Goal: Task Accomplishment & Management: Manage account settings

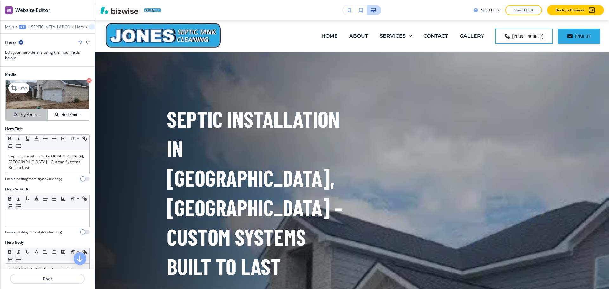
click at [17, 118] on button "My Photos" at bounding box center [27, 114] width 42 height 11
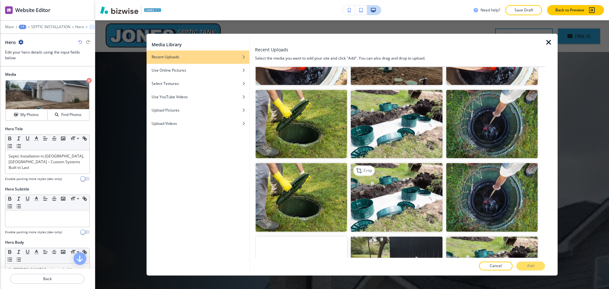
scroll to position [715, 0]
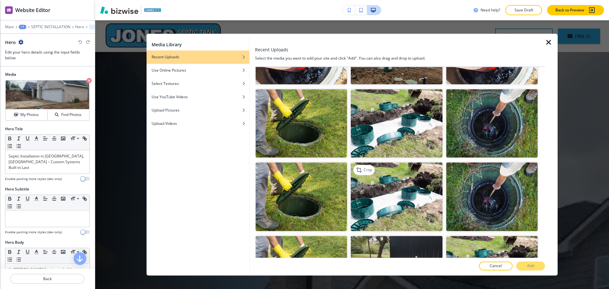
click at [403, 173] on img "button" at bounding box center [396, 197] width 91 height 68
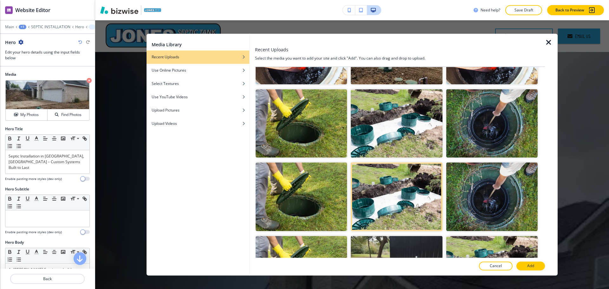
click at [538, 268] on button "Add" at bounding box center [530, 266] width 29 height 9
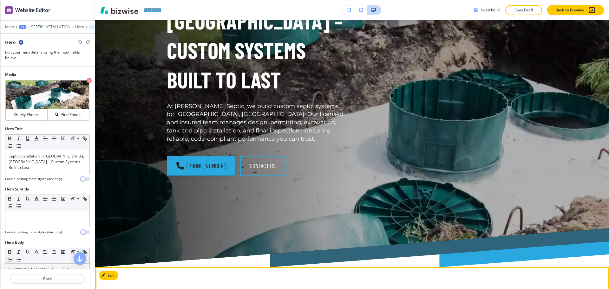
scroll to position [277, 0]
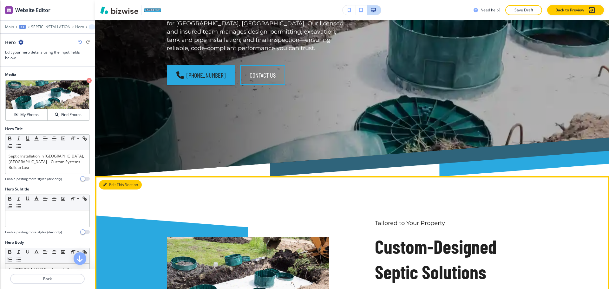
click at [109, 180] on button "Edit This Section" at bounding box center [120, 185] width 43 height 10
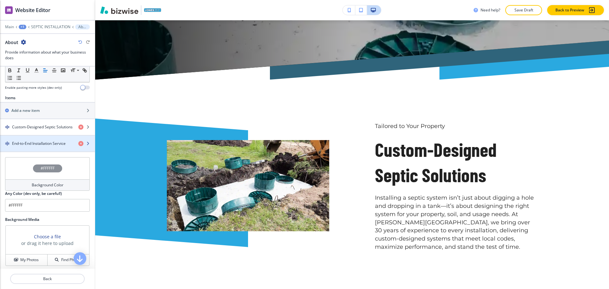
scroll to position [198, 0]
click at [41, 127] on h4 "Custom-Designed Septic Solutions" at bounding box center [42, 127] width 61 height 6
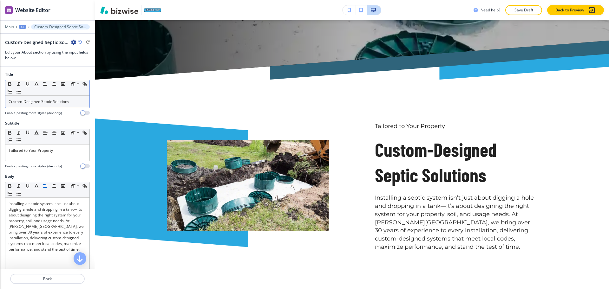
click at [42, 100] on p "Custom-Designed Septic Solutions" at bounding box center [48, 102] width 78 height 6
click at [36, 85] on icon "button" at bounding box center [37, 84] width 6 height 6
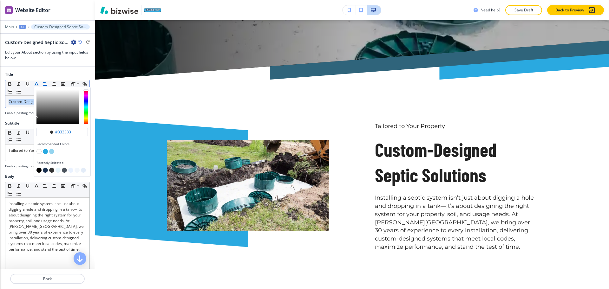
click at [45, 170] on button "button" at bounding box center [45, 170] width 5 height 5
type input "#1a3151"
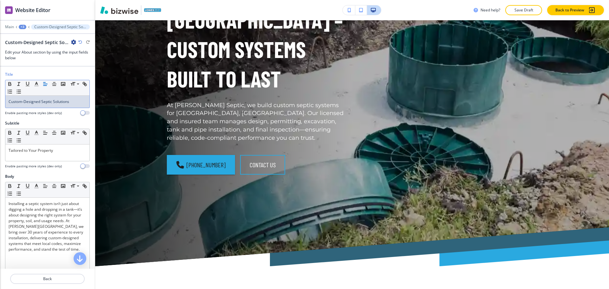
scroll to position [0, 0]
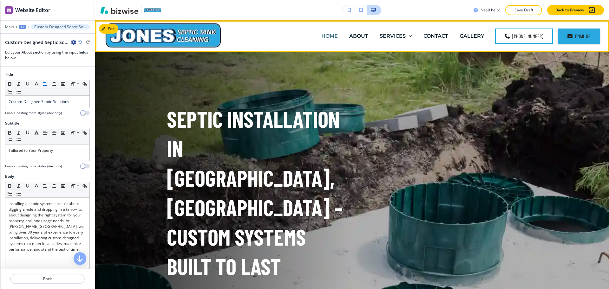
click at [326, 35] on p "HOME" at bounding box center [329, 35] width 16 height 7
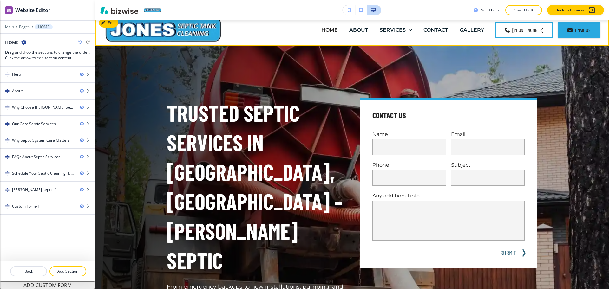
scroll to position [6, 0]
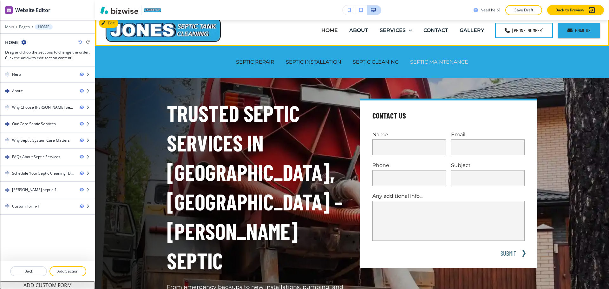
click at [418, 65] on p "SEPTIC MAINTENANCE" at bounding box center [439, 61] width 58 height 7
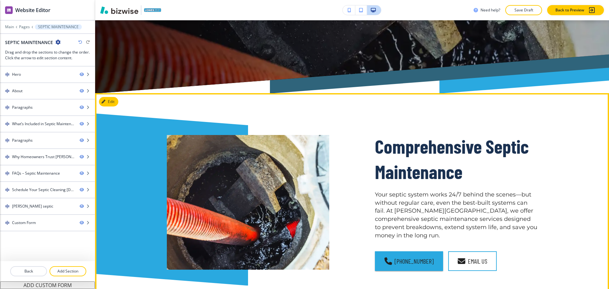
scroll to position [309, 0]
click at [116, 97] on button "Edit This Section" at bounding box center [120, 102] width 43 height 10
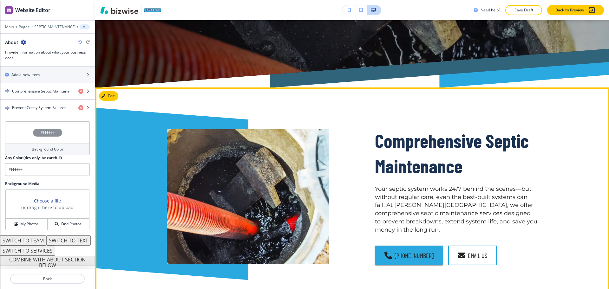
scroll to position [237, 0]
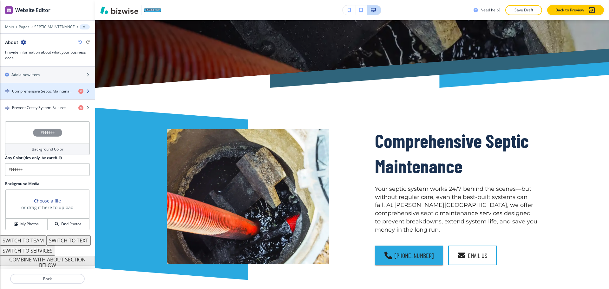
click at [46, 88] on h4 "Comprehensive Septic Maintenance" at bounding box center [42, 91] width 61 height 6
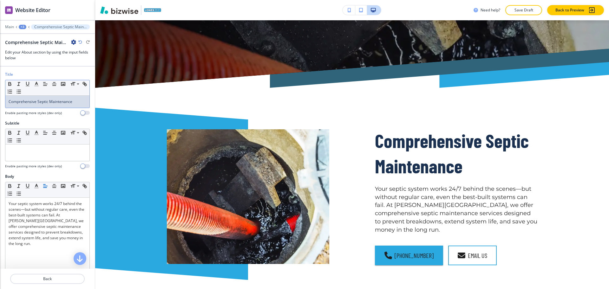
drag, startPoint x: 49, startPoint y: 100, endPoint x: 44, endPoint y: 93, distance: 8.7
click at [49, 100] on span "Comprehensive Septic Maintenance" at bounding box center [41, 101] width 64 height 5
click at [37, 84] on line "button" at bounding box center [36, 84] width 2 height 0
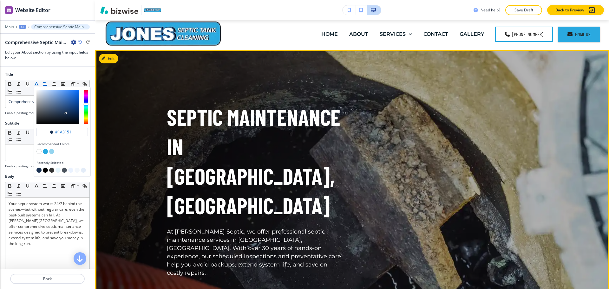
scroll to position [0, 0]
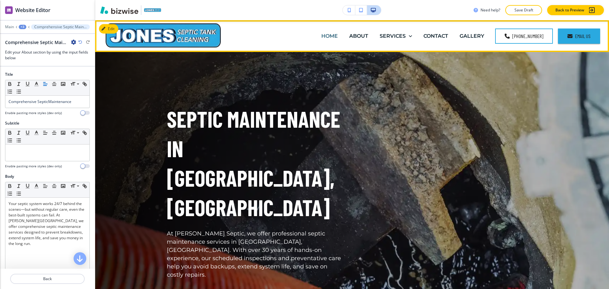
click at [333, 35] on p "HOME" at bounding box center [329, 35] width 16 height 7
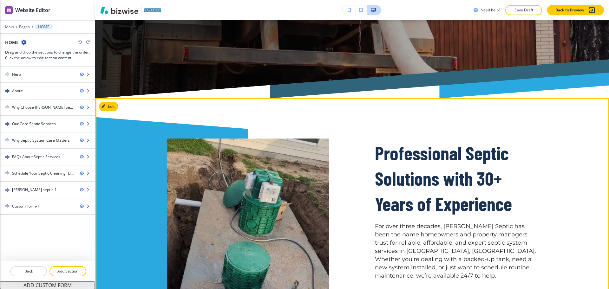
scroll to position [356, 0]
click at [113, 101] on button "Edit This Section" at bounding box center [120, 106] width 43 height 10
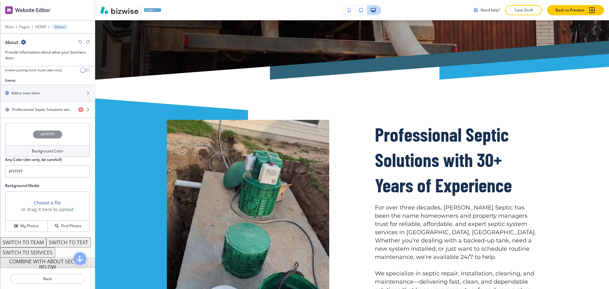
scroll to position [216, 0]
click at [27, 109] on h4 "Professional Septic Solutions with 30+ Years of Experience" at bounding box center [42, 109] width 61 height 6
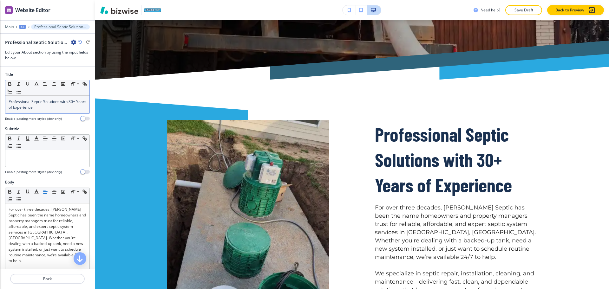
click at [37, 88] on div "Small Normal Large Huge" at bounding box center [47, 88] width 84 height 16
click at [36, 82] on icon "button" at bounding box center [37, 84] width 6 height 6
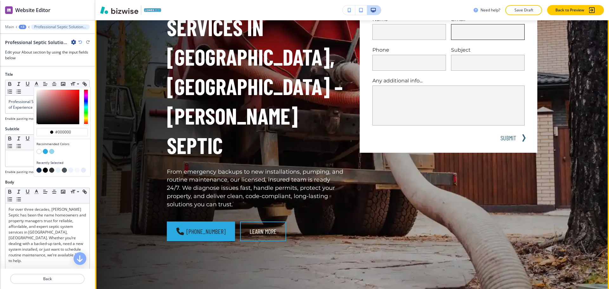
scroll to position [0, 0]
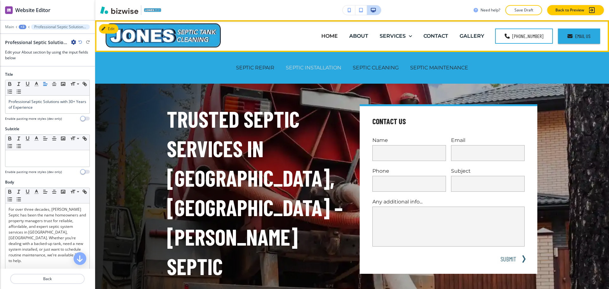
click at [288, 68] on p "SEPTIC INSTALLATION" at bounding box center [313, 67] width 55 height 7
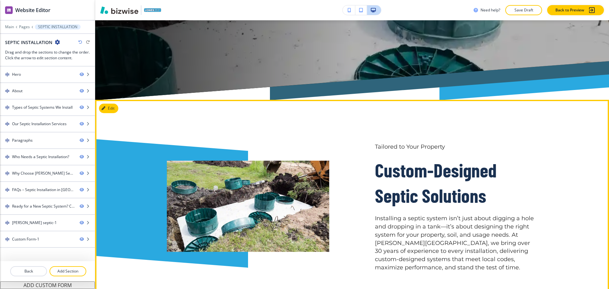
scroll to position [354, 0]
click at [113, 103] on button "Edit This Section" at bounding box center [120, 108] width 43 height 10
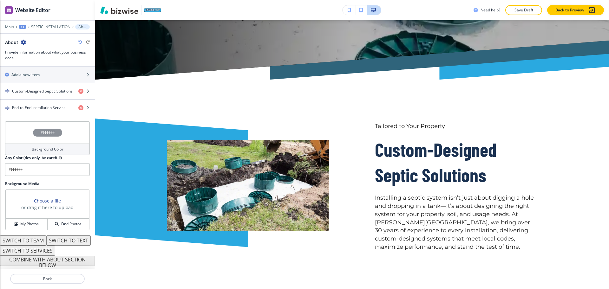
scroll to position [237, 0]
click at [24, 88] on h4 "Custom-Designed Septic Solutions" at bounding box center [42, 91] width 61 height 6
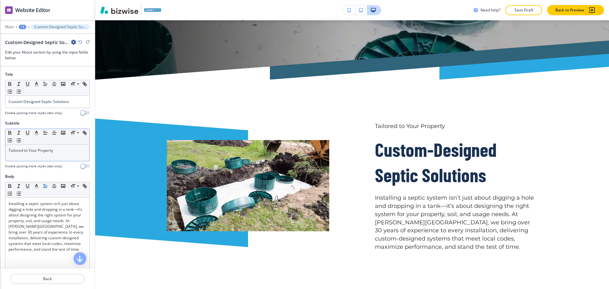
click at [48, 149] on p "Tailored to Your Property" at bounding box center [48, 151] width 78 height 6
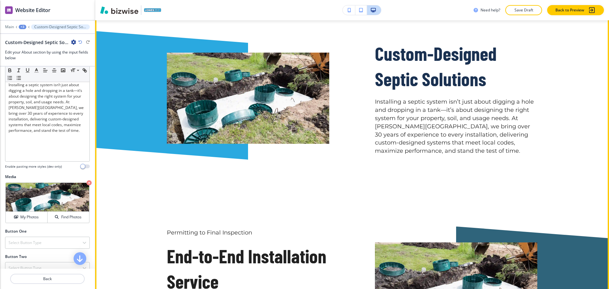
scroll to position [454, 0]
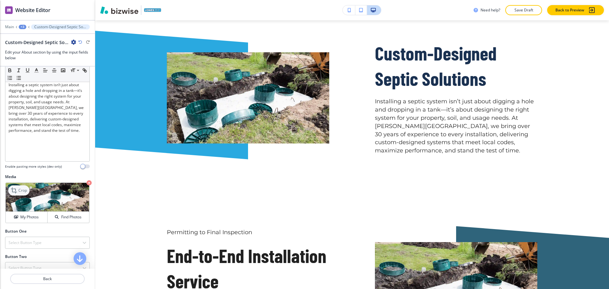
click at [24, 194] on div "Crop" at bounding box center [18, 190] width 21 height 10
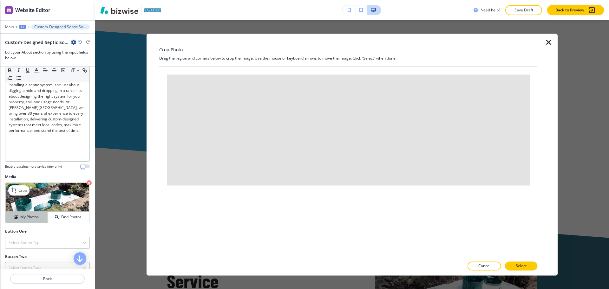
click at [33, 218] on h4 "My Photos" at bounding box center [29, 217] width 18 height 6
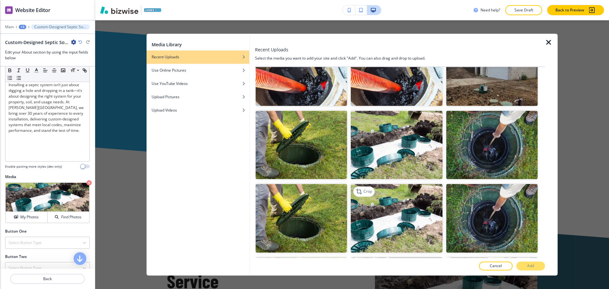
scroll to position [694, 0]
click at [391, 188] on img "button" at bounding box center [396, 218] width 91 height 68
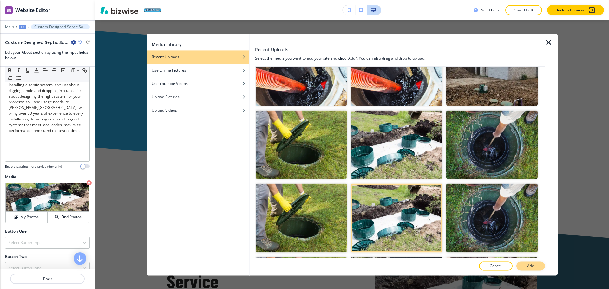
click at [527, 265] on p "Add" at bounding box center [530, 266] width 7 height 6
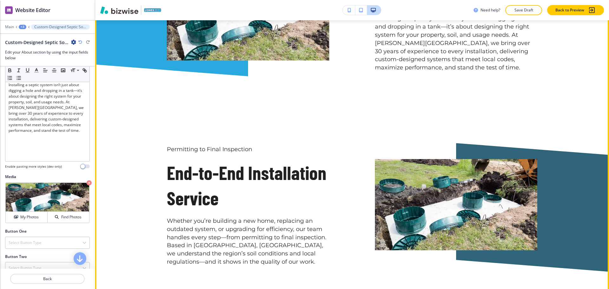
scroll to position [536, 0]
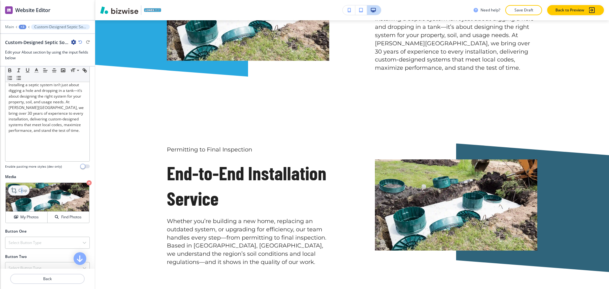
click at [22, 191] on p "Crop" at bounding box center [22, 191] width 9 height 6
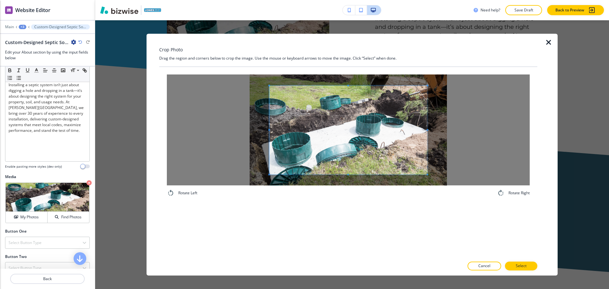
click at [347, 60] on div "Crop Photo Drag the region and corners below to crop the image. Use the mouse o…" at bounding box center [348, 155] width 378 height 242
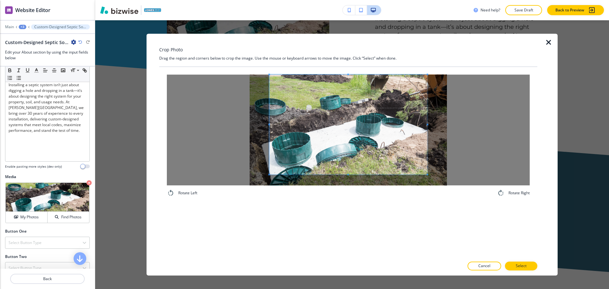
click at [358, 209] on div "Rotate Left Rotate Right" at bounding box center [348, 162] width 378 height 191
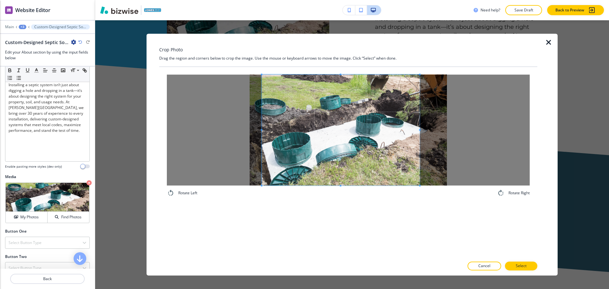
click at [344, 167] on span at bounding box center [340, 129] width 158 height 111
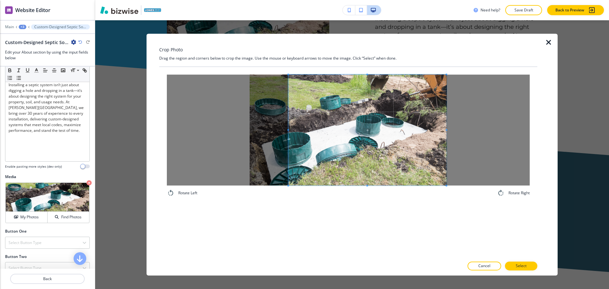
click at [387, 171] on span at bounding box center [367, 129] width 158 height 111
click at [523, 266] on p "Select" at bounding box center [520, 266] width 11 height 6
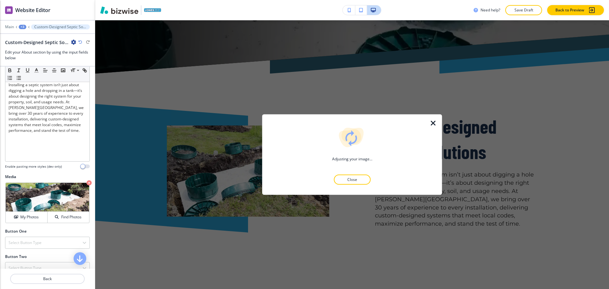
scroll to position [380, 0]
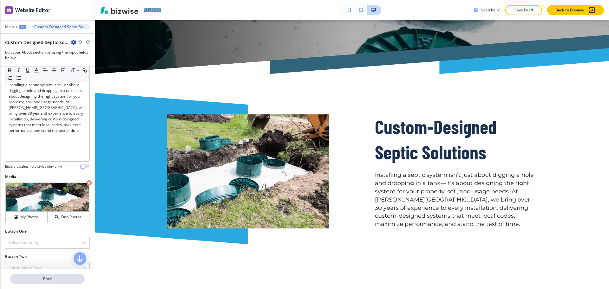
click at [53, 278] on p "Back" at bounding box center [47, 279] width 73 height 6
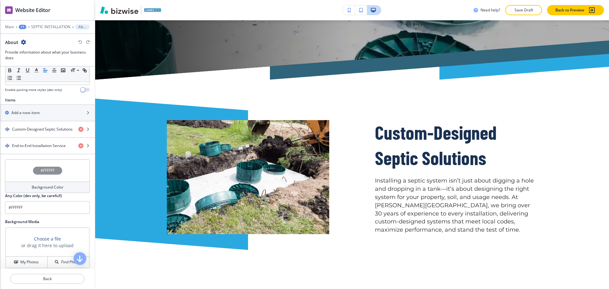
scroll to position [196, 0]
click at [39, 145] on h4 "End-to-End Installation Service" at bounding box center [39, 146] width 54 height 6
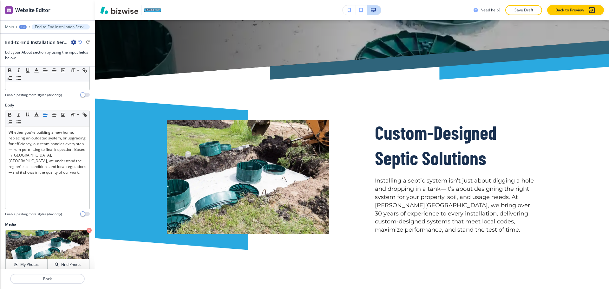
scroll to position [129, 0]
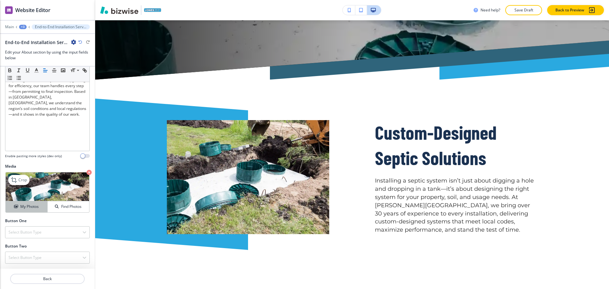
click at [23, 209] on h4 "My Photos" at bounding box center [29, 207] width 18 height 6
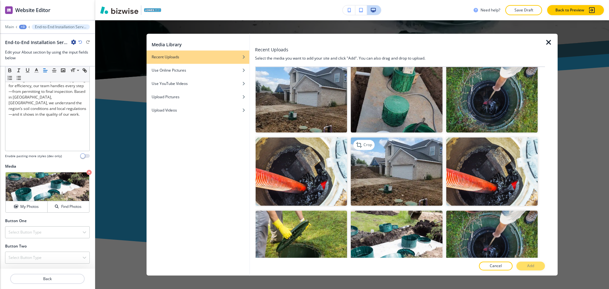
scroll to position [594, 0]
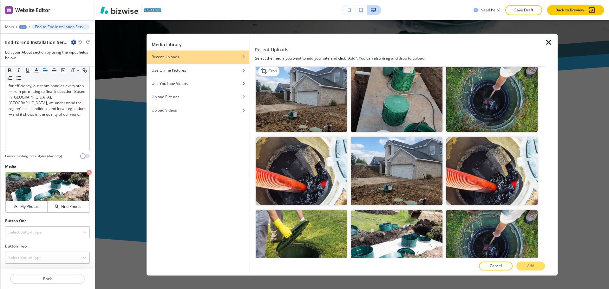
click at [325, 97] on img "button" at bounding box center [300, 97] width 91 height 68
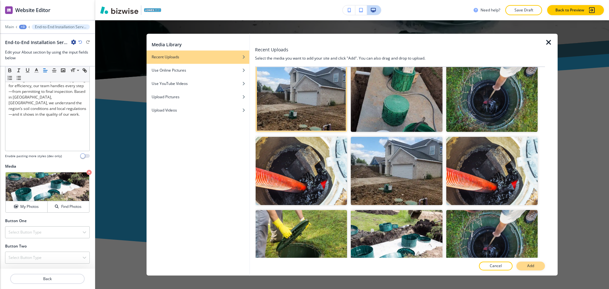
click at [523, 263] on div "Recent Uploads Select the media you want to add your site and click "Add". You …" at bounding box center [400, 155] width 290 height 242
click at [524, 263] on button "Add" at bounding box center [530, 266] width 29 height 9
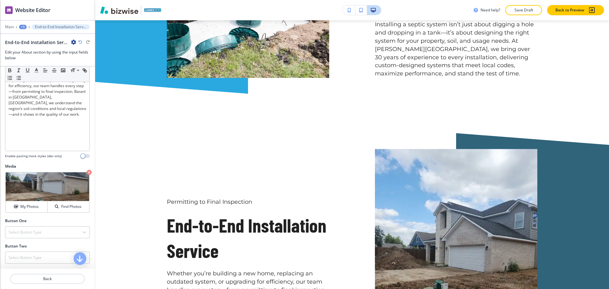
scroll to position [0, 0]
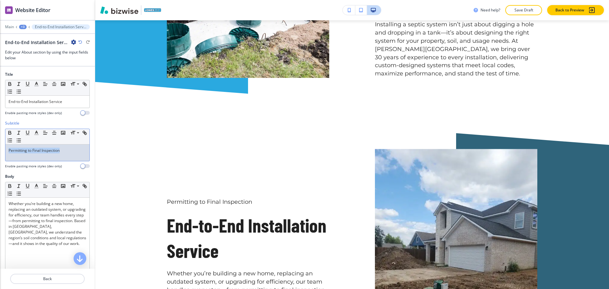
drag, startPoint x: 70, startPoint y: 153, endPoint x: 0, endPoint y: 127, distance: 74.5
click at [0, 137] on div "Subtitle Small Normal Large Huge Permitting to Final Inspection Enable pasting …" at bounding box center [47, 146] width 95 height 53
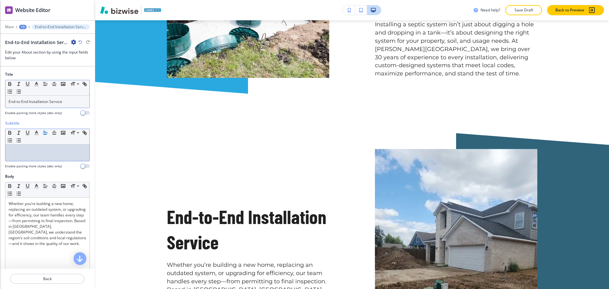
click at [48, 99] on p "End-to-End Installation Service" at bounding box center [48, 102] width 78 height 6
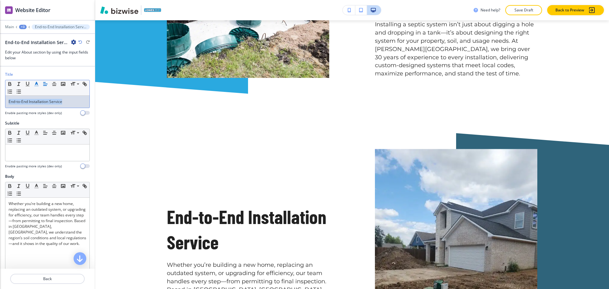
click at [35, 82] on icon "button" at bounding box center [37, 84] width 6 height 6
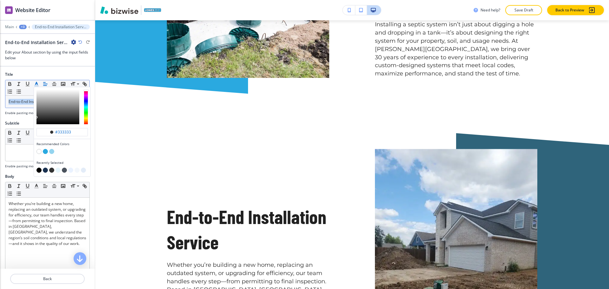
click at [45, 171] on button "button" at bounding box center [45, 170] width 5 height 5
type input "#1a3151"
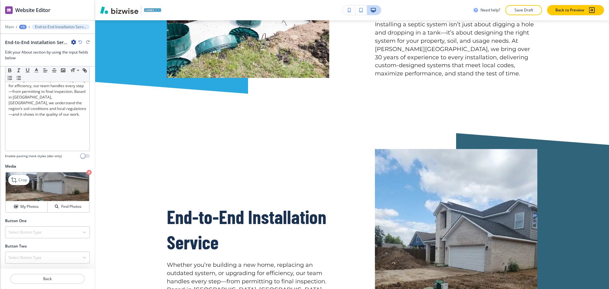
click at [14, 180] on div "Crop My Photos Find Photos" at bounding box center [47, 192] width 84 height 41
click at [16, 174] on img at bounding box center [47, 186] width 83 height 29
click at [19, 183] on div "Crop" at bounding box center [18, 180] width 21 height 10
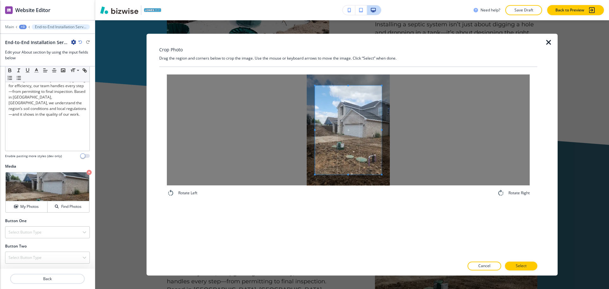
click at [287, 133] on div at bounding box center [348, 129] width 363 height 111
click at [404, 125] on div at bounding box center [348, 129] width 363 height 111
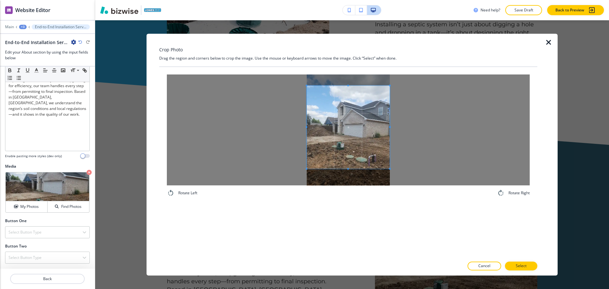
click at [354, 169] on span at bounding box center [347, 169] width 83 height 2
click at [356, 147] on span at bounding box center [347, 131] width 83 height 83
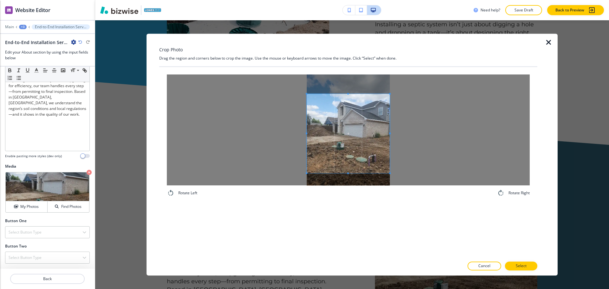
click at [350, 94] on span at bounding box center [347, 94] width 83 height 2
click at [522, 263] on p "Select" at bounding box center [520, 266] width 11 height 6
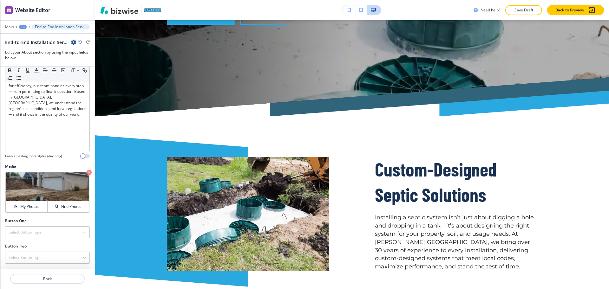
scroll to position [337, 0]
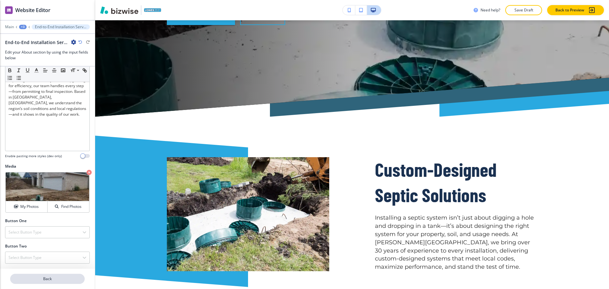
click at [52, 275] on button "Back" at bounding box center [47, 279] width 74 height 10
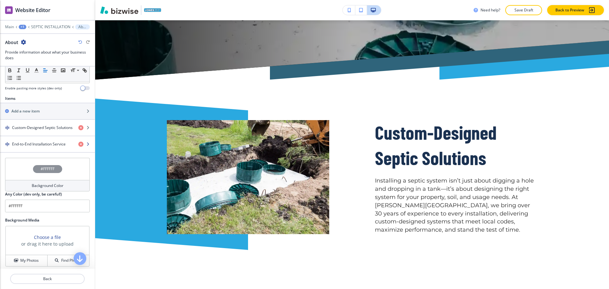
scroll to position [198, 0]
click at [40, 124] on h4 "Custom-Designed Septic Solutions" at bounding box center [42, 127] width 61 height 6
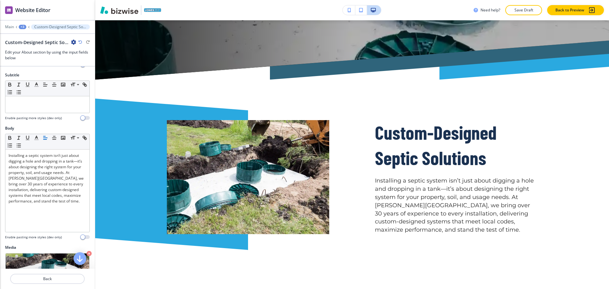
scroll to position [129, 0]
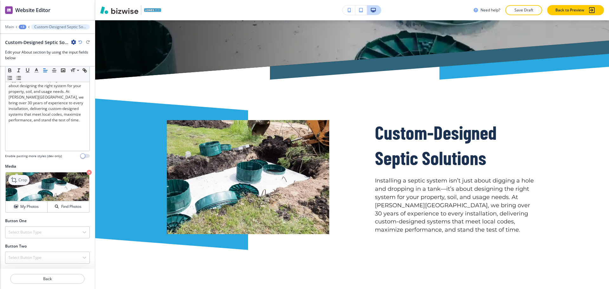
click at [19, 178] on p "Crop" at bounding box center [22, 180] width 9 height 6
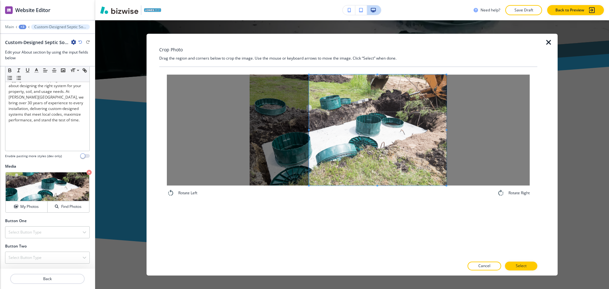
click at [310, 134] on div at bounding box center [377, 129] width 137 height 111
click at [517, 265] on p "Select" at bounding box center [520, 266] width 11 height 6
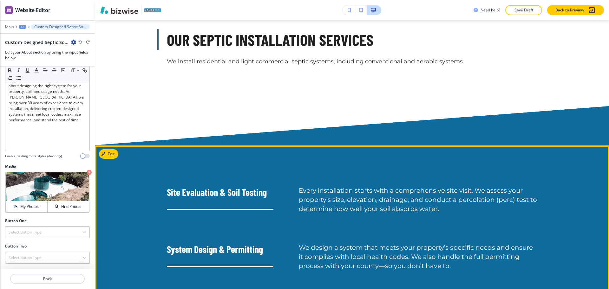
scroll to position [1226, 0]
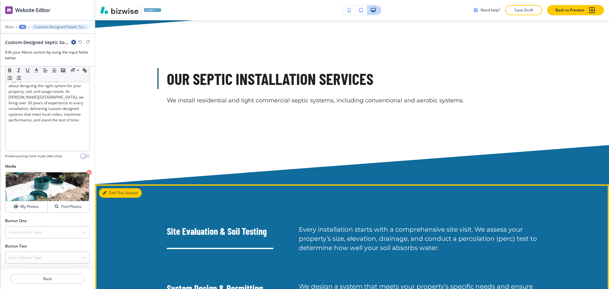
click at [106, 188] on button "Edit This Section" at bounding box center [120, 193] width 43 height 10
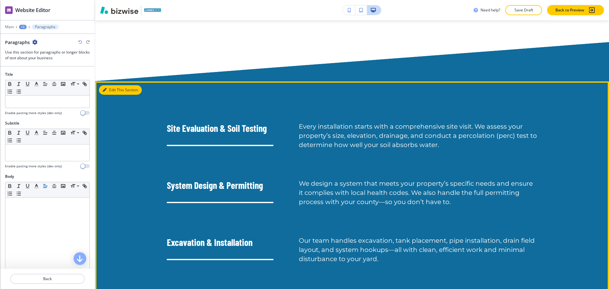
scroll to position [1291, 0]
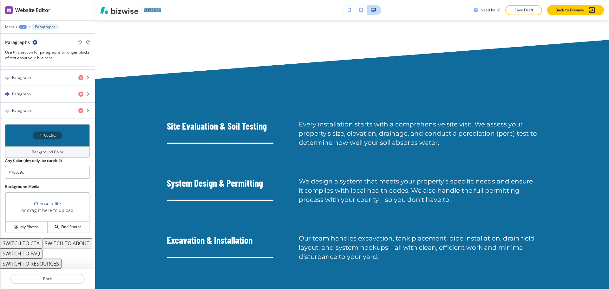
click at [47, 146] on div "Background Color" at bounding box center [47, 151] width 85 height 11
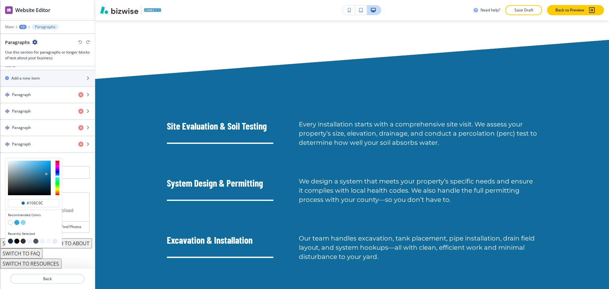
scroll to position [240, 0]
click at [9, 220] on button "button" at bounding box center [10, 222] width 5 height 5
type input "#FFFFFF"
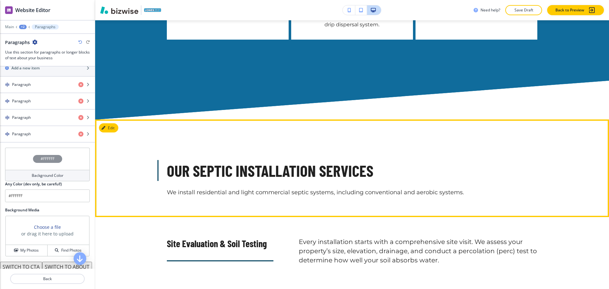
scroll to position [1094, 0]
click at [115, 124] on button "Edit This Section" at bounding box center [120, 129] width 43 height 10
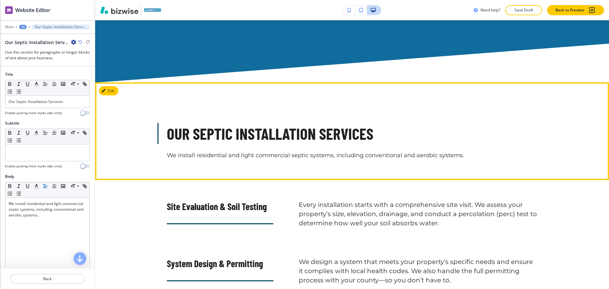
scroll to position [1134, 0]
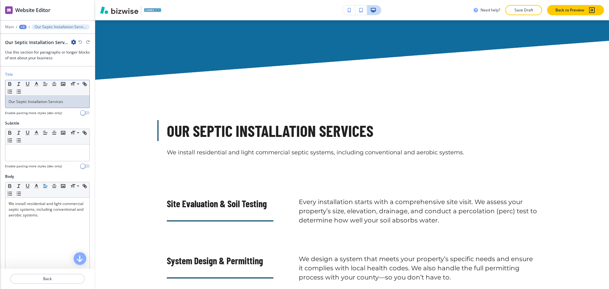
click at [67, 98] on div "Our Septic Installation Services" at bounding box center [47, 102] width 84 height 12
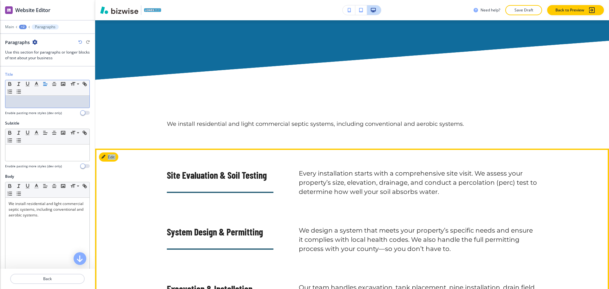
click at [106, 149] on div "Edit Site Evaluation & Soil Testing Every installation starts with a comprehens…" at bounding box center [351, 270] width 513 height 243
click at [112, 152] on button "Edit This Section" at bounding box center [120, 157] width 43 height 10
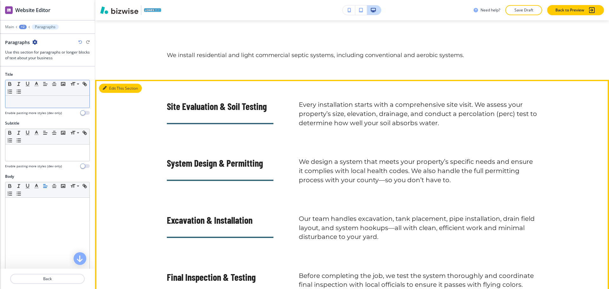
scroll to position [1203, 0]
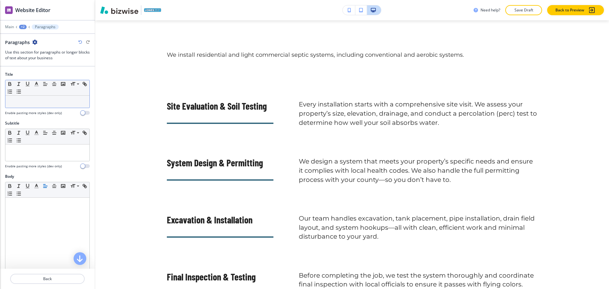
click at [44, 99] on p at bounding box center [48, 102] width 78 height 6
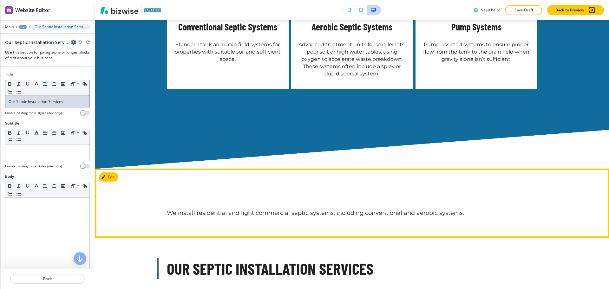
click at [111, 172] on button "Edit" at bounding box center [108, 177] width 19 height 10
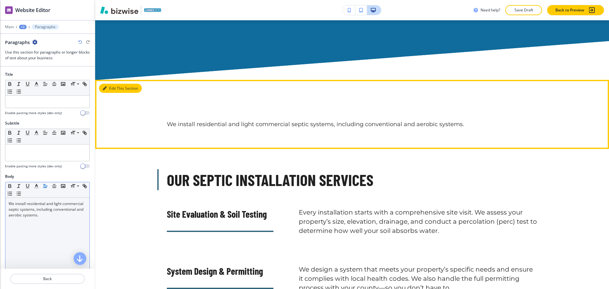
scroll to position [1134, 0]
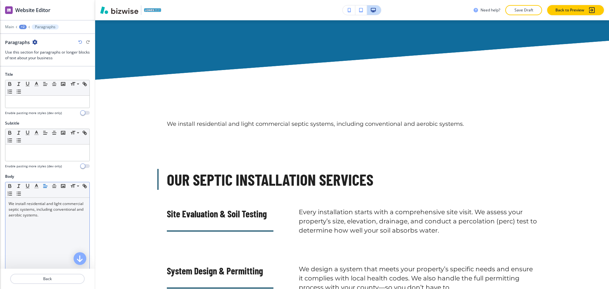
click at [38, 222] on div "We install residential and light commercial septic systems, including conventio…" at bounding box center [47, 239] width 84 height 82
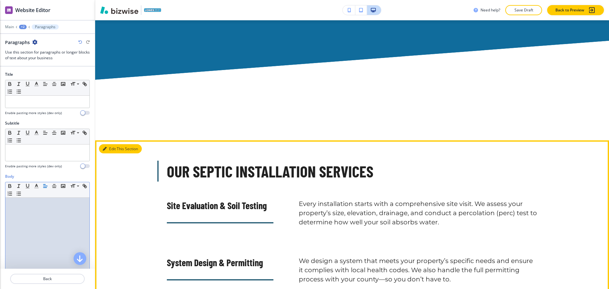
click at [114, 144] on button "Edit This Section" at bounding box center [120, 149] width 43 height 10
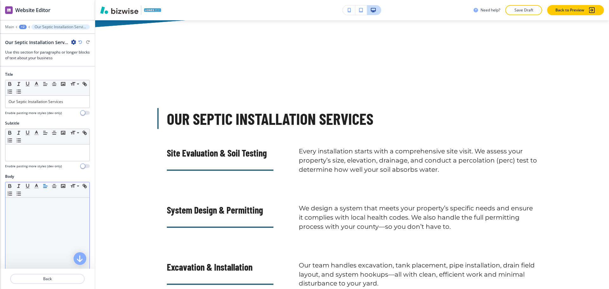
scroll to position [1195, 0]
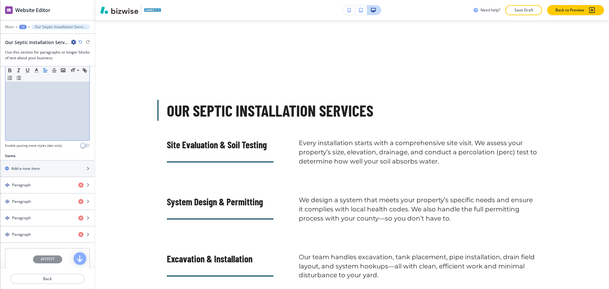
click at [33, 119] on div at bounding box center [47, 99] width 84 height 82
paste div
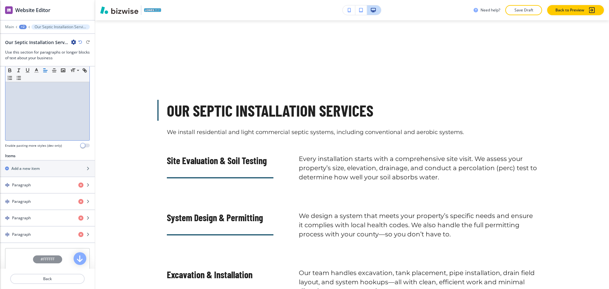
scroll to position [134, 0]
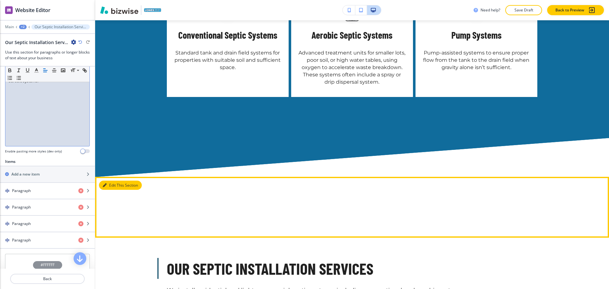
click at [110, 181] on button "Edit This Section" at bounding box center [120, 186] width 43 height 10
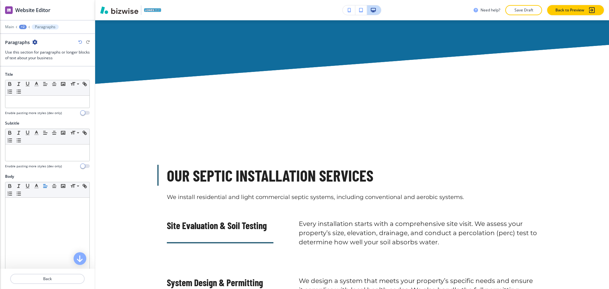
scroll to position [1134, 0]
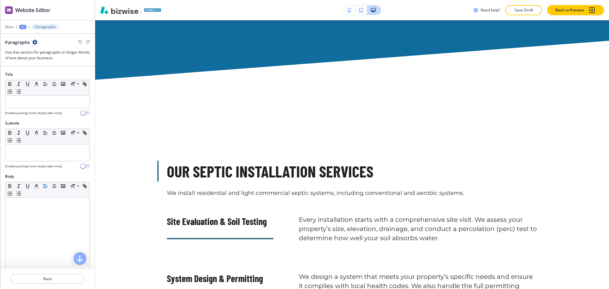
click at [35, 43] on icon "button" at bounding box center [34, 42] width 5 height 5
click at [43, 77] on p "Delete Section" at bounding box center [52, 76] width 32 height 6
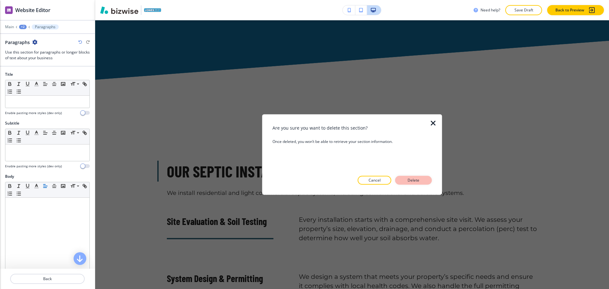
click at [418, 181] on p "Delete" at bounding box center [413, 180] width 15 height 6
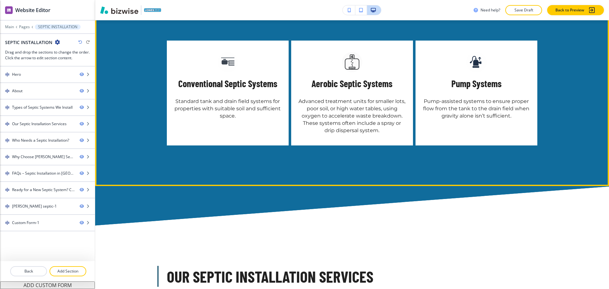
scroll to position [988, 0]
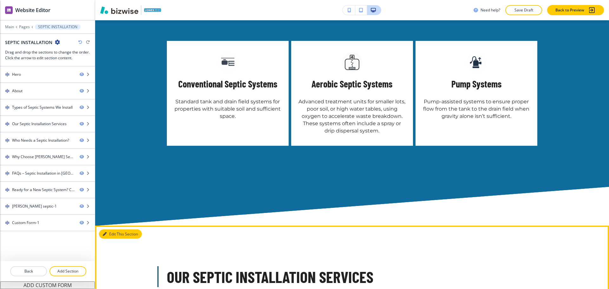
click at [110, 229] on button "Edit This Section" at bounding box center [120, 234] width 43 height 10
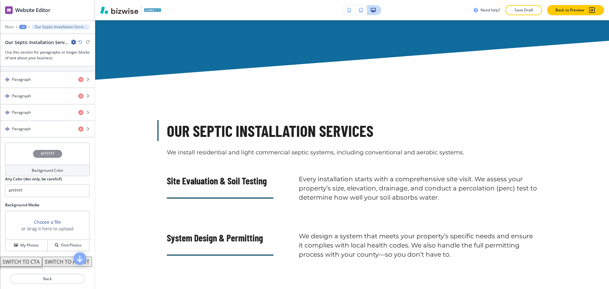
scroll to position [274, 0]
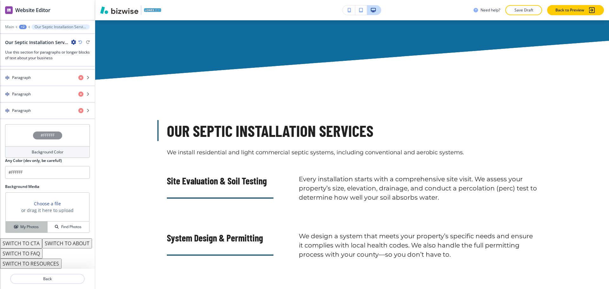
click at [23, 222] on button "My Photos" at bounding box center [27, 227] width 42 height 11
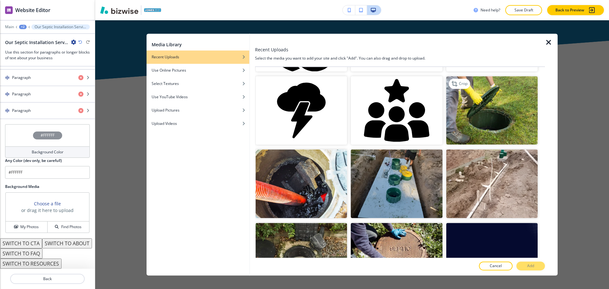
click at [471, 107] on img "button" at bounding box center [491, 110] width 91 height 68
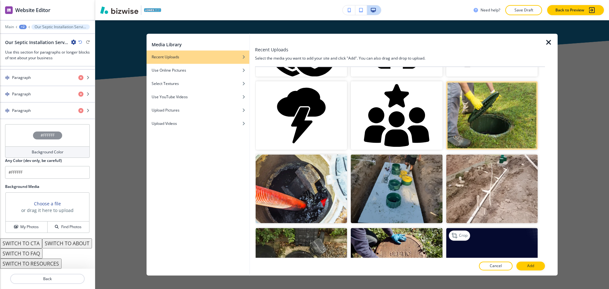
scroll to position [356, 0]
click at [530, 264] on p "Add" at bounding box center [530, 266] width 7 height 6
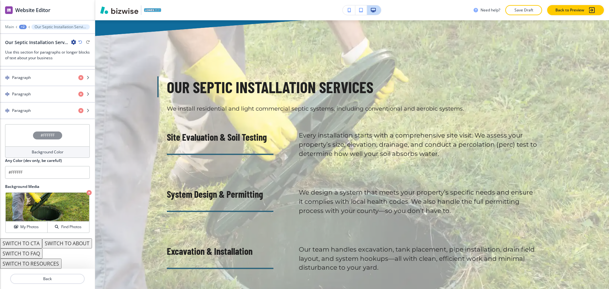
scroll to position [1177, 0]
click at [80, 41] on icon "button" at bounding box center [80, 42] width 4 height 4
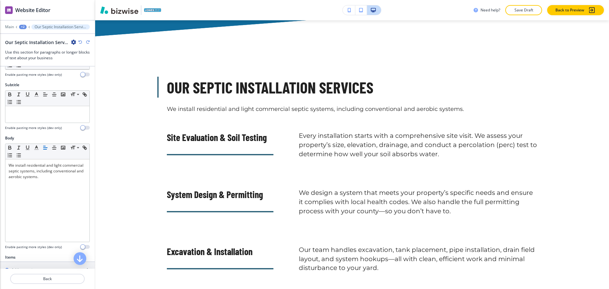
scroll to position [0, 0]
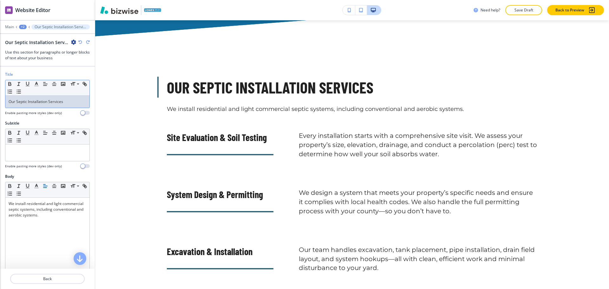
click at [77, 100] on p "Our Septic Installation Services" at bounding box center [48, 102] width 78 height 6
click at [36, 85] on icon "button" at bounding box center [37, 84] width 6 height 6
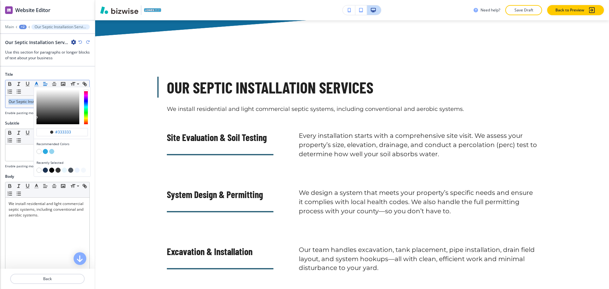
click at [45, 170] on button "button" at bounding box center [45, 170] width 5 height 5
type input "#1a3151"
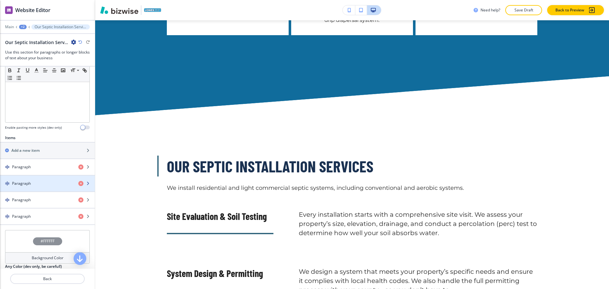
scroll to position [158, 0]
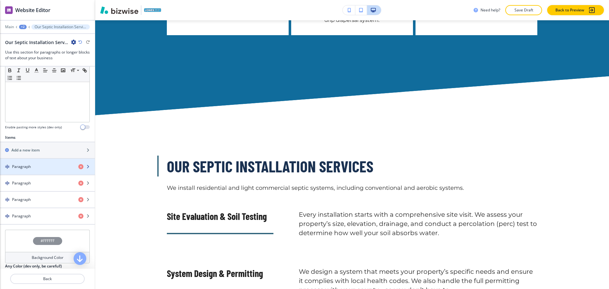
click at [35, 171] on div "button" at bounding box center [47, 172] width 95 height 5
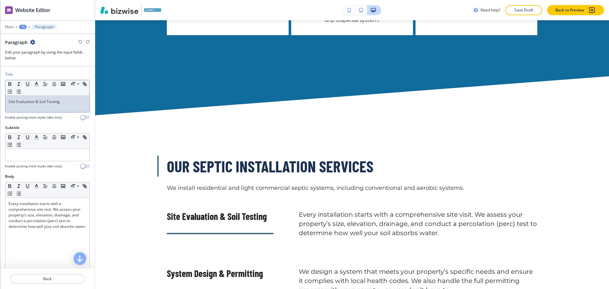
click at [48, 109] on div "Site Evaluation & Soil Testing" at bounding box center [47, 104] width 84 height 16
click at [36, 84] on line "button" at bounding box center [36, 84] width 2 height 0
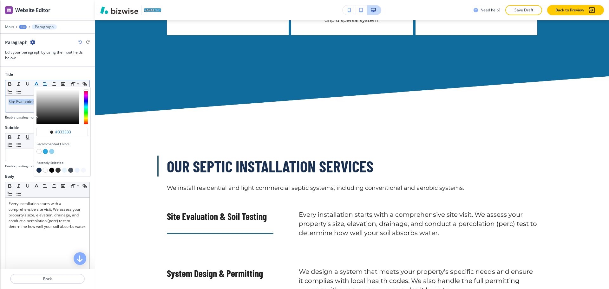
click at [39, 170] on button "button" at bounding box center [38, 170] width 5 height 5
type input "#1a3151"
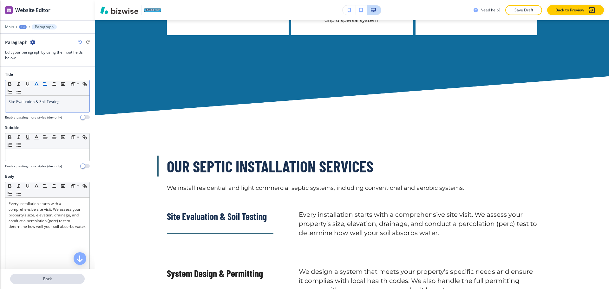
click at [48, 276] on button "Back" at bounding box center [47, 279] width 74 height 10
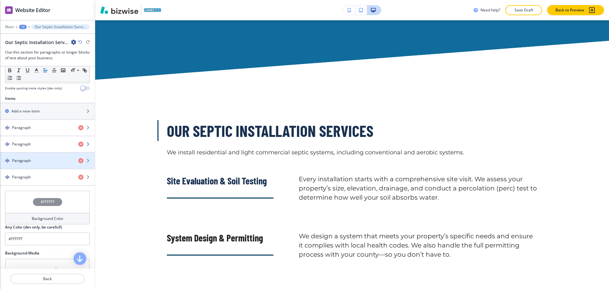
scroll to position [197, 0]
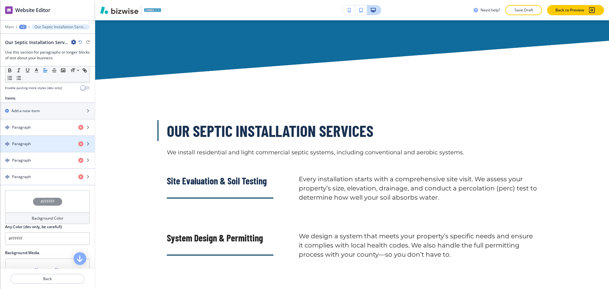
click at [38, 147] on div "button" at bounding box center [47, 149] width 95 height 5
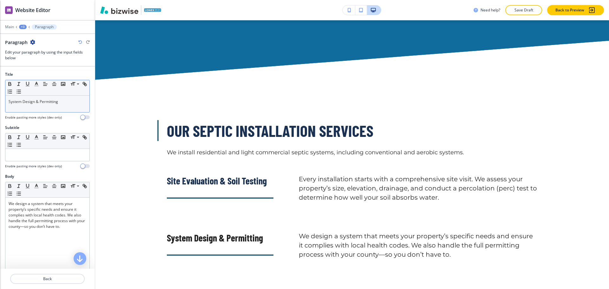
click at [47, 105] on div "System Design & Permitting" at bounding box center [47, 104] width 84 height 16
drag, startPoint x: 37, startPoint y: 82, endPoint x: 39, endPoint y: 85, distance: 3.4
click at [38, 82] on icon "button" at bounding box center [37, 84] width 6 height 6
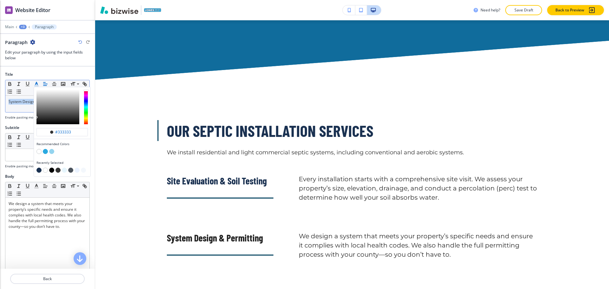
click at [39, 171] on button "button" at bounding box center [38, 170] width 5 height 5
type input "#1a3151"
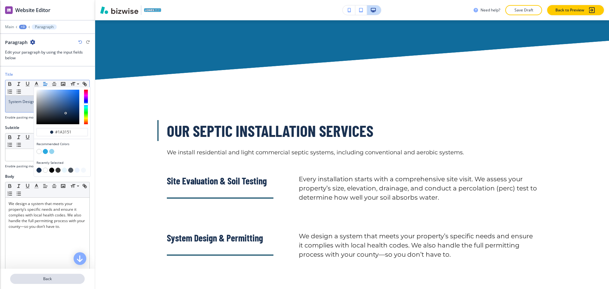
click at [40, 279] on p "Back" at bounding box center [47, 279] width 73 height 6
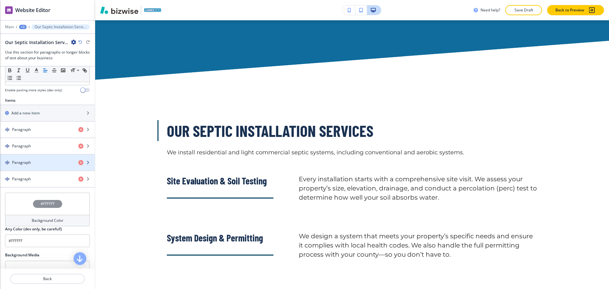
scroll to position [196, 0]
click at [28, 159] on h4 "Paragraph" at bounding box center [21, 162] width 19 height 6
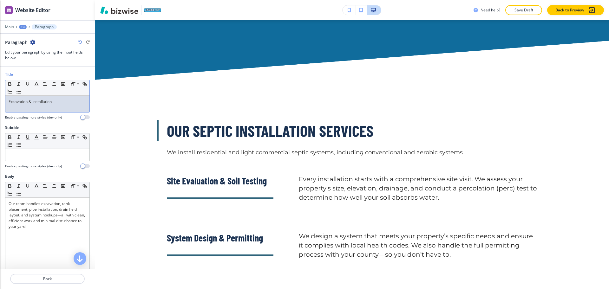
click at [39, 103] on p "Excavation & Installation" at bounding box center [48, 102] width 78 height 6
click at [37, 80] on div "Small Normal Large Huge Excavation & Installation" at bounding box center [47, 96] width 85 height 33
click at [36, 84] on line "button" at bounding box center [36, 84] width 2 height 0
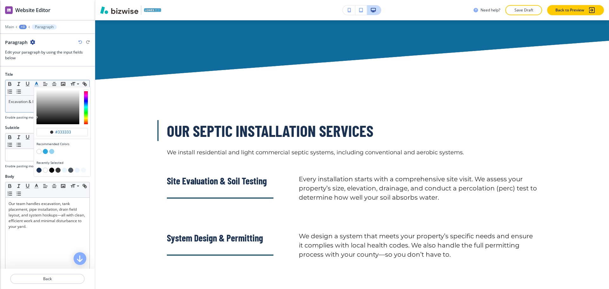
click at [38, 169] on button "button" at bounding box center [38, 170] width 5 height 5
type input "#1a3151"
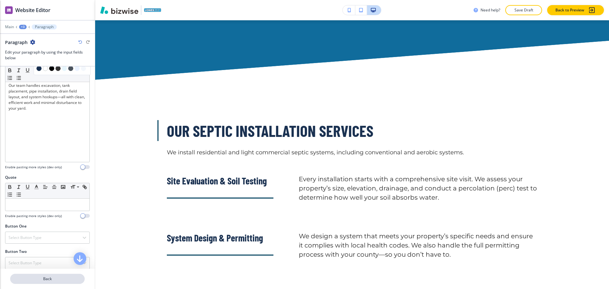
scroll to position [119, 0]
click at [44, 278] on p "Back" at bounding box center [47, 279] width 73 height 6
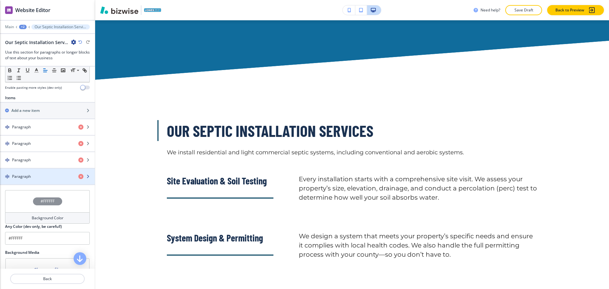
scroll to position [198, 0]
click at [35, 175] on div "Paragraph" at bounding box center [36, 176] width 73 height 6
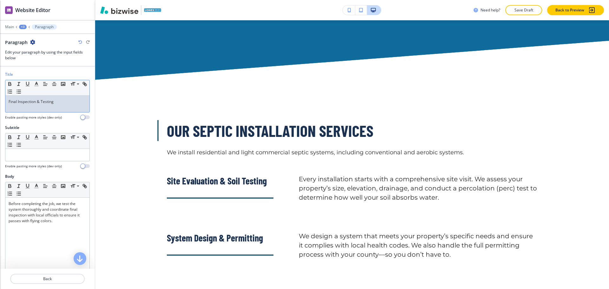
click at [40, 104] on p "Final Inspection & Testing" at bounding box center [48, 102] width 78 height 6
click at [37, 86] on line "button" at bounding box center [37, 86] width 4 height 0
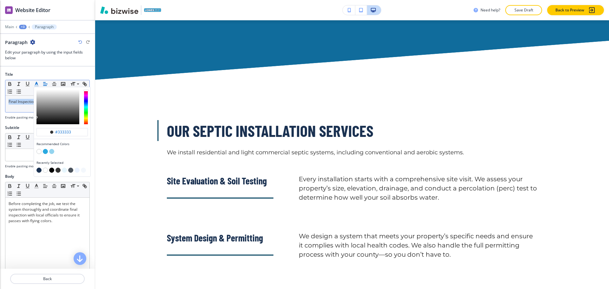
click at [38, 171] on button "button" at bounding box center [38, 170] width 5 height 5
type input "#1a3151"
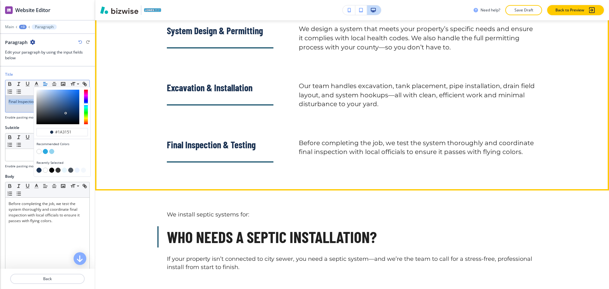
scroll to position [1352, 0]
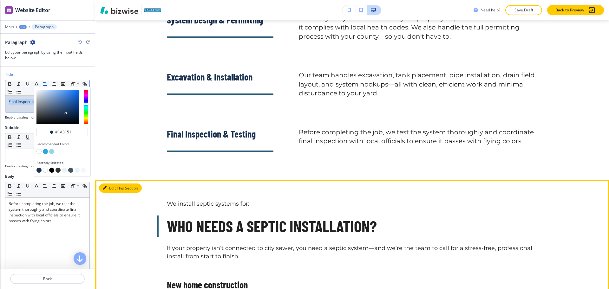
click at [115, 184] on button "Edit This Section" at bounding box center [120, 189] width 43 height 10
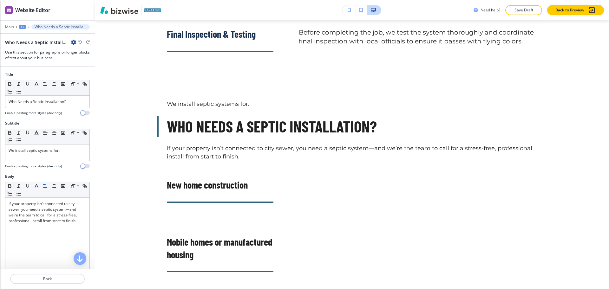
scroll to position [1452, 0]
click at [74, 42] on icon "button" at bounding box center [73, 42] width 5 height 5
click at [82, 79] on button "Delete Section" at bounding box center [91, 75] width 41 height 11
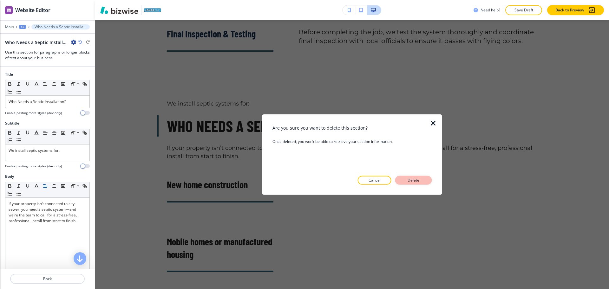
click at [414, 183] on p "Delete" at bounding box center [413, 180] width 15 height 6
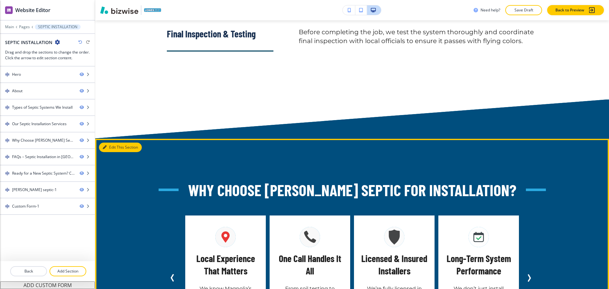
click at [110, 143] on button "Edit This Section" at bounding box center [120, 148] width 43 height 10
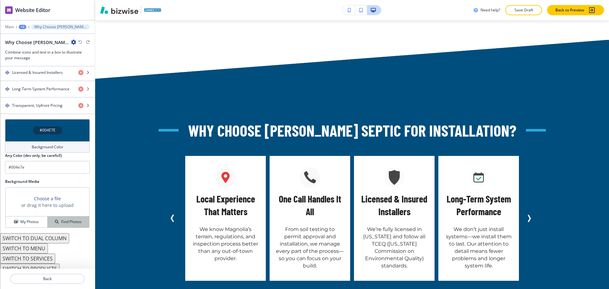
scroll to position [347, 0]
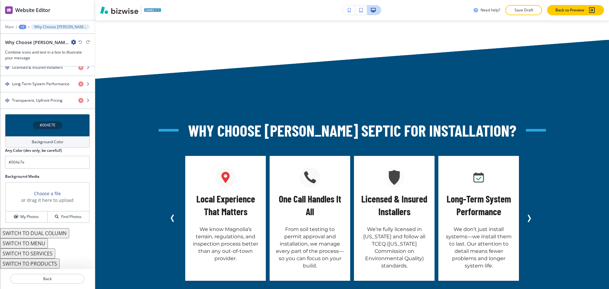
click at [50, 236] on button "SWITCH TO DUAL COLUMN" at bounding box center [34, 233] width 69 height 10
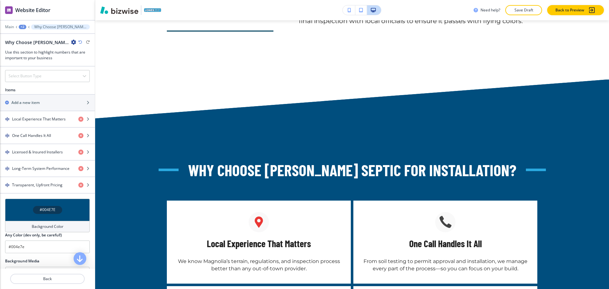
scroll to position [250, 0]
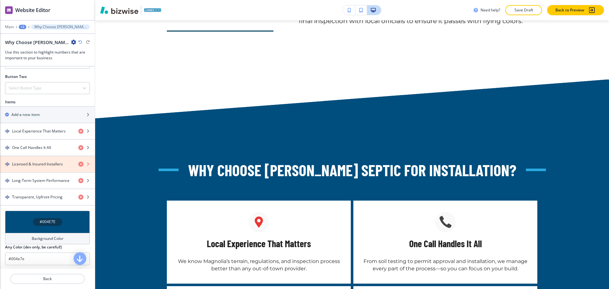
click at [78, 164] on icon "button" at bounding box center [80, 164] width 5 height 5
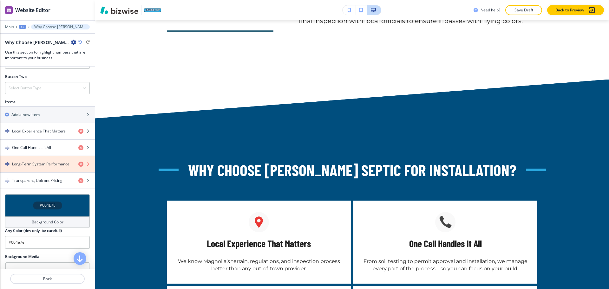
click at [78, 164] on icon "button" at bounding box center [80, 164] width 5 height 5
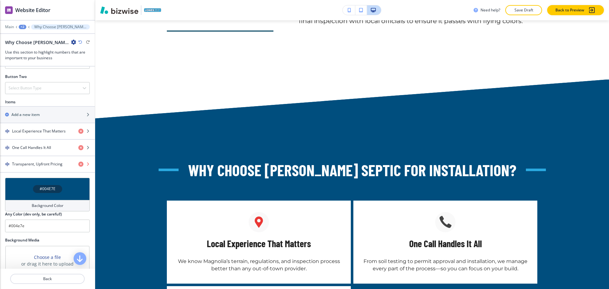
click at [78, 164] on icon "button" at bounding box center [80, 164] width 5 height 5
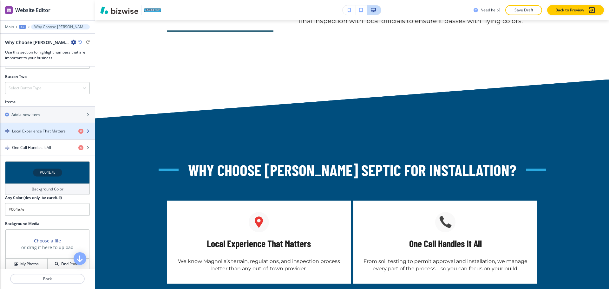
click at [49, 131] on h4 "Local Experience That Matters" at bounding box center [39, 131] width 54 height 6
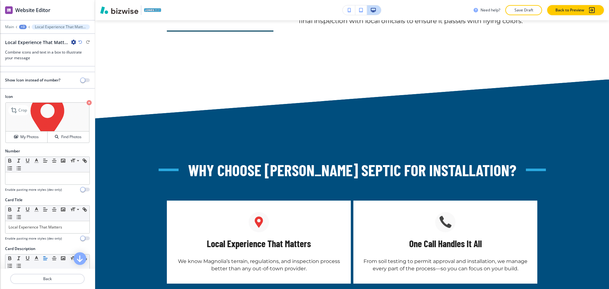
click at [87, 102] on icon "button" at bounding box center [89, 102] width 5 height 5
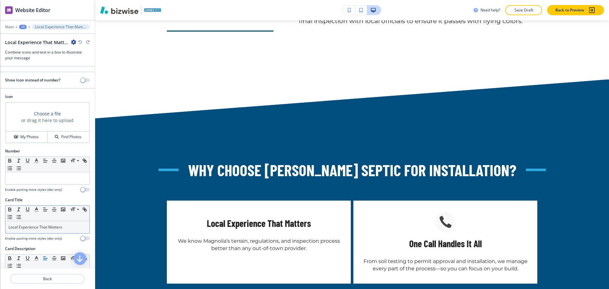
click at [56, 228] on p "Local Experience That Matters" at bounding box center [48, 227] width 78 height 6
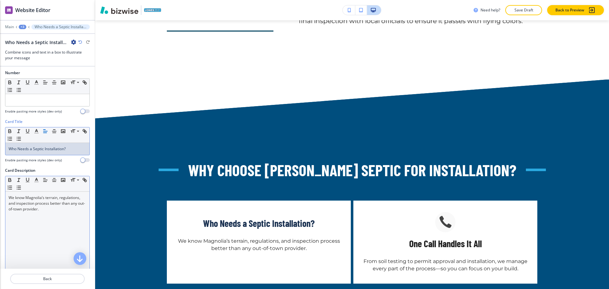
scroll to position [79, 0]
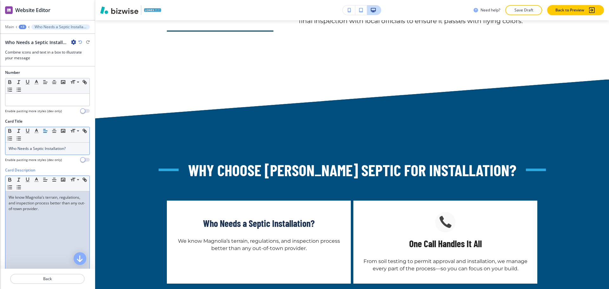
click at [68, 219] on div "We know Magnolia’s terrain, regulations, and inspection process better than any…" at bounding box center [47, 232] width 84 height 82
paste div
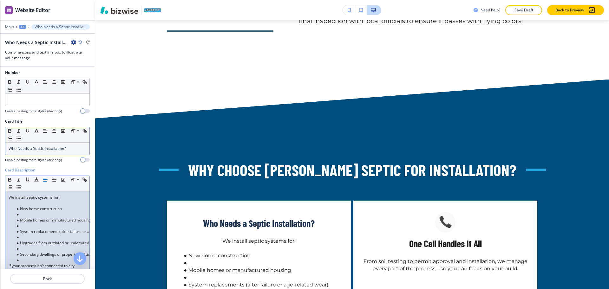
click at [43, 213] on li at bounding box center [50, 215] width 72 height 6
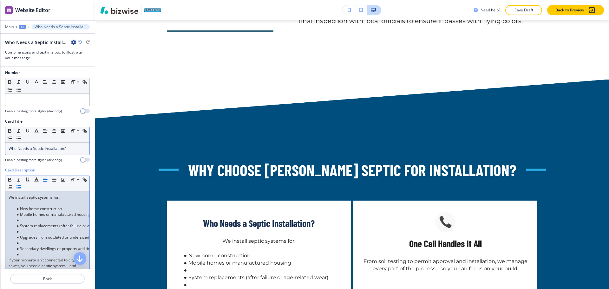
click at [37, 202] on p at bounding box center [48, 203] width 78 height 6
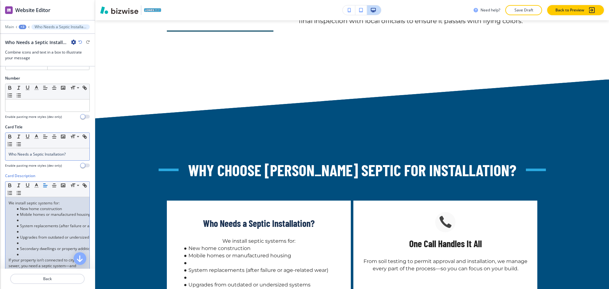
scroll to position [67, 0]
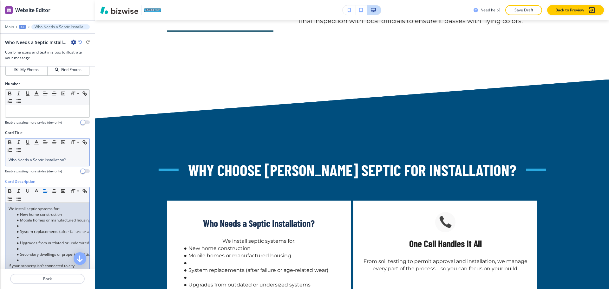
click at [44, 224] on li at bounding box center [50, 226] width 72 height 6
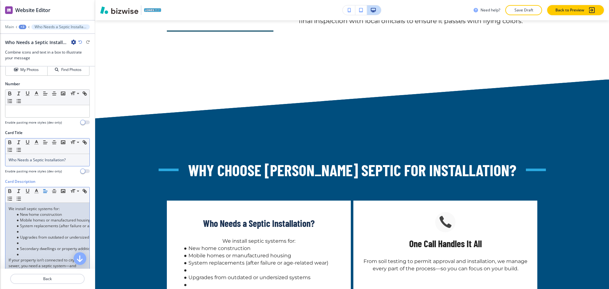
click at [42, 233] on li at bounding box center [50, 232] width 72 height 6
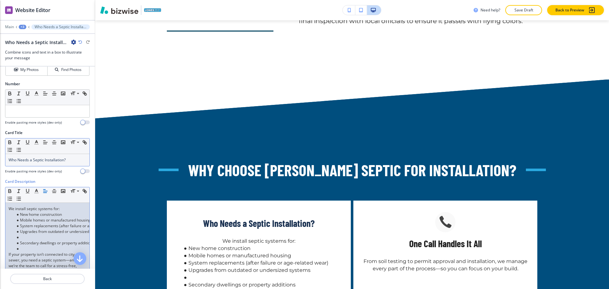
click at [40, 237] on li at bounding box center [50, 238] width 72 height 6
click at [37, 244] on li at bounding box center [50, 243] width 72 height 6
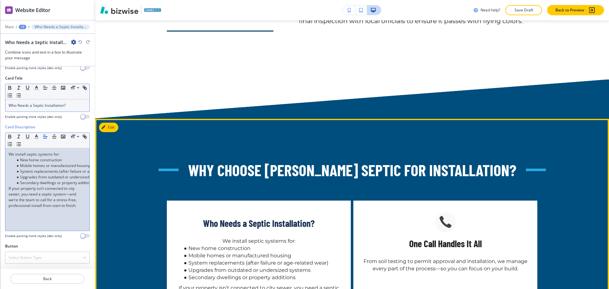
scroll to position [1472, 0]
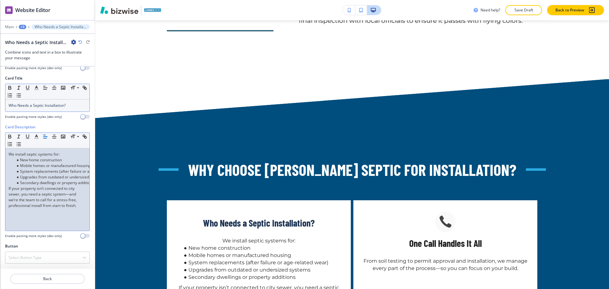
click at [28, 153] on p "We install septic systems for:" at bounding box center [48, 154] width 78 height 6
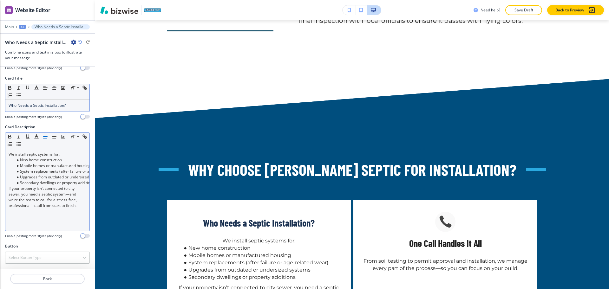
click at [44, 137] on icon "button" at bounding box center [45, 137] width 6 height 6
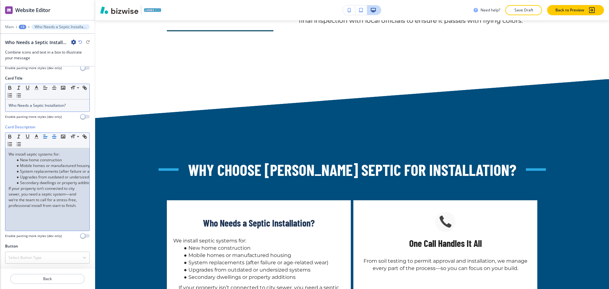
click at [56, 138] on icon "button" at bounding box center [54, 137] width 6 height 6
click at [45, 136] on icon "button" at bounding box center [45, 137] width 6 height 6
click at [47, 103] on span "Who Needs a Septic Installation?" at bounding box center [37, 105] width 57 height 5
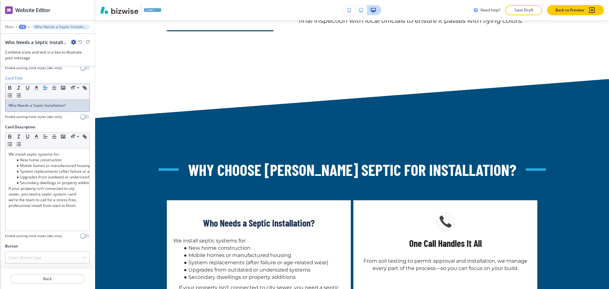
click at [44, 88] on icon "button" at bounding box center [45, 88] width 6 height 6
click at [64, 171] on li "System replacements (after failure or age-related wear)" at bounding box center [50, 172] width 72 height 6
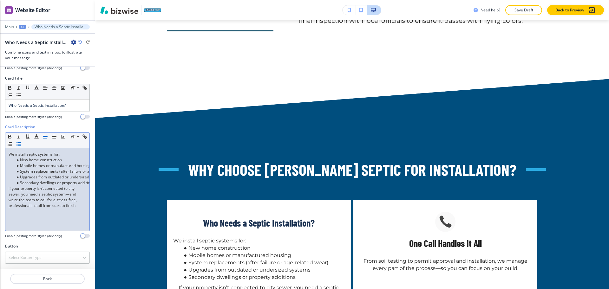
click at [29, 156] on p "We install septic systems for:" at bounding box center [48, 154] width 78 height 6
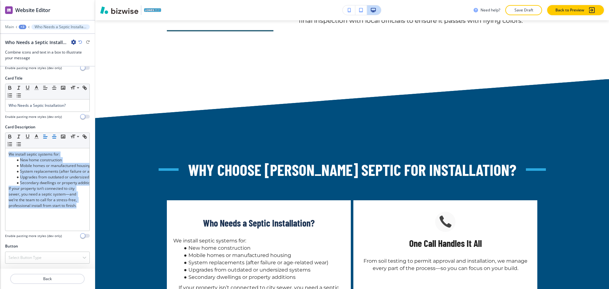
click at [52, 136] on icon "button" at bounding box center [54, 137] width 6 height 6
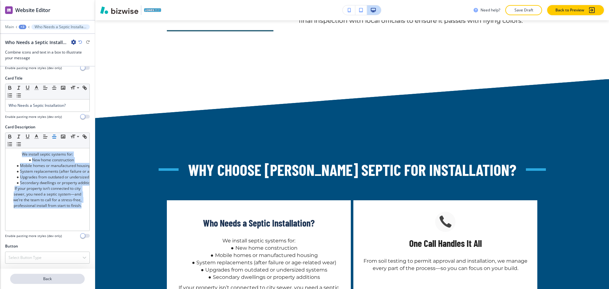
click at [48, 280] on p "Back" at bounding box center [47, 279] width 73 height 6
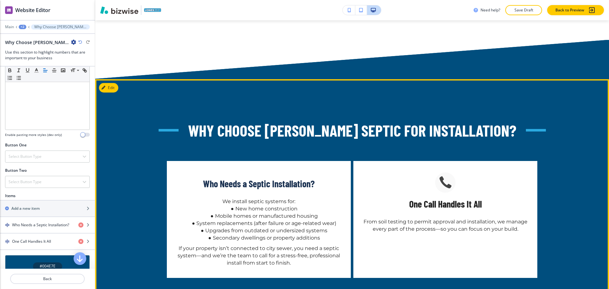
scroll to position [157, 0]
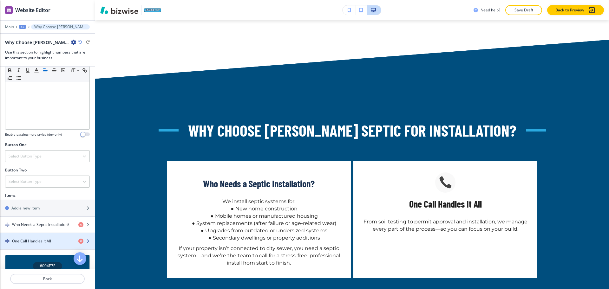
click at [34, 242] on h4 "One Call Handles It All" at bounding box center [31, 241] width 39 height 6
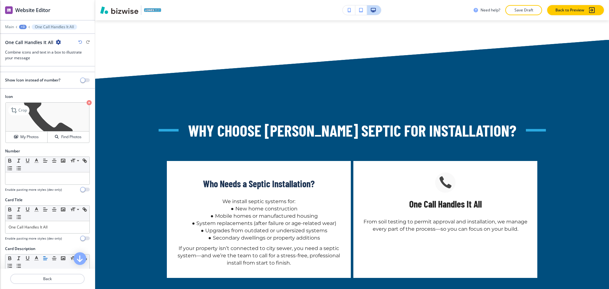
click at [87, 102] on icon "button" at bounding box center [89, 102] width 5 height 5
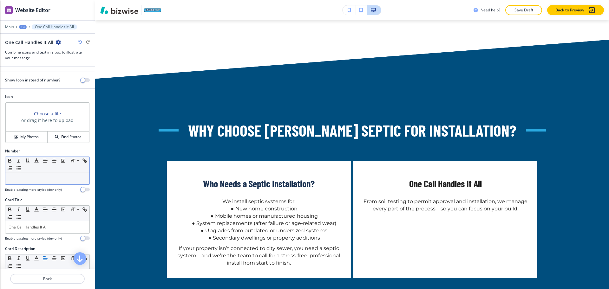
click at [27, 176] on p at bounding box center [48, 179] width 78 height 6
drag, startPoint x: 51, startPoint y: 227, endPoint x: 0, endPoint y: 227, distance: 51.3
click at [0, 227] on div "Card Title Small Normal Large Huge One Call Handles It All Enable pasting more …" at bounding box center [47, 221] width 95 height 49
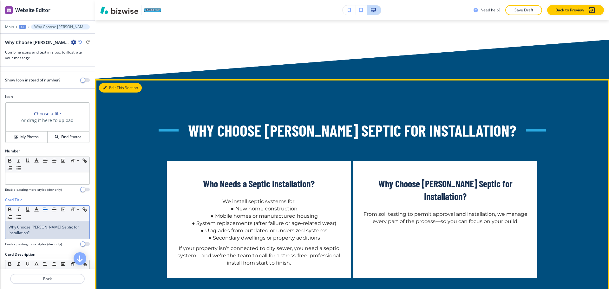
click at [112, 83] on button "Edit This Section" at bounding box center [120, 88] width 43 height 10
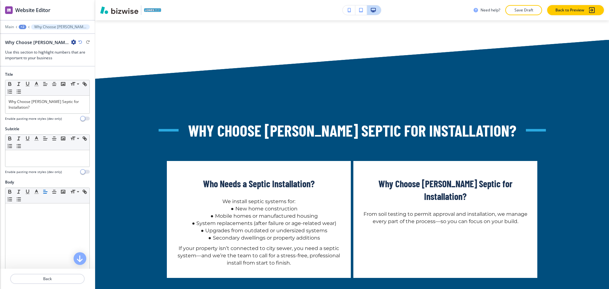
click at [56, 114] on div at bounding box center [47, 115] width 85 height 3
click at [56, 108] on p "Why Choose Jones Septic for Installation?" at bounding box center [48, 104] width 78 height 11
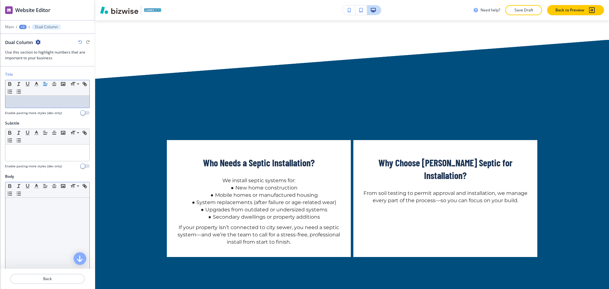
click at [37, 215] on div at bounding box center [47, 239] width 84 height 82
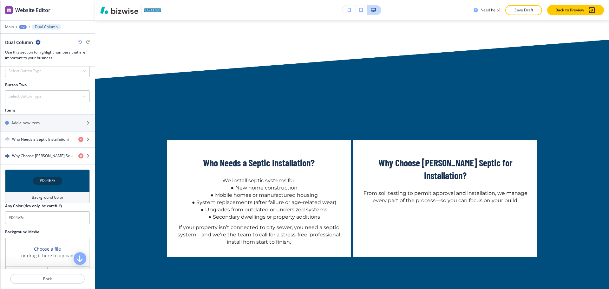
scroll to position [237, 0]
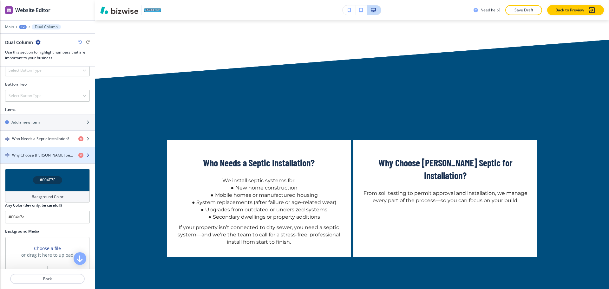
click at [43, 157] on h4 "Why Choose Jones Septic for Installation?" at bounding box center [42, 155] width 61 height 6
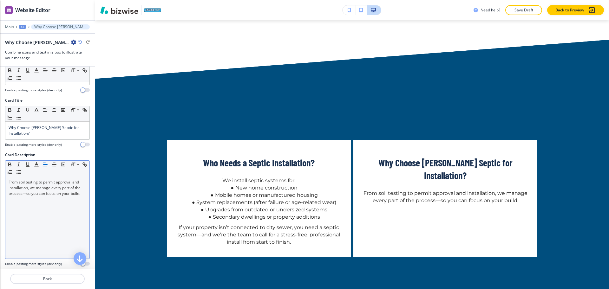
scroll to position [119, 0]
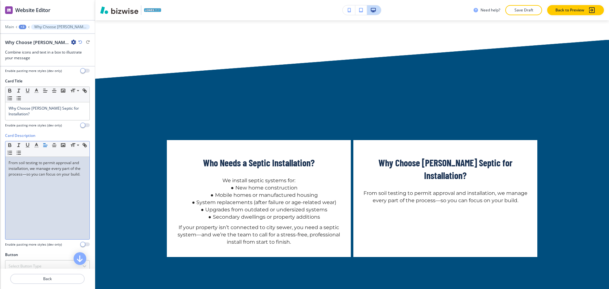
click at [52, 198] on div "From soil testing to permit approval and installation, we manage every part of …" at bounding box center [47, 198] width 84 height 82
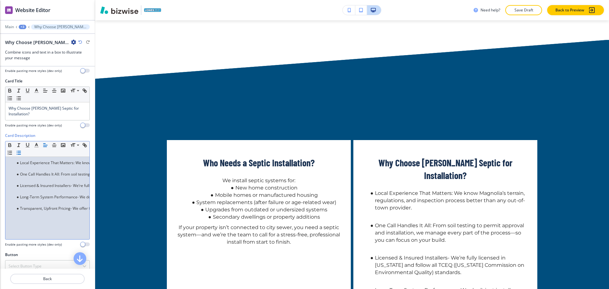
scroll to position [0, 0]
click at [35, 170] on p at bounding box center [48, 169] width 78 height 6
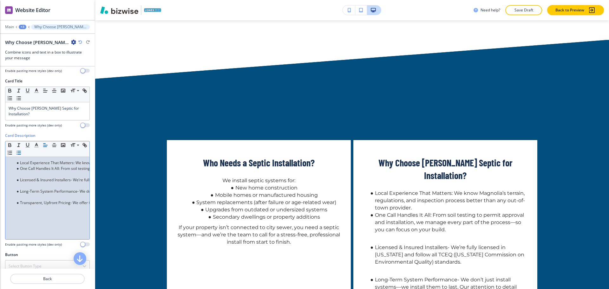
click at [34, 174] on p at bounding box center [48, 174] width 78 height 6
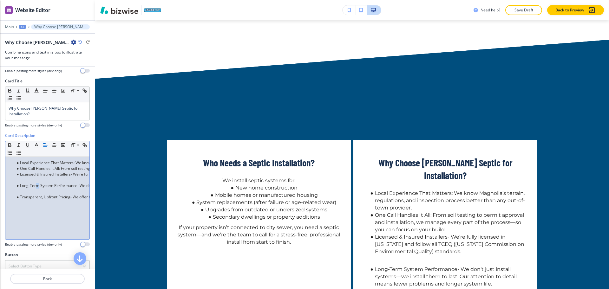
click at [38, 188] on li "Long-Term System Performance- We don’t just install systems—we install them to …" at bounding box center [50, 186] width 72 height 6
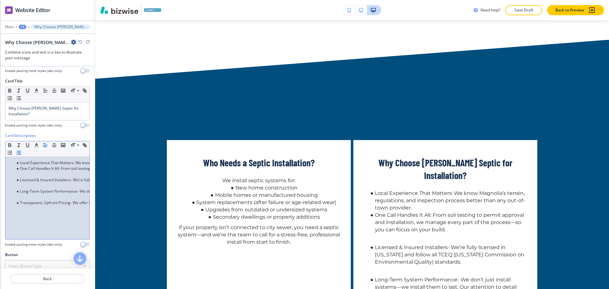
click at [32, 179] on li "Licensed & Insured Installers- We’re fully licensed in Texas and follow all TCE…" at bounding box center [50, 180] width 72 height 6
click at [32, 176] on p at bounding box center [48, 174] width 78 height 6
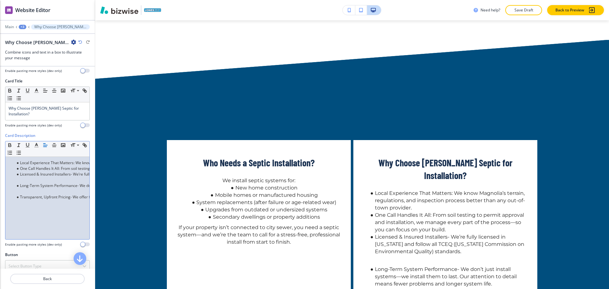
click at [32, 180] on p at bounding box center [48, 180] width 78 height 6
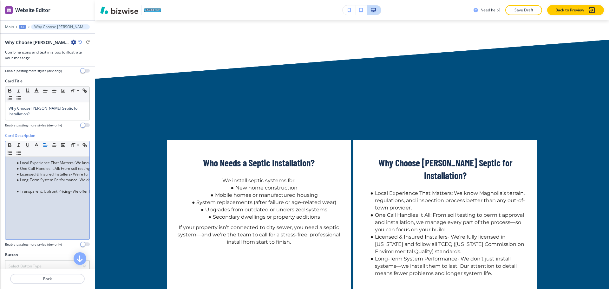
click at [32, 187] on p at bounding box center [48, 186] width 78 height 6
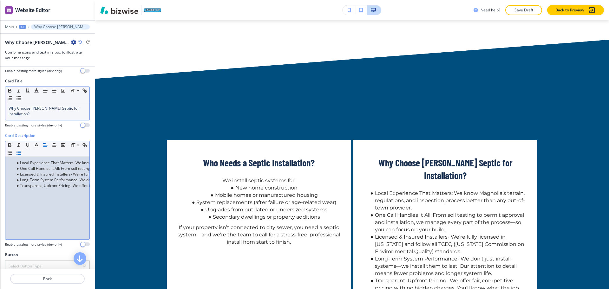
click at [41, 115] on p "Why Choose Jones Septic for Installation?" at bounding box center [48, 111] width 78 height 11
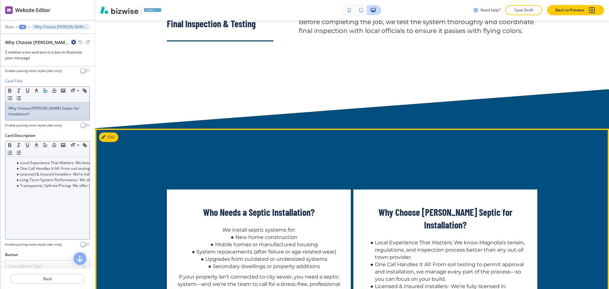
scroll to position [1462, 0]
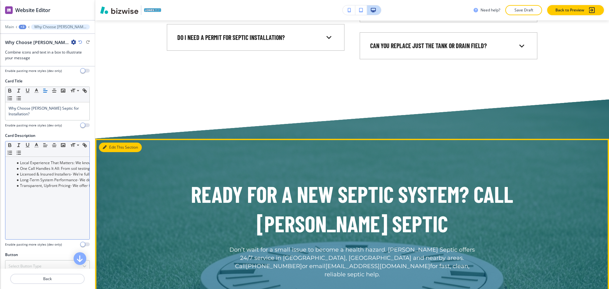
click at [113, 143] on button "Edit This Section" at bounding box center [120, 148] width 43 height 10
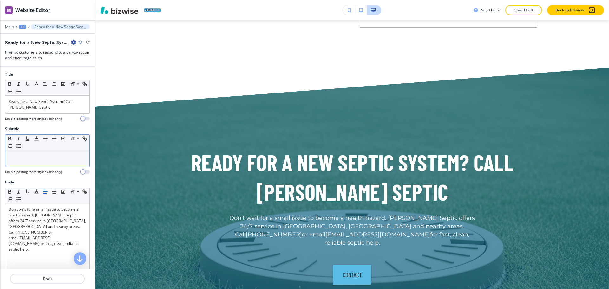
scroll to position [2049, 0]
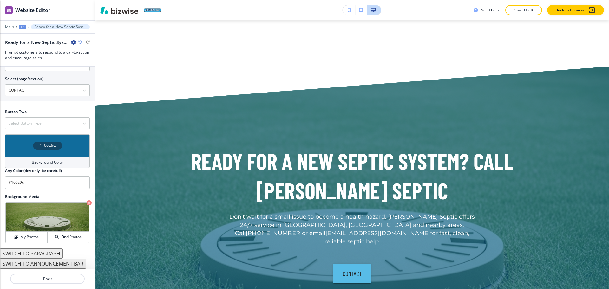
click at [46, 157] on div "Background Color" at bounding box center [47, 162] width 85 height 11
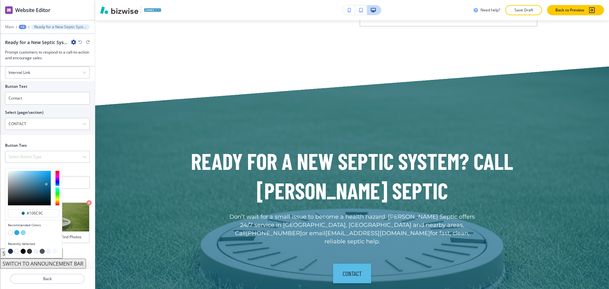
click at [23, 251] on button "button" at bounding box center [23, 251] width 5 height 5
type input "#000000"
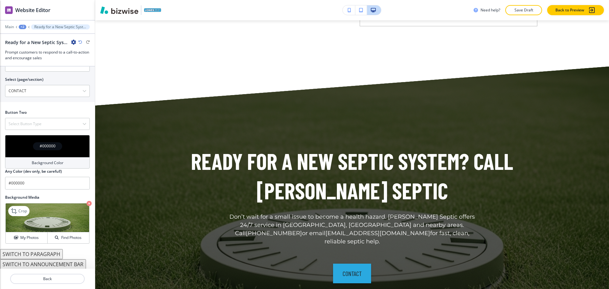
scroll to position [274, 0]
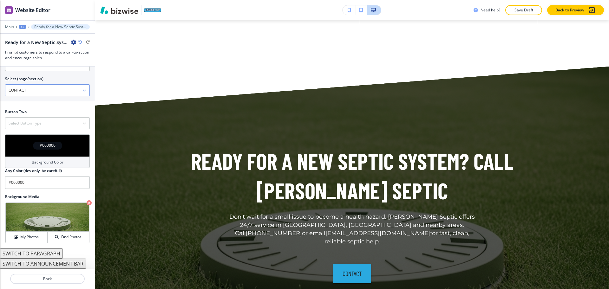
click at [37, 89] on \(page\/section\) "CONTACT" at bounding box center [43, 90] width 77 height 11
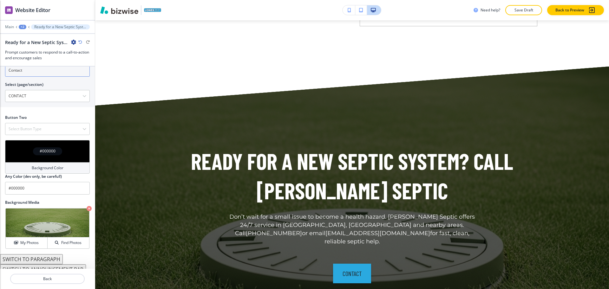
scroll to position [268, 0]
click at [38, 76] on input "Contact" at bounding box center [47, 70] width 85 height 13
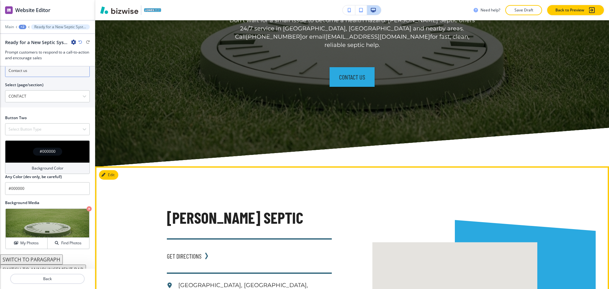
scroll to position [2245, 0]
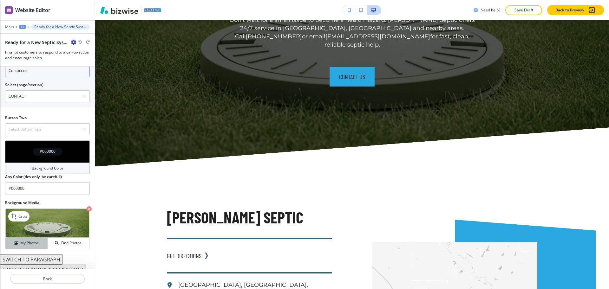
type input "Contact us"
click at [35, 239] on button "My Photos" at bounding box center [27, 243] width 42 height 11
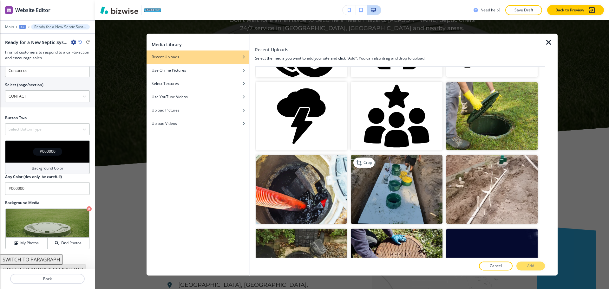
scroll to position [356, 0]
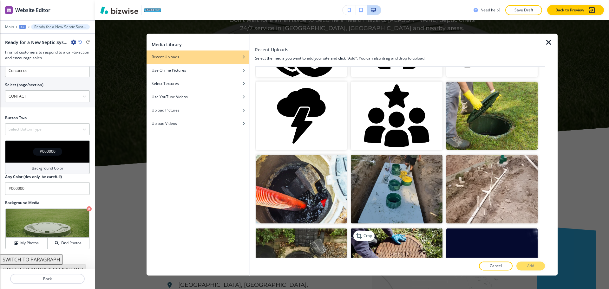
click at [387, 235] on img "button" at bounding box center [396, 262] width 91 height 68
click at [529, 267] on p "Add" at bounding box center [530, 266] width 7 height 6
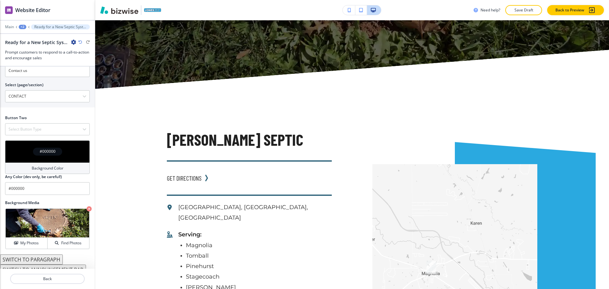
scroll to position [2325, 0]
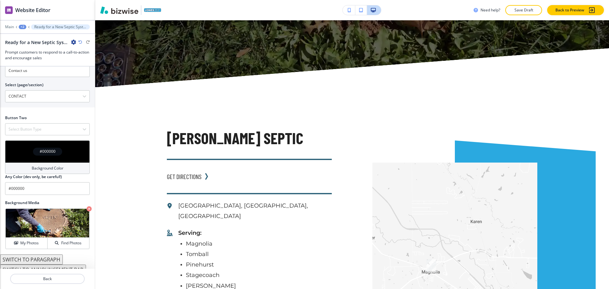
drag, startPoint x: 218, startPoint y: 208, endPoint x: 172, endPoint y: 207, distance: 46.0
copy p "(281) 351-5702"
click at [62, 121] on div at bounding box center [47, 122] width 85 height 3
click at [66, 128] on div "Select Button Type" at bounding box center [47, 129] width 84 height 11
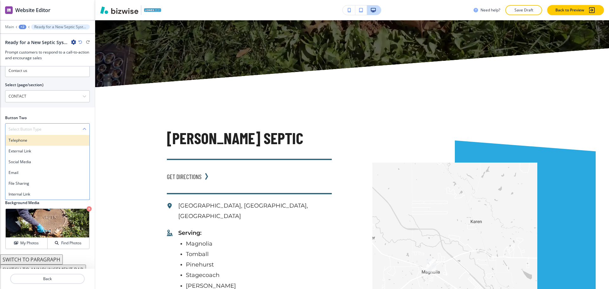
click at [57, 141] on h4 "Telephone" at bounding box center [48, 141] width 78 height 6
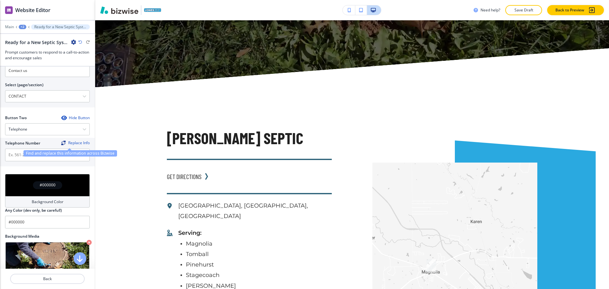
click at [53, 152] on div "Find and replace this information across Bizwise" at bounding box center [69, 153] width 93 height 6
click at [25, 158] on input "text" at bounding box center [47, 155] width 85 height 13
paste input "(281) 351-5702"
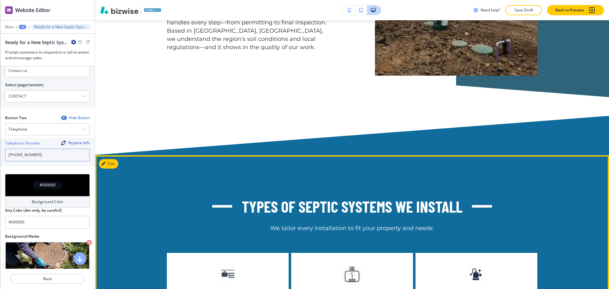
scroll to position [776, 0]
type input "(281) 351-5702"
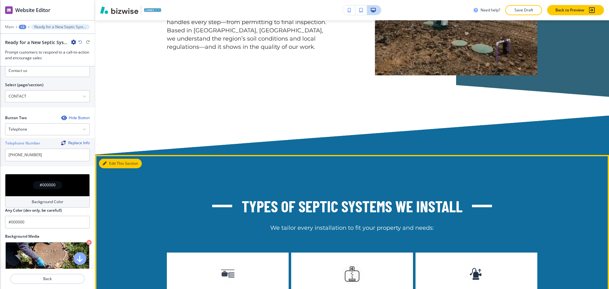
click at [116, 159] on button "Edit This Section" at bounding box center [120, 164] width 43 height 10
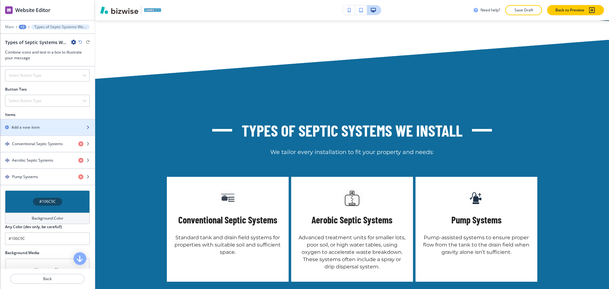
scroll to position [232, 0]
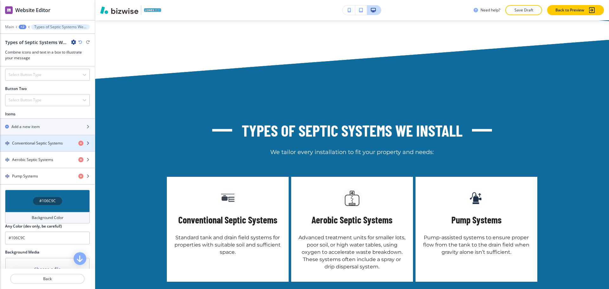
click at [38, 145] on h4 "Conventional Septic Systems" at bounding box center [37, 143] width 51 height 6
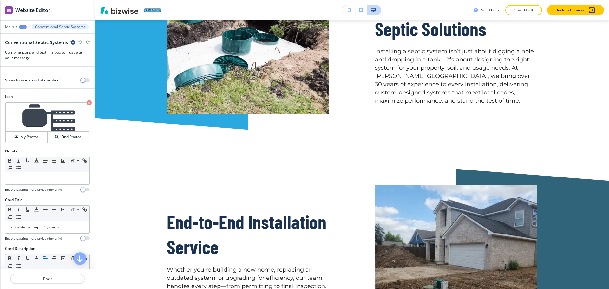
scroll to position [0, 0]
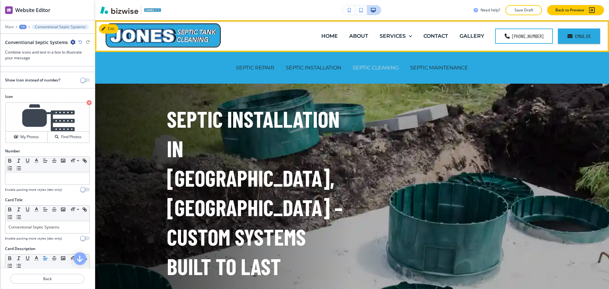
click at [374, 68] on p "SEPTIC CLEANING" at bounding box center [375, 67] width 46 height 7
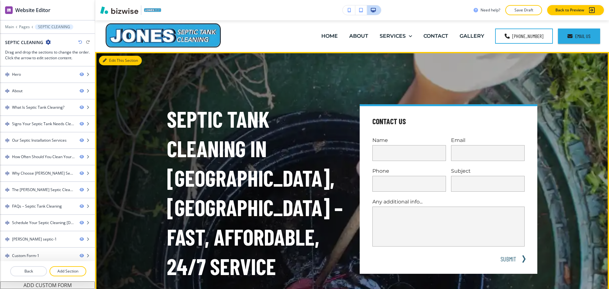
click at [108, 59] on button "Edit This Section" at bounding box center [120, 61] width 43 height 10
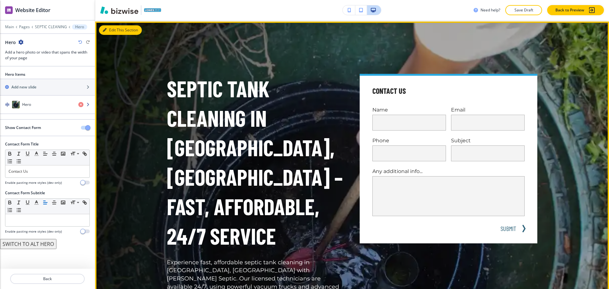
scroll to position [32, 0]
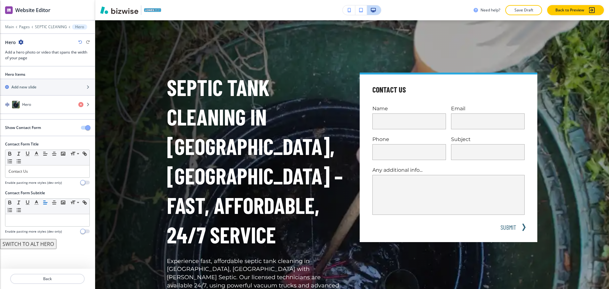
click at [87, 128] on span "button" at bounding box center [87, 127] width 5 height 5
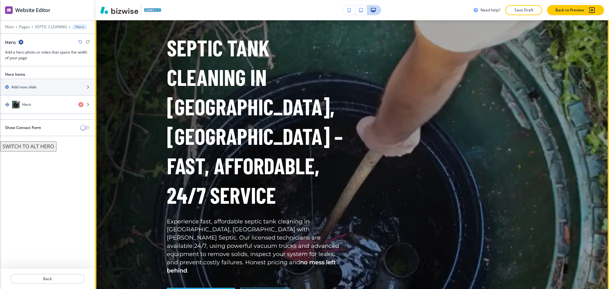
scroll to position [71, 0]
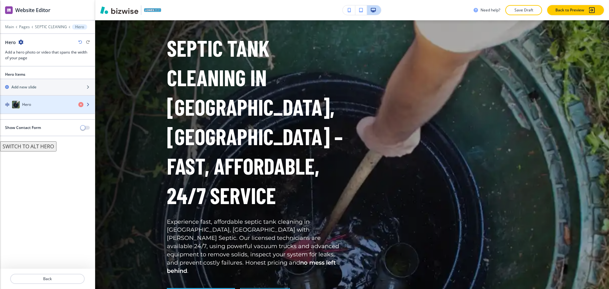
click at [32, 111] on div "button" at bounding box center [47, 110] width 95 height 5
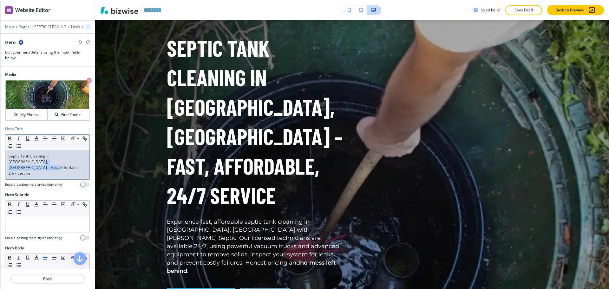
drag, startPoint x: 71, startPoint y: 161, endPoint x: 0, endPoint y: 161, distance: 71.3
click at [0, 161] on div "Hero Title Small Normal Large Huge Septic Tank Cleaning in Magnolia, TX – Fast,…" at bounding box center [47, 159] width 95 height 66
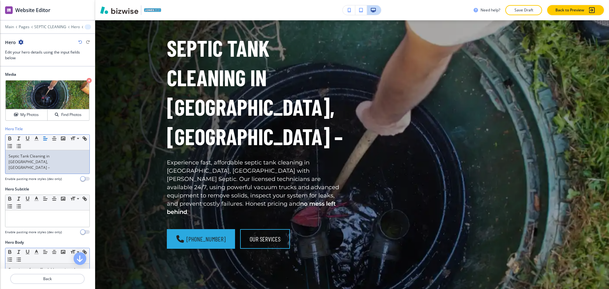
click at [41, 267] on p "Experience fast, affordable septic tank cleaning in Magnolia, TX with Jones Sep…" at bounding box center [48, 292] width 78 height 51
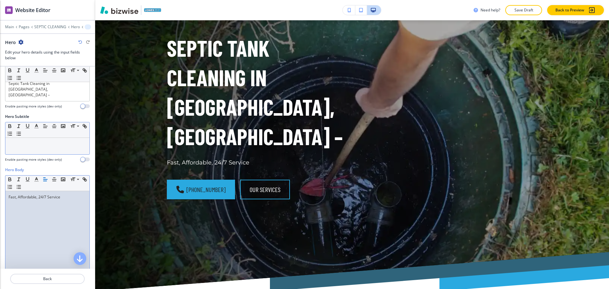
scroll to position [0, 0]
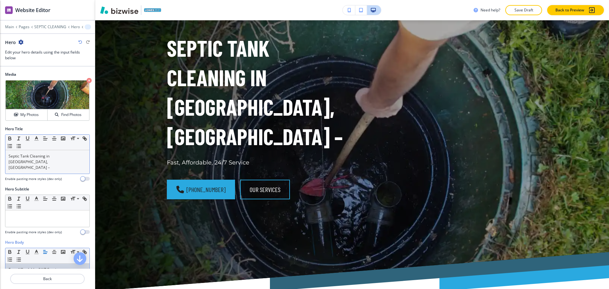
click at [78, 158] on p "Septic Tank Cleaning in Magnolia, TX –" at bounding box center [48, 161] width 78 height 17
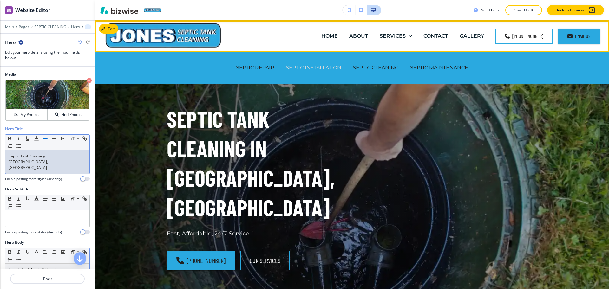
click at [327, 71] on p "SEPTIC INSTALLATION" at bounding box center [313, 67] width 55 height 7
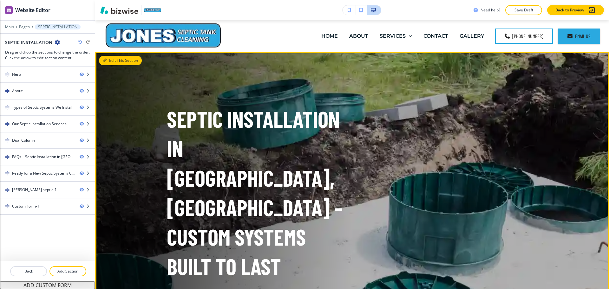
click at [106, 61] on button "Edit This Section" at bounding box center [120, 61] width 43 height 10
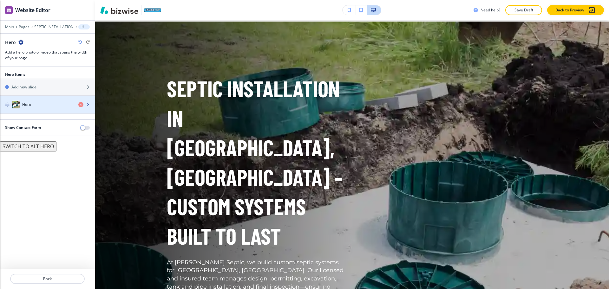
scroll to position [32, 0]
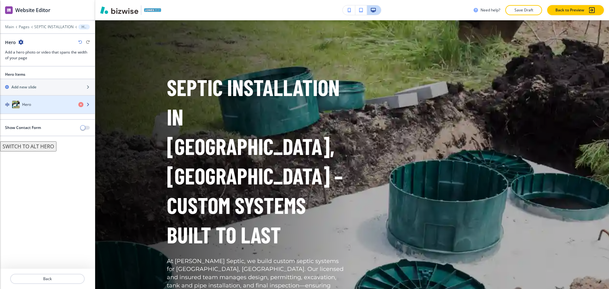
click at [36, 106] on div "Hero" at bounding box center [36, 105] width 73 height 8
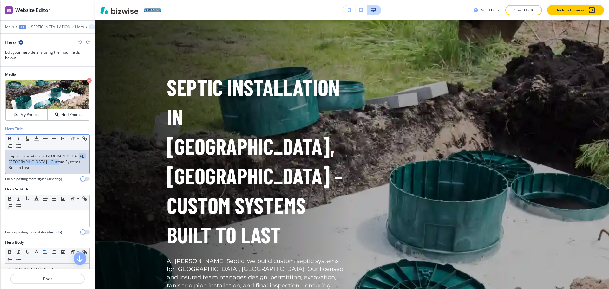
drag, startPoint x: 68, startPoint y: 164, endPoint x: 3, endPoint y: 164, distance: 64.3
click at [3, 164] on div "Hero Title Small Normal Large Huge Septic Installation in Magnolia, TX – Custom…" at bounding box center [47, 156] width 95 height 60
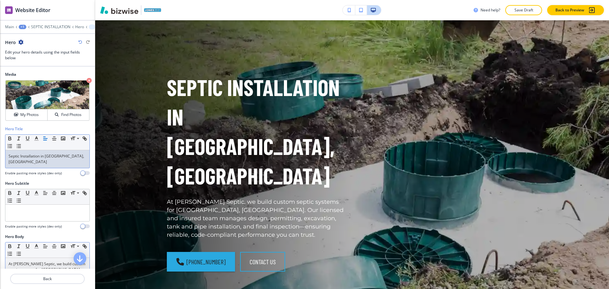
click at [52, 261] on p "At Jones Septic, we build custom septic systems for Magnolia, TX. Our licensed …" at bounding box center [48, 281] width 78 height 40
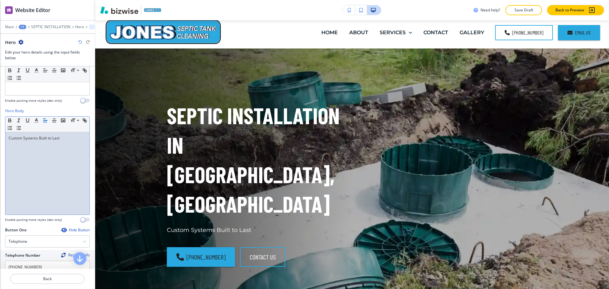
scroll to position [0, 0]
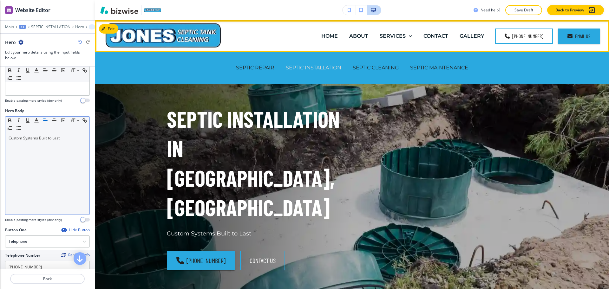
click at [319, 68] on p "SEPTIC INSTALLATION" at bounding box center [313, 67] width 55 height 7
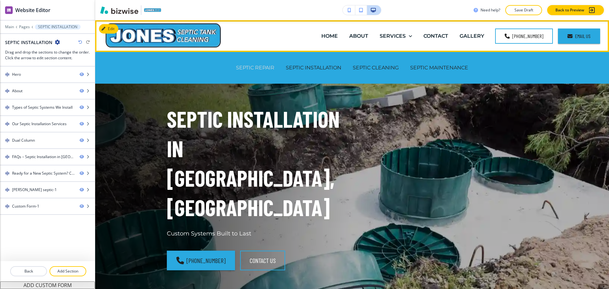
click at [251, 69] on p "SEPTIC REPAIR" at bounding box center [255, 67] width 38 height 7
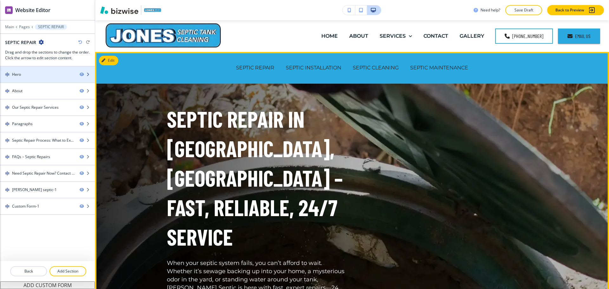
click at [22, 77] on div at bounding box center [47, 79] width 95 height 5
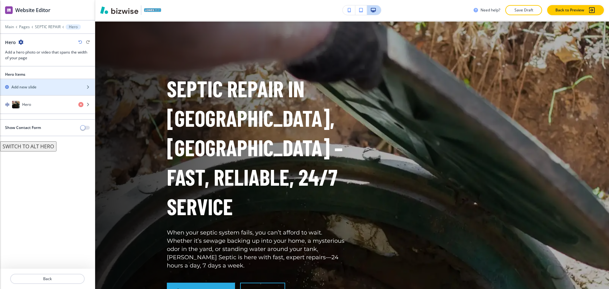
scroll to position [32, 0]
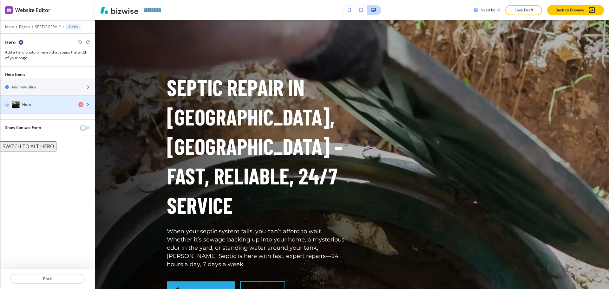
click at [31, 105] on div "Hero" at bounding box center [36, 105] width 73 height 8
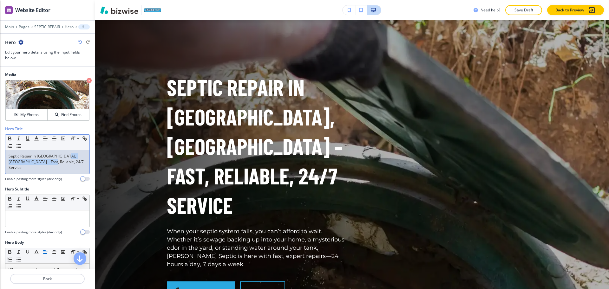
drag, startPoint x: 64, startPoint y: 161, endPoint x: 63, endPoint y: 157, distance: 4.5
click at [63, 157] on p "Septic Repair in Magnolia, TX – Fast, Reliable, 24/7 Service" at bounding box center [48, 161] width 78 height 17
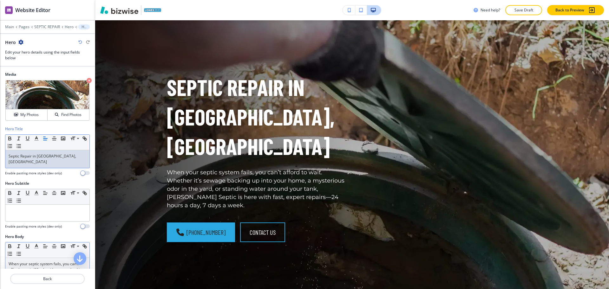
click at [51, 261] on p "When your septic system fails, you can’t afford to wait. Whether it’s sewage ba…" at bounding box center [48, 281] width 78 height 40
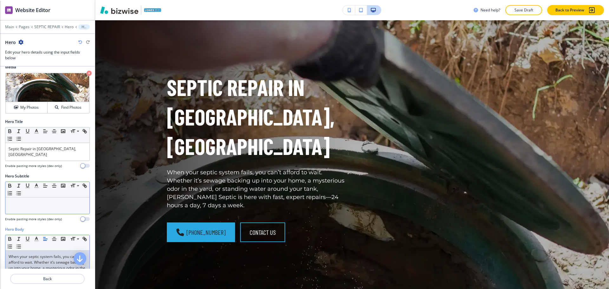
scroll to position [7, 0]
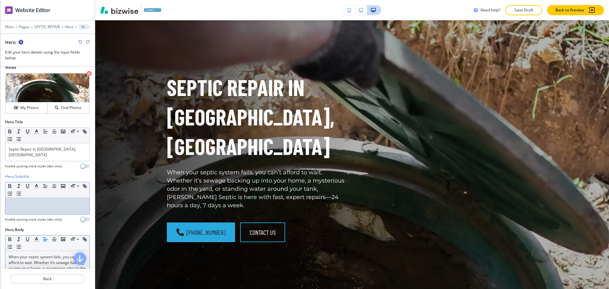
click at [29, 207] on div at bounding box center [47, 206] width 84 height 16
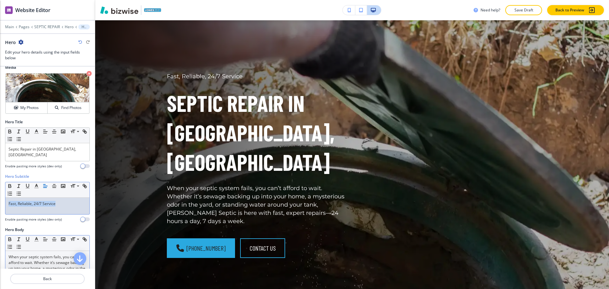
click at [80, 41] on icon "button" at bounding box center [80, 42] width 4 height 4
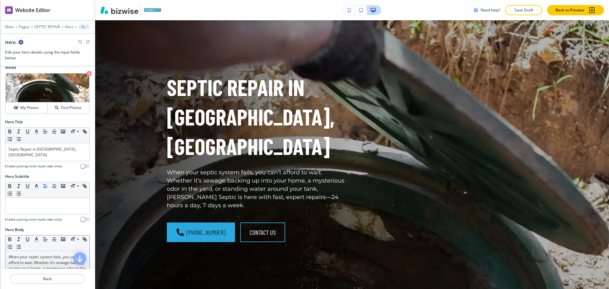
click at [80, 41] on icon "button" at bounding box center [80, 42] width 4 height 4
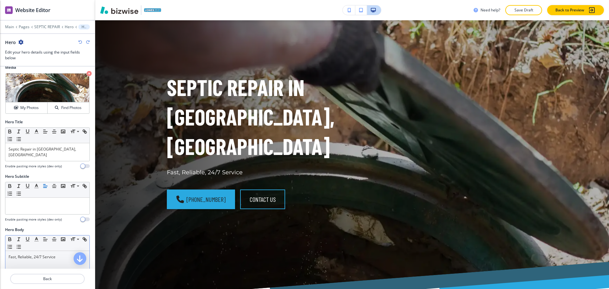
click at [80, 41] on icon "button" at bounding box center [80, 42] width 4 height 4
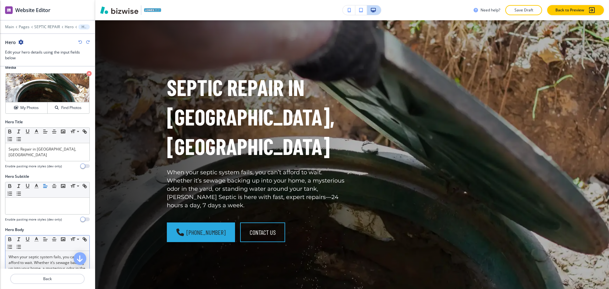
click at [80, 41] on icon "button" at bounding box center [80, 42] width 4 height 4
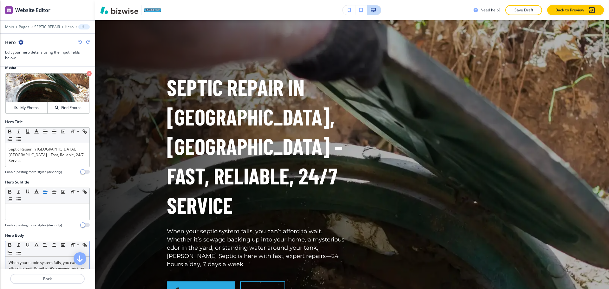
click at [80, 41] on icon "button" at bounding box center [80, 42] width 4 height 4
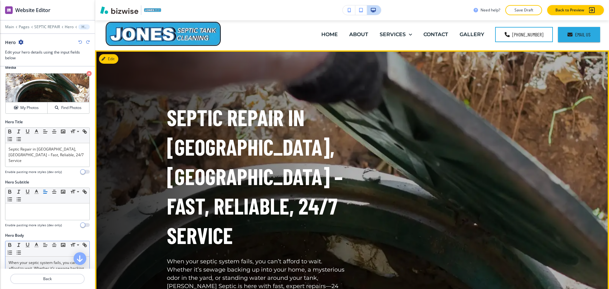
scroll to position [0, 0]
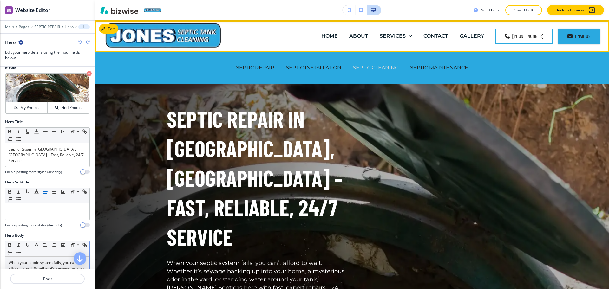
click at [379, 66] on p "SEPTIC CLEANING" at bounding box center [375, 67] width 46 height 7
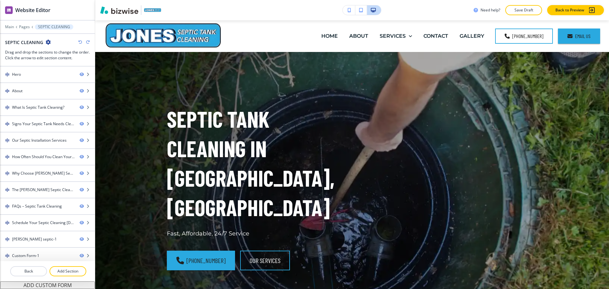
click at [80, 42] on icon "button" at bounding box center [80, 42] width 4 height 4
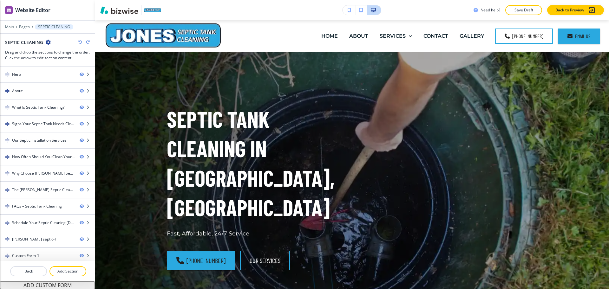
click at [80, 42] on icon "button" at bounding box center [80, 42] width 4 height 4
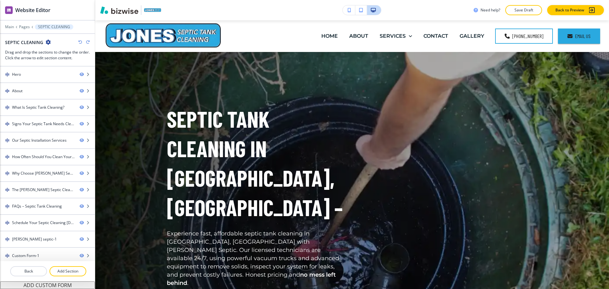
click at [80, 42] on icon "button" at bounding box center [80, 42] width 4 height 4
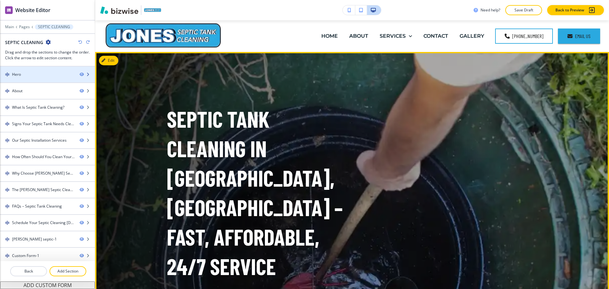
click at [37, 75] on div "Hero" at bounding box center [37, 75] width 74 height 6
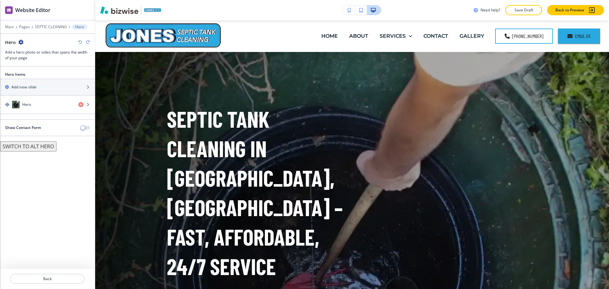
scroll to position [32, 0]
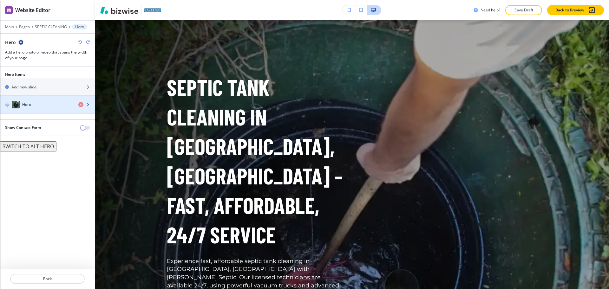
click at [44, 103] on div "Hero" at bounding box center [36, 105] width 73 height 8
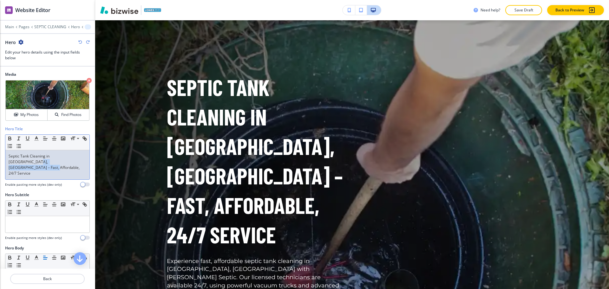
drag, startPoint x: 70, startPoint y: 163, endPoint x: 0, endPoint y: 165, distance: 69.8
click at [0, 165] on div "Hero Title Small Normal Large Huge Septic Tank Cleaning in Magnolia, TX – Fast,…" at bounding box center [47, 159] width 95 height 66
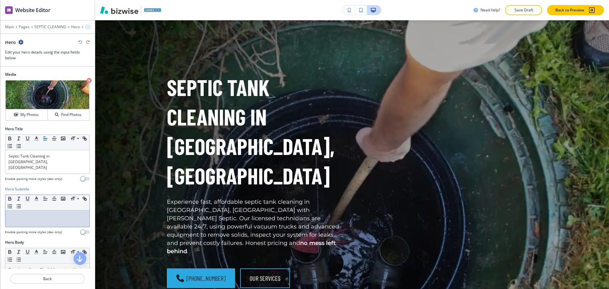
click at [64, 210] on div at bounding box center [47, 218] width 84 height 16
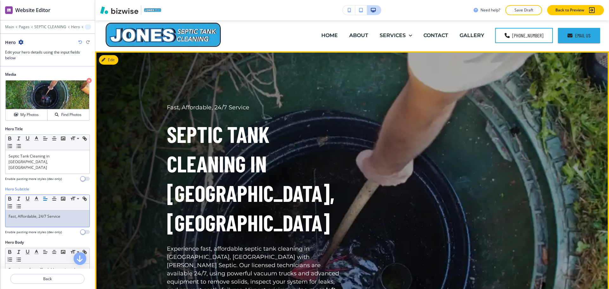
scroll to position [0, 0]
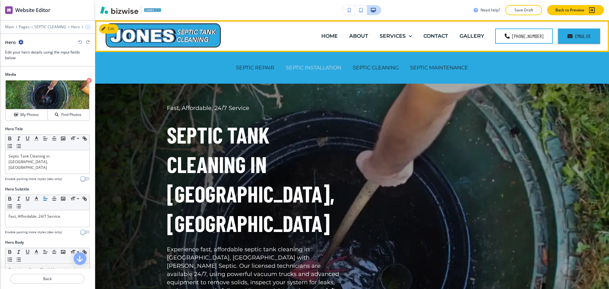
click at [319, 67] on p "SEPTIC INSTALLATION" at bounding box center [313, 67] width 55 height 7
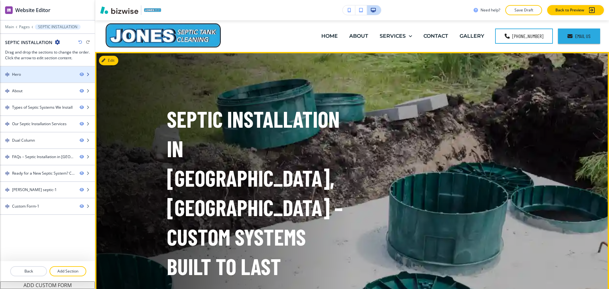
click at [29, 76] on div "Hero" at bounding box center [37, 75] width 74 height 6
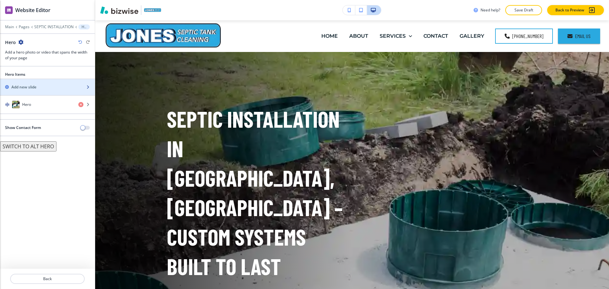
scroll to position [32, 0]
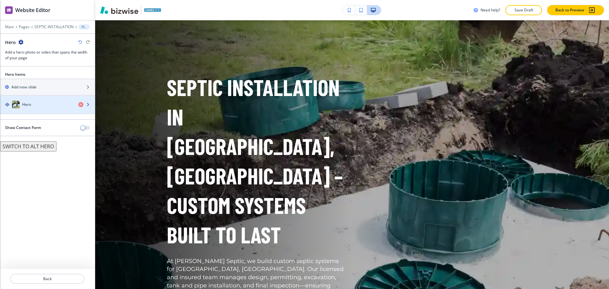
click at [47, 104] on div "Hero" at bounding box center [36, 105] width 73 height 8
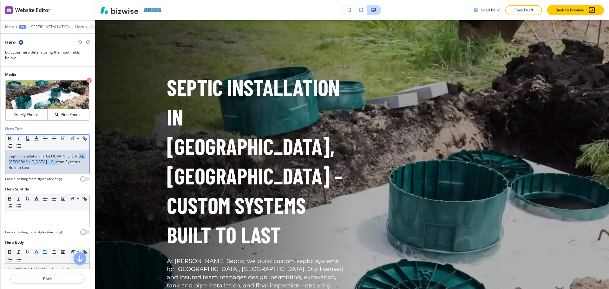
drag, startPoint x: 70, startPoint y: 164, endPoint x: 3, endPoint y: 168, distance: 67.0
click at [3, 168] on div "Hero Title Small Normal Large Huge Septic Installation in Magnolia, TX – Custom…" at bounding box center [47, 156] width 95 height 60
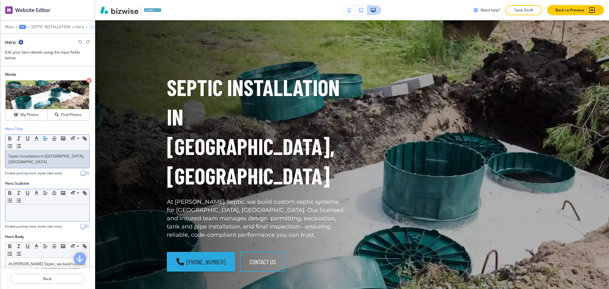
click at [64, 208] on p at bounding box center [48, 211] width 78 height 6
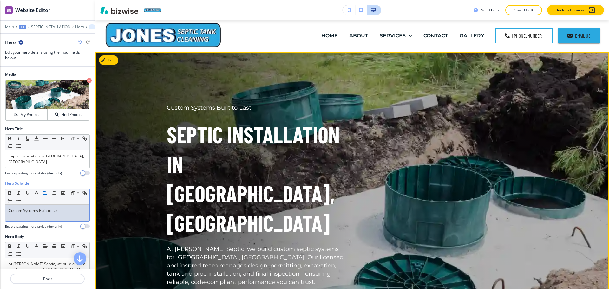
scroll to position [0, 0]
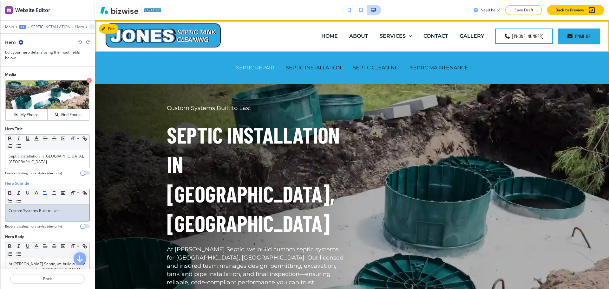
click at [256, 70] on p "SEPTIC REPAIR" at bounding box center [255, 67] width 38 height 7
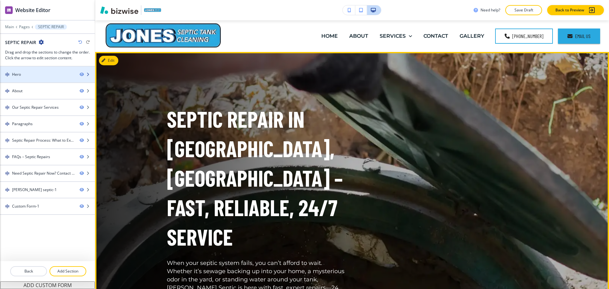
click at [29, 74] on div "Hero" at bounding box center [37, 75] width 74 height 6
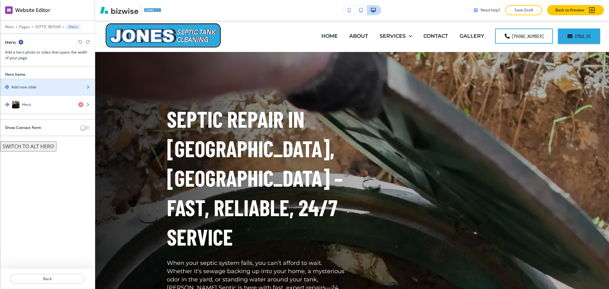
scroll to position [32, 0]
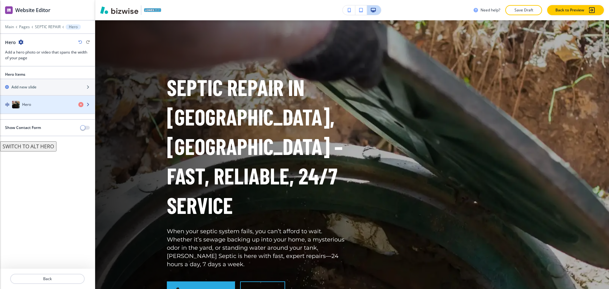
click at [27, 104] on h4 "Hero" at bounding box center [26, 105] width 9 height 6
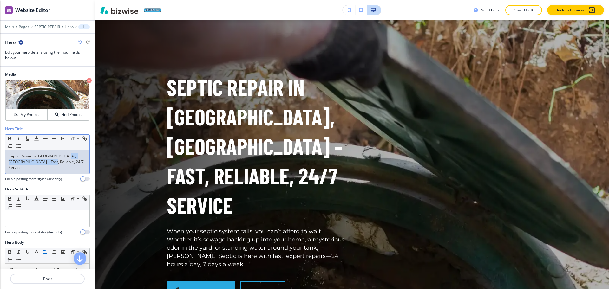
drag, startPoint x: 63, startPoint y: 164, endPoint x: 64, endPoint y: 158, distance: 5.5
click at [64, 158] on p "Septic Repair in Magnolia, TX – Fast, Reliable, 24/7 Service" at bounding box center [48, 161] width 78 height 17
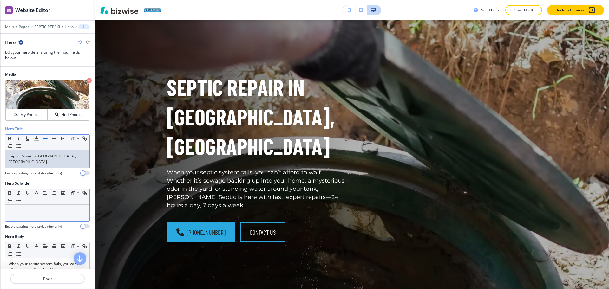
click at [66, 209] on div at bounding box center [47, 213] width 84 height 16
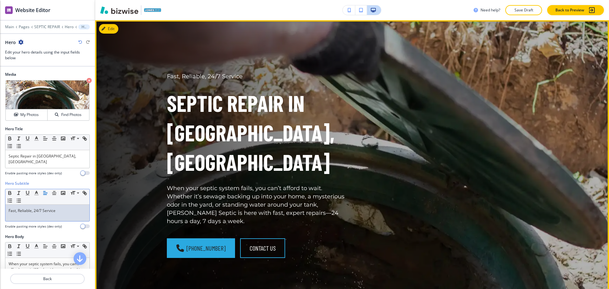
scroll to position [0, 0]
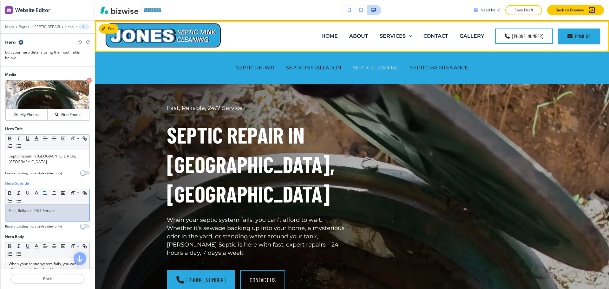
click at [387, 67] on p "SEPTIC CLEANING" at bounding box center [375, 67] width 46 height 7
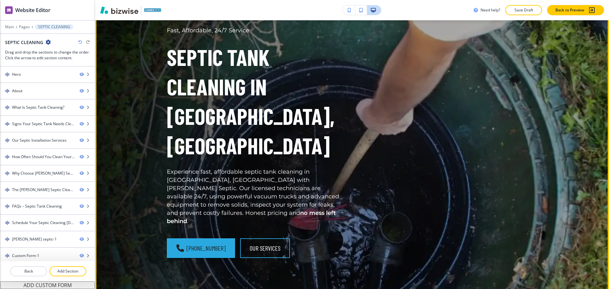
scroll to position [77, 0]
click at [32, 75] on div "Hero" at bounding box center [37, 75] width 74 height 6
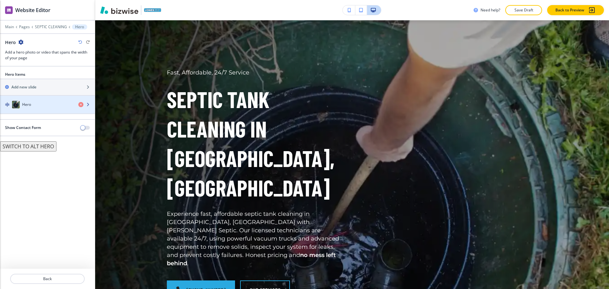
scroll to position [32, 0]
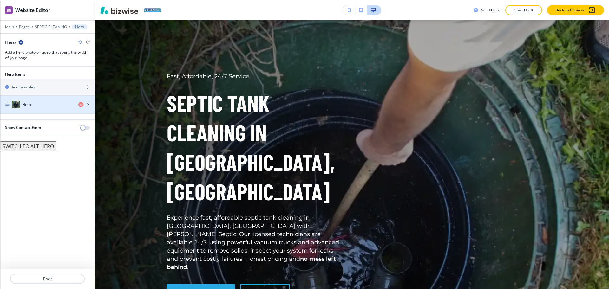
click at [29, 109] on div "button" at bounding box center [47, 110] width 95 height 5
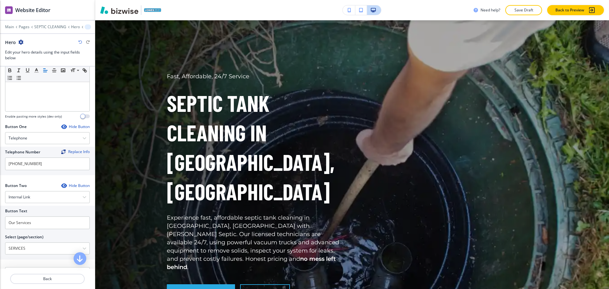
scroll to position [235, 0]
click at [39, 216] on input "Our Services" at bounding box center [47, 222] width 85 height 13
drag, startPoint x: 41, startPoint y: 211, endPoint x: 13, endPoint y: 219, distance: 29.5
click at [0, 209] on div "Button Text Our Services Select (page/section) SERVICES HOME HOME | Hero HOME |…" at bounding box center [47, 232] width 95 height 54
click at [33, 242] on \(page\/section\) "SERVICES" at bounding box center [43, 247] width 77 height 11
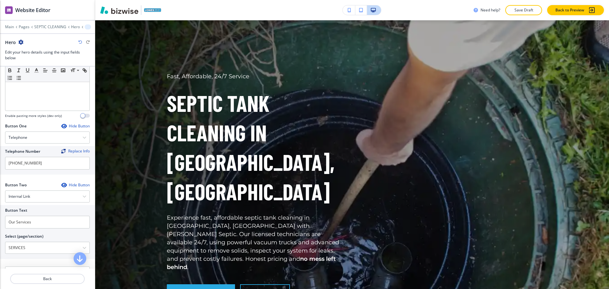
drag, startPoint x: 41, startPoint y: 232, endPoint x: 0, endPoint y: 217, distance: 43.8
click at [0, 229] on div "Button Text Our Services Select (page/section) SERVICES HOME HOME | Hero HOME |…" at bounding box center [47, 232] width 95 height 54
click at [15, 242] on \(page\/section\) "Manual Input" at bounding box center [43, 247] width 77 height 11
drag, startPoint x: 34, startPoint y: 237, endPoint x: 0, endPoint y: 235, distance: 34.3
click at [0, 235] on div "Button Text Our Services Select (page/section) CONTACT US CONTACT CONTACT | Her…" at bounding box center [47, 232] width 95 height 54
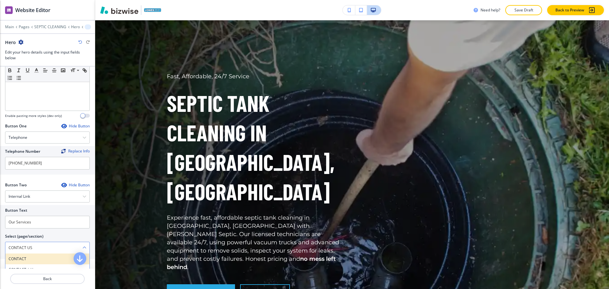
click at [23, 256] on h4 "CONTACT" at bounding box center [48, 259] width 78 height 6
type \(page\/section\) "CONTACT"
click at [25, 216] on input "Our Services" at bounding box center [47, 222] width 85 height 13
paste input "CONTACT US"
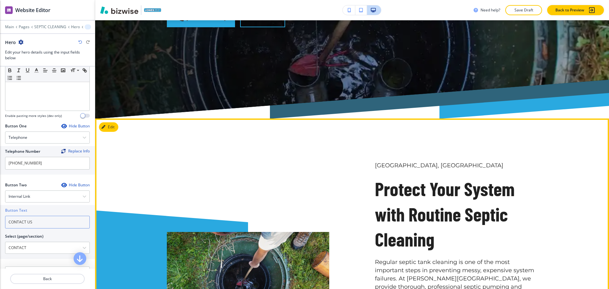
scroll to position [309, 0]
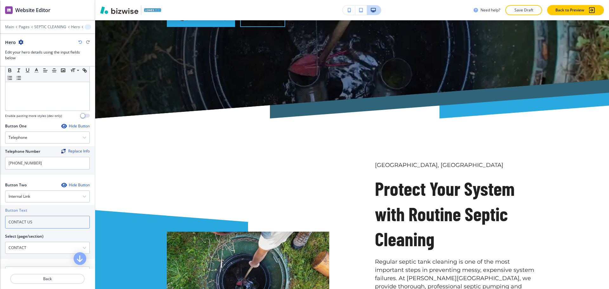
type input "CONTACT US"
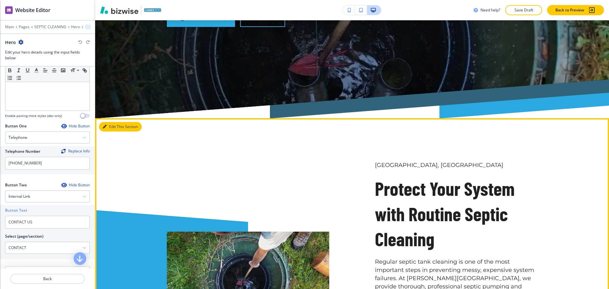
click at [108, 122] on button "Edit This Section" at bounding box center [120, 127] width 43 height 10
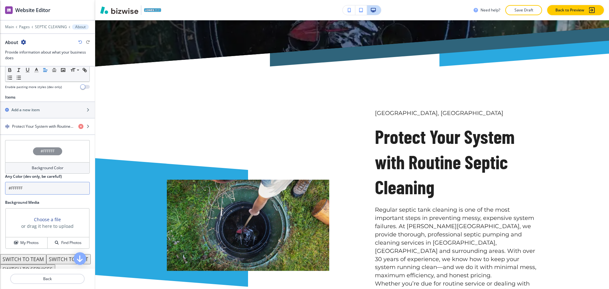
scroll to position [227, 0]
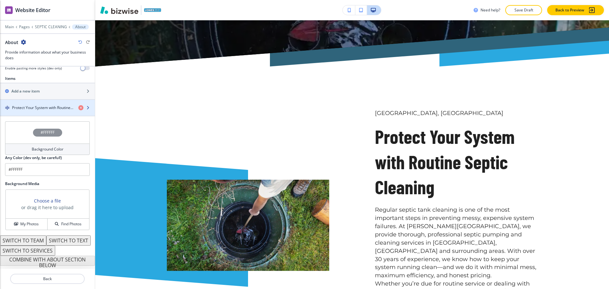
click at [40, 105] on h4 "Protect Your System with Routine Septic Cleaning" at bounding box center [42, 108] width 61 height 6
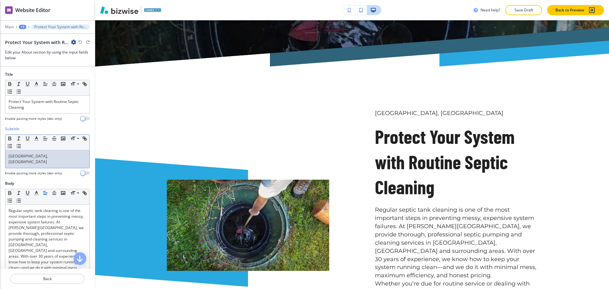
click at [46, 158] on p "Magnolia, TX" at bounding box center [48, 158] width 78 height 11
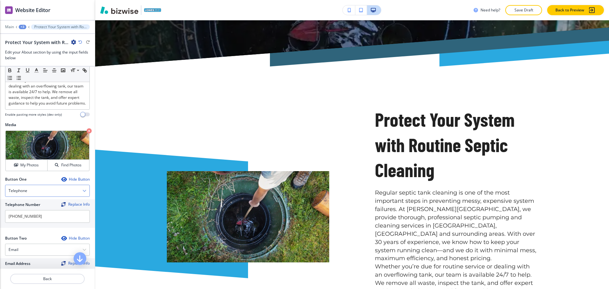
scroll to position [198, 0]
click at [66, 176] on div "Hide Button" at bounding box center [75, 178] width 29 height 5
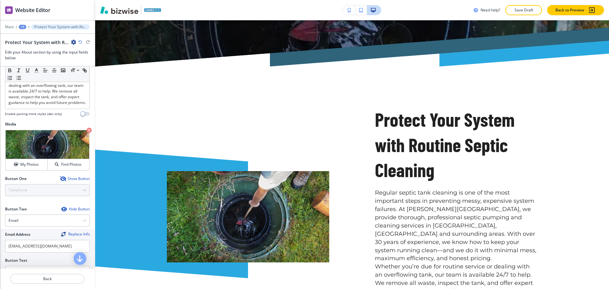
click at [68, 210] on div "Hide Button" at bounding box center [75, 209] width 29 height 5
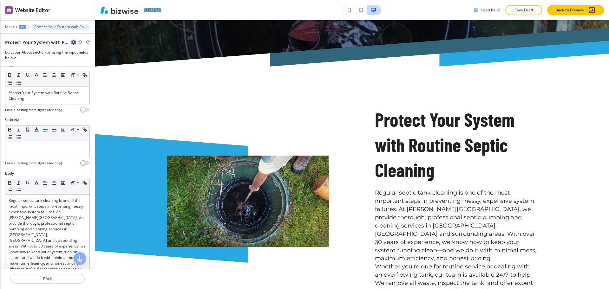
scroll to position [9, 0]
click at [57, 97] on p "Protect Your System with Routine Septic Cleaning" at bounding box center [48, 95] width 78 height 11
click at [37, 77] on line "button" at bounding box center [37, 77] width 4 height 0
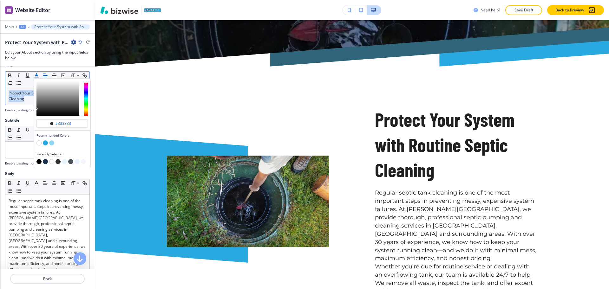
click at [45, 162] on button "button" at bounding box center [45, 161] width 5 height 5
type input "#1a3151"
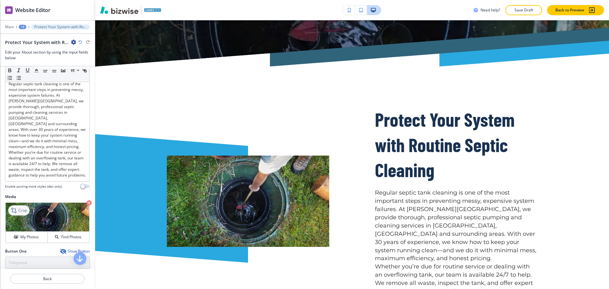
scroll to position [126, 0]
click at [17, 211] on icon at bounding box center [15, 210] width 8 height 8
click at [30, 233] on button "My Photos" at bounding box center [27, 236] width 42 height 11
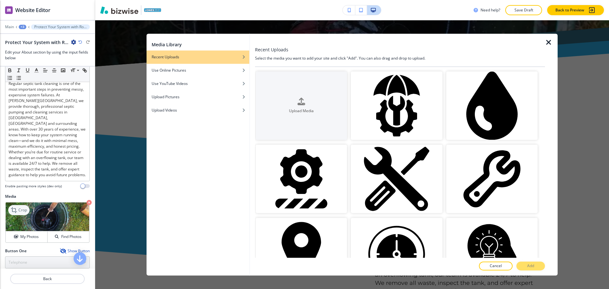
click at [17, 210] on icon at bounding box center [15, 210] width 8 height 8
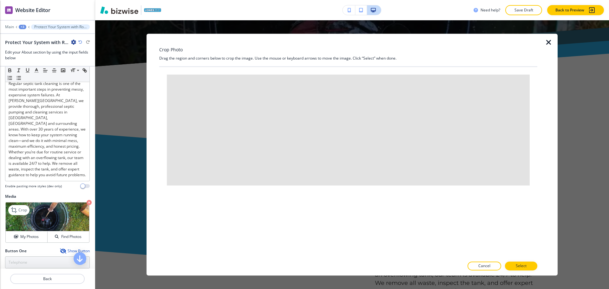
click at [87, 203] on icon "button" at bounding box center [89, 202] width 5 height 5
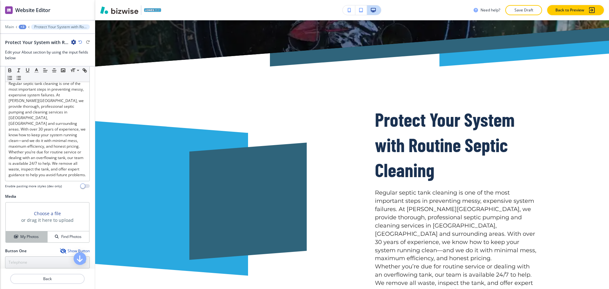
click at [24, 237] on h4 "My Photos" at bounding box center [29, 237] width 18 height 6
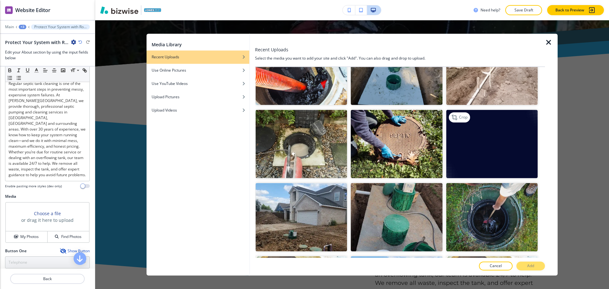
scroll to position [475, 0]
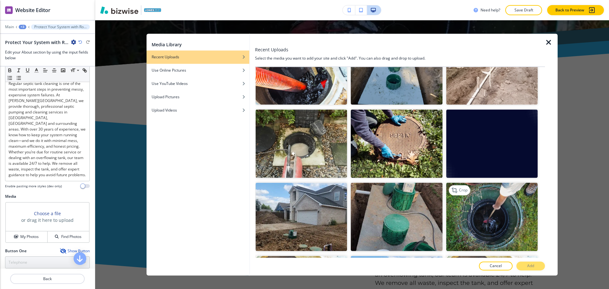
click at [478, 199] on img "button" at bounding box center [491, 217] width 91 height 68
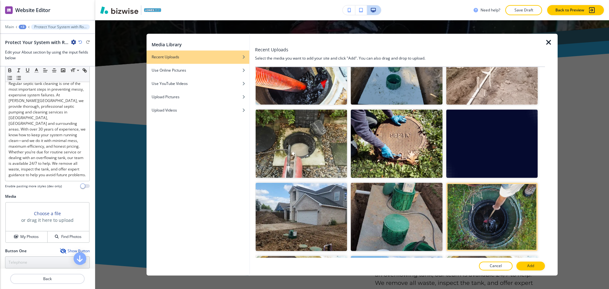
click at [535, 264] on button "Add" at bounding box center [530, 266] width 29 height 9
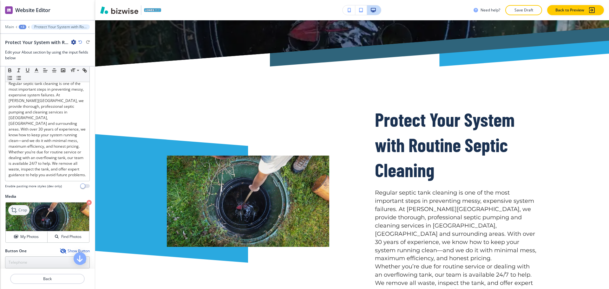
click at [22, 212] on p "Crop" at bounding box center [22, 210] width 9 height 6
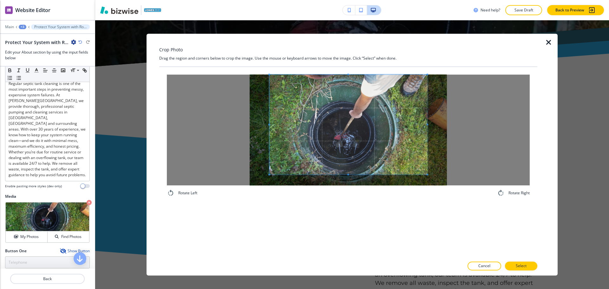
click at [349, 49] on div "Crop Photo Drag the region and corners below to crop the image. Use the mouse o…" at bounding box center [348, 155] width 378 height 242
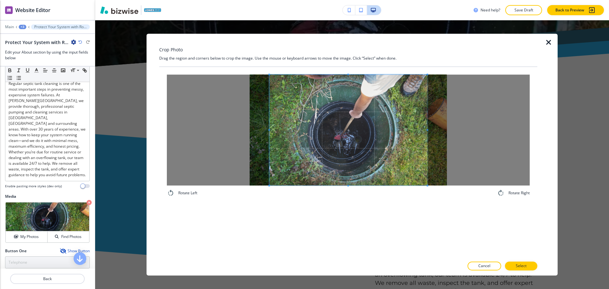
click at [341, 218] on div "Rotate Left Rotate Right" at bounding box center [348, 162] width 378 height 191
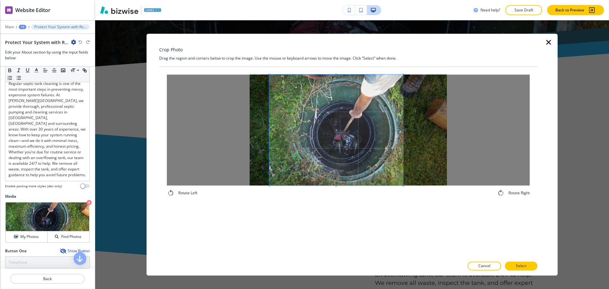
click at [403, 131] on div at bounding box center [336, 129] width 134 height 111
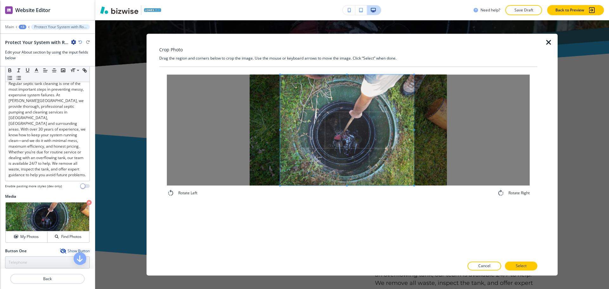
click at [364, 142] on span at bounding box center [347, 129] width 134 height 111
click at [526, 264] on button "Select" at bounding box center [521, 266] width 32 height 9
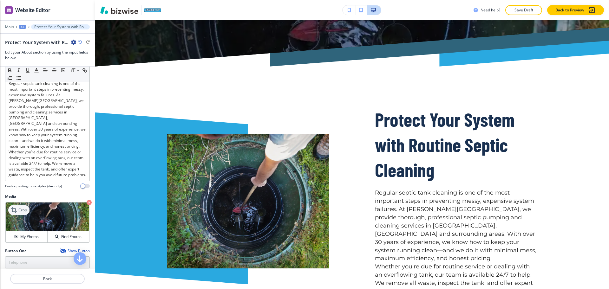
click at [24, 210] on p "Crop" at bounding box center [22, 210] width 9 height 6
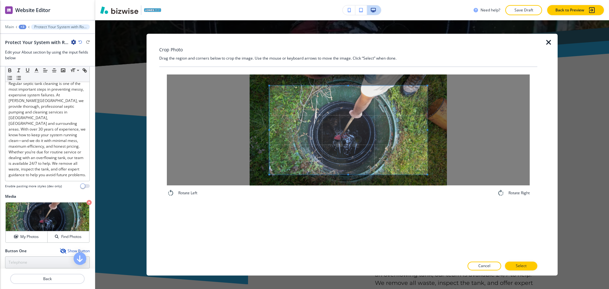
click at [343, 55] on div "Crop Photo Drag the region and corners below to crop the image. Use the mouse o…" at bounding box center [348, 155] width 378 height 242
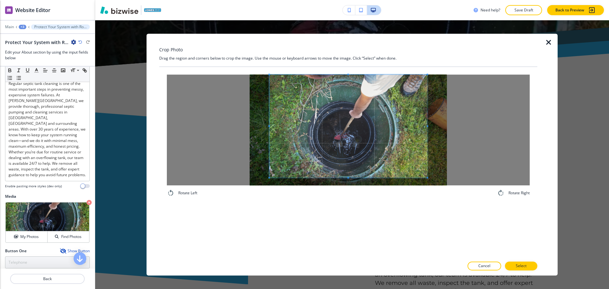
click at [359, 238] on div "Rotate Left Rotate Right" at bounding box center [348, 162] width 378 height 191
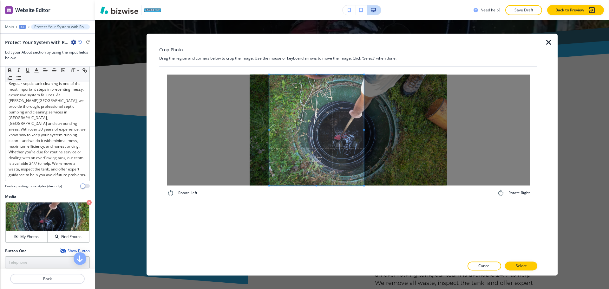
click at [363, 132] on span at bounding box center [364, 129] width 2 height 111
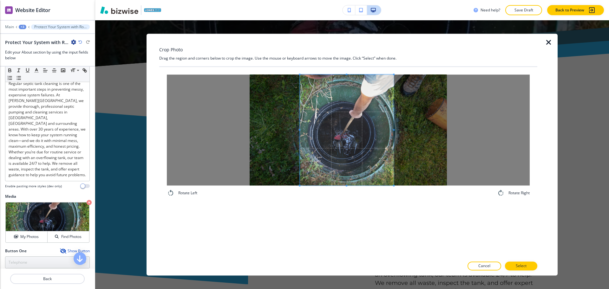
click at [365, 144] on span at bounding box center [347, 129] width 94 height 111
click at [409, 128] on div at bounding box center [354, 129] width 109 height 111
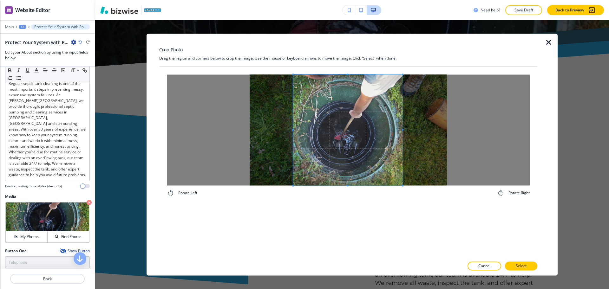
click at [376, 138] on span at bounding box center [347, 129] width 109 height 111
click at [527, 266] on button "Select" at bounding box center [521, 266] width 32 height 9
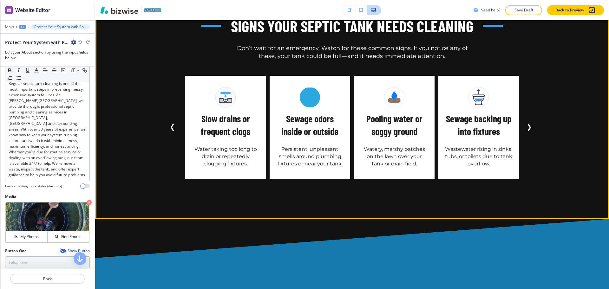
scroll to position [987, 0]
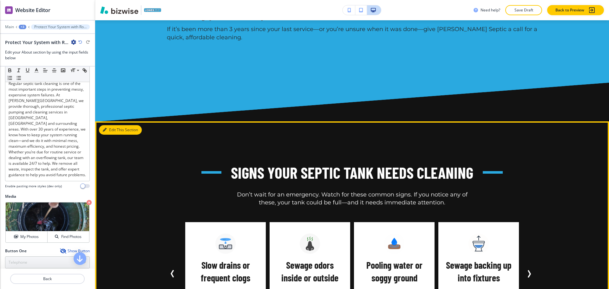
click at [105, 128] on icon "button" at bounding box center [105, 130] width 4 height 4
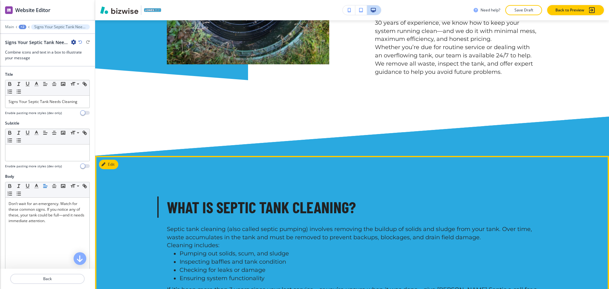
scroll to position [579, 0]
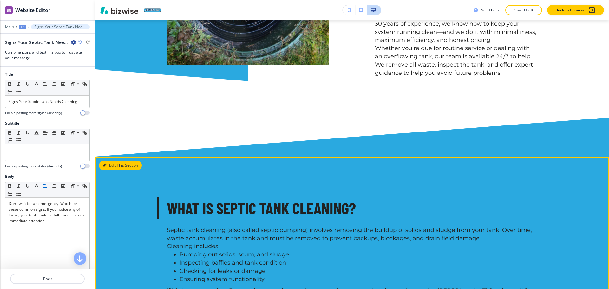
click at [113, 161] on button "Edit This Section" at bounding box center [120, 166] width 43 height 10
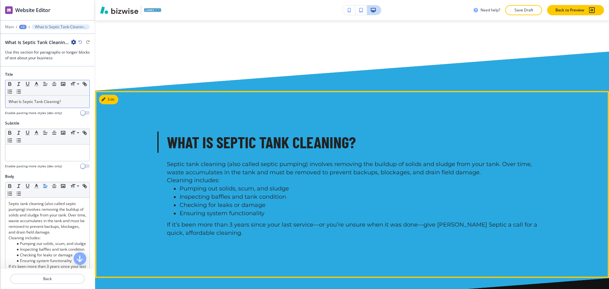
scroll to position [661, 0]
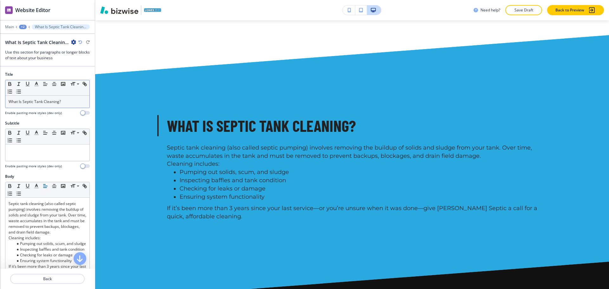
click at [68, 101] on p "What Is Septic Tank Cleaning?" at bounding box center [48, 102] width 78 height 6
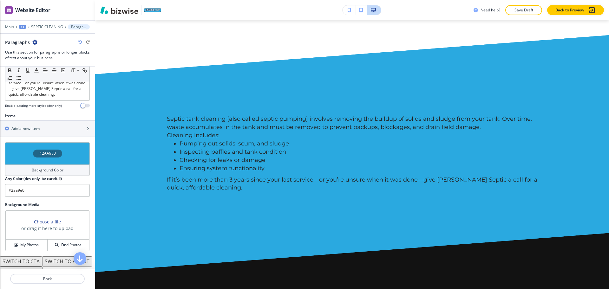
scroll to position [190, 0]
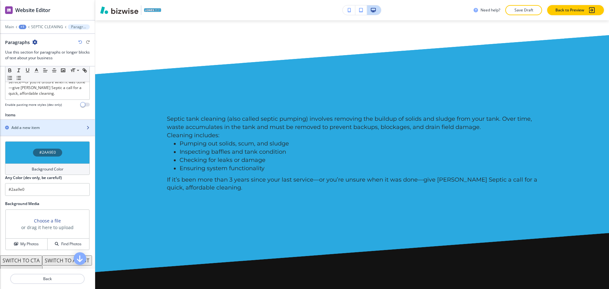
click at [31, 131] on h2 "Add a new item" at bounding box center [25, 128] width 28 height 6
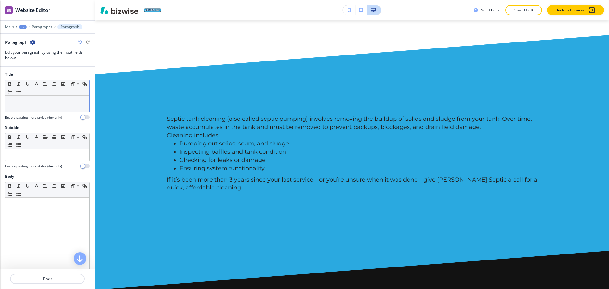
click at [28, 103] on p at bounding box center [48, 102] width 78 height 6
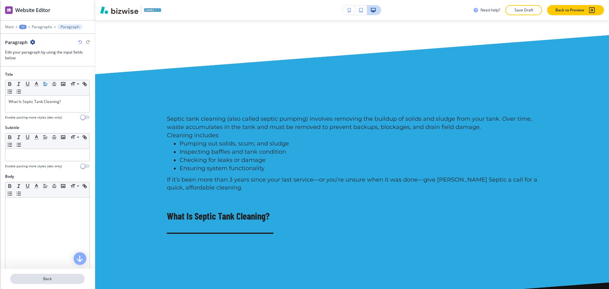
click at [44, 280] on p "Back" at bounding box center [47, 279] width 73 height 6
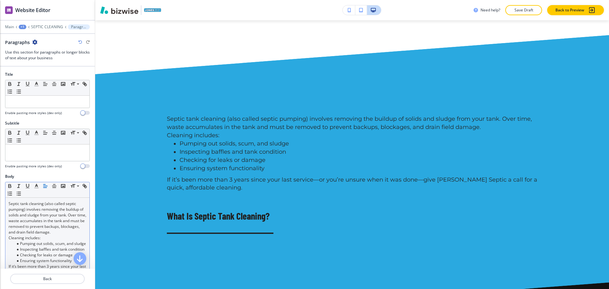
click at [46, 219] on p "Septic tank cleaning (also called septic pumping) involves removing the buildup…" at bounding box center [48, 218] width 78 height 34
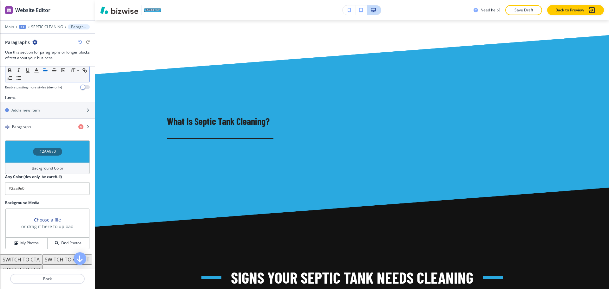
scroll to position [198, 0]
click at [30, 126] on h4 "Paragraph" at bounding box center [21, 127] width 19 height 6
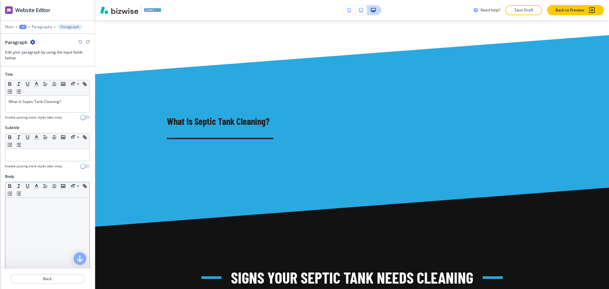
click at [42, 212] on div at bounding box center [47, 239] width 84 height 82
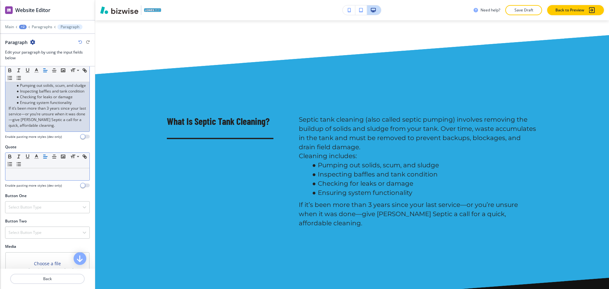
scroll to position [158, 0]
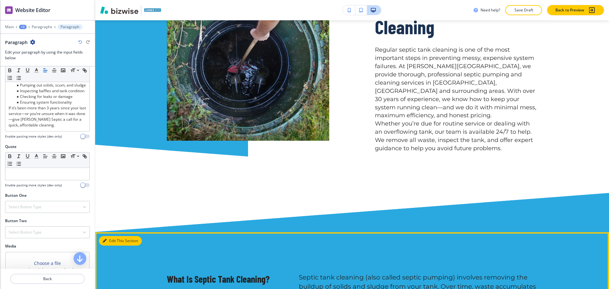
click at [109, 236] on button "Edit This Section" at bounding box center [120, 241] width 43 height 10
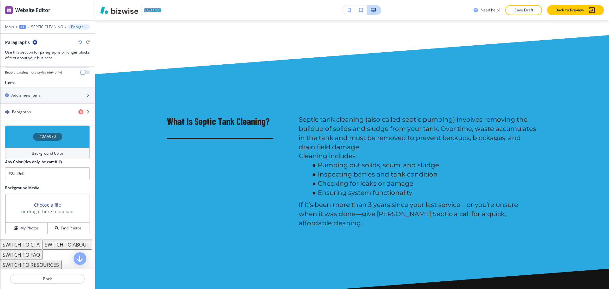
scroll to position [224, 0]
click at [49, 149] on h4 "Background Color" at bounding box center [48, 152] width 32 height 6
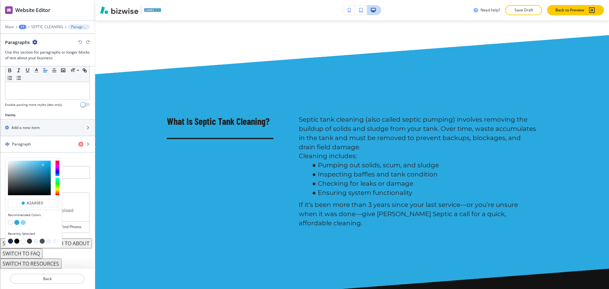
click at [11, 220] on button "button" at bounding box center [10, 222] width 5 height 5
type input "#FFFFFF"
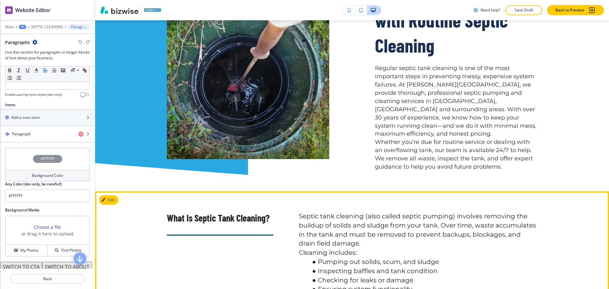
scroll to position [502, 0]
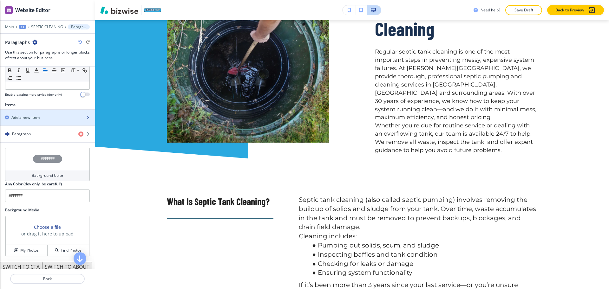
click at [46, 117] on div "Add a new item" at bounding box center [40, 118] width 81 height 6
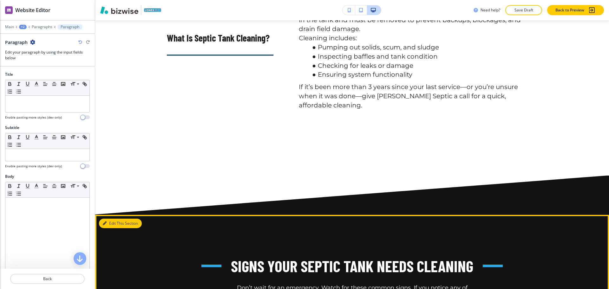
click at [105, 219] on button "Edit This Section" at bounding box center [120, 224] width 43 height 10
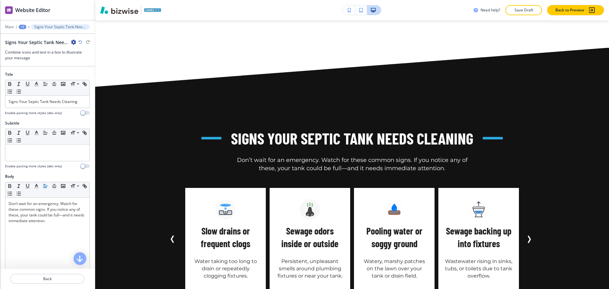
scroll to position [841, 0]
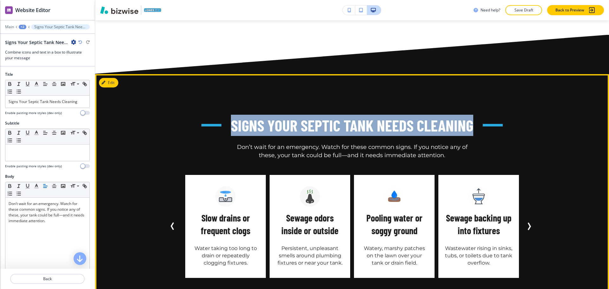
drag, startPoint x: 459, startPoint y: 78, endPoint x: 229, endPoint y: 78, distance: 230.1
click at [229, 115] on div "Signs Your Septic Tank Needs Cleaning Don’t wait for an emergency. Watch for th…" at bounding box center [352, 137] width 370 height 45
copy h3 "Signs Your Septic Tank Needs Cleaning"
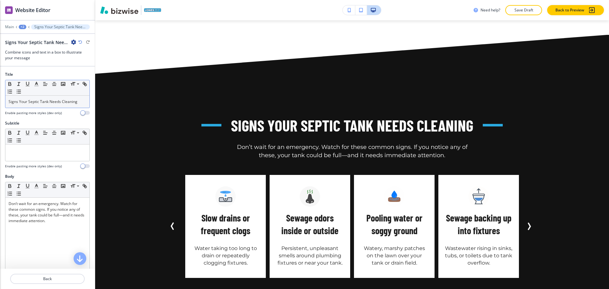
click at [38, 101] on p "Signs Your Septic Tank Needs Cleaning" at bounding box center [48, 102] width 78 height 6
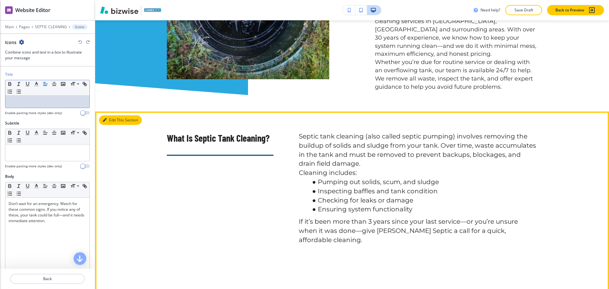
click at [105, 115] on button "Edit This Section" at bounding box center [120, 120] width 43 height 10
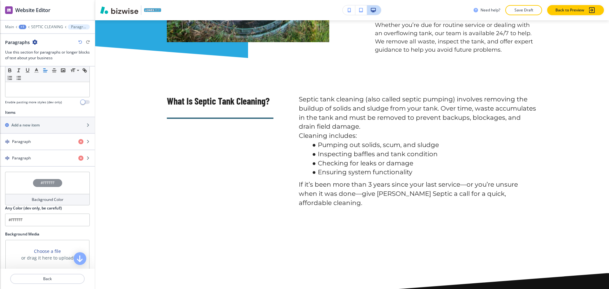
scroll to position [184, 0]
click at [34, 156] on div "Paragraph" at bounding box center [36, 158] width 73 height 6
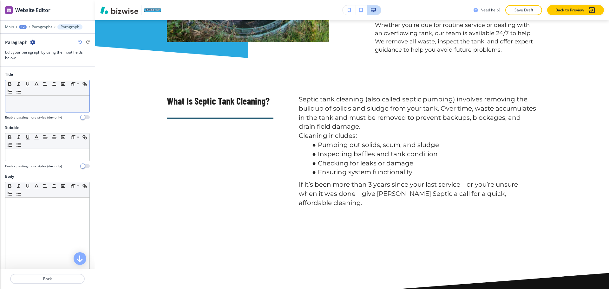
click at [34, 101] on p at bounding box center [48, 102] width 78 height 6
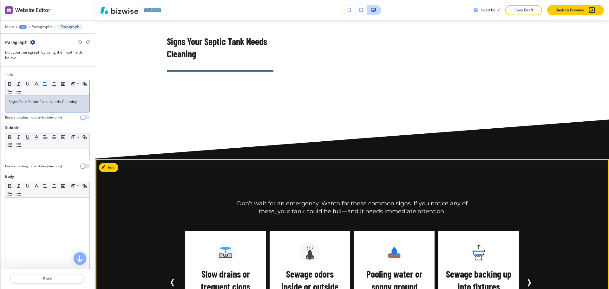
scroll to position [800, 0]
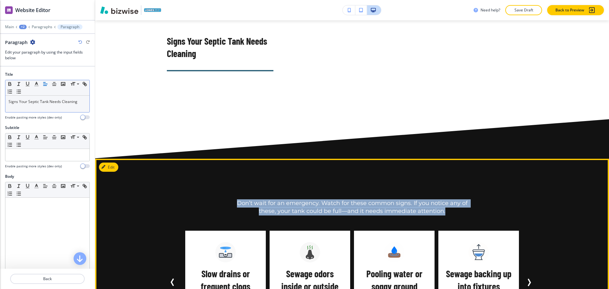
drag, startPoint x: 239, startPoint y: 148, endPoint x: 429, endPoint y: 141, distance: 189.7
click at [444, 199] on p "Don’t wait for an emergency. Watch for these common signs. If you notice any of…" at bounding box center [351, 207] width 247 height 16
copy p "Don’t wait for an emergency. Watch for these common signs. If you notice any of…"
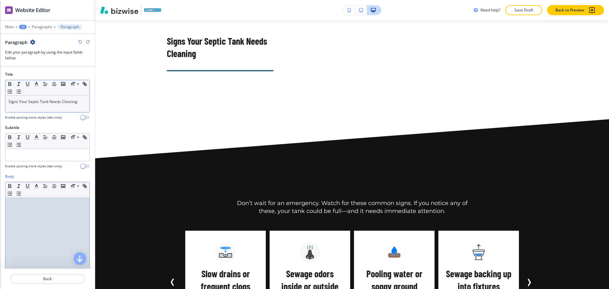
click at [35, 200] on div at bounding box center [47, 239] width 84 height 82
click at [12, 230] on div at bounding box center [47, 239] width 84 height 82
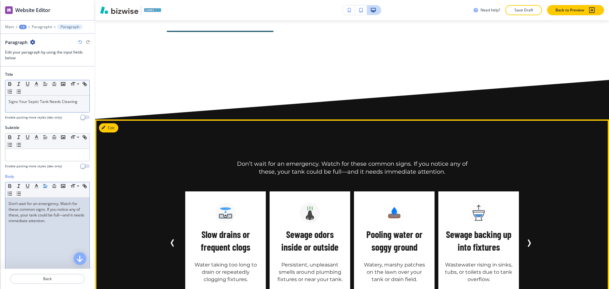
scroll to position [840, 0]
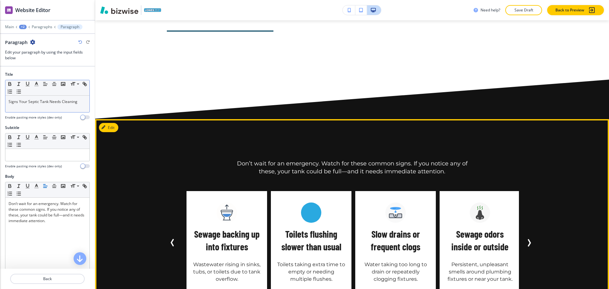
drag, startPoint x: 199, startPoint y: 181, endPoint x: 349, endPoint y: 199, distance: 151.1
click at [357, 201] on div "Slow drains or frequent clogs Water taking too long to drain or repeatedly clog…" at bounding box center [395, 242] width 81 height 103
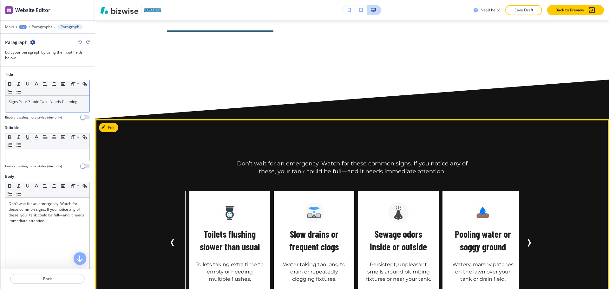
drag, startPoint x: 197, startPoint y: 181, endPoint x: 201, endPoint y: 185, distance: 6.3
click at [201, 228] on h5 "Toilets flushing slower than usual" at bounding box center [230, 240] width 68 height 25
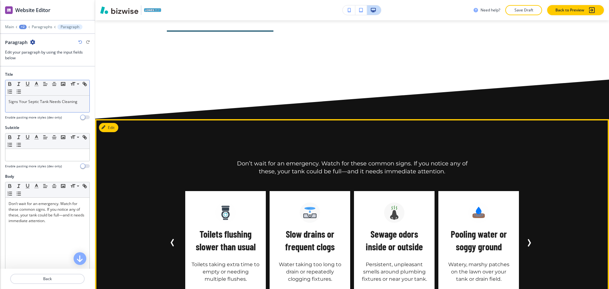
click at [203, 228] on h5 "Toilets flushing slower than usual" at bounding box center [225, 240] width 68 height 25
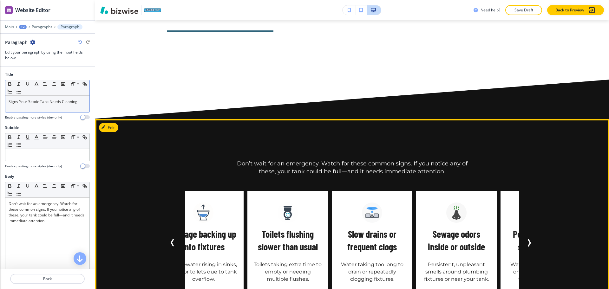
drag, startPoint x: 242, startPoint y: 227, endPoint x: 305, endPoint y: 191, distance: 72.3
click at [305, 191] on div "Toilets flushing slower than usual Toilets taking extra time to empty or needin…" at bounding box center [287, 242] width 81 height 103
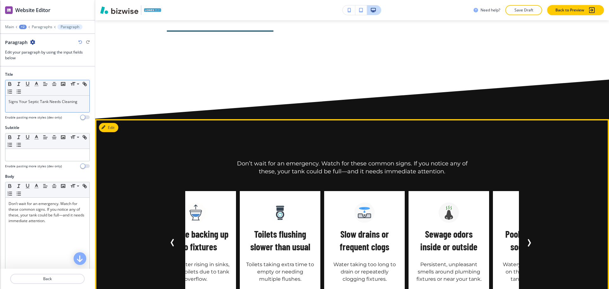
drag, startPoint x: 202, startPoint y: 180, endPoint x: 281, endPoint y: 220, distance: 88.6
click at [287, 245] on div "Don’t wait for an emergency. Watch for these common signs. If you notice any of…" at bounding box center [351, 227] width 513 height 216
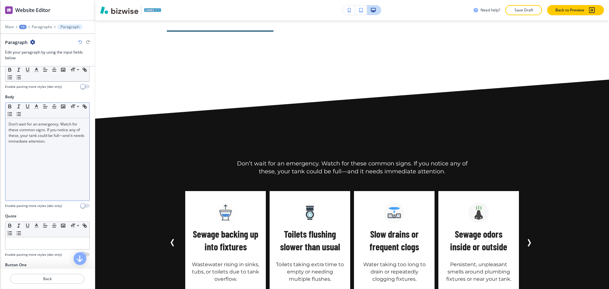
scroll to position [79, 0]
click at [77, 161] on div "Don’t wait for an emergency. Watch for these common signs. If you notice any of…" at bounding box center [47, 160] width 84 height 82
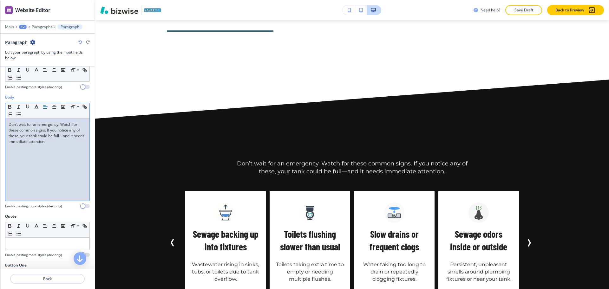
scroll to position [0, 0]
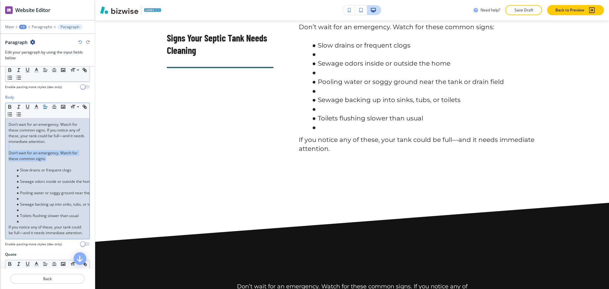
drag, startPoint x: 55, startPoint y: 159, endPoint x: 9, endPoint y: 149, distance: 48.0
click at [9, 149] on div "Don’t wait for an emergency. Watch for these common signs. If you notice any of…" at bounding box center [47, 179] width 84 height 120
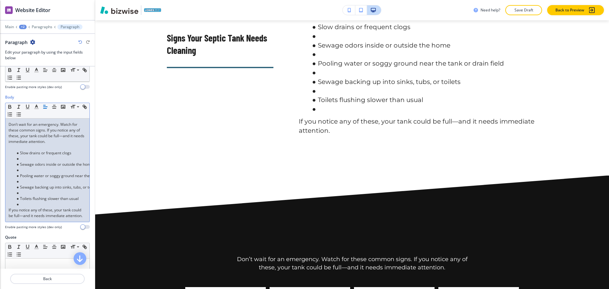
click at [19, 147] on p at bounding box center [48, 148] width 78 height 6
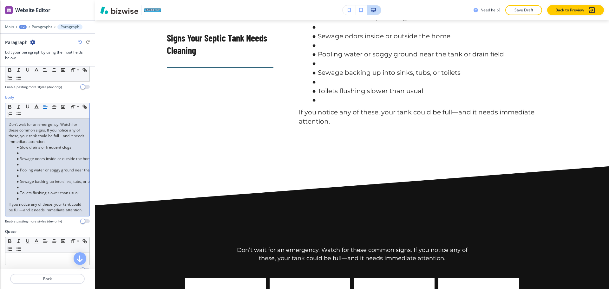
click at [24, 153] on li at bounding box center [50, 153] width 72 height 6
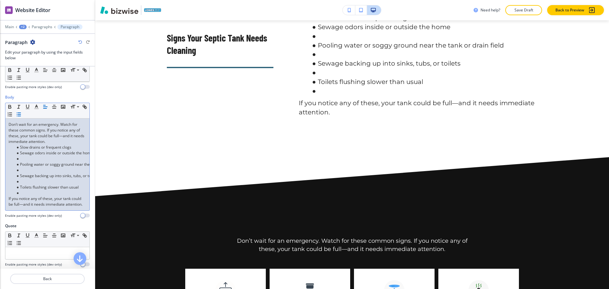
click at [27, 158] on li at bounding box center [50, 159] width 72 height 6
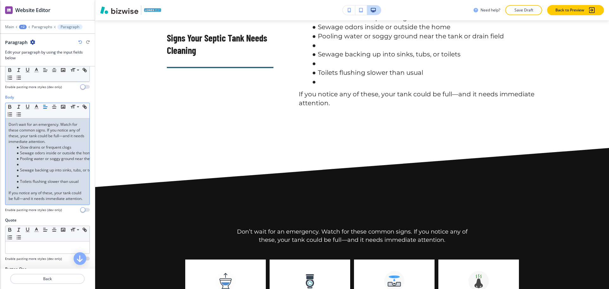
click at [29, 164] on li at bounding box center [50, 165] width 72 height 6
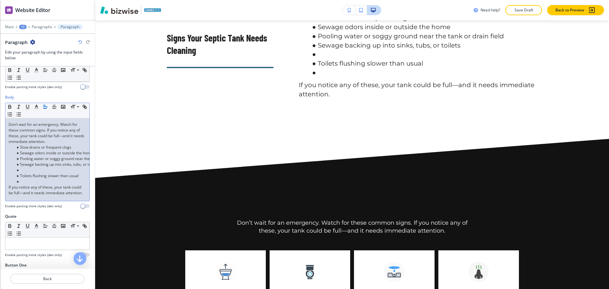
click at [29, 170] on li at bounding box center [50, 170] width 72 height 6
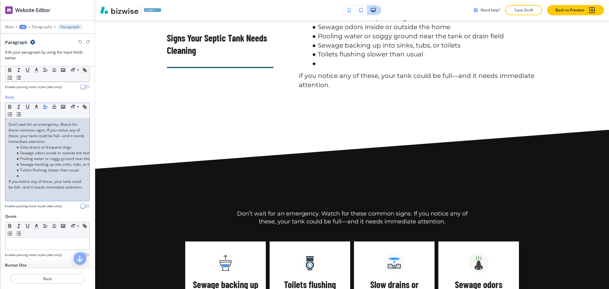
click at [29, 179] on p "If you notice any of these, your tank could be full—and it needs immediate atte…" at bounding box center [48, 184] width 78 height 11
click at [28, 175] on li at bounding box center [50, 176] width 72 height 6
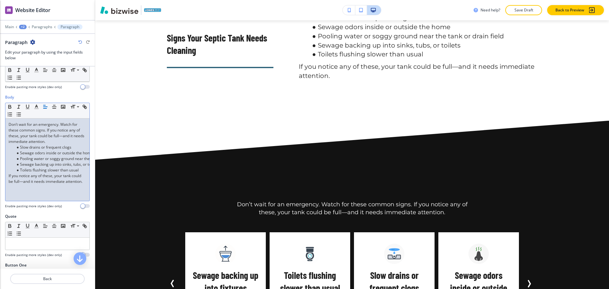
click at [33, 191] on div "Don’t wait for an emergency. Watch for these common signs. If you notice any of…" at bounding box center [47, 160] width 84 height 82
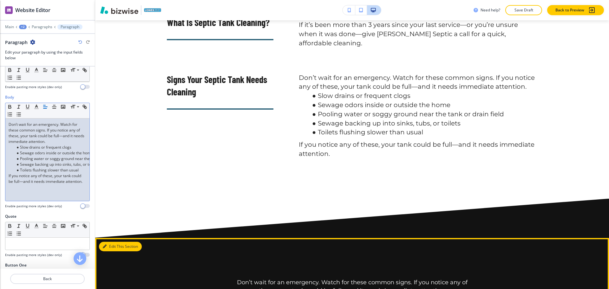
click at [109, 242] on button "Edit This Section" at bounding box center [120, 247] width 43 height 10
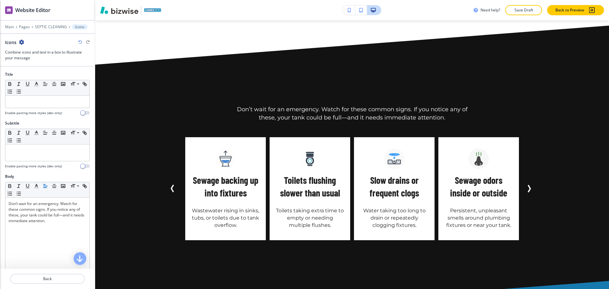
scroll to position [935, 0]
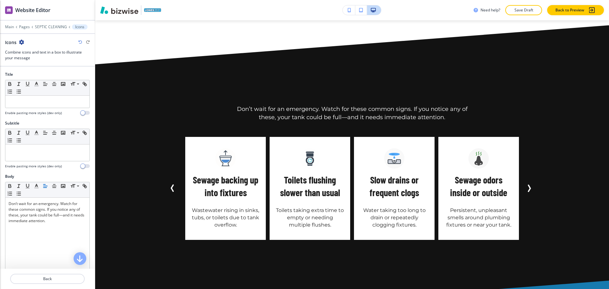
click at [24, 41] on icon "button" at bounding box center [21, 42] width 5 height 5
click at [41, 75] on p "Delete Section" at bounding box center [39, 76] width 32 height 6
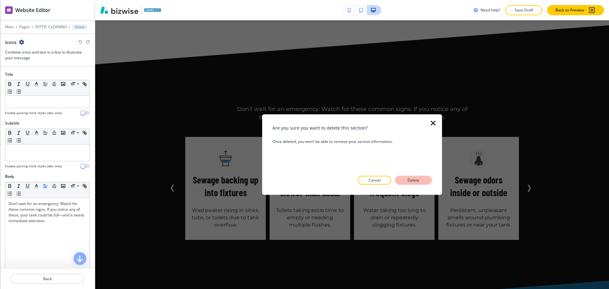
click at [423, 177] on button "Delete" at bounding box center [413, 180] width 37 height 9
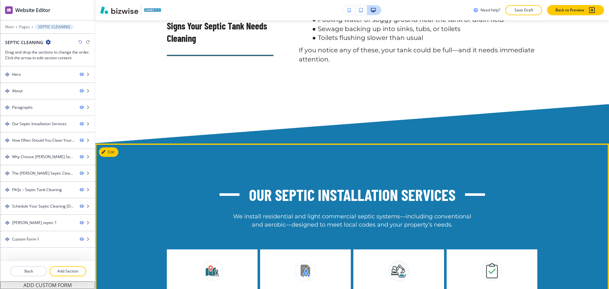
scroll to position [857, 0]
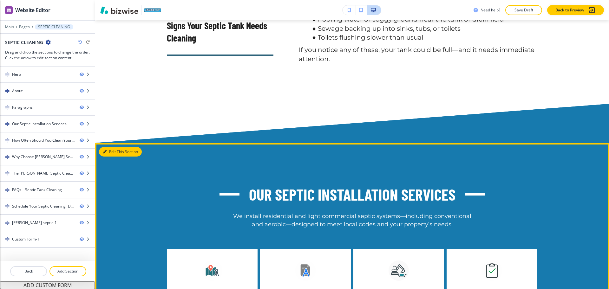
click at [111, 147] on button "Edit This Section" at bounding box center [120, 152] width 43 height 10
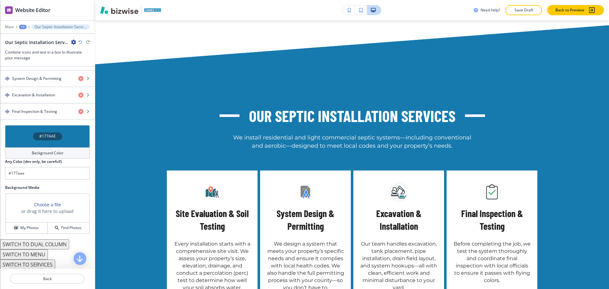
scroll to position [314, 0]
click at [31, 231] on button "My Photos" at bounding box center [27, 227] width 42 height 11
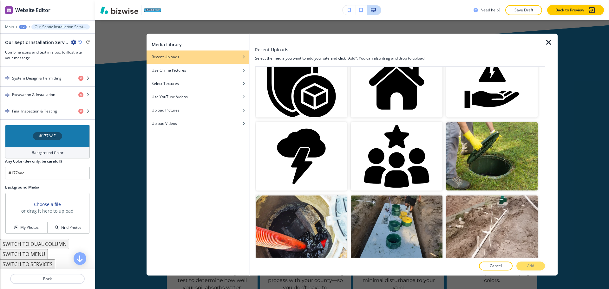
scroll to position [317, 0]
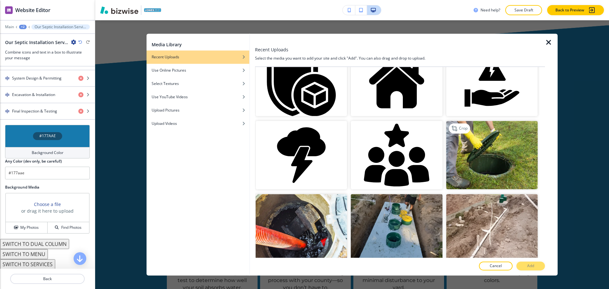
click at [537, 146] on div at bounding box center [539, 157] width 4 height 73
click at [514, 157] on img "button" at bounding box center [491, 155] width 91 height 68
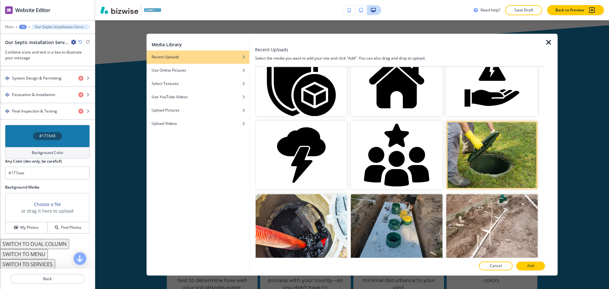
drag, startPoint x: 526, startPoint y: 267, endPoint x: 526, endPoint y: 264, distance: 3.2
click at [526, 267] on button "Add" at bounding box center [530, 266] width 29 height 9
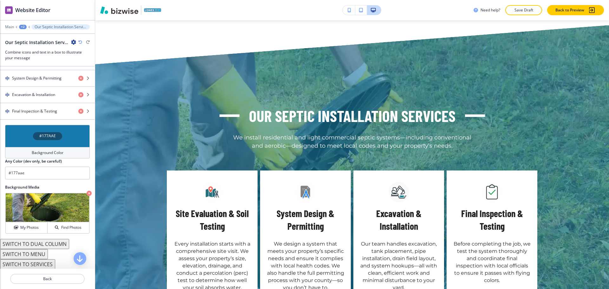
click at [32, 152] on h4 "Background Color" at bounding box center [48, 153] width 32 height 6
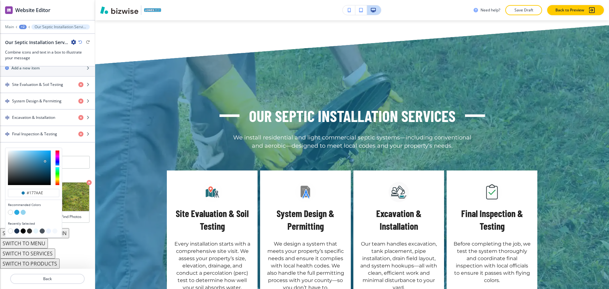
scroll to position [291, 0]
click at [22, 231] on button "button" at bounding box center [23, 231] width 5 height 5
type input "#000000"
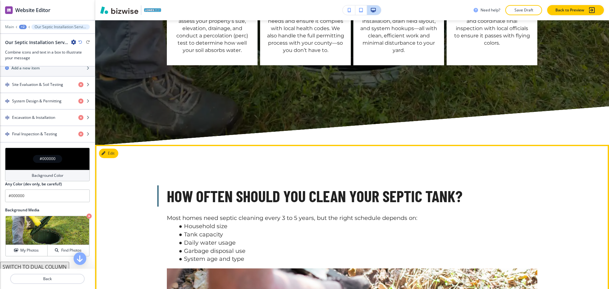
scroll to position [1173, 0]
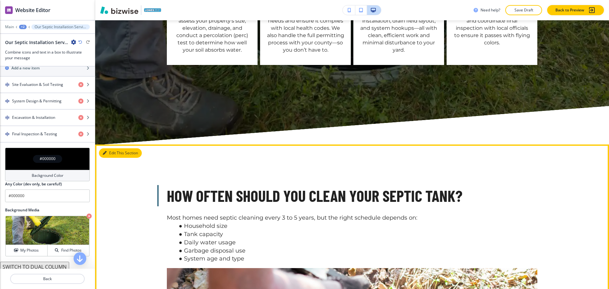
click at [108, 148] on button "Edit This Section" at bounding box center [120, 153] width 43 height 10
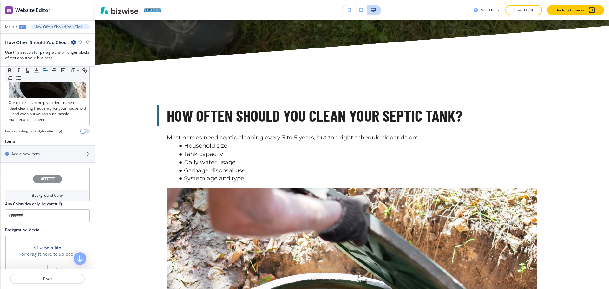
scroll to position [255, 0]
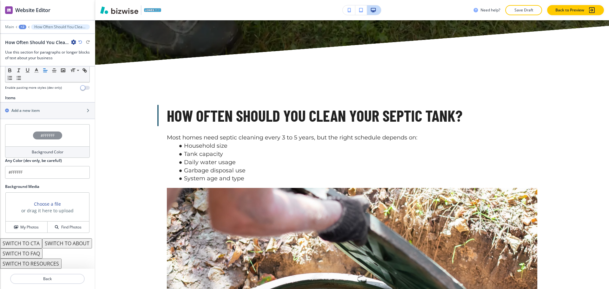
click at [42, 242] on button "SWITCH TO ABOUT" at bounding box center [67, 243] width 50 height 10
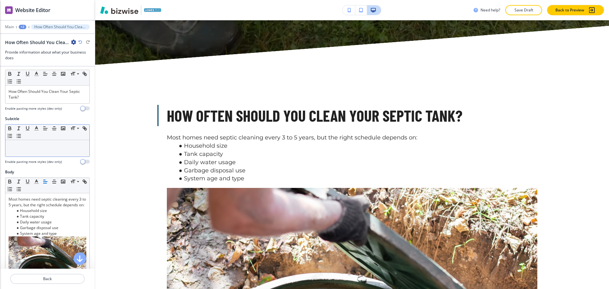
scroll to position [0, 0]
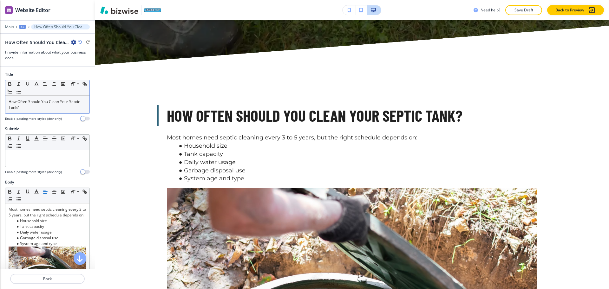
click at [44, 106] on p "How Often Should You Clean Your Septic Tank?" at bounding box center [48, 104] width 78 height 11
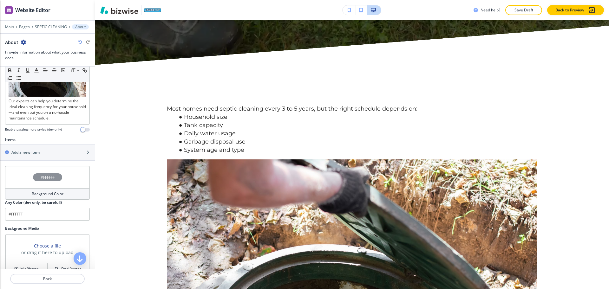
scroll to position [197, 0]
click at [29, 153] on h2 "Add a new item" at bounding box center [25, 152] width 28 height 6
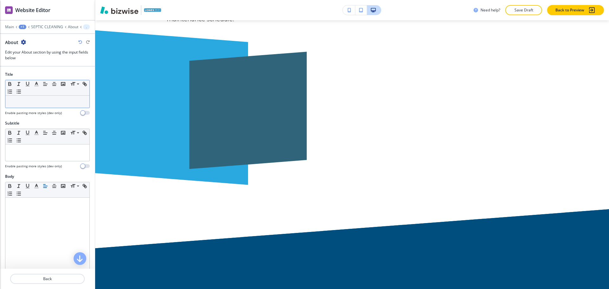
click at [25, 101] on p at bounding box center [48, 102] width 78 height 6
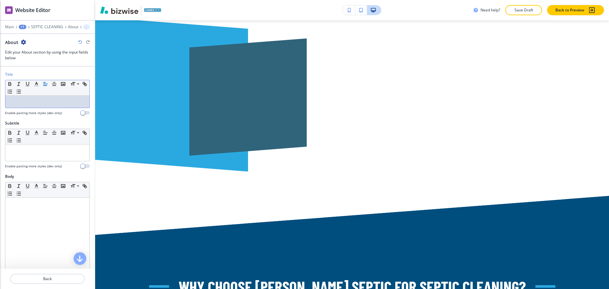
scroll to position [1675, 0]
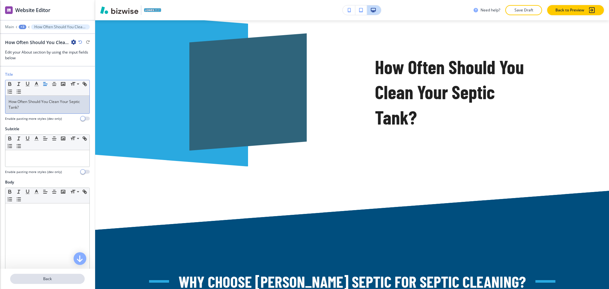
click at [45, 283] on button "Back" at bounding box center [47, 279] width 74 height 10
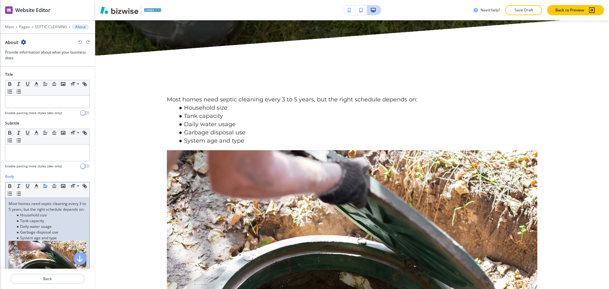
scroll to position [1253, 0]
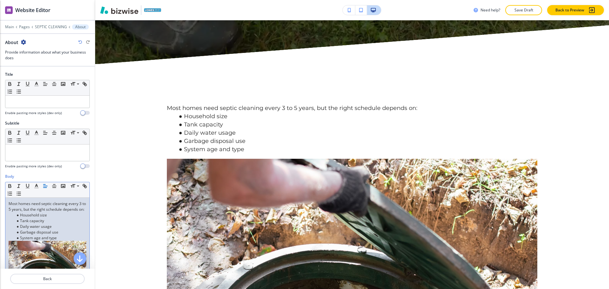
click at [41, 218] on li "Household size" at bounding box center [50, 215] width 72 height 6
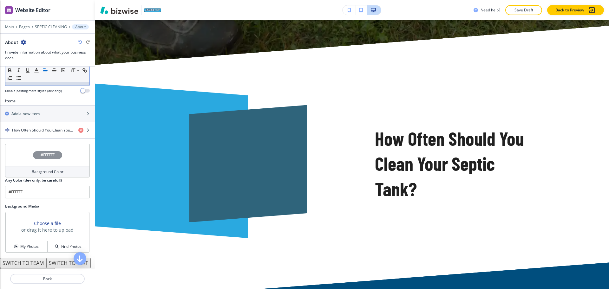
scroll to position [195, 0]
click at [35, 131] on h4 "How Often Should You Clean Your Septic Tank?" at bounding box center [42, 130] width 61 height 6
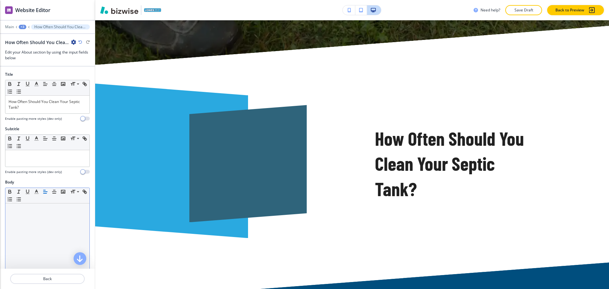
scroll to position [1263, 0]
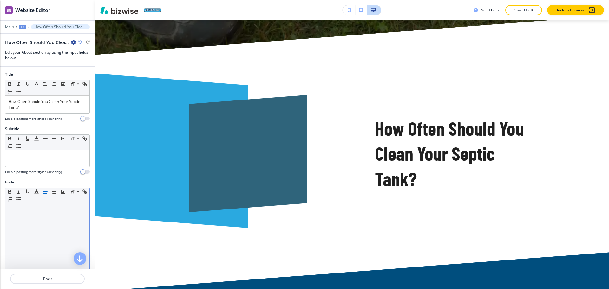
click at [41, 229] on div at bounding box center [47, 244] width 84 height 82
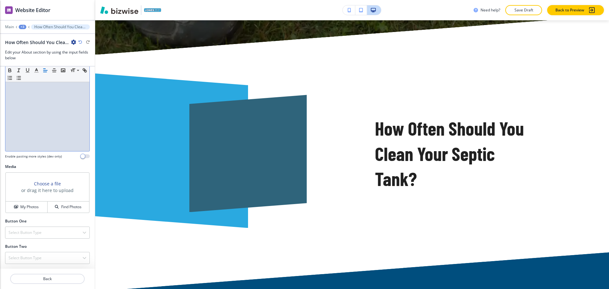
scroll to position [135, 0]
click at [35, 129] on div at bounding box center [47, 109] width 84 height 82
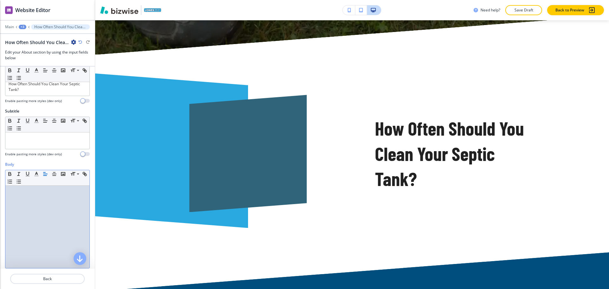
scroll to position [17, 0]
click at [79, 43] on icon "button" at bounding box center [80, 42] width 4 height 4
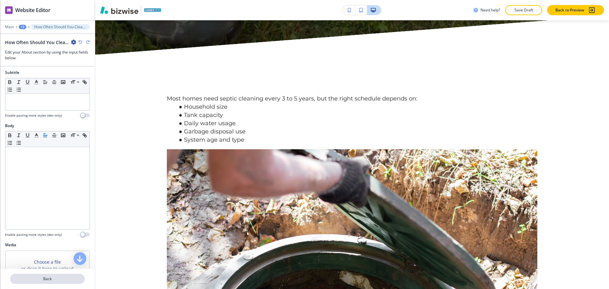
scroll to position [56, 0]
click at [50, 278] on p "Back" at bounding box center [47, 279] width 73 height 6
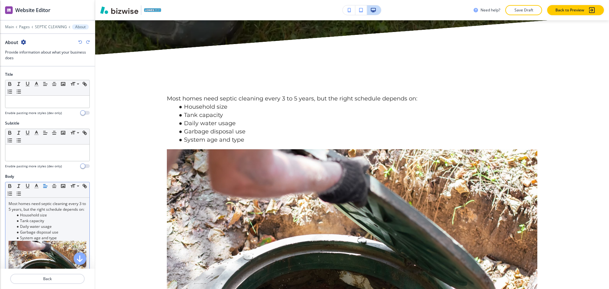
scroll to position [1253, 0]
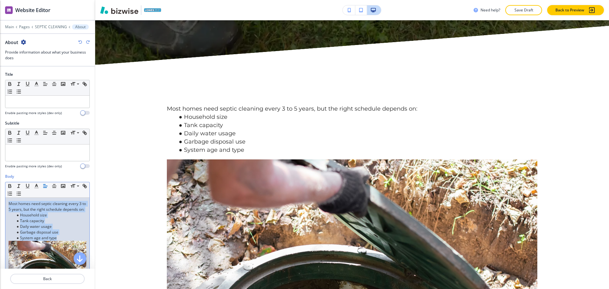
drag, startPoint x: 49, startPoint y: 233, endPoint x: 0, endPoint y: 184, distance: 69.2
click at [0, 184] on div "Body Small Normal Large Huge Most homes need septic cleaning every 3 to 5 years…" at bounding box center [47, 253] width 95 height 159
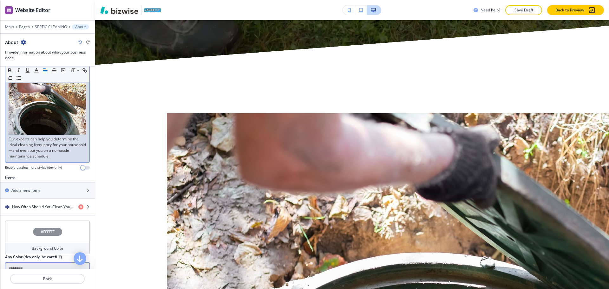
scroll to position [123, 0]
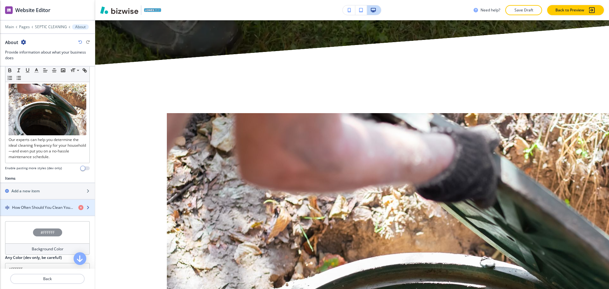
click at [40, 206] on h4 "How Often Should You Clean Your Septic Tank?" at bounding box center [42, 208] width 61 height 6
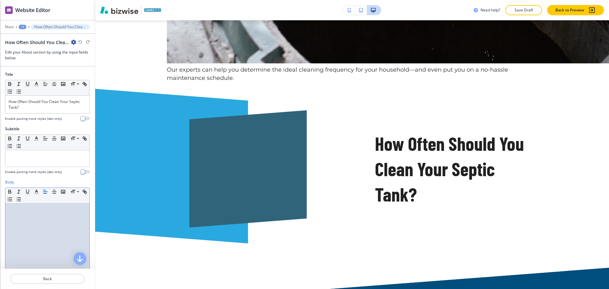
click at [39, 216] on div at bounding box center [47, 244] width 84 height 82
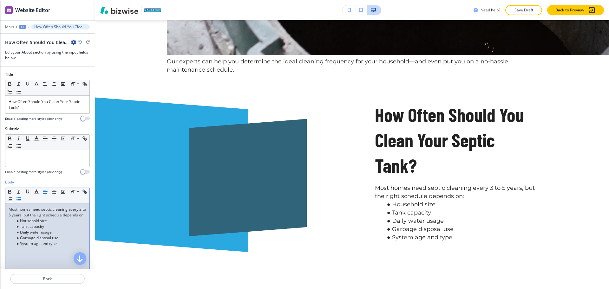
scroll to position [0, 0]
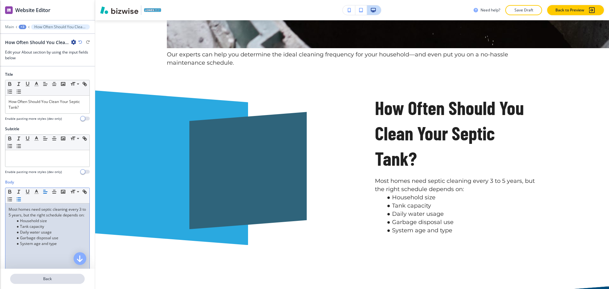
click at [51, 277] on p "Back" at bounding box center [47, 279] width 73 height 6
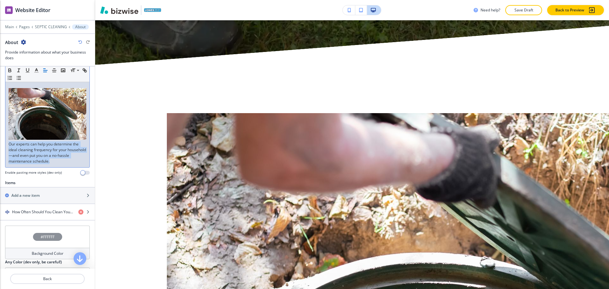
drag, startPoint x: 9, startPoint y: 139, endPoint x: 76, endPoint y: 175, distance: 75.8
click at [78, 158] on p "Our experts can help you determine the ideal cleaning frequency for your househ…" at bounding box center [48, 126] width 78 height 76
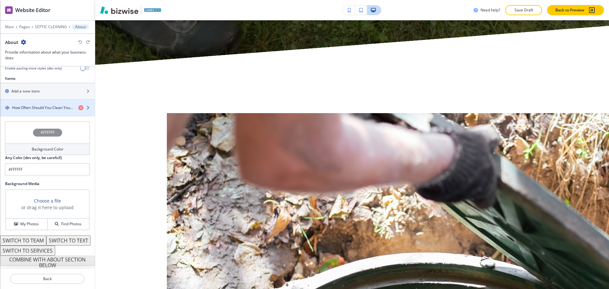
click at [29, 105] on h4 "How Often Should You Clean Your Septic Tank?" at bounding box center [42, 108] width 61 height 6
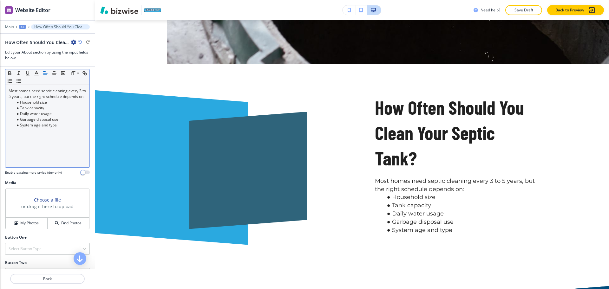
drag, startPoint x: 44, startPoint y: 149, endPoint x: 47, endPoint y: 147, distance: 3.8
click at [44, 149] on div "Most homes need septic cleaning every 3 to 5 years, but the right schedule depe…" at bounding box center [47, 126] width 84 height 82
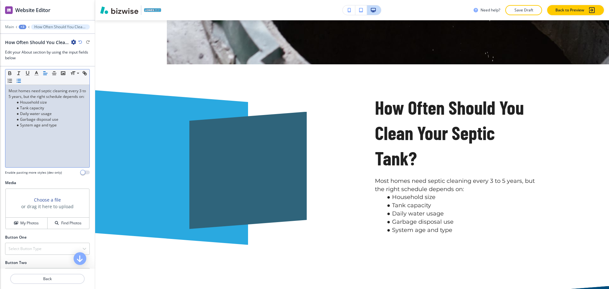
click at [59, 136] on div "Most homes need septic cleaning every 3 to 5 years, but the right schedule depe…" at bounding box center [47, 126] width 84 height 82
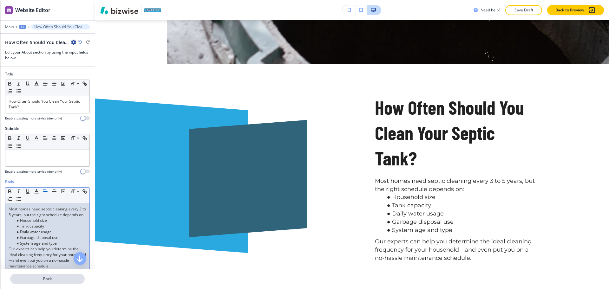
click at [43, 279] on p "Back" at bounding box center [47, 279] width 73 height 6
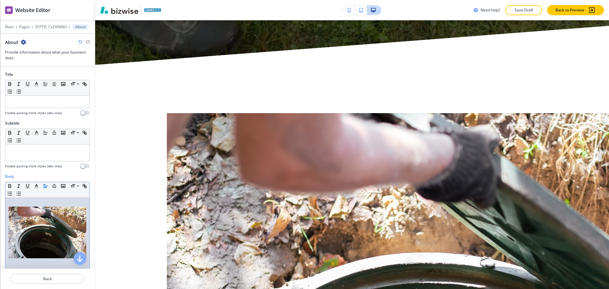
drag, startPoint x: 41, startPoint y: 224, endPoint x: 28, endPoint y: 227, distance: 13.3
click at [28, 227] on img at bounding box center [48, 233] width 78 height 52
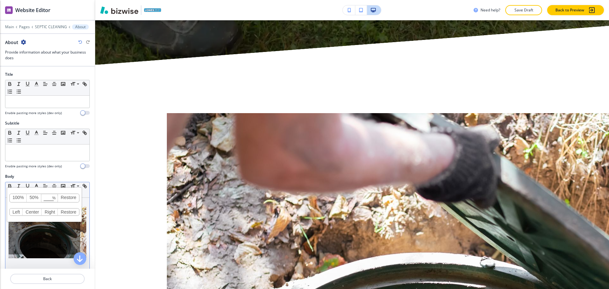
drag, startPoint x: 29, startPoint y: 227, endPoint x: 50, endPoint y: 243, distance: 26.6
click at [50, 243] on div "100% 50% % Press enter key to apply change! Restore Left Center Right Restore" at bounding box center [45, 231] width 72 height 48
click at [42, 263] on div at bounding box center [47, 239] width 84 height 82
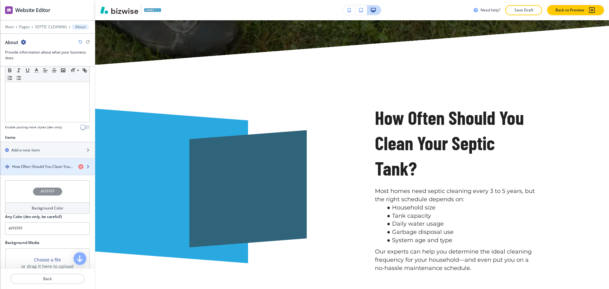
click at [31, 167] on h4 "How Often Should You Clean Your Septic Tank?" at bounding box center [42, 167] width 61 height 6
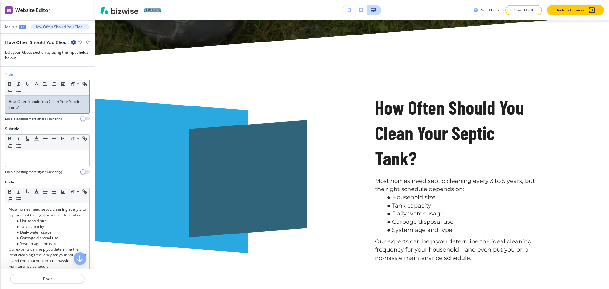
click at [42, 107] on p "How Often Should You Clean Your Septic Tank?" at bounding box center [48, 104] width 78 height 11
click at [37, 85] on icon "button" at bounding box center [37, 84] width 6 height 6
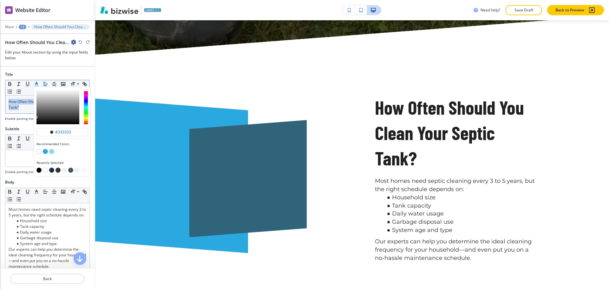
click at [51, 170] on button "button" at bounding box center [51, 170] width 5 height 5
type input "#1a3151"
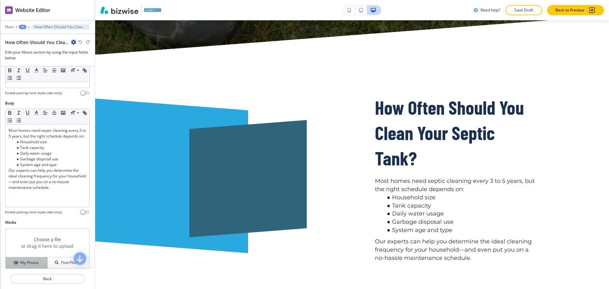
click at [26, 259] on button "My Photos" at bounding box center [27, 262] width 42 height 11
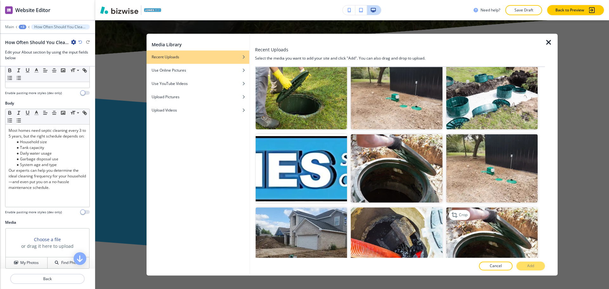
click at [473, 207] on img "button" at bounding box center [491, 241] width 91 height 68
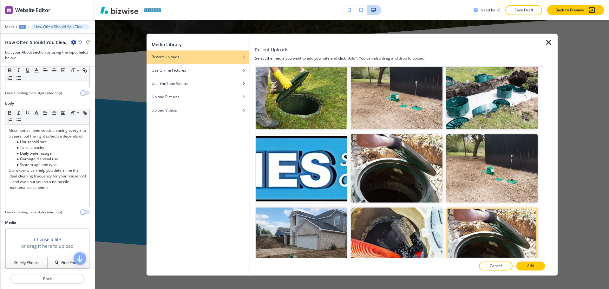
click at [524, 266] on button "Add" at bounding box center [530, 266] width 29 height 9
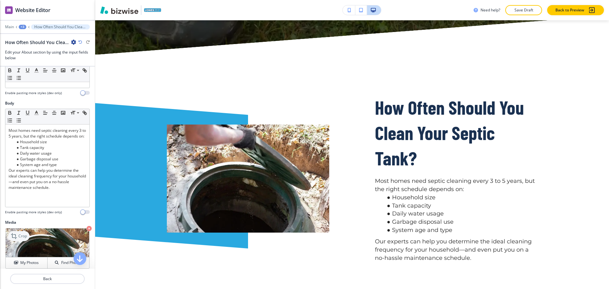
click at [19, 235] on p "Crop" at bounding box center [22, 236] width 9 height 6
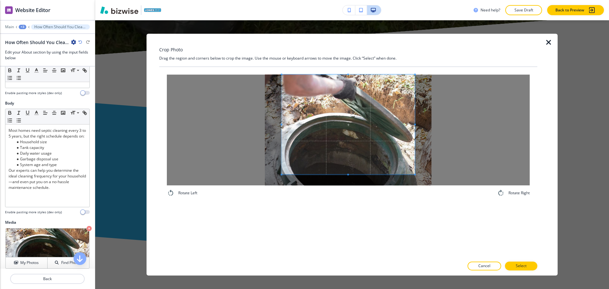
click at [347, 46] on div "Crop Photo Drag the region and corners below to crop the image. Use the mouse o…" at bounding box center [348, 155] width 378 height 242
click at [366, 206] on div "Rotate Left Rotate Right" at bounding box center [348, 162] width 378 height 191
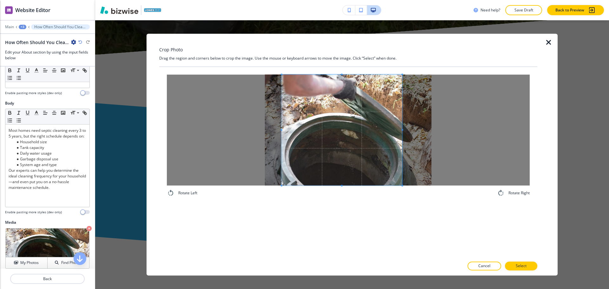
click at [402, 126] on div at bounding box center [341, 129] width 120 height 111
click at [281, 125] on span at bounding box center [281, 129] width 2 height 111
click at [287, 125] on span at bounding box center [288, 129] width 2 height 111
click at [514, 262] on button "Select" at bounding box center [521, 266] width 32 height 9
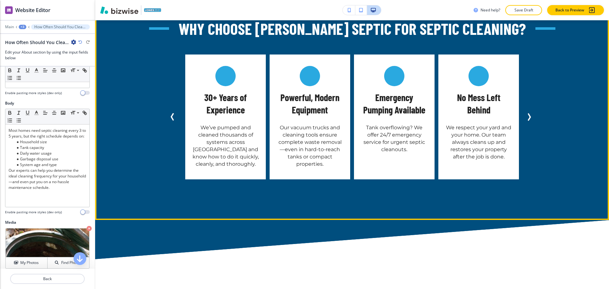
scroll to position [1547, 0]
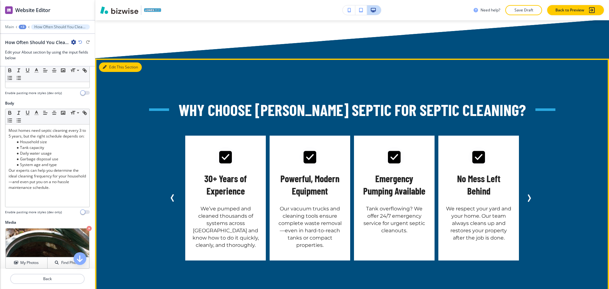
click at [111, 62] on button "Edit This Section" at bounding box center [120, 67] width 43 height 10
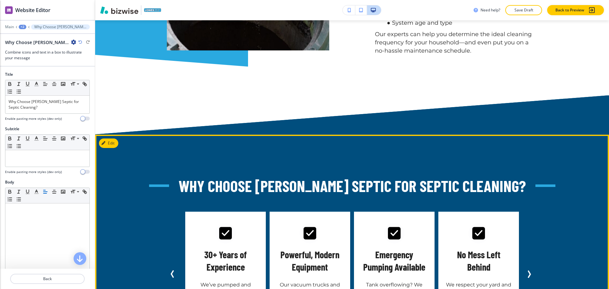
scroll to position [1470, 0]
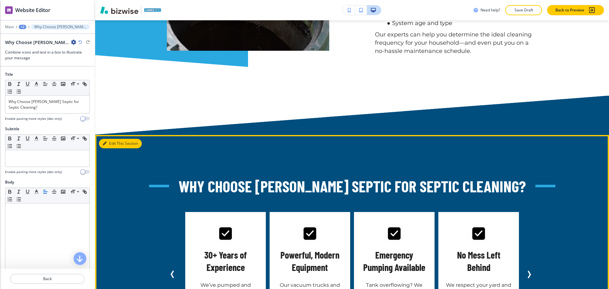
click at [109, 139] on button "Edit This Section" at bounding box center [120, 144] width 43 height 10
click at [115, 139] on button "Edit This Section" at bounding box center [120, 144] width 43 height 10
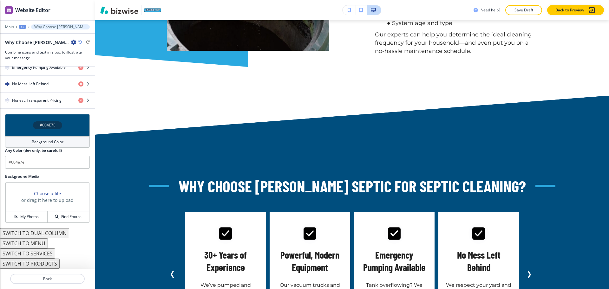
click at [41, 140] on h4 "Background Color" at bounding box center [48, 142] width 32 height 6
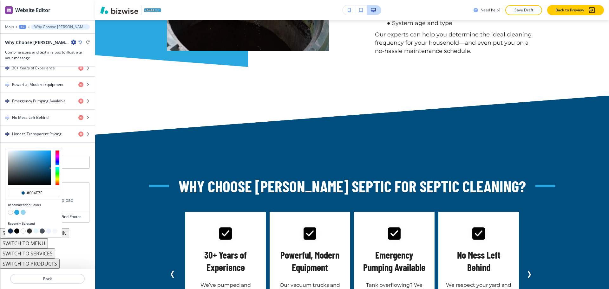
click at [17, 231] on button "button" at bounding box center [16, 231] width 5 height 5
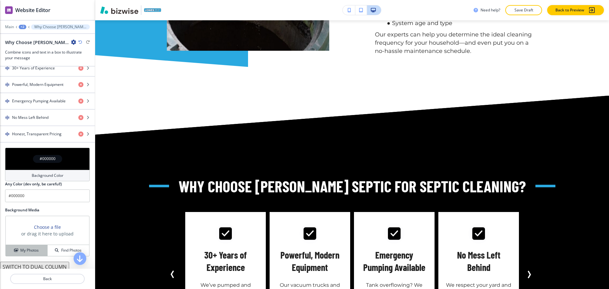
click at [35, 248] on h4 "My Photos" at bounding box center [29, 251] width 18 height 6
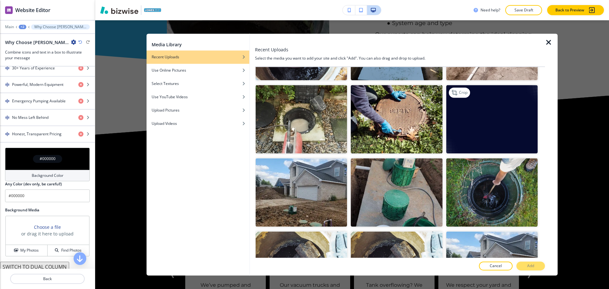
scroll to position [499, 0]
click at [486, 134] on img "button" at bounding box center [491, 119] width 91 height 68
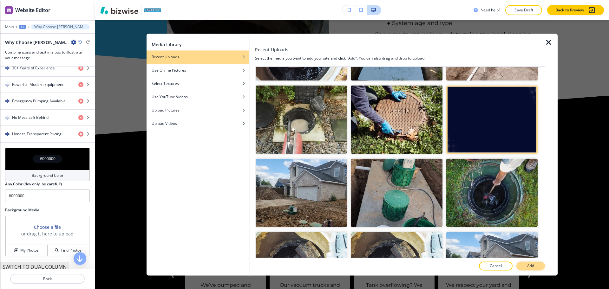
click at [539, 266] on button "Add" at bounding box center [530, 266] width 29 height 9
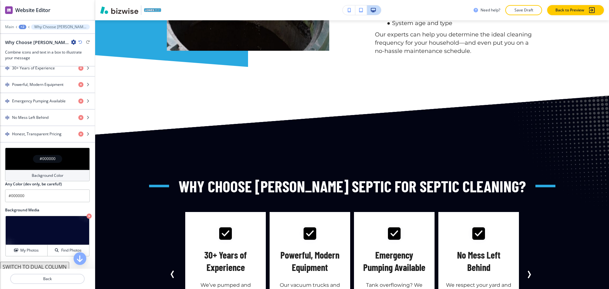
click at [32, 174] on h4 "Background Color" at bounding box center [48, 176] width 32 height 6
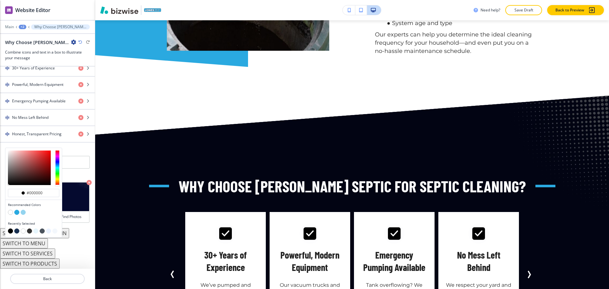
click at [17, 232] on button "button" at bounding box center [16, 231] width 5 height 5
type input "#1a3151"
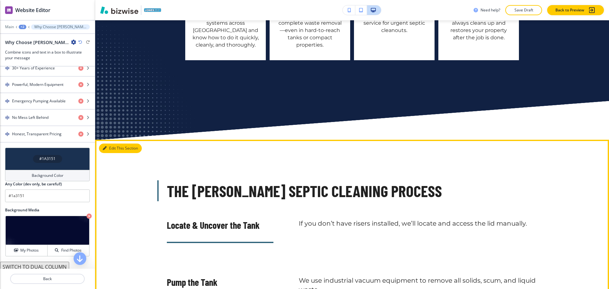
click at [115, 144] on button "Edit This Section" at bounding box center [120, 149] width 43 height 10
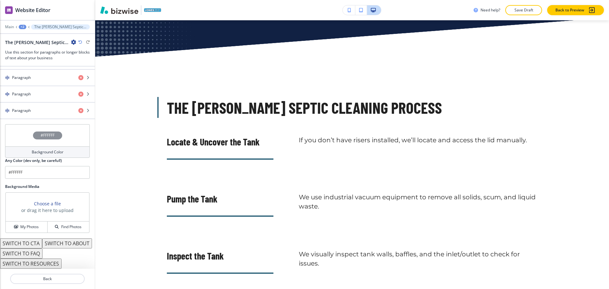
scroll to position [307, 0]
click at [43, 243] on button "SWITCH TO ABOUT" at bounding box center [67, 243] width 50 height 10
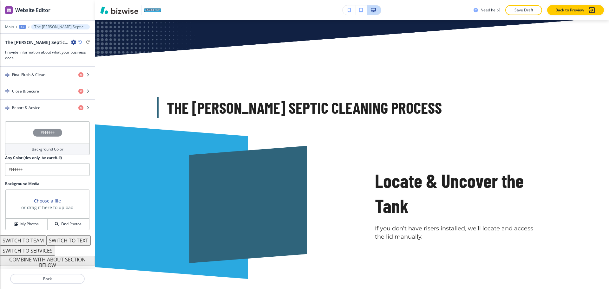
scroll to position [310, 0]
click at [43, 250] on button "SWITCH TO SERVICES" at bounding box center [27, 251] width 55 height 10
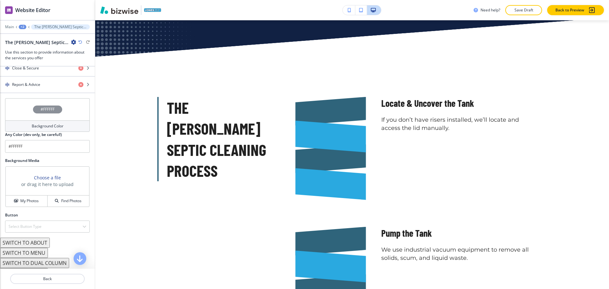
scroll to position [363, 0]
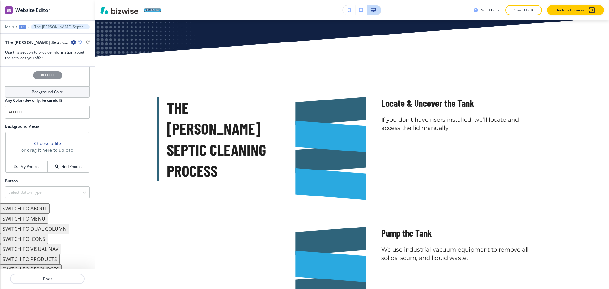
click at [50, 226] on button "SWITCH TO DUAL COLUMN" at bounding box center [34, 229] width 69 height 10
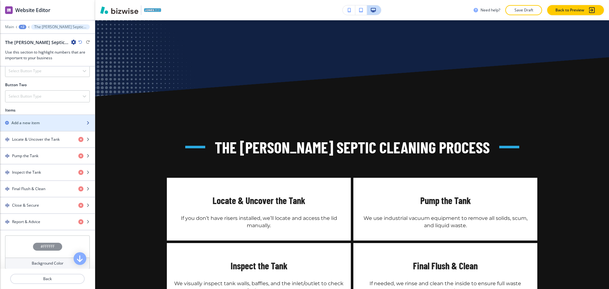
scroll to position [240, 0]
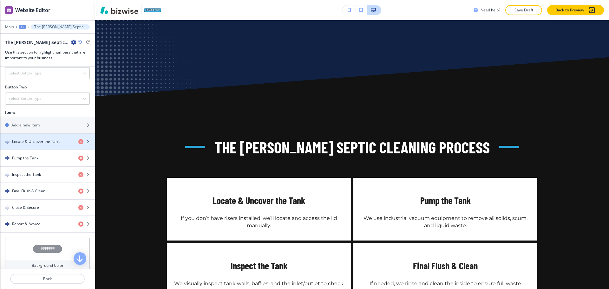
click at [32, 139] on h4 "Locate & Uncover the Tank" at bounding box center [36, 142] width 48 height 6
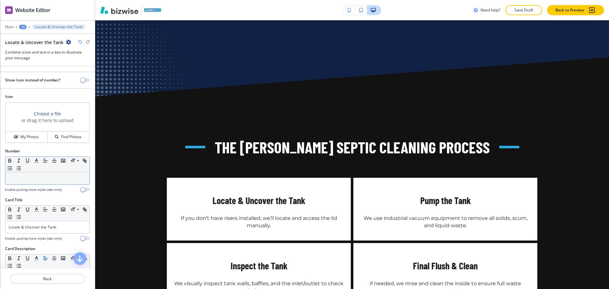
click at [34, 182] on div at bounding box center [47, 178] width 84 height 12
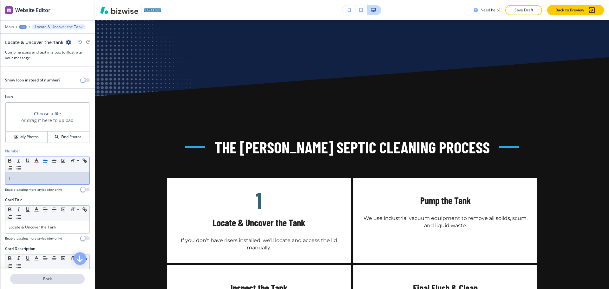
click at [50, 277] on p "Back" at bounding box center [47, 279] width 73 height 6
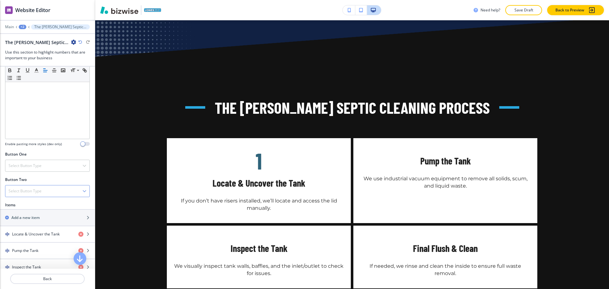
scroll to position [147, 0]
click at [35, 248] on h4 "Pump the Tank" at bounding box center [25, 251] width 26 height 6
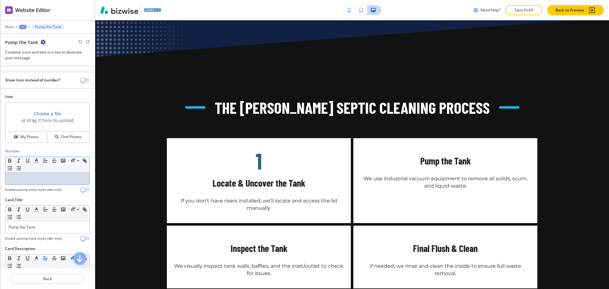
click at [36, 182] on div at bounding box center [47, 178] width 84 height 12
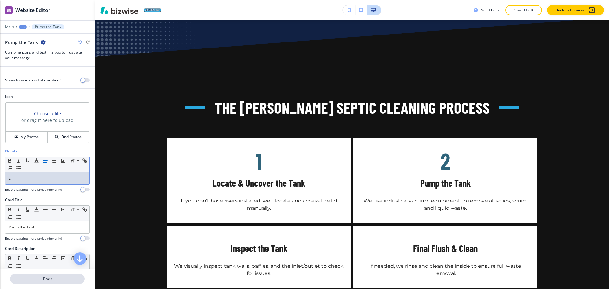
click at [55, 277] on p "Back" at bounding box center [47, 279] width 73 height 6
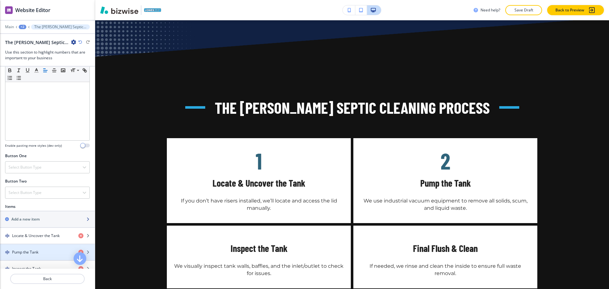
scroll to position [146, 0]
click at [43, 265] on div "Inspect the Tank" at bounding box center [36, 268] width 73 height 6
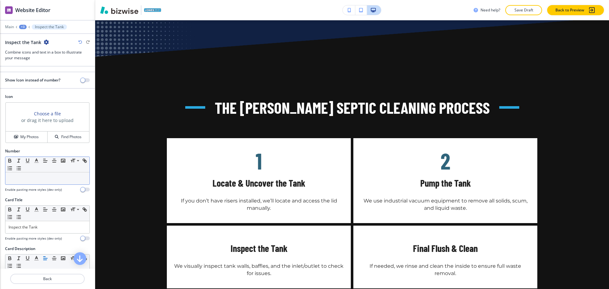
click at [37, 173] on div at bounding box center [47, 178] width 84 height 12
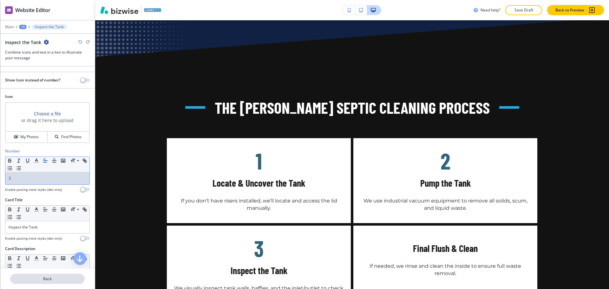
click at [51, 277] on p "Back" at bounding box center [47, 279] width 73 height 6
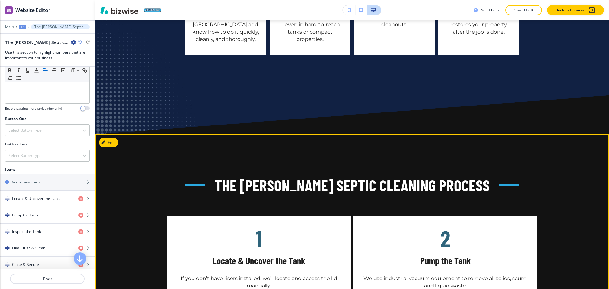
scroll to position [1713, 0]
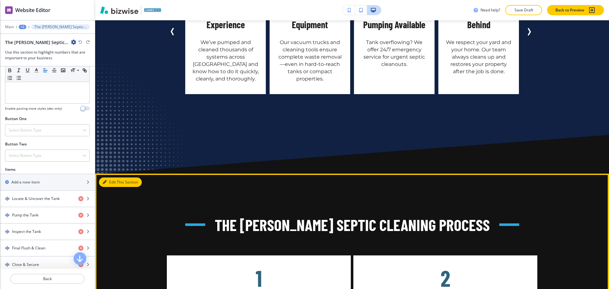
click at [112, 177] on button "Edit This Section" at bounding box center [120, 182] width 43 height 10
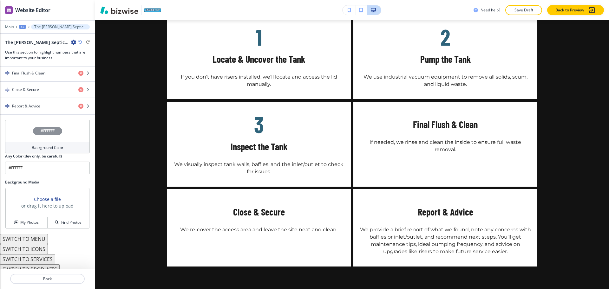
scroll to position [1951, 0]
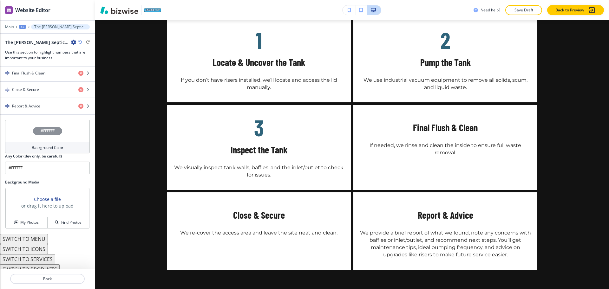
click at [50, 146] on div "Background Color" at bounding box center [47, 147] width 85 height 11
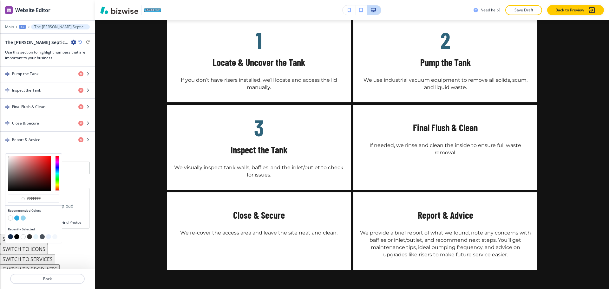
click at [11, 216] on button "button" at bounding box center [10, 218] width 5 height 5
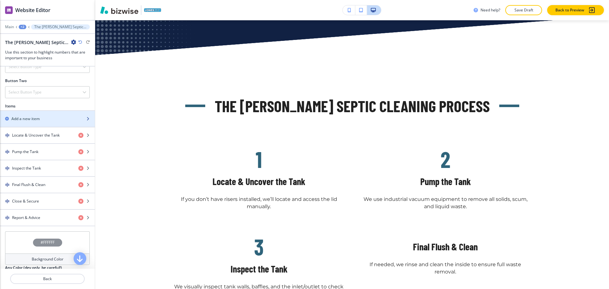
scroll to position [245, 0]
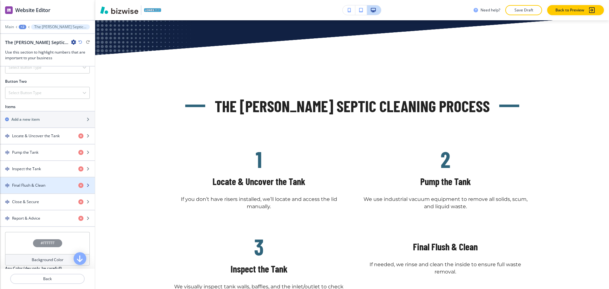
click at [35, 183] on h4 "Final Flush & Clean" at bounding box center [28, 186] width 33 height 6
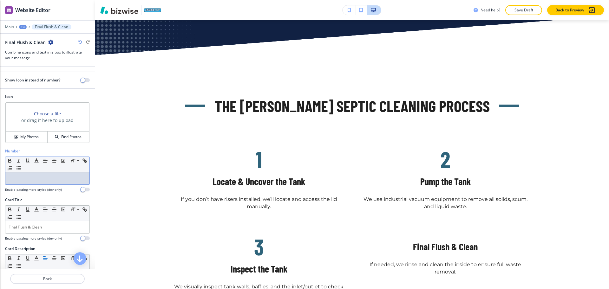
click at [35, 176] on p at bounding box center [48, 179] width 78 height 6
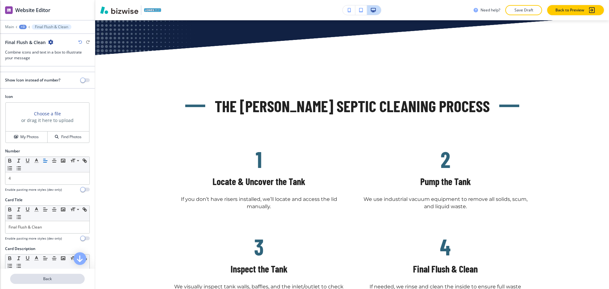
click at [51, 275] on button "Back" at bounding box center [47, 279] width 74 height 10
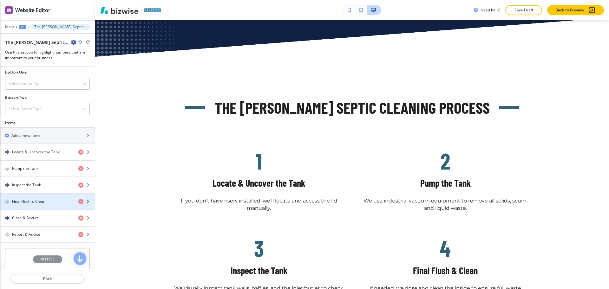
scroll to position [229, 0]
click at [30, 215] on h4 "Close & Secure" at bounding box center [25, 218] width 27 height 6
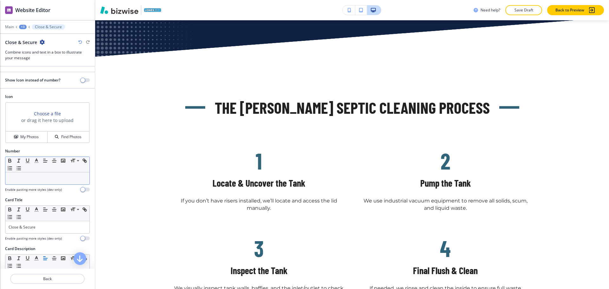
click at [32, 177] on p at bounding box center [48, 179] width 78 height 6
click at [48, 287] on div at bounding box center [47, 286] width 95 height 5
click at [47, 283] on button "Back" at bounding box center [47, 279] width 74 height 10
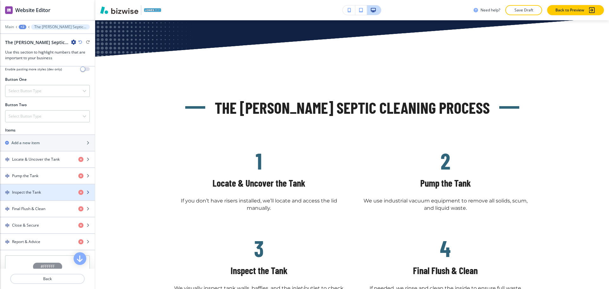
scroll to position [223, 0]
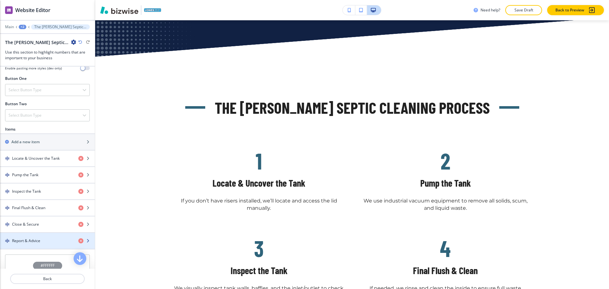
click at [39, 238] on h4 "Report & Advice" at bounding box center [26, 241] width 28 height 6
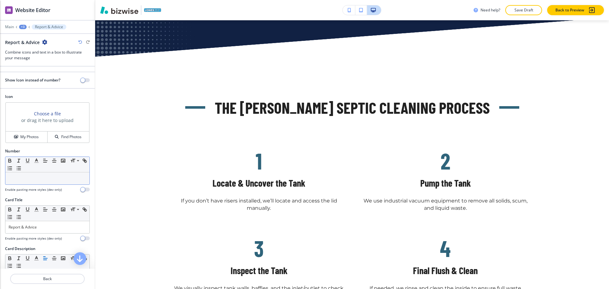
click at [33, 183] on div at bounding box center [47, 178] width 84 height 12
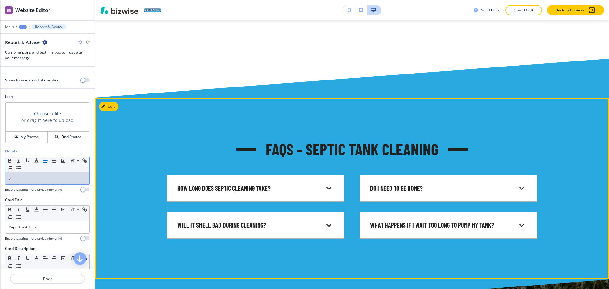
scroll to position [2225, 0]
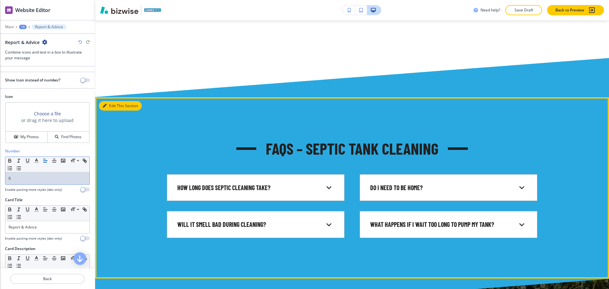
click at [109, 101] on button "Edit This Section" at bounding box center [120, 106] width 43 height 10
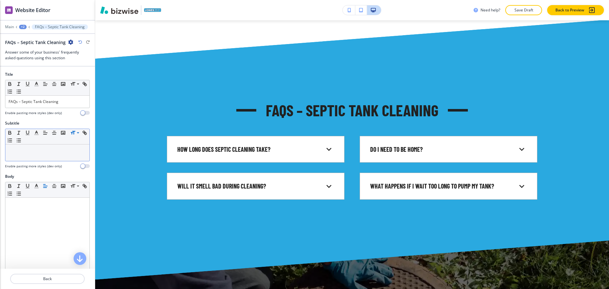
scroll to position [2266, 0]
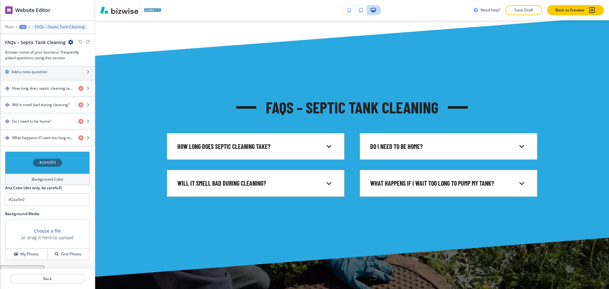
click at [37, 177] on h4 "Background Color" at bounding box center [48, 180] width 32 height 6
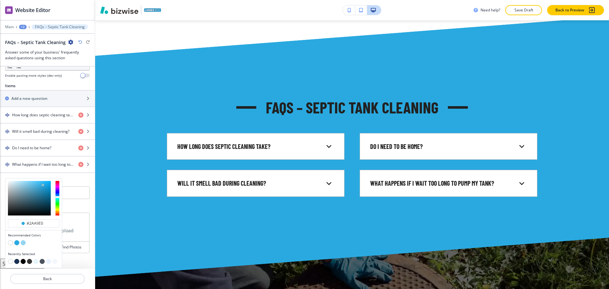
click at [8, 242] on button "button" at bounding box center [10, 242] width 5 height 5
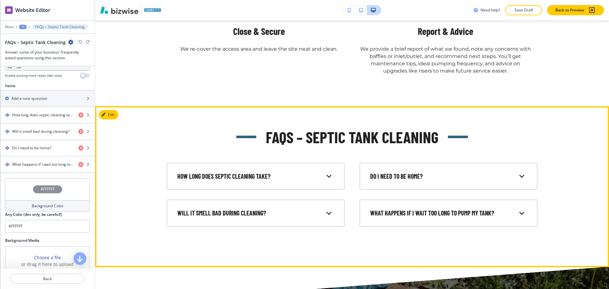
scroll to position [2157, 0]
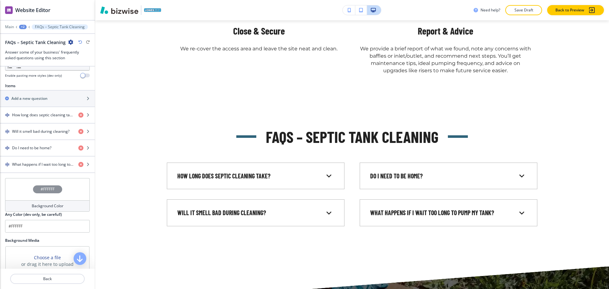
click at [60, 204] on h4 "Background Color" at bounding box center [48, 206] width 32 height 6
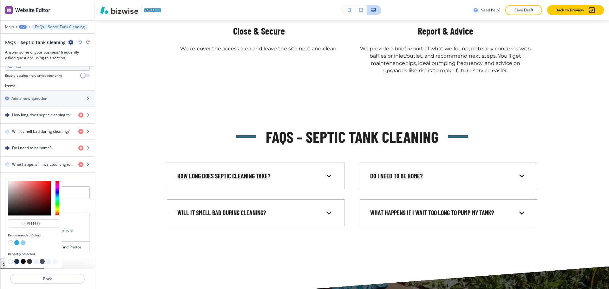
click at [16, 242] on button "button" at bounding box center [16, 242] width 5 height 5
type input "#2aa9e0"
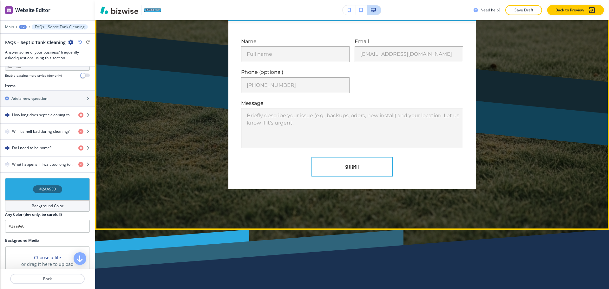
scroll to position [3306, 0]
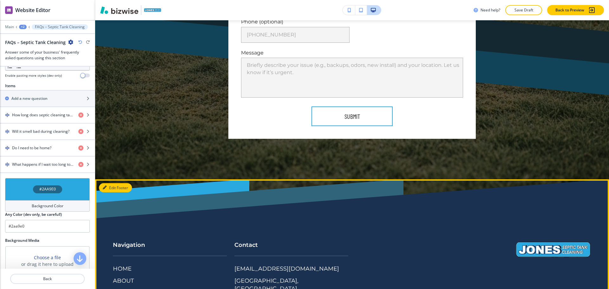
click at [114, 183] on button "Edit Footer" at bounding box center [115, 188] width 33 height 10
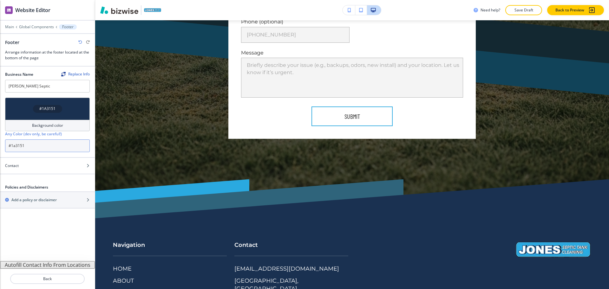
drag, startPoint x: 46, startPoint y: 148, endPoint x: 0, endPoint y: 144, distance: 45.8
click at [0, 144] on div "#1A3151 Background color Any Color (dev only, be careful!) #1a3151" at bounding box center [47, 128] width 95 height 60
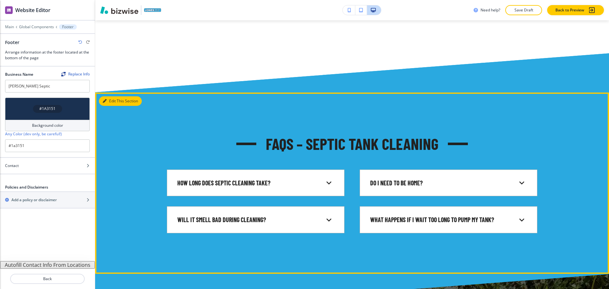
click at [104, 99] on icon "button" at bounding box center [105, 101] width 4 height 4
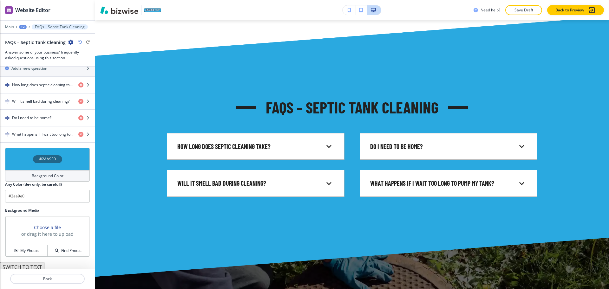
scroll to position [243, 0]
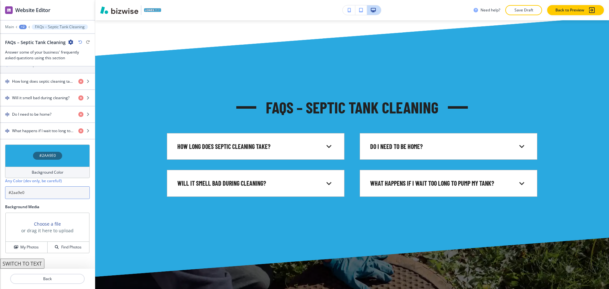
click at [38, 195] on input "#2aa9e0" at bounding box center [47, 192] width 85 height 13
paste input "1a3151"
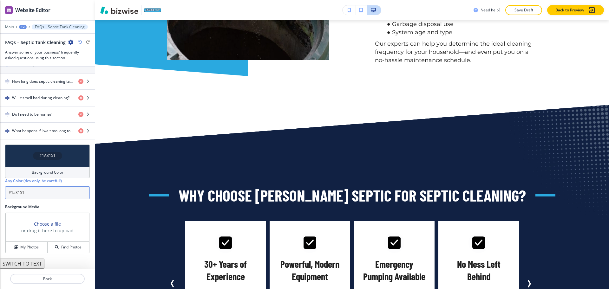
type input "#1a3151"
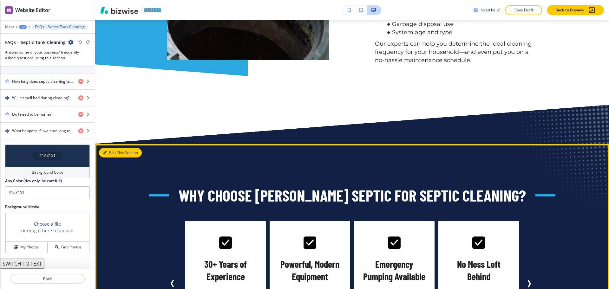
click at [107, 148] on button "Edit This Section" at bounding box center [120, 153] width 43 height 10
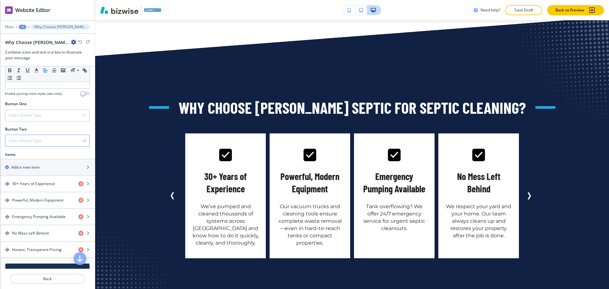
scroll to position [198, 0]
click at [47, 181] on h4 "30+ Years of Experience" at bounding box center [33, 184] width 43 height 6
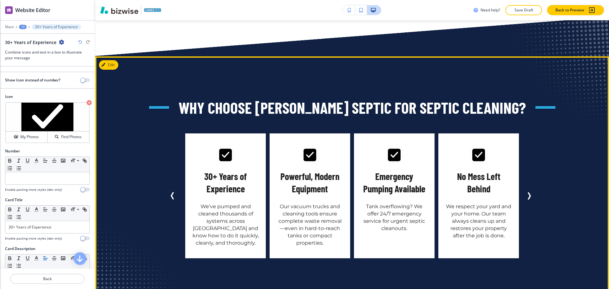
click at [230, 170] on h5 "30+ Years of Experience" at bounding box center [225, 182] width 68 height 25
copy h5 "Experience"
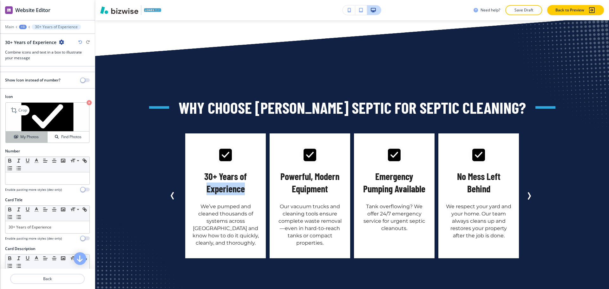
click at [29, 135] on h4 "My Photos" at bounding box center [29, 137] width 18 height 6
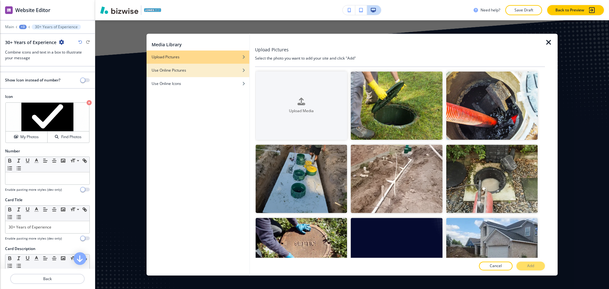
drag, startPoint x: 190, startPoint y: 84, endPoint x: 208, endPoint y: 77, distance: 19.6
click at [190, 84] on div "Use Online Icons" at bounding box center [197, 84] width 103 height 6
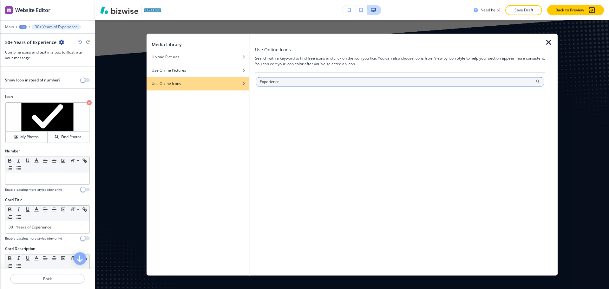
type input "Experience"
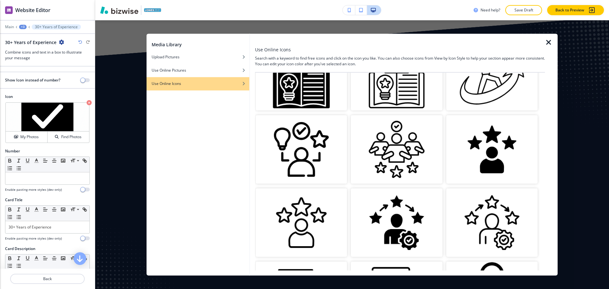
scroll to position [198, 0]
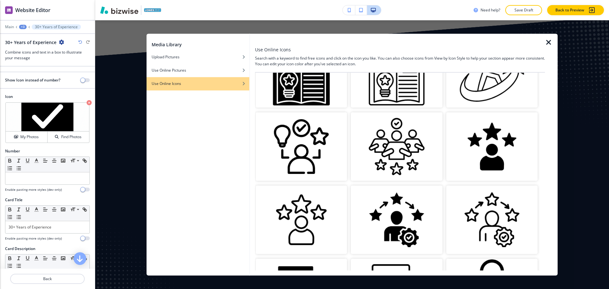
click at [475, 147] on img "button" at bounding box center [491, 146] width 91 height 68
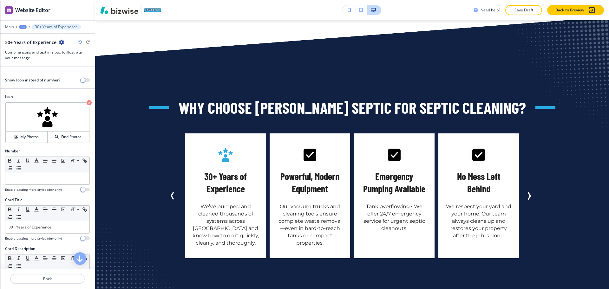
click at [319, 170] on h5 "Powerful, Modern Equipment" at bounding box center [310, 182] width 68 height 25
copy h5 "Modern"
click at [59, 275] on button "Back" at bounding box center [47, 279] width 74 height 10
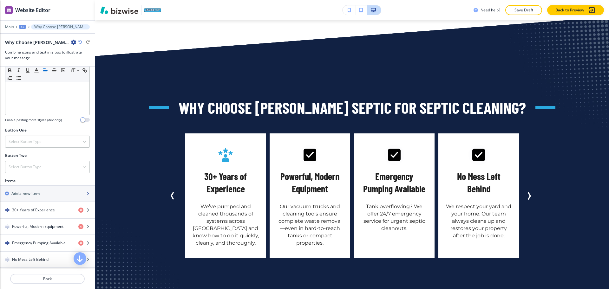
scroll to position [171, 0]
click at [41, 221] on div "button" at bounding box center [47, 220] width 95 height 5
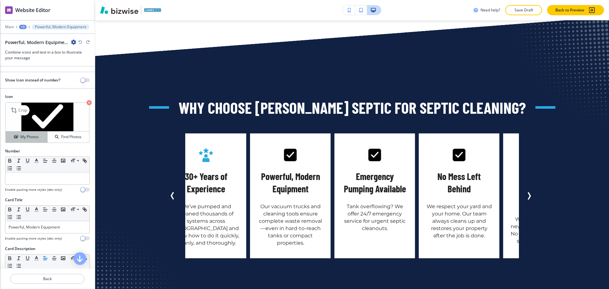
click at [28, 138] on h4 "My Photos" at bounding box center [29, 137] width 18 height 6
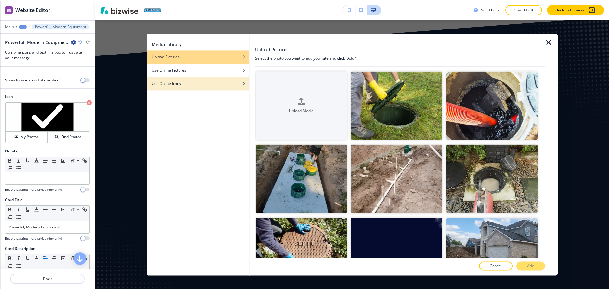
click at [228, 89] on div "button" at bounding box center [197, 89] width 103 height 4
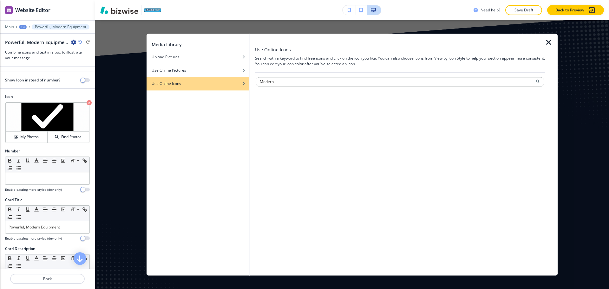
type input "Modern"
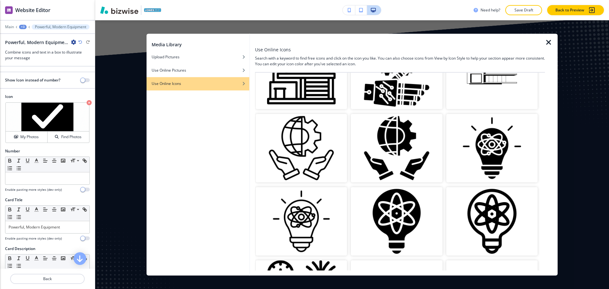
scroll to position [197, 0]
click at [483, 158] on img "button" at bounding box center [491, 147] width 91 height 68
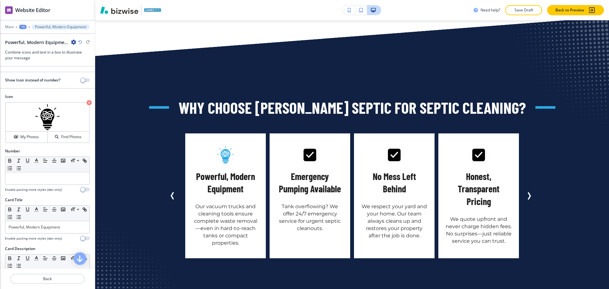
click at [306, 170] on h5 "Emergency Pumping Available" at bounding box center [310, 182] width 68 height 25
copy h5 "Emergency"
click at [43, 282] on button "Back" at bounding box center [47, 279] width 74 height 10
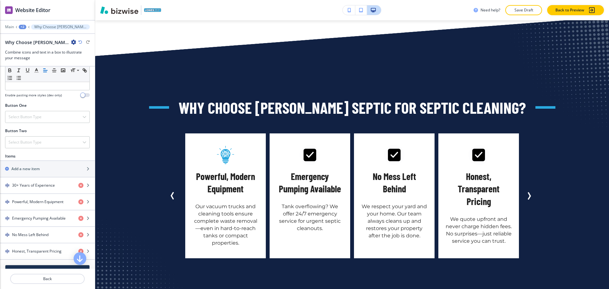
scroll to position [197, 0]
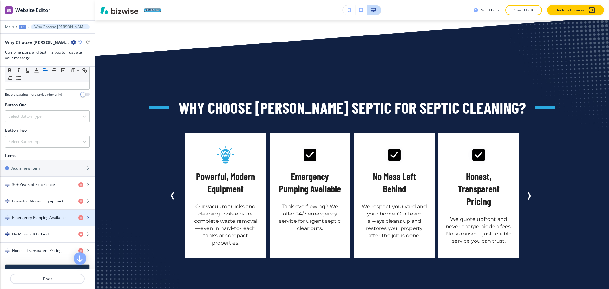
click at [26, 219] on h4 "Emergency Pumping Available" at bounding box center [39, 218] width 54 height 6
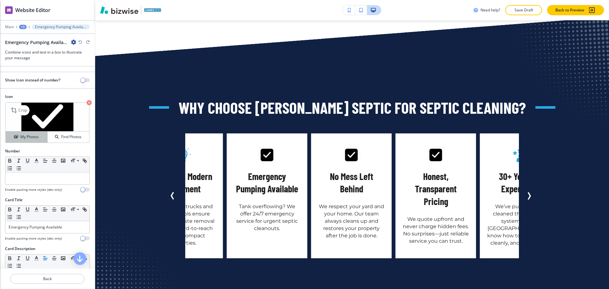
click at [24, 134] on button "My Photos" at bounding box center [27, 137] width 42 height 11
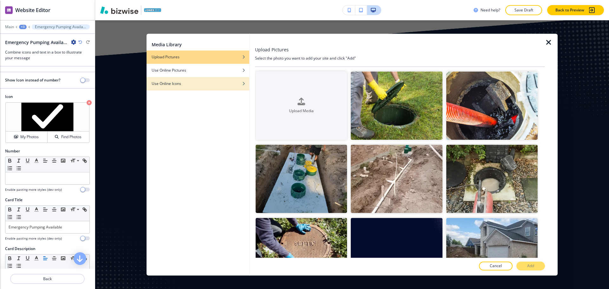
click at [235, 88] on div "button" at bounding box center [197, 89] width 103 height 4
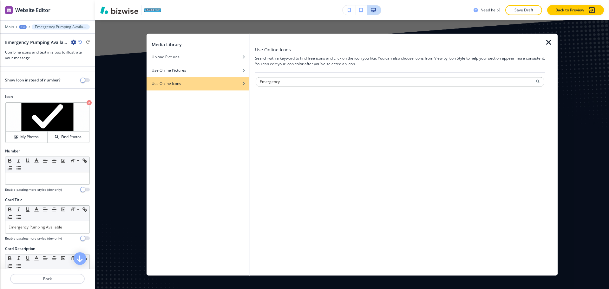
type input "Emergency"
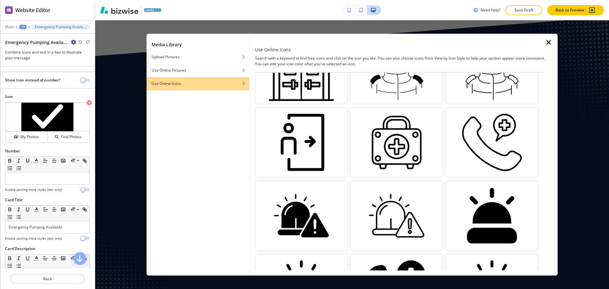
scroll to position [276, 0]
click at [316, 197] on img "button" at bounding box center [300, 215] width 91 height 68
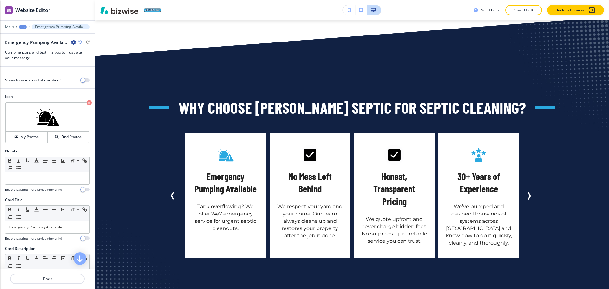
click at [305, 170] on h5 "No Mess Left Behind" at bounding box center [310, 182] width 68 height 25
click at [52, 277] on p "Back" at bounding box center [47, 279] width 73 height 6
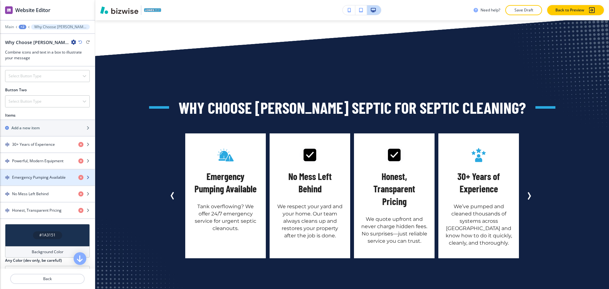
scroll to position [237, 0]
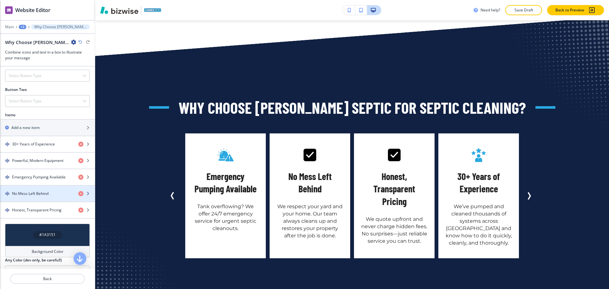
click at [36, 194] on h4 "No Mess Left Behind" at bounding box center [30, 194] width 36 height 6
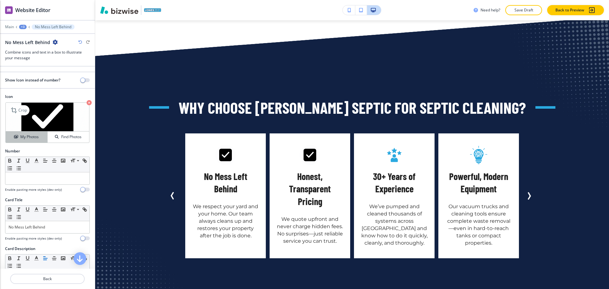
click at [26, 136] on h4 "My Photos" at bounding box center [29, 137] width 18 height 6
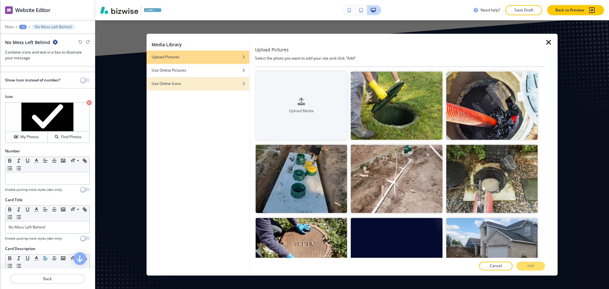
click at [164, 84] on h4 "Use Online Icons" at bounding box center [165, 84] width 29 height 6
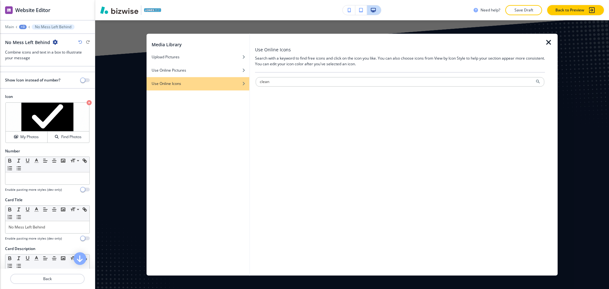
type input "clean"
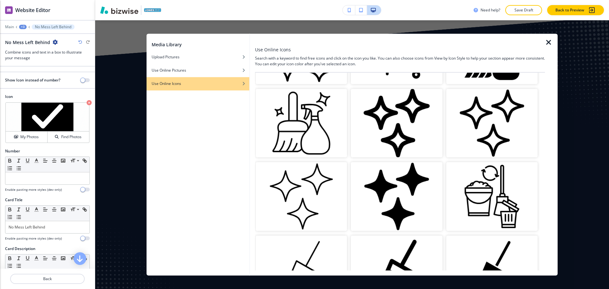
scroll to position [79, 0]
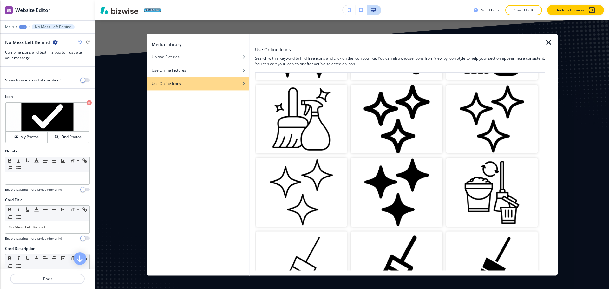
click at [389, 175] on img "button" at bounding box center [396, 192] width 91 height 68
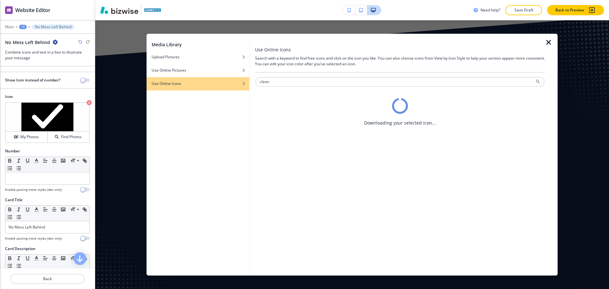
scroll to position [0, 0]
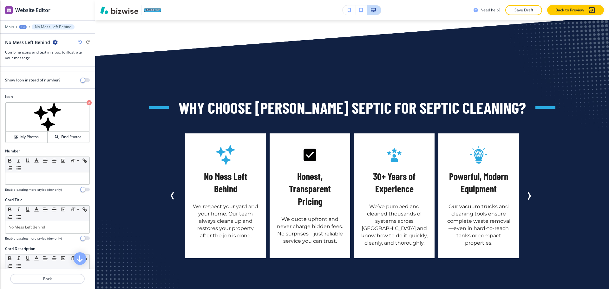
click at [307, 170] on h5 "Honest, Transparent Pricing" at bounding box center [310, 189] width 68 height 38
click at [309, 174] on div "Honest, Transparent Pricing We quote upfront and never charge hidden fees. No s…" at bounding box center [309, 195] width 81 height 125
click at [309, 170] on h5 "Honest, Transparent Pricing" at bounding box center [310, 189] width 68 height 38
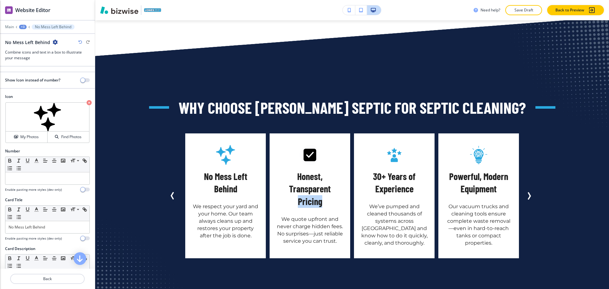
click at [309, 170] on h5 "Honest, Transparent Pricing" at bounding box center [310, 189] width 68 height 38
copy h5 "Pricing"
click at [45, 282] on button "Back" at bounding box center [47, 279] width 74 height 10
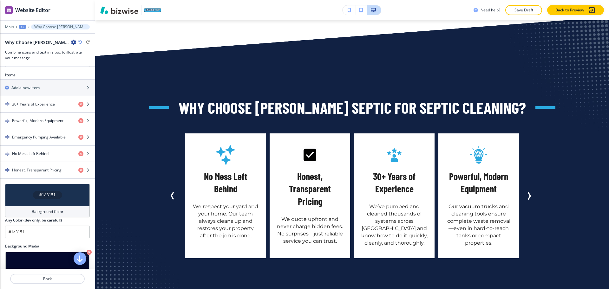
scroll to position [277, 0]
click at [29, 171] on h4 "Honest, Transparent Pricing" at bounding box center [36, 170] width 49 height 6
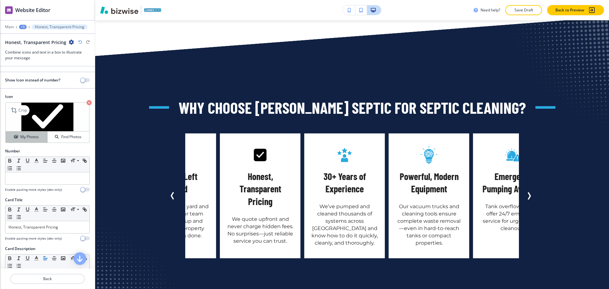
click at [26, 140] on button "My Photos" at bounding box center [27, 137] width 42 height 11
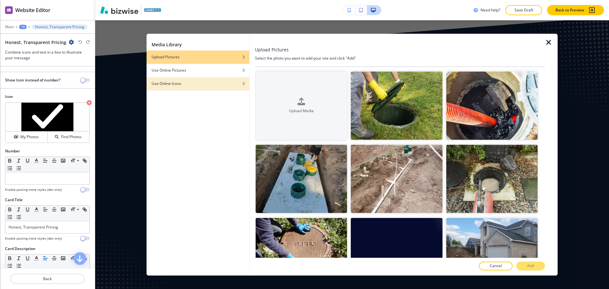
click at [186, 84] on div "Use Online Icons" at bounding box center [197, 84] width 103 height 6
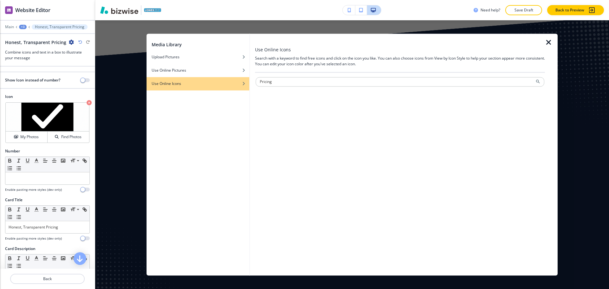
type input "Pricing"
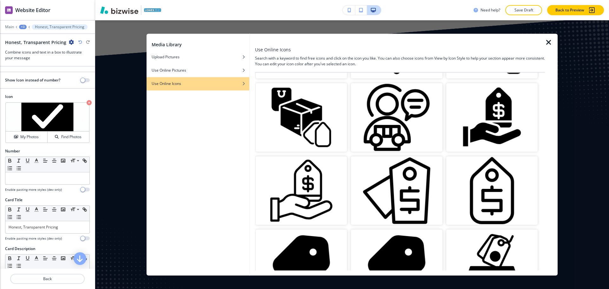
scroll to position [592, 0]
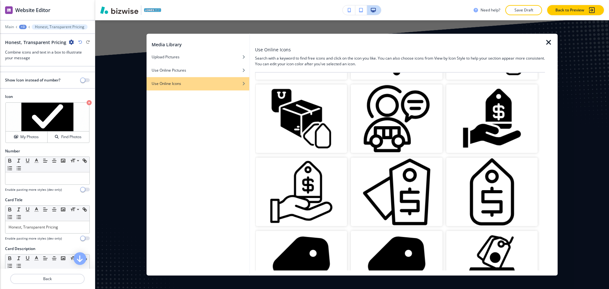
click at [486, 114] on img "button" at bounding box center [491, 118] width 91 height 68
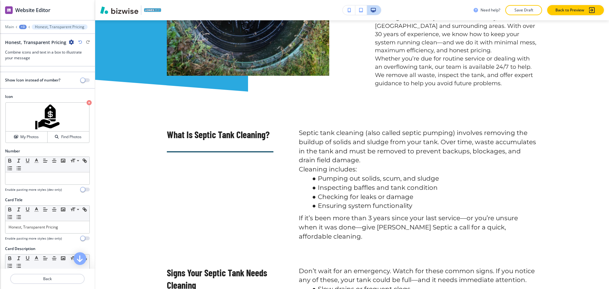
scroll to position [573, 0]
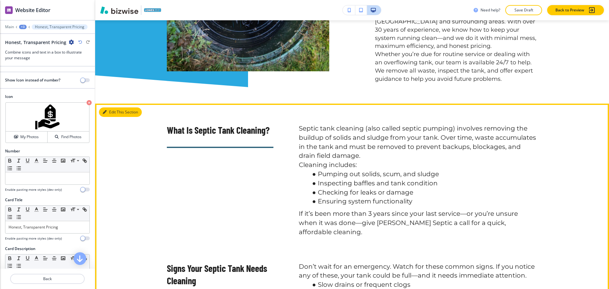
click at [106, 107] on button "Edit This Section" at bounding box center [120, 112] width 43 height 10
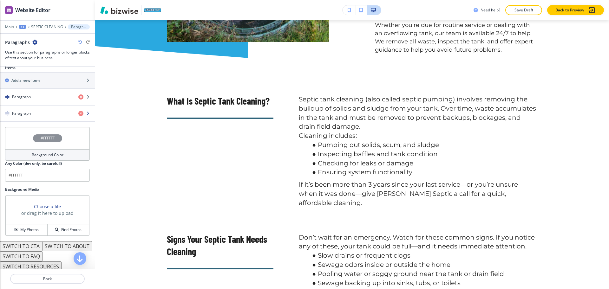
scroll to position [228, 0]
click at [44, 98] on div "Paragraph" at bounding box center [36, 97] width 73 height 6
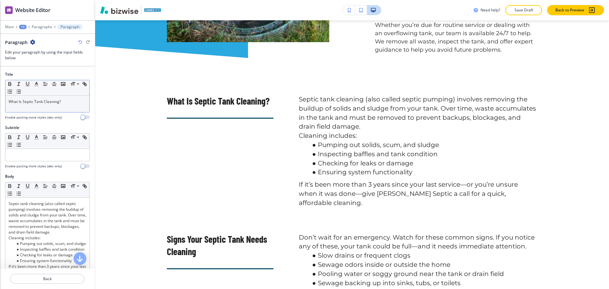
click at [49, 104] on p "What Is Septic Tank Cleaning?" at bounding box center [48, 102] width 78 height 6
click at [38, 87] on button "button" at bounding box center [36, 84] width 9 height 8
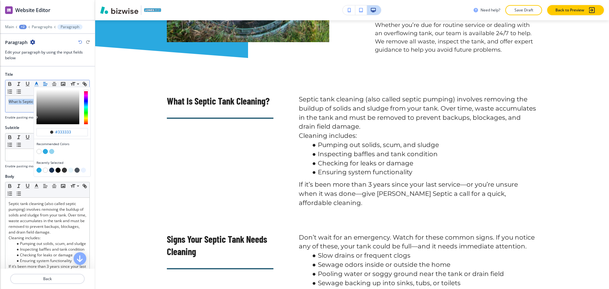
click at [53, 170] on button "button" at bounding box center [51, 170] width 5 height 5
type input "#1a3151"
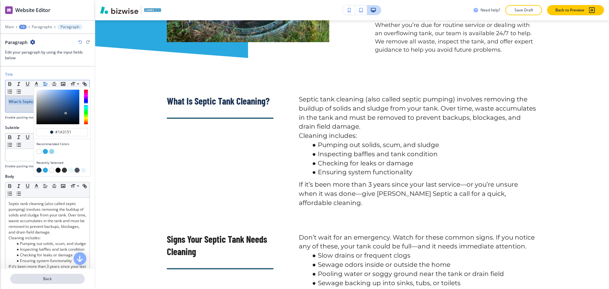
click at [41, 282] on button "Back" at bounding box center [47, 279] width 74 height 10
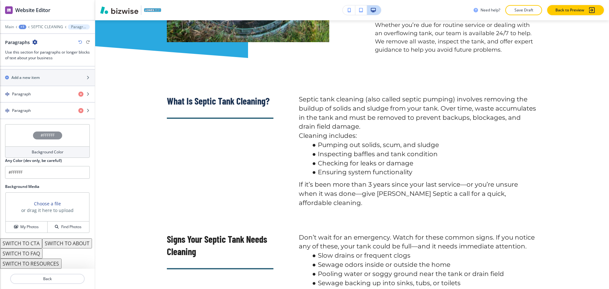
scroll to position [237, 0]
click at [32, 108] on div "Paragraph" at bounding box center [36, 111] width 73 height 6
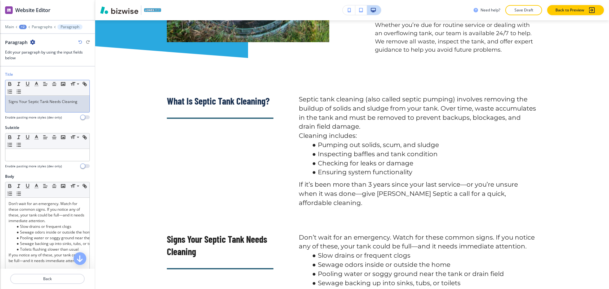
click at [39, 110] on div "Signs Your Septic Tank Needs Cleaning" at bounding box center [47, 104] width 84 height 16
click at [35, 83] on icon "button" at bounding box center [37, 84] width 6 height 6
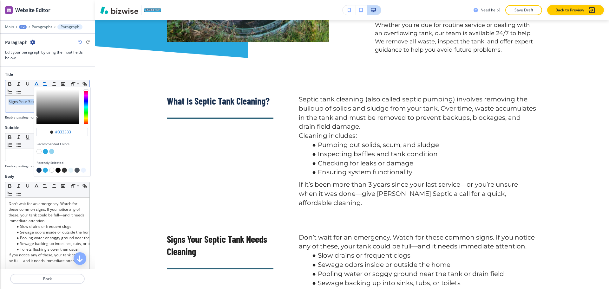
click at [39, 170] on button "button" at bounding box center [38, 170] width 5 height 5
type input "#1a3151"
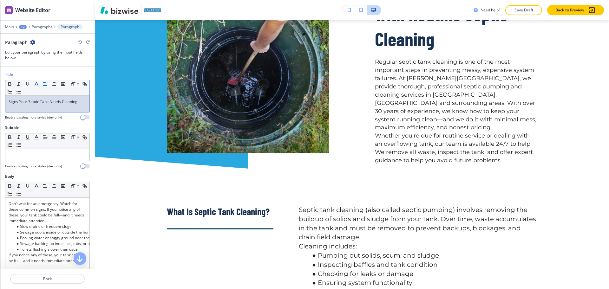
scroll to position [0, 0]
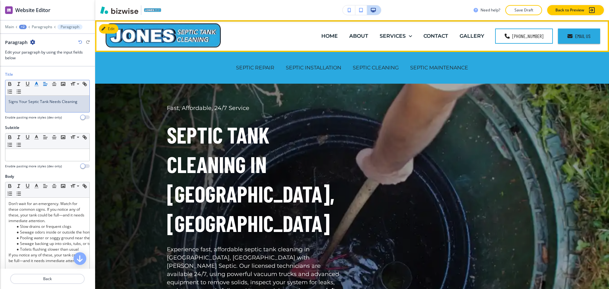
click at [437, 73] on div "SEPTIC MAINTENANCE" at bounding box center [438, 67] width 69 height 25
click at [435, 65] on p "SEPTIC MAINTENANCE" at bounding box center [439, 67] width 58 height 7
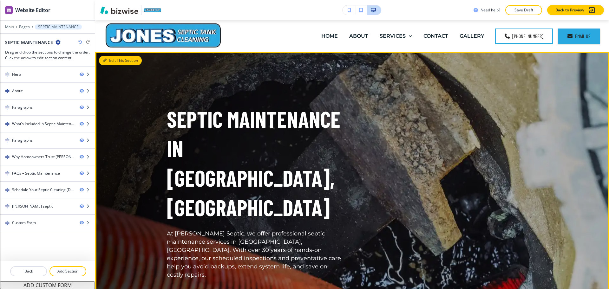
click at [107, 61] on button "Edit This Section" at bounding box center [120, 61] width 43 height 10
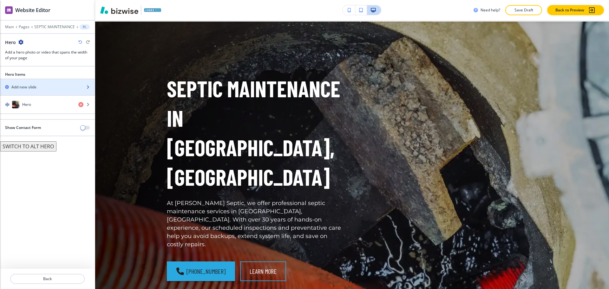
scroll to position [32, 0]
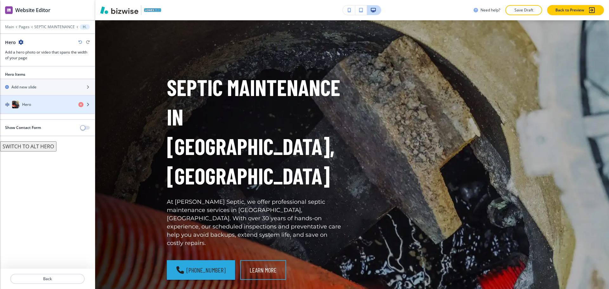
click at [28, 101] on div "Hero" at bounding box center [36, 105] width 73 height 8
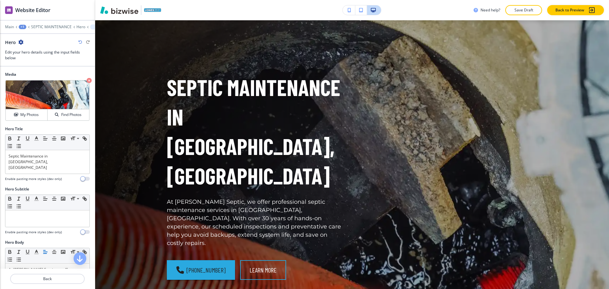
click at [34, 227] on div at bounding box center [47, 228] width 85 height 3
paste div
click at [32, 210] on div at bounding box center [47, 218] width 84 height 16
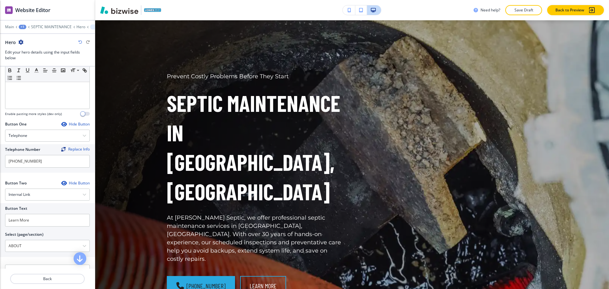
scroll to position [238, 0]
click at [33, 240] on \(page\/section\) "ABOUT" at bounding box center [43, 245] width 77 height 11
drag, startPoint x: 12, startPoint y: 235, endPoint x: 0, endPoint y: 227, distance: 14.4
click at [0, 229] on div "Button Text Learn More Select (page/section) ABOUT HOME HOME | Hero HOME | Abou…" at bounding box center [47, 230] width 95 height 54
click at [16, 240] on \(page\/section\) "Manual Input" at bounding box center [43, 245] width 77 height 11
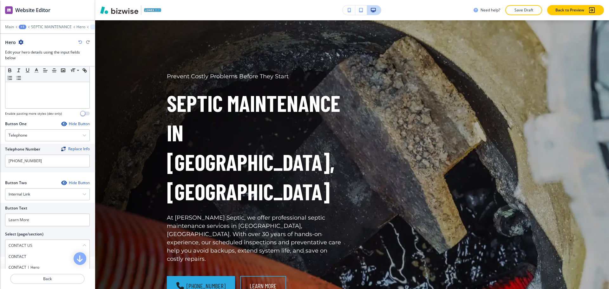
drag, startPoint x: 42, startPoint y: 236, endPoint x: 0, endPoint y: 232, distance: 41.7
click at [0, 232] on div "Button Text Learn More Select (page/section) CONTACT US CONTACT CONTACT | Hero …" at bounding box center [47, 230] width 95 height 54
click at [15, 254] on h4 "CONTACT" at bounding box center [48, 257] width 78 height 6
type \(page\/section\) "CONTACT"
drag, startPoint x: 15, startPoint y: 210, endPoint x: 0, endPoint y: 210, distance: 14.6
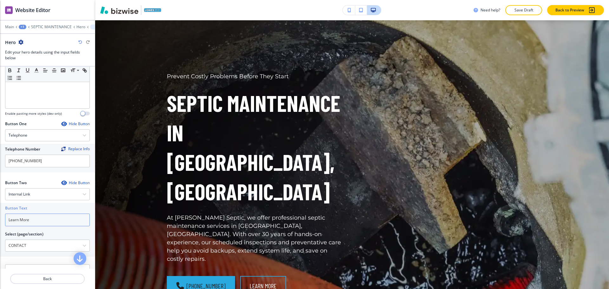
click at [0, 210] on div "Button Text Learn More Select (page/section) CONTACT CONTACT CONTACT | Hero CON…" at bounding box center [47, 230] width 95 height 54
paste input "CONTACT US"
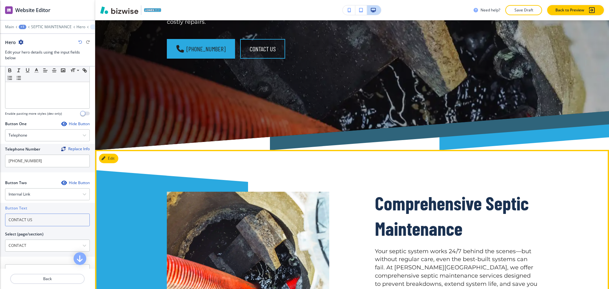
scroll to position [269, 0]
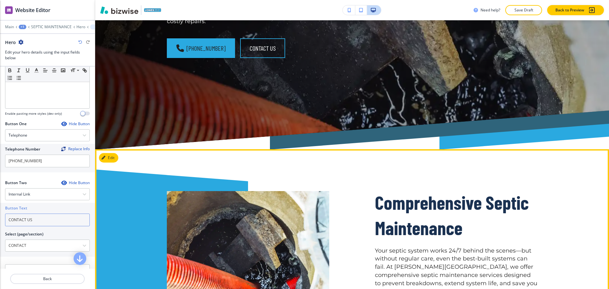
type input "CONTACT US"
click at [110, 153] on button "Edit This Section" at bounding box center [120, 158] width 43 height 10
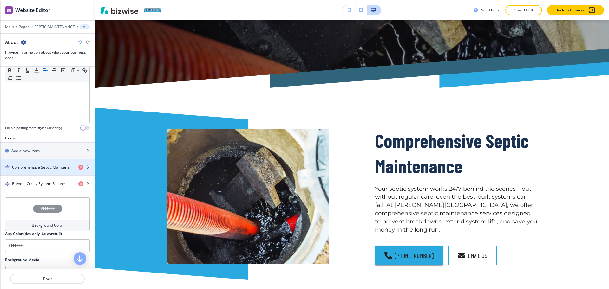
scroll to position [158, 0]
click at [49, 170] on div "button" at bounding box center [47, 172] width 95 height 5
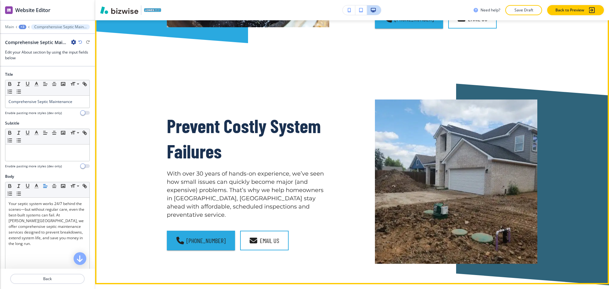
scroll to position [569, 0]
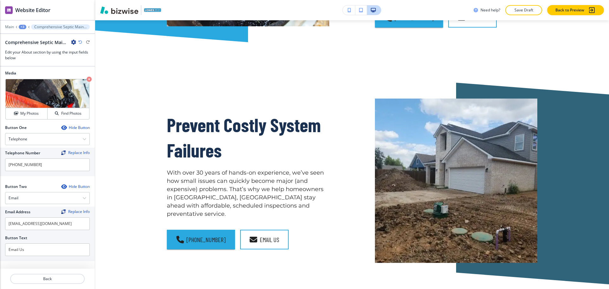
click at [71, 129] on div "Hide Button" at bounding box center [75, 127] width 29 height 5
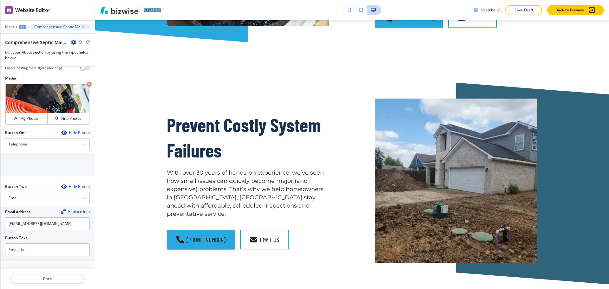
scroll to position [194, 0]
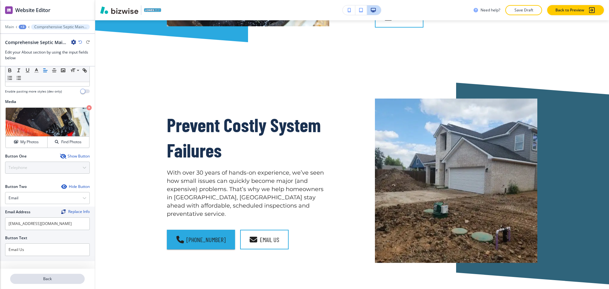
click at [54, 276] on p "Back" at bounding box center [47, 279] width 73 height 6
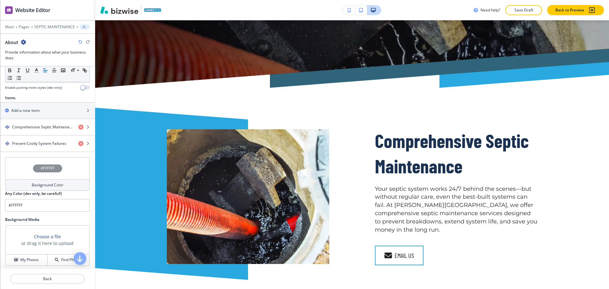
scroll to position [198, 0]
click at [41, 151] on div "button" at bounding box center [47, 148] width 95 height 5
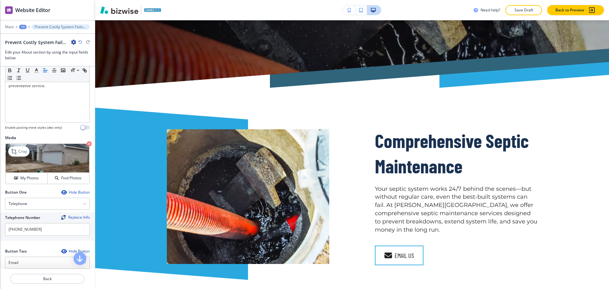
scroll to position [158, 0]
click at [68, 190] on div "Hide Button" at bounding box center [75, 191] width 29 height 5
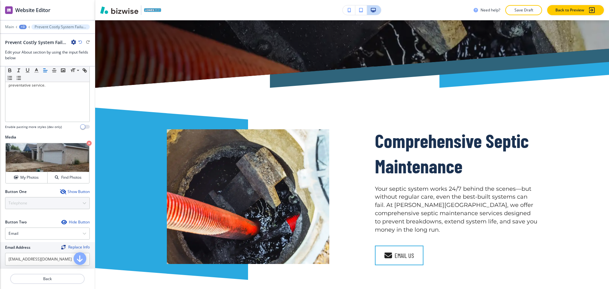
click at [65, 222] on div "Hide Button" at bounding box center [75, 222] width 29 height 5
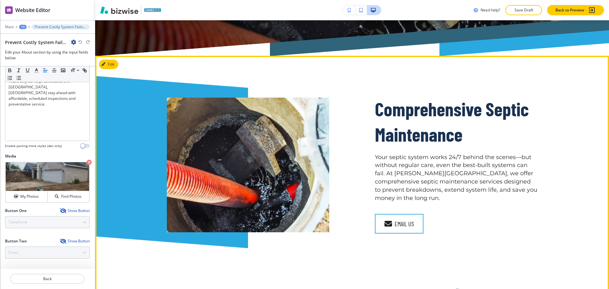
scroll to position [361, 0]
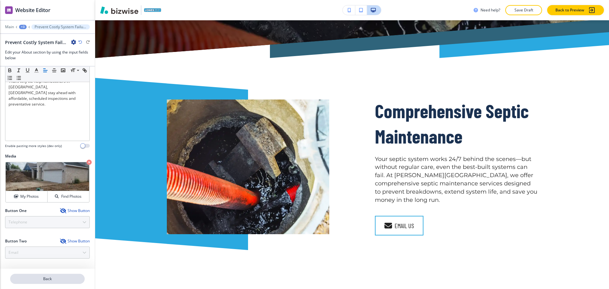
click at [38, 280] on p "Back" at bounding box center [47, 279] width 73 height 6
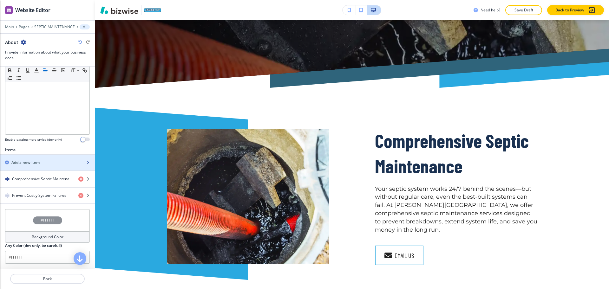
scroll to position [146, 0]
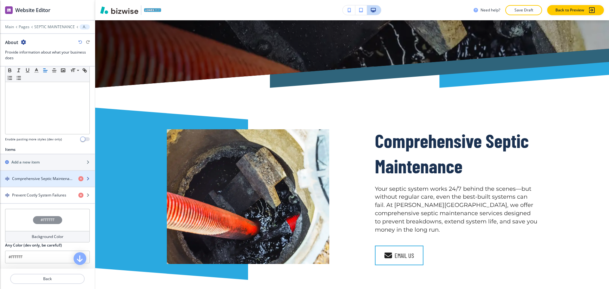
click at [41, 183] on div "button" at bounding box center [47, 184] width 95 height 5
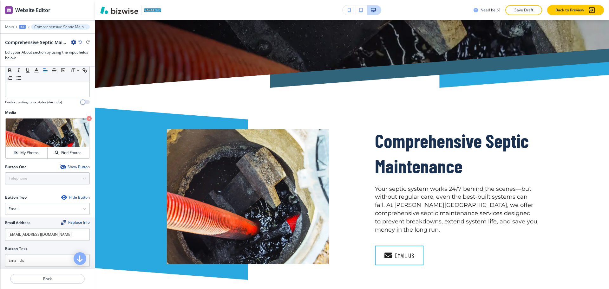
scroll to position [184, 0]
click at [68, 196] on div "Hide Button" at bounding box center [75, 197] width 29 height 5
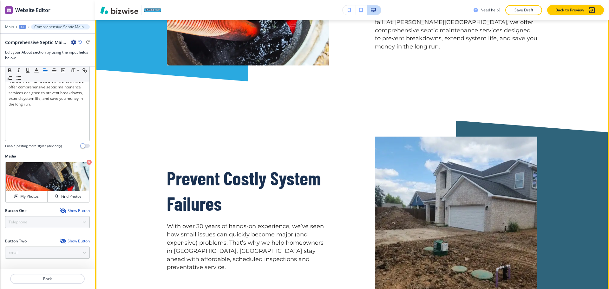
scroll to position [529, 0]
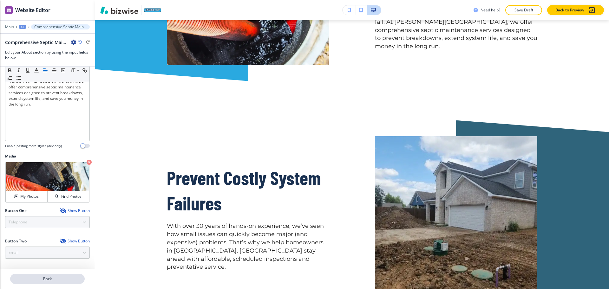
click at [43, 281] on p "Back" at bounding box center [47, 279] width 73 height 6
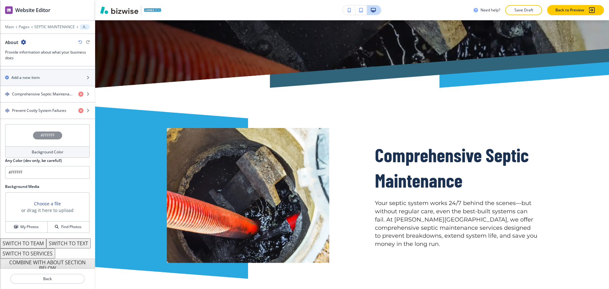
scroll to position [238, 0]
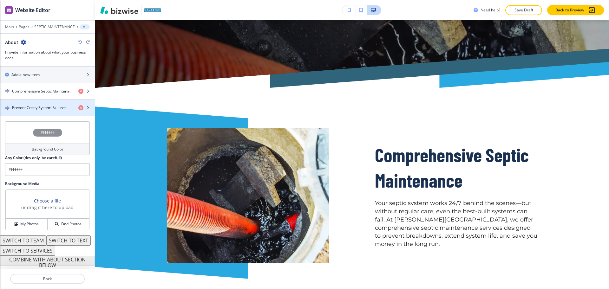
click at [29, 105] on h4 "Prevent Costly System Failures" at bounding box center [39, 108] width 54 height 6
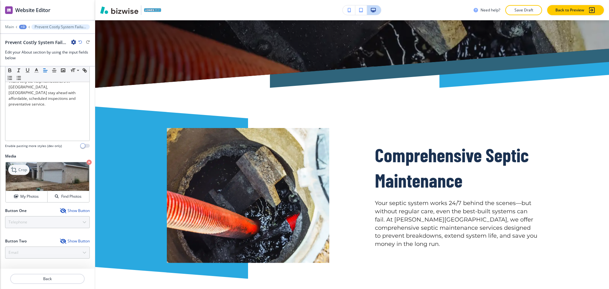
click at [21, 168] on p "Crop" at bounding box center [22, 170] width 9 height 6
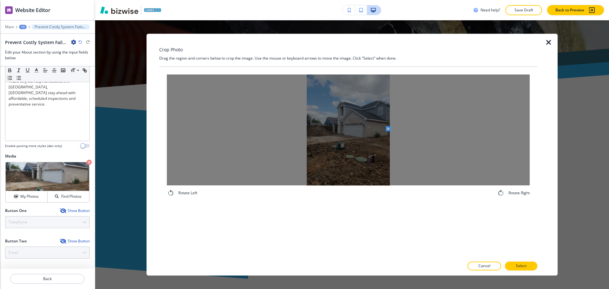
click at [401, 130] on div at bounding box center [348, 129] width 363 height 111
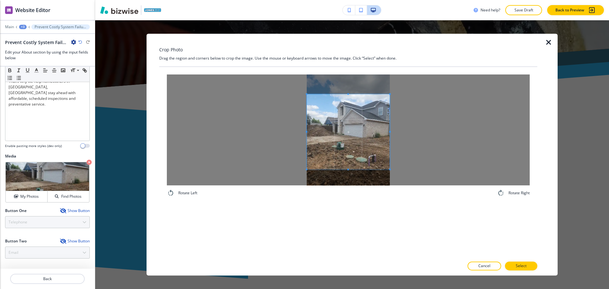
click at [412, 168] on div at bounding box center [348, 129] width 363 height 111
drag, startPoint x: 534, startPoint y: 262, endPoint x: 530, endPoint y: 263, distance: 3.6
click at [530, 263] on button "Select" at bounding box center [521, 266] width 32 height 9
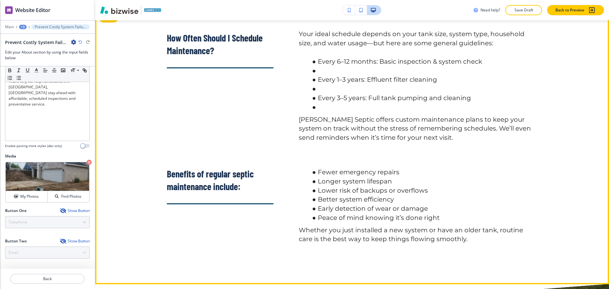
scroll to position [689, 0]
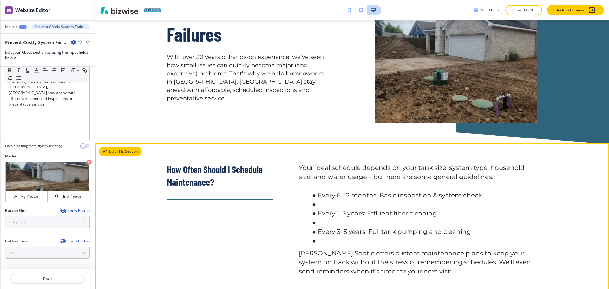
click at [108, 147] on button "Edit This Section" at bounding box center [120, 152] width 43 height 10
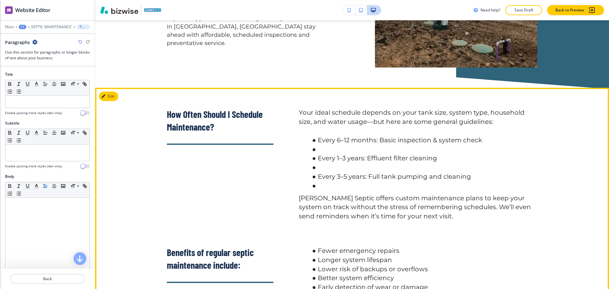
scroll to position [744, 0]
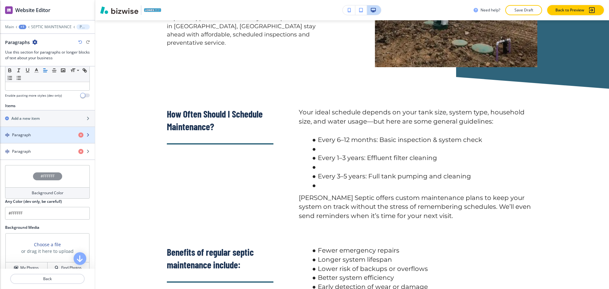
click at [34, 136] on div "Paragraph" at bounding box center [36, 135] width 73 height 6
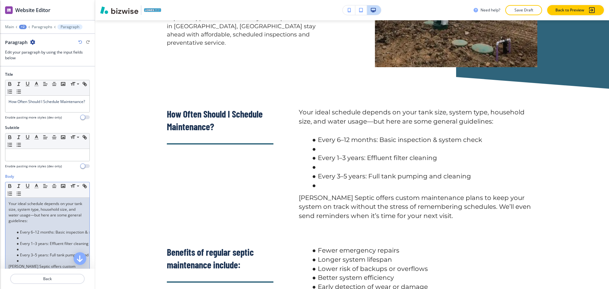
drag, startPoint x: 29, startPoint y: 230, endPoint x: 32, endPoint y: 228, distance: 4.4
click at [29, 229] on p at bounding box center [48, 227] width 78 height 6
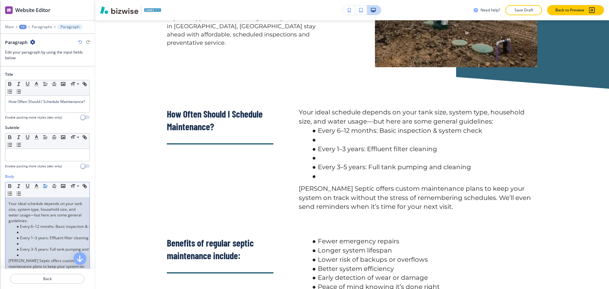
click at [38, 233] on li at bounding box center [50, 232] width 72 height 6
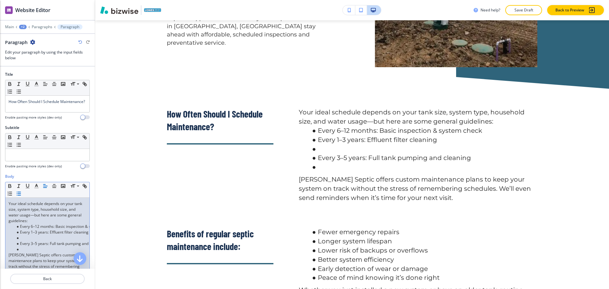
click at [30, 238] on li at bounding box center [50, 238] width 72 height 6
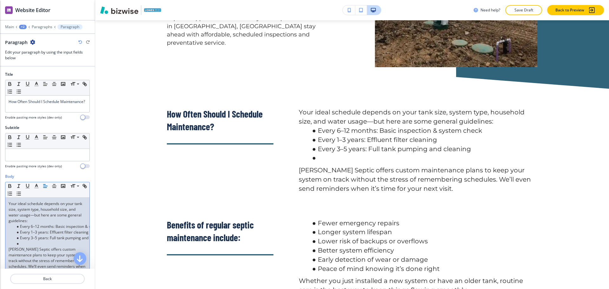
click at [28, 244] on li at bounding box center [50, 244] width 72 height 6
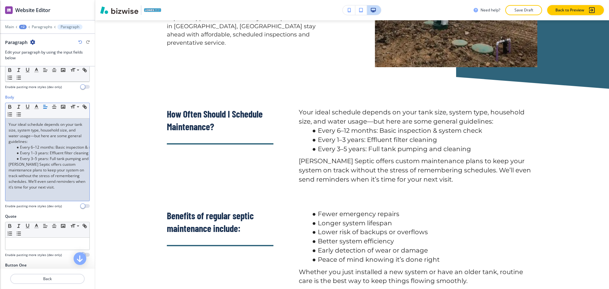
click at [72, 189] on p "Jones Septic offers custom maintenance plans to keep your system on track witho…" at bounding box center [48, 176] width 78 height 29
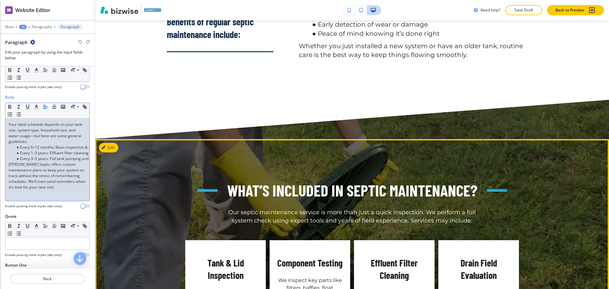
scroll to position [971, 0]
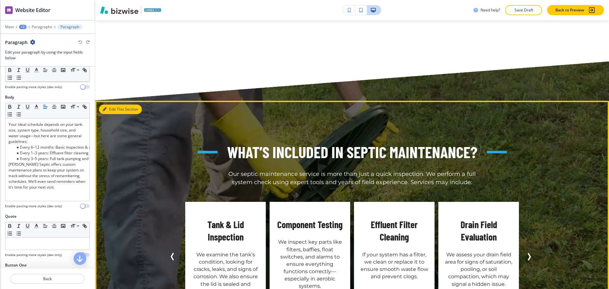
click at [108, 105] on button "Edit This Section" at bounding box center [120, 110] width 43 height 10
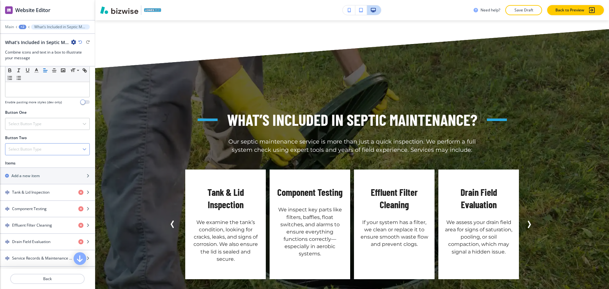
scroll to position [184, 0]
click at [38, 194] on div "Tank & Lid Inspection" at bounding box center [47, 192] width 95 height 16
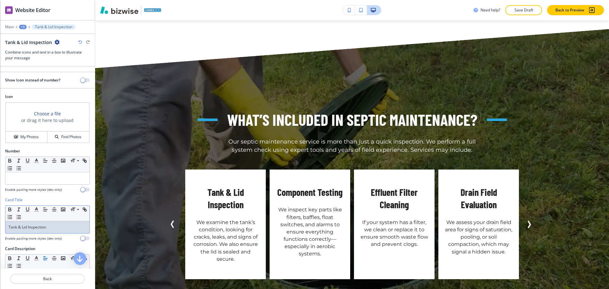
click at [34, 226] on p "Tank & Lid Inspection" at bounding box center [48, 227] width 78 height 6
copy p "Inspection"
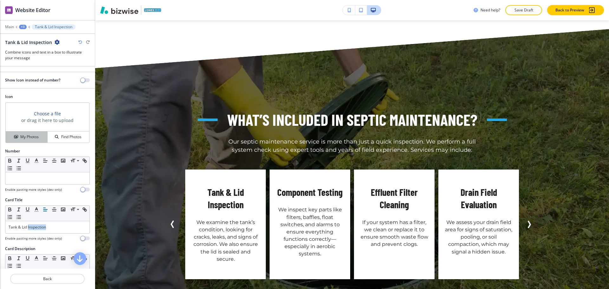
click at [28, 137] on h4 "My Photos" at bounding box center [29, 137] width 18 height 6
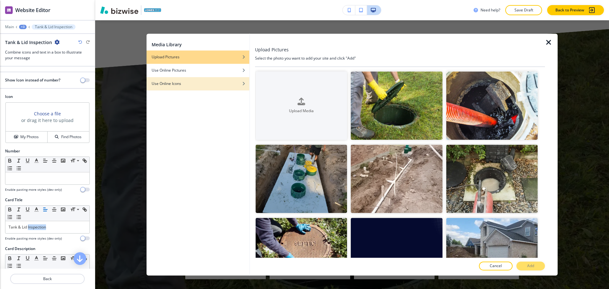
click at [173, 80] on div "button" at bounding box center [197, 79] width 103 height 4
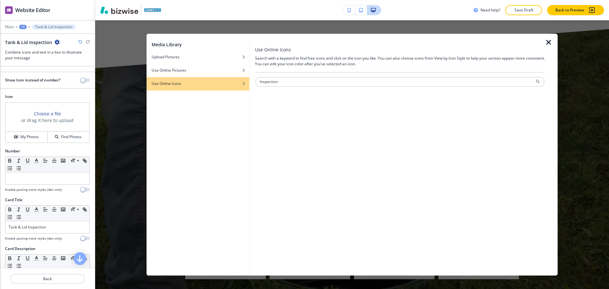
type input "Inspection"
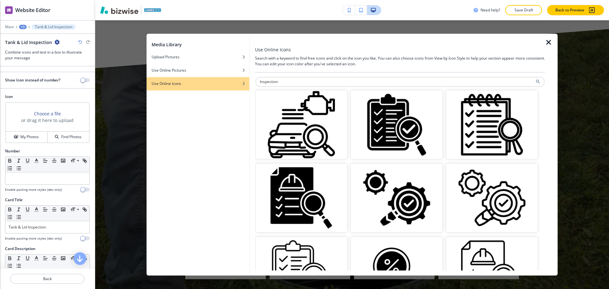
click at [384, 194] on img "button" at bounding box center [396, 198] width 91 height 68
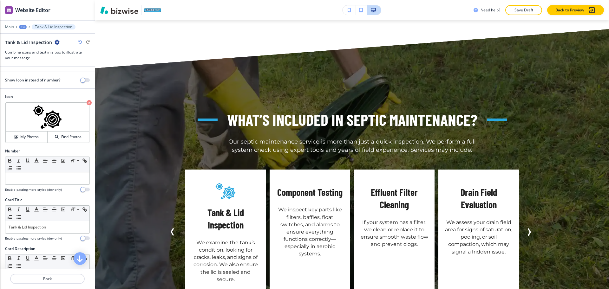
click at [322, 186] on p "Component Testing" at bounding box center [309, 192] width 65 height 13
copy p "Testing"
click at [41, 277] on p "Back" at bounding box center [47, 279] width 73 height 6
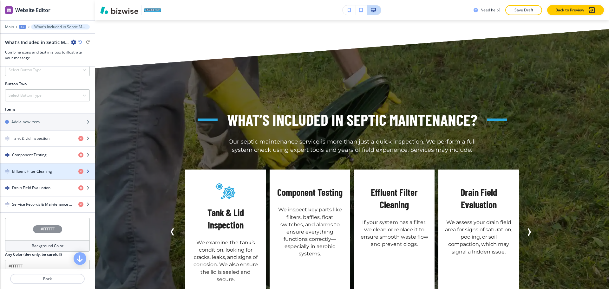
scroll to position [238, 0]
click at [32, 155] on h4 "Component Testing" at bounding box center [29, 154] width 35 height 6
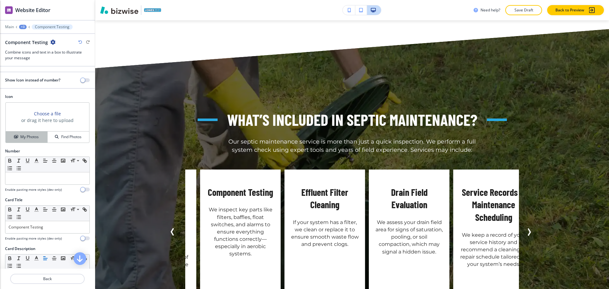
click at [29, 139] on h4 "My Photos" at bounding box center [29, 137] width 18 height 6
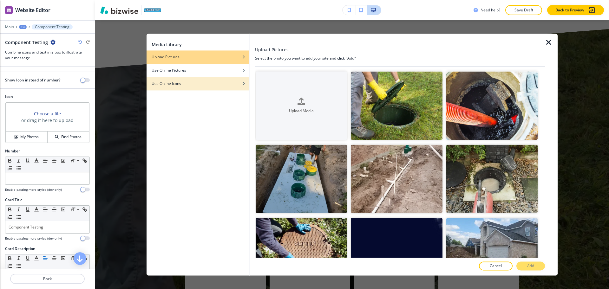
click at [227, 87] on div "button" at bounding box center [197, 89] width 103 height 4
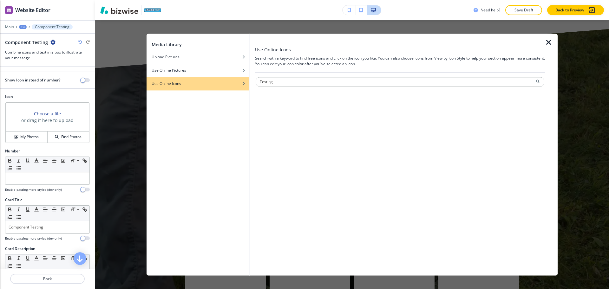
type input "Testing"
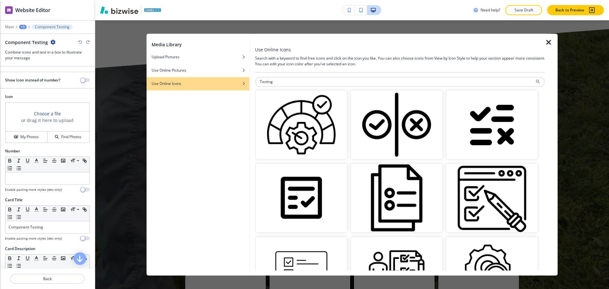
click at [487, 132] on img "button" at bounding box center [491, 124] width 91 height 68
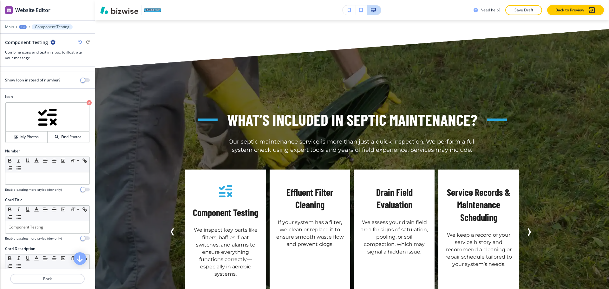
click at [171, 228] on icon "Previous Slide" at bounding box center [173, 232] width 8 height 8
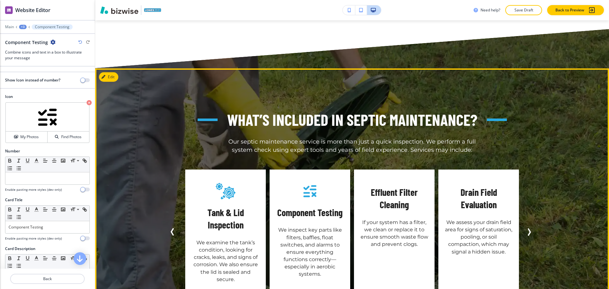
click at [402, 186] on p "Effluent Filter Cleaning" at bounding box center [394, 198] width 68 height 25
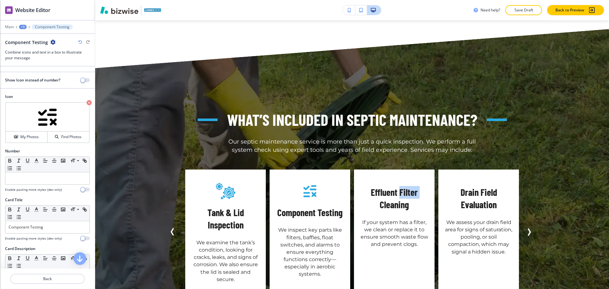
click at [402, 186] on p "Effluent Filter Cleaning" at bounding box center [394, 198] width 68 height 25
copy p "Filter"
click at [63, 274] on button "Back" at bounding box center [47, 279] width 74 height 10
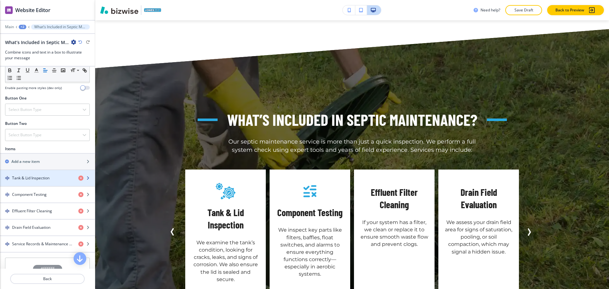
scroll to position [198, 0]
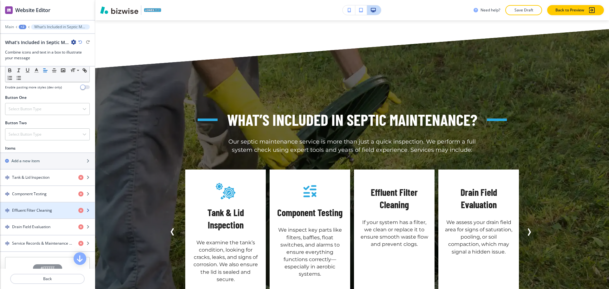
click at [31, 213] on h4 "Effluent Filter Cleaning" at bounding box center [32, 211] width 40 height 6
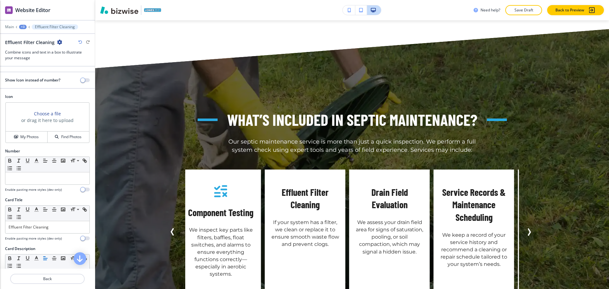
click at [27, 131] on div "Choose a file or drag it here to upload" at bounding box center [47, 117] width 83 height 29
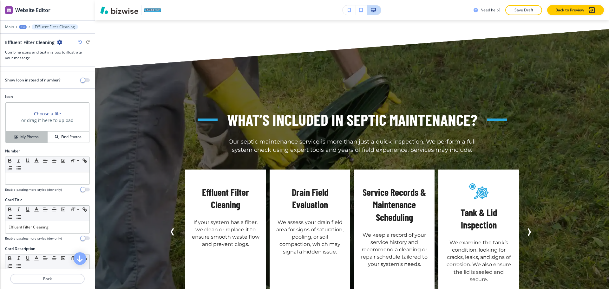
click at [31, 138] on h4 "My Photos" at bounding box center [29, 137] width 18 height 6
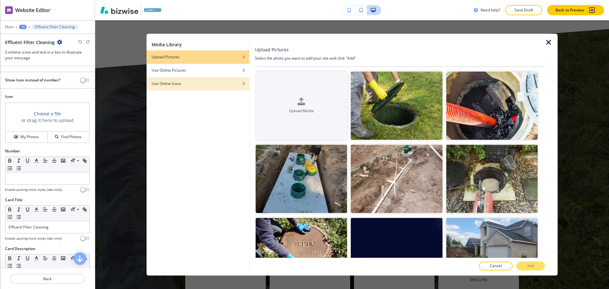
click at [165, 82] on h4 "Use Online Icons" at bounding box center [165, 84] width 29 height 6
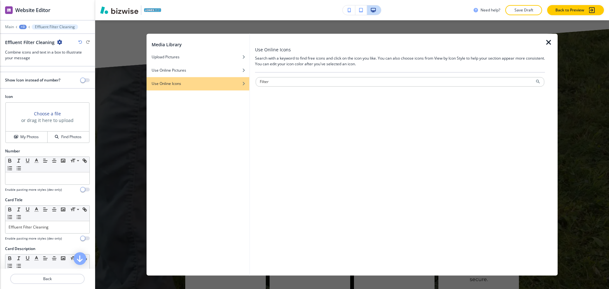
type input "Filter"
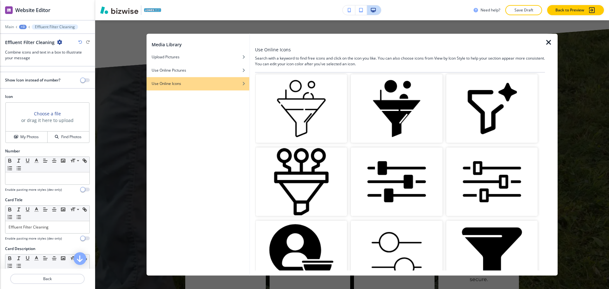
scroll to position [237, 0]
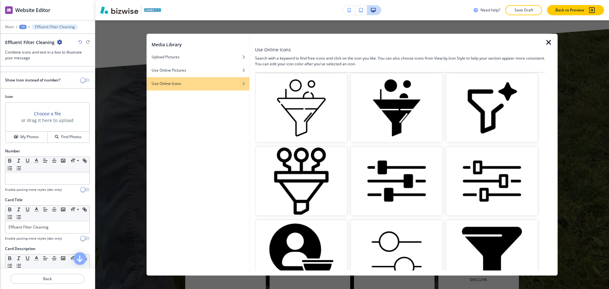
click at [498, 92] on img "button" at bounding box center [491, 108] width 91 height 68
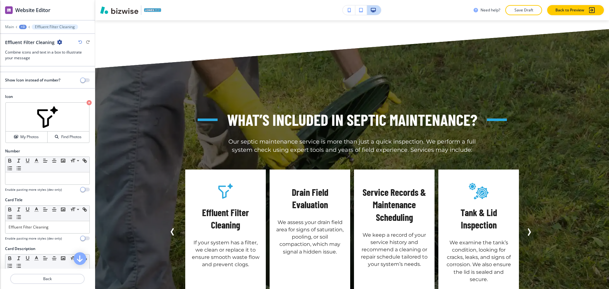
click at [296, 186] on p "Drain Field Evaluation" at bounding box center [310, 198] width 68 height 25
click at [307, 186] on p "Drain Field Evaluation" at bounding box center [310, 198] width 68 height 25
click at [53, 275] on button "Back" at bounding box center [47, 279] width 74 height 10
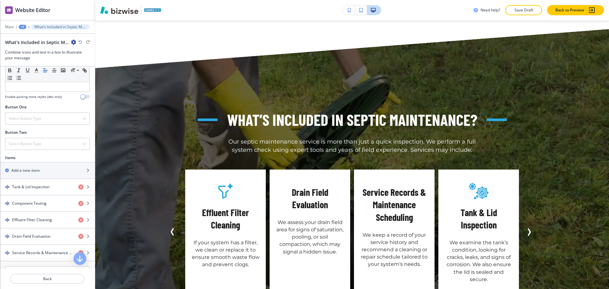
scroll to position [189, 0]
click at [39, 233] on div "button" at bounding box center [47, 230] width 95 height 5
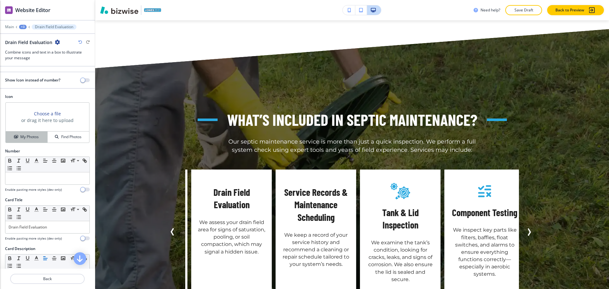
click at [28, 134] on h4 "My Photos" at bounding box center [29, 137] width 18 height 6
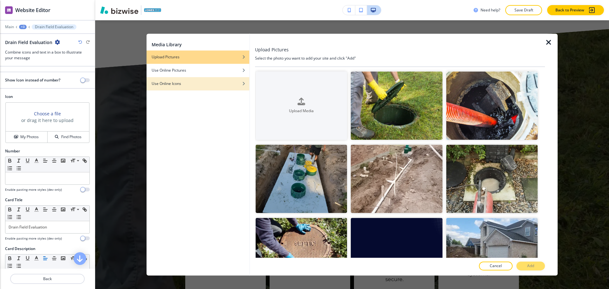
click at [198, 84] on div "Use Online Icons" at bounding box center [197, 84] width 103 height 6
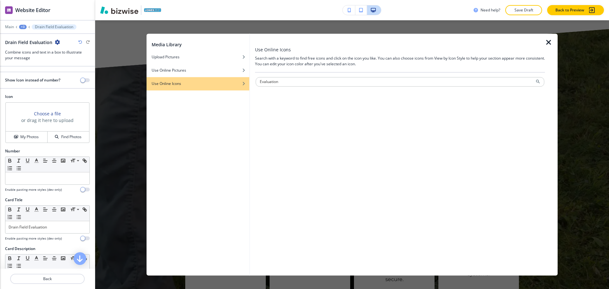
type input "Evaluation"
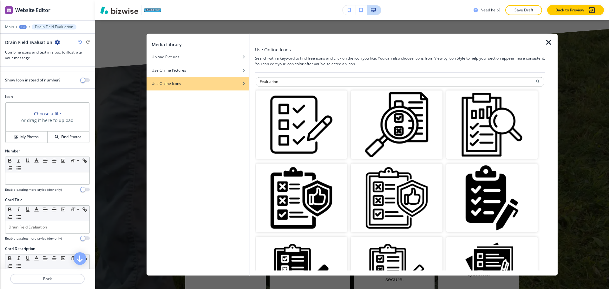
click at [473, 196] on img "button" at bounding box center [491, 198] width 91 height 68
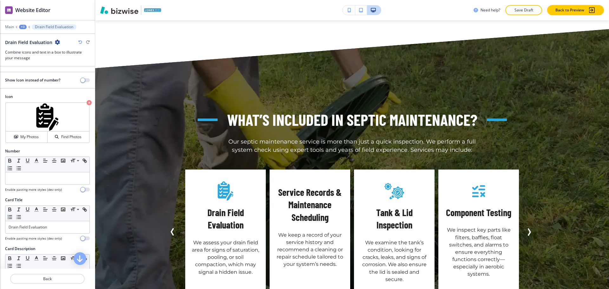
click at [312, 186] on p "Service Records & Maintenance Scheduling" at bounding box center [310, 205] width 68 height 38
click at [314, 186] on p "Service Records & Maintenance Scheduling" at bounding box center [310, 205] width 68 height 38
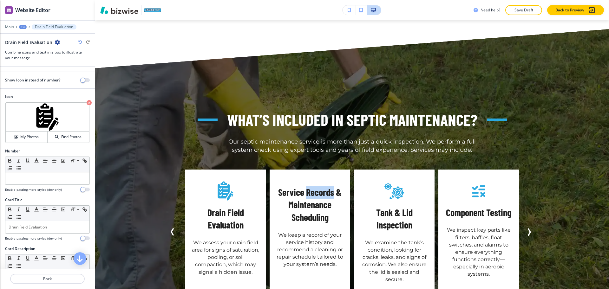
click at [315, 186] on p "Service Records & Maintenance Scheduling" at bounding box center [310, 205] width 68 height 38
click at [29, 280] on p "Back" at bounding box center [47, 279] width 73 height 6
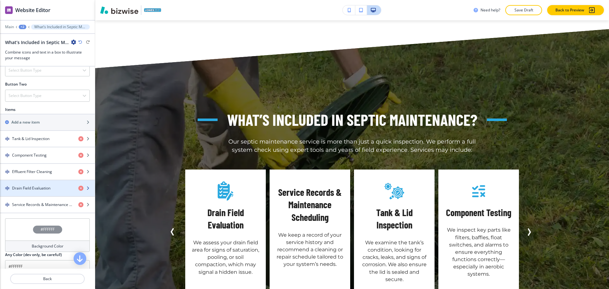
scroll to position [237, 0]
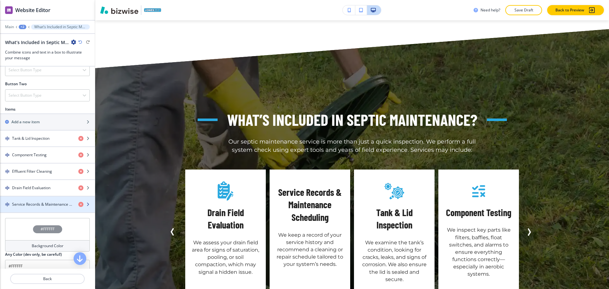
click at [40, 205] on h4 "Service Records & Maintenance Scheduling" at bounding box center [42, 205] width 61 height 6
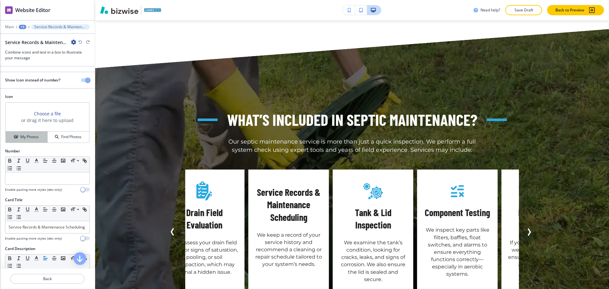
click at [28, 138] on h4 "My Photos" at bounding box center [29, 137] width 18 height 6
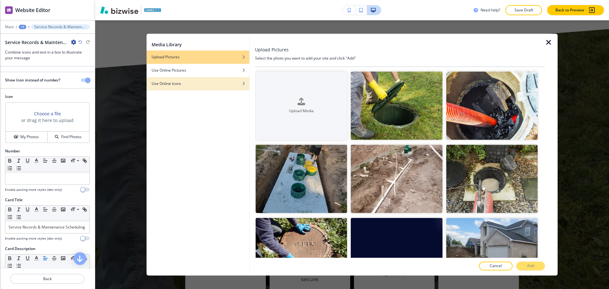
click at [170, 85] on h4 "Use Online Icons" at bounding box center [165, 84] width 29 height 6
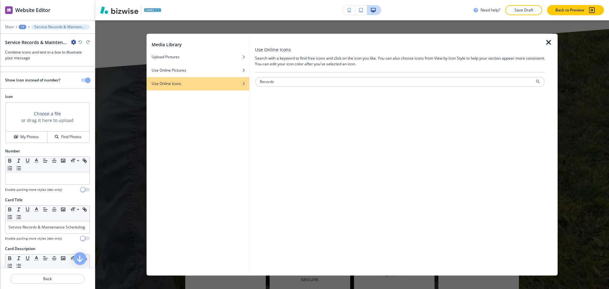
type input "Records"
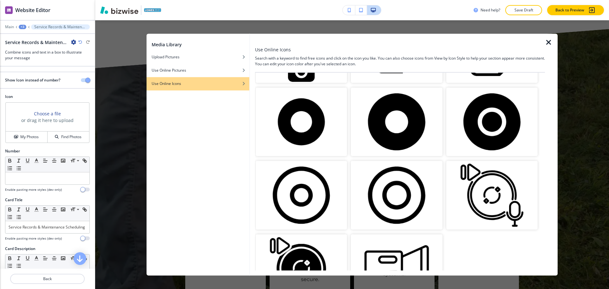
scroll to position [1041, 0]
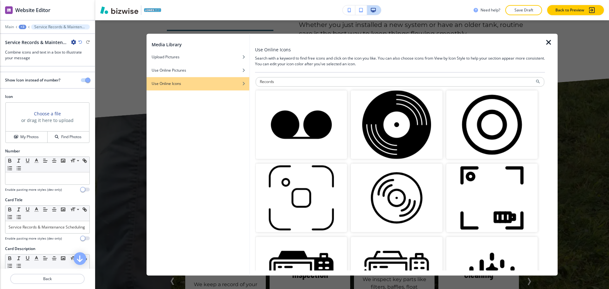
scroll to position [992, 0]
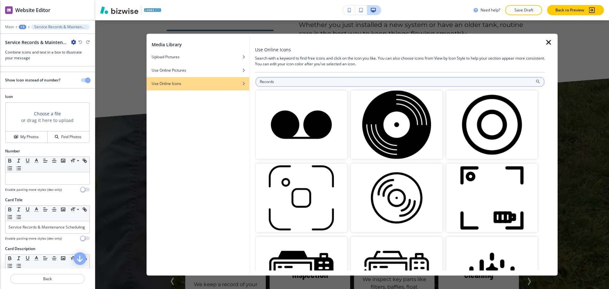
drag, startPoint x: 387, startPoint y: 0, endPoint x: 291, endPoint y: 81, distance: 125.6
click at [300, 81] on input "Records" at bounding box center [399, 82] width 288 height 10
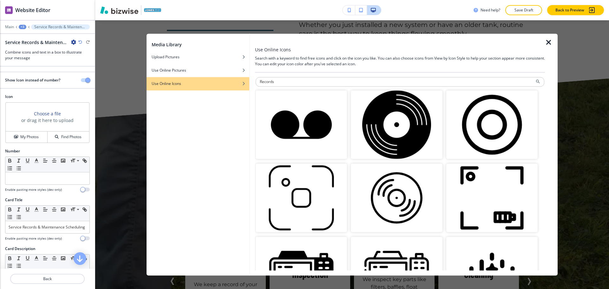
drag, startPoint x: 248, startPoint y: 82, endPoint x: 185, endPoint y: 78, distance: 62.3
click at [198, 80] on div "Media Library Upload Pictures Use Online Pictures Use Online Icons Use Online I…" at bounding box center [351, 155] width 411 height 242
type input "file"
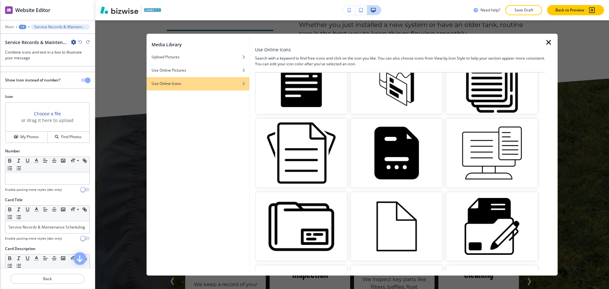
scroll to position [119, 0]
click at [489, 216] on img "button" at bounding box center [491, 226] width 91 height 68
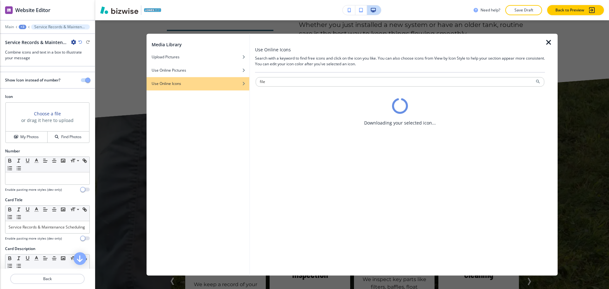
scroll to position [0, 0]
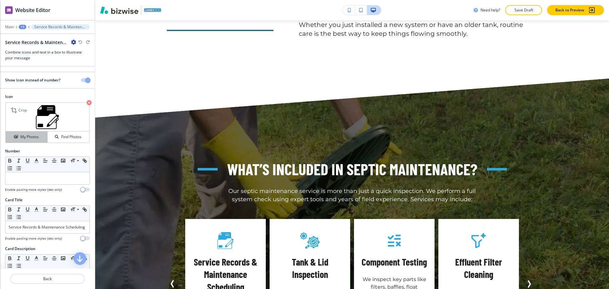
click at [22, 133] on button "My Photos" at bounding box center [27, 137] width 42 height 11
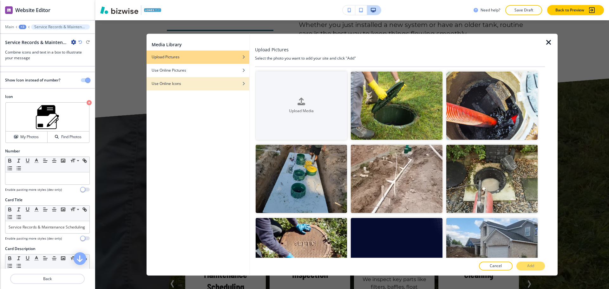
click at [213, 79] on div "button" at bounding box center [197, 79] width 103 height 4
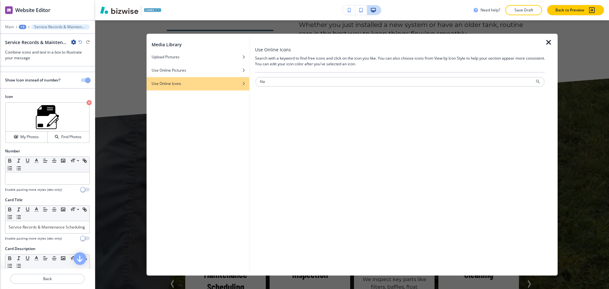
type input "file"
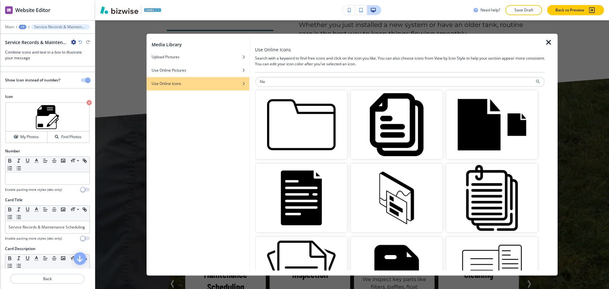
click at [396, 132] on img "button" at bounding box center [396, 124] width 91 height 68
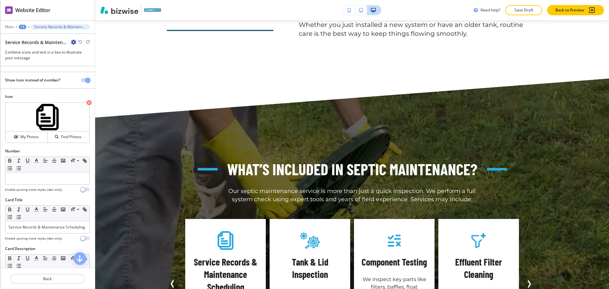
click at [526, 280] on icon "Next Slide" at bounding box center [529, 284] width 8 height 8
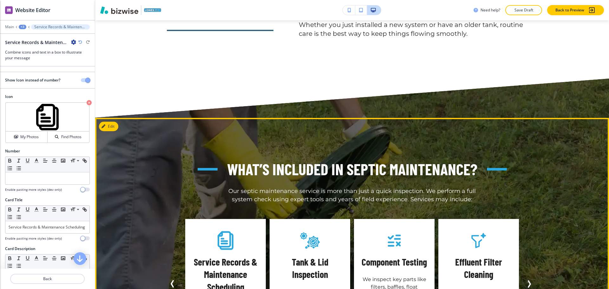
click at [529, 281] on icon "Next Slide" at bounding box center [529, 284] width 2 height 6
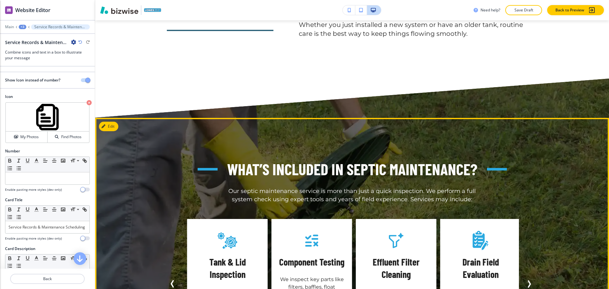
click at [529, 281] on icon "Next Slide" at bounding box center [529, 284] width 2 height 6
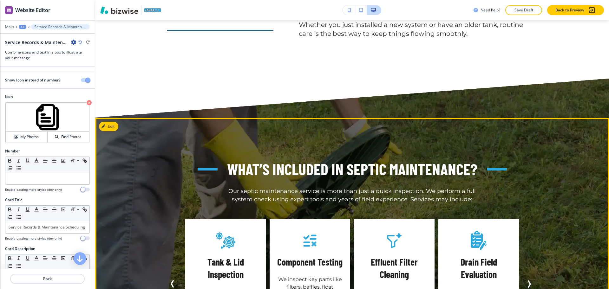
click at [529, 281] on icon "Next Slide" at bounding box center [529, 284] width 2 height 6
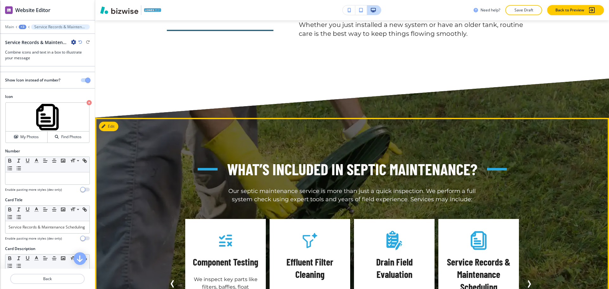
click at [528, 281] on icon "Next Slide" at bounding box center [529, 284] width 2 height 6
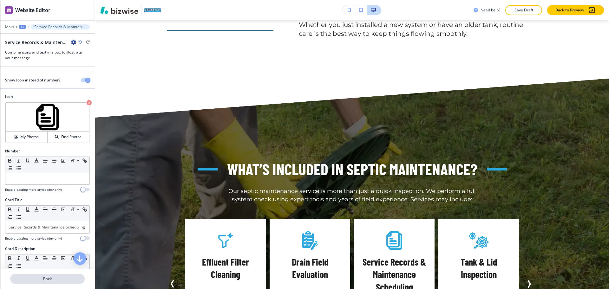
click at [51, 276] on p "Back" at bounding box center [47, 279] width 73 height 6
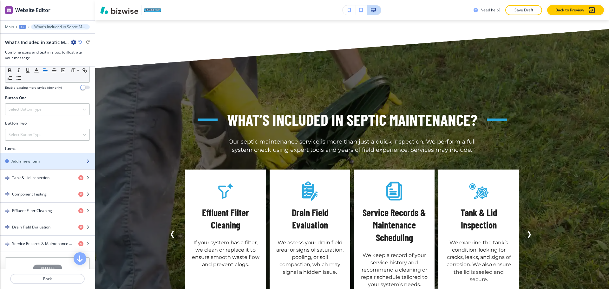
scroll to position [198, 0]
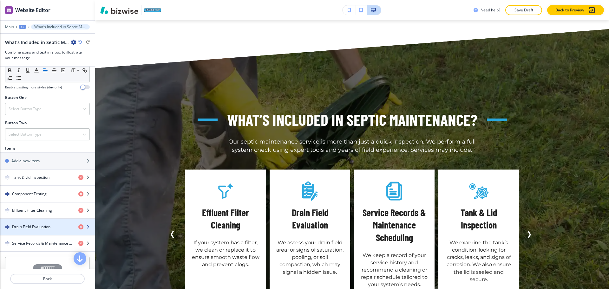
click at [39, 226] on h4 "Drain Field Evaluation" at bounding box center [31, 227] width 38 height 6
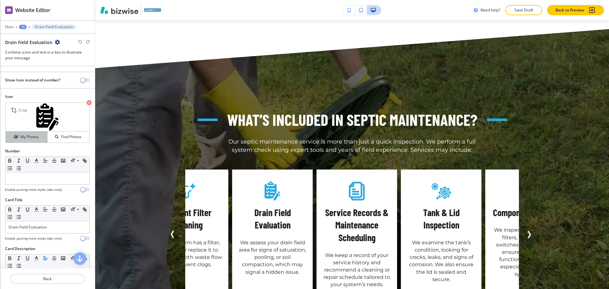
click at [30, 135] on h4 "My Photos" at bounding box center [29, 137] width 18 height 6
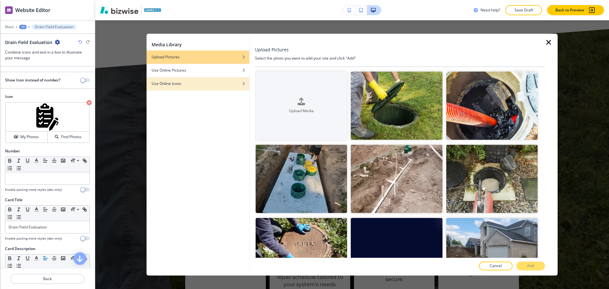
click at [222, 85] on div "Use Online Icons" at bounding box center [197, 84] width 103 height 6
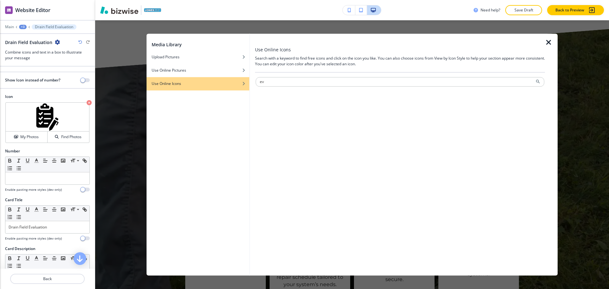
type input "eva"
click at [42, 40] on h2 "Drain Field Evaluation" at bounding box center [28, 42] width 47 height 7
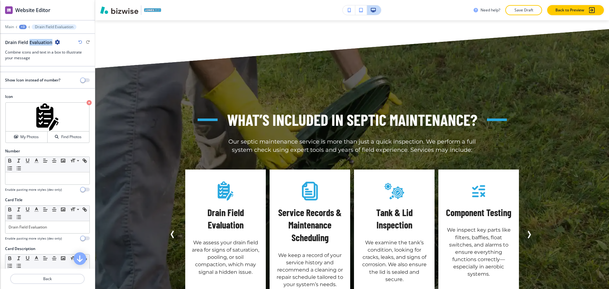
click at [42, 40] on h2 "Drain Field Evaluation" at bounding box center [28, 42] width 47 height 7
copy h2 "Evaluation"
click at [35, 130] on img at bounding box center [47, 117] width 83 height 29
click at [34, 132] on button "My Photos" at bounding box center [27, 137] width 42 height 11
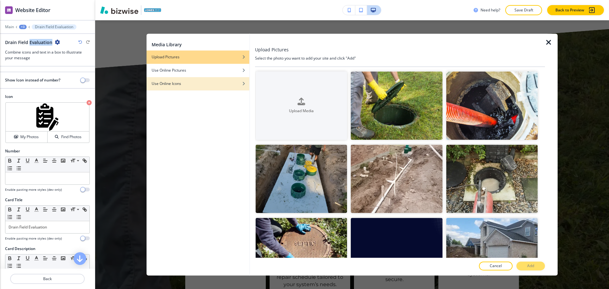
click at [192, 82] on div "Use Online Icons" at bounding box center [197, 84] width 103 height 6
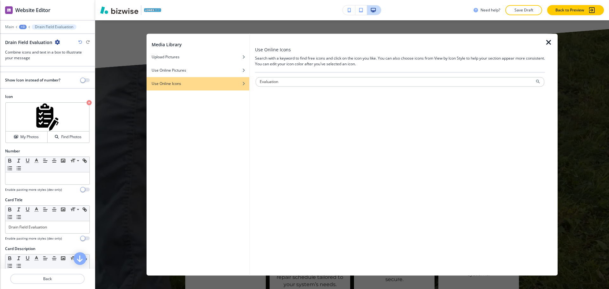
type input "Evaluation"
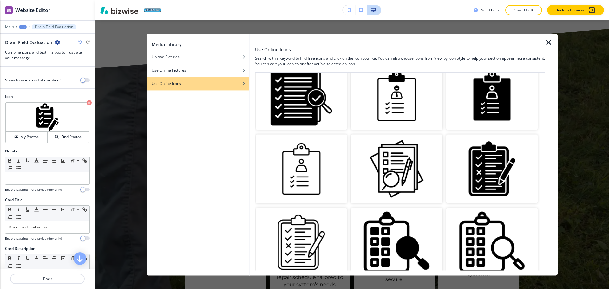
scroll to position [396, 0]
click at [473, 238] on img "button" at bounding box center [491, 242] width 91 height 68
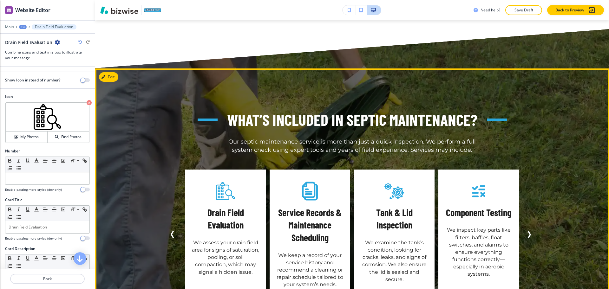
click at [528, 231] on icon "Next Slide" at bounding box center [529, 234] width 2 height 6
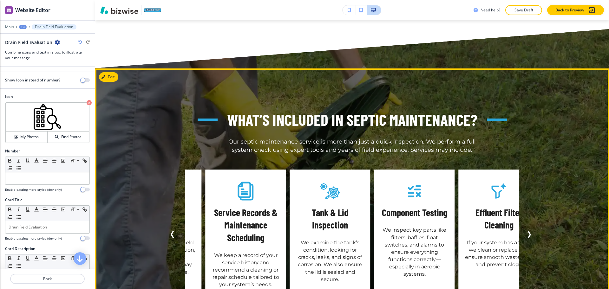
click at [528, 231] on icon "Next Slide" at bounding box center [529, 234] width 2 height 6
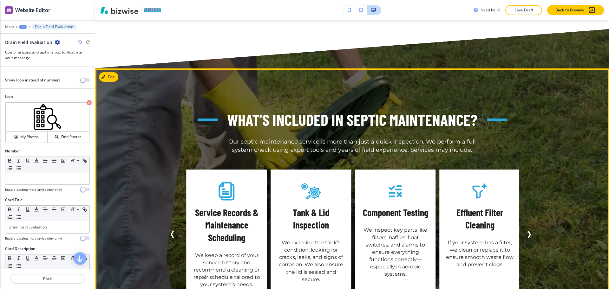
click at [528, 231] on icon "Next Slide" at bounding box center [529, 234] width 2 height 6
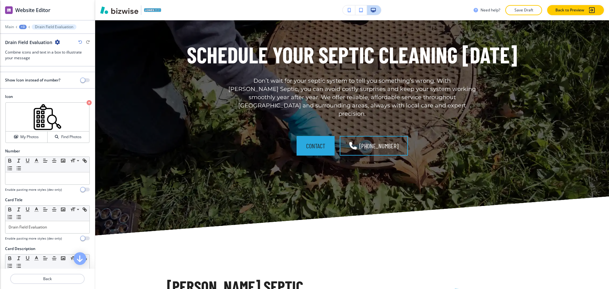
scroll to position [2024, 0]
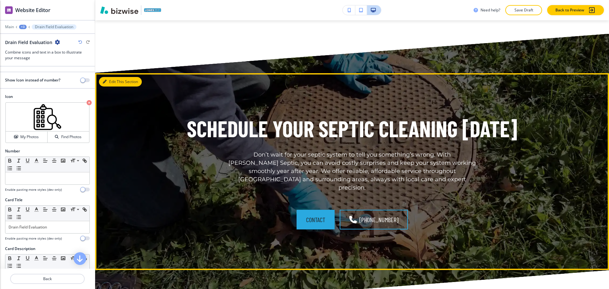
click at [108, 77] on button "Edit This Section" at bounding box center [120, 82] width 43 height 10
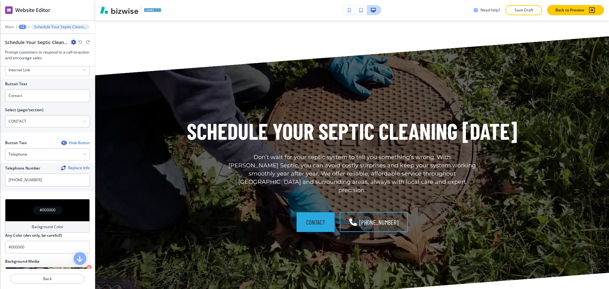
scroll to position [238, 0]
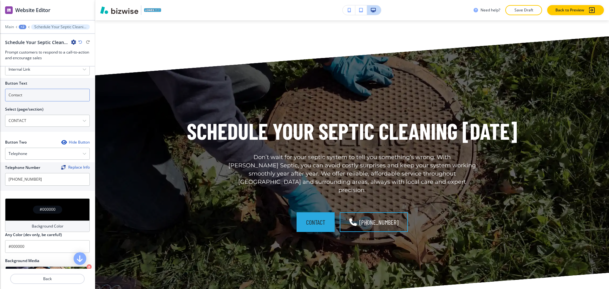
click at [30, 96] on input "Contact" at bounding box center [47, 95] width 85 height 13
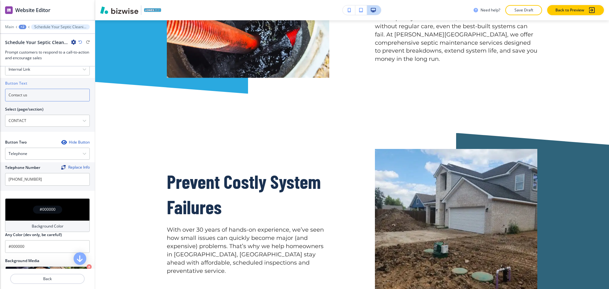
scroll to position [0, 0]
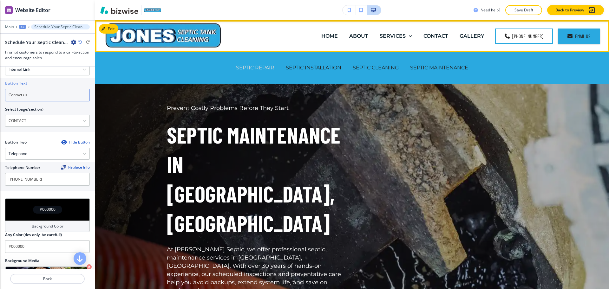
type input "Contact us"
click at [248, 70] on p "SEPTIC REPAIR" at bounding box center [255, 67] width 38 height 7
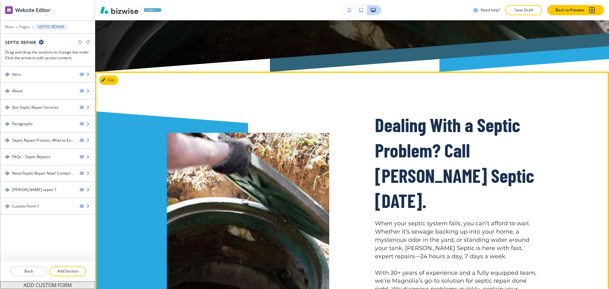
click at [116, 75] on button "Edit" at bounding box center [108, 80] width 19 height 10
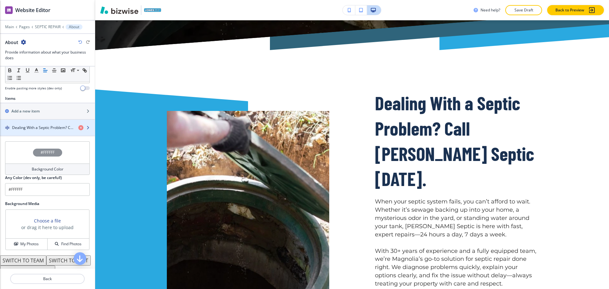
scroll to position [198, 0]
click at [57, 127] on h4 "Dealing With a Septic Problem? Call Jones Septic Today." at bounding box center [42, 127] width 61 height 6
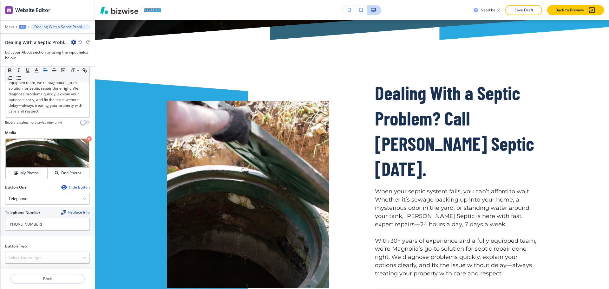
click at [70, 188] on div "Hide Button" at bounding box center [75, 187] width 29 height 5
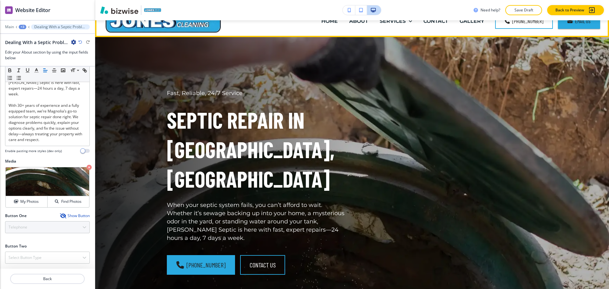
scroll to position [0, 0]
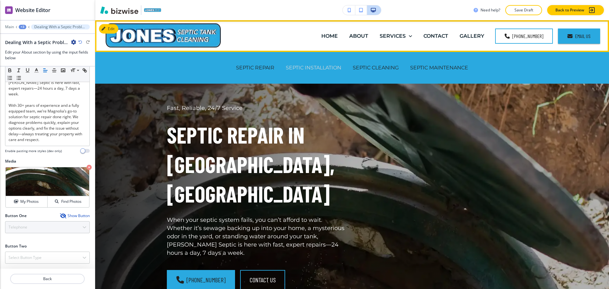
click at [321, 69] on p "SEPTIC INSTALLATION" at bounding box center [313, 67] width 55 height 7
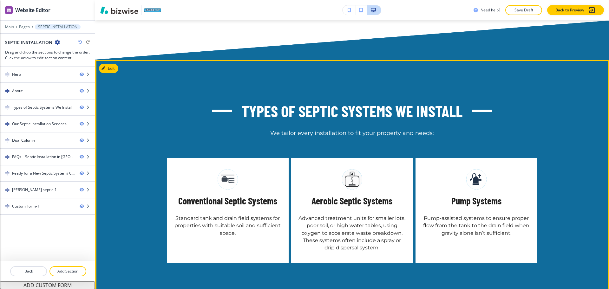
scroll to position [762, 0]
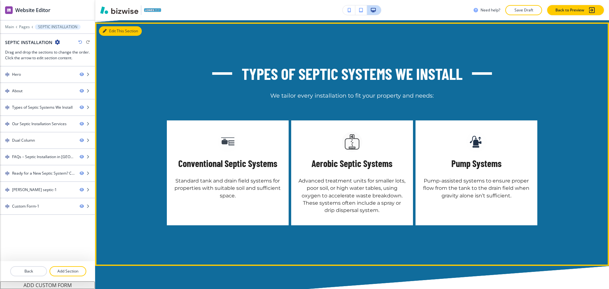
click at [108, 36] on button "Edit This Section" at bounding box center [120, 31] width 43 height 10
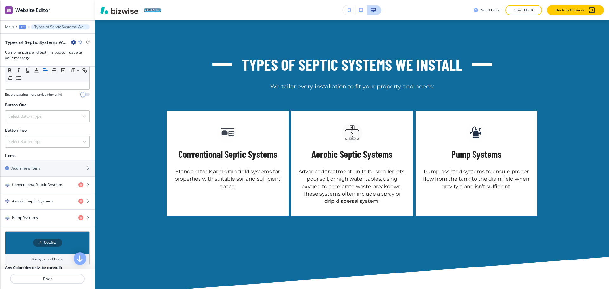
scroll to position [308, 0]
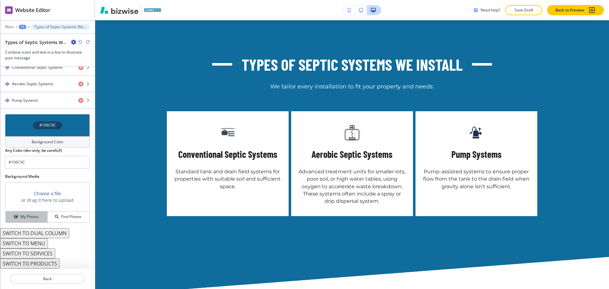
click at [24, 213] on button "My Photos" at bounding box center [27, 216] width 42 height 11
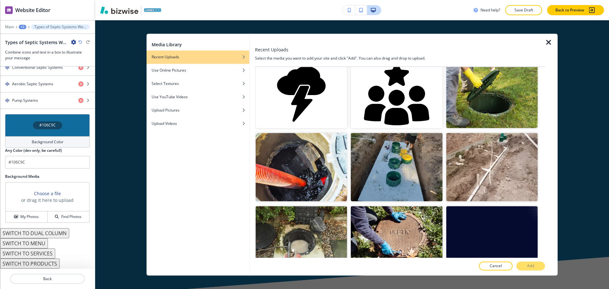
scroll to position [672, 0]
click at [465, 87] on img "button" at bounding box center [491, 93] width 91 height 68
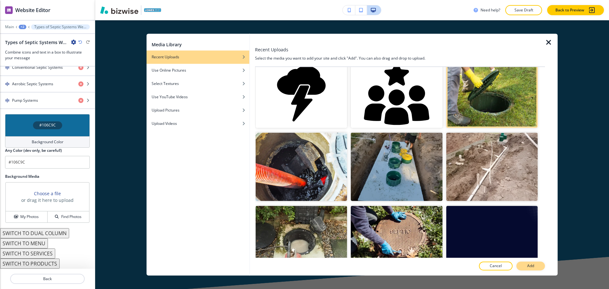
click at [525, 264] on button "Add" at bounding box center [530, 266] width 29 height 9
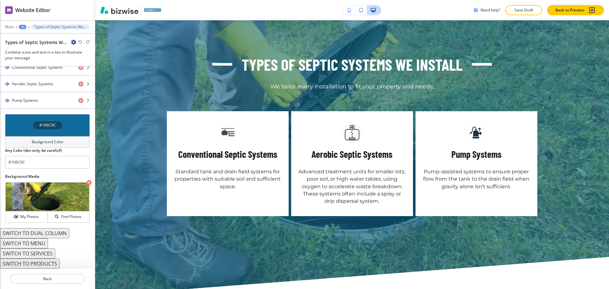
click at [52, 143] on h4 "Background Color" at bounding box center [48, 142] width 32 height 6
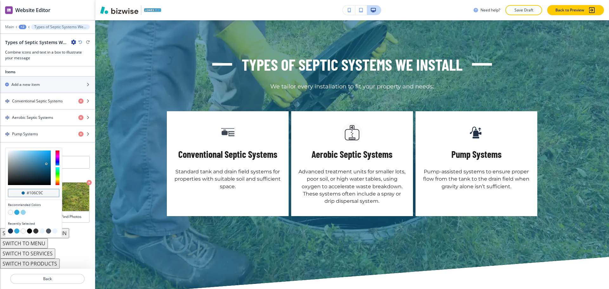
scroll to position [274, 0]
click at [29, 232] on button "button" at bounding box center [29, 231] width 5 height 5
type input "#000000"
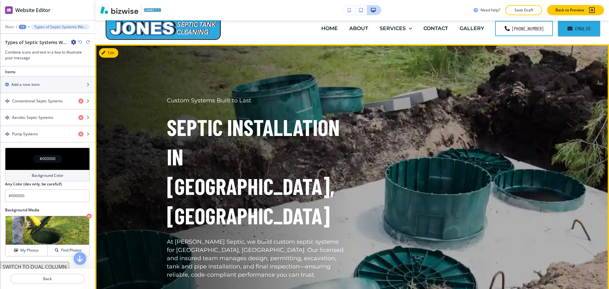
scroll to position [0, 0]
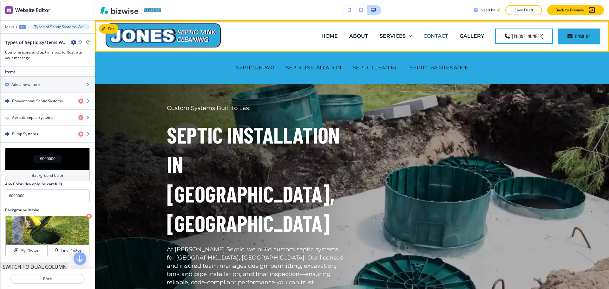
click at [439, 36] on p "CONTACT" at bounding box center [435, 35] width 25 height 7
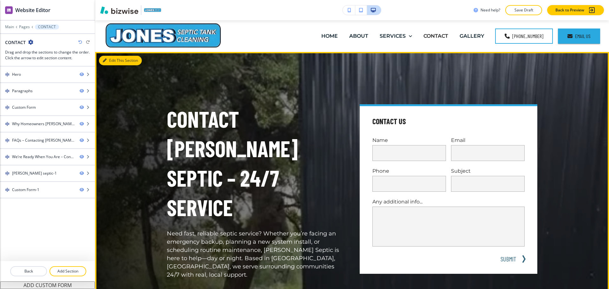
click at [112, 60] on button "Edit This Section" at bounding box center [120, 61] width 43 height 10
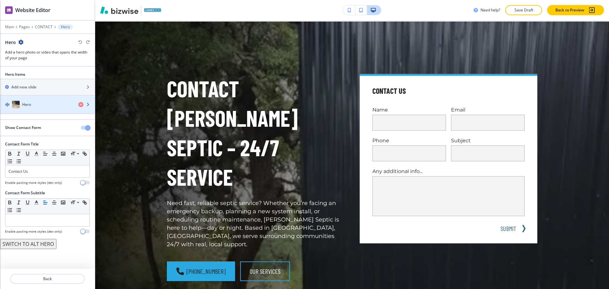
scroll to position [32, 0]
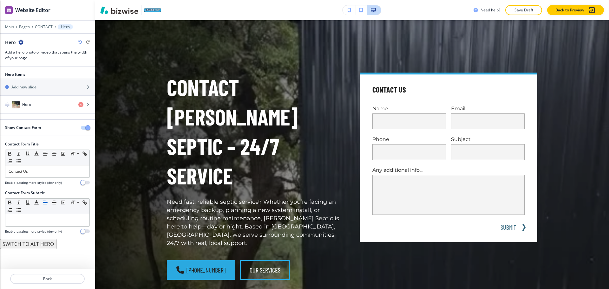
click at [89, 126] on span "button" at bounding box center [87, 127] width 5 height 5
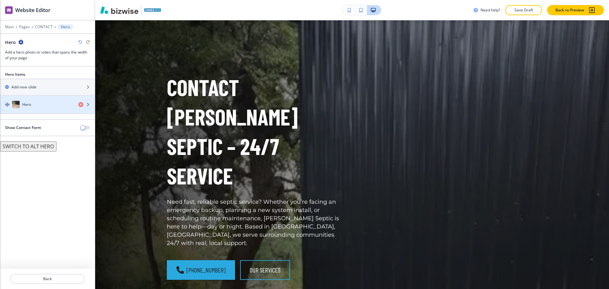
click at [41, 100] on div "button" at bounding box center [47, 98] width 95 height 5
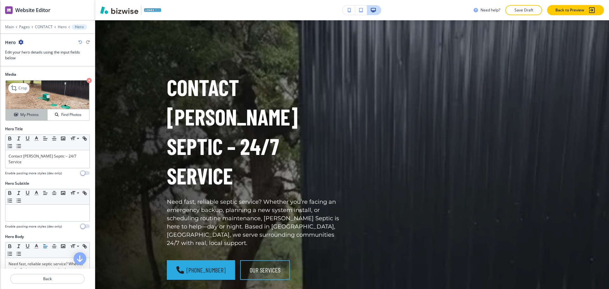
click at [29, 116] on h4 "My Photos" at bounding box center [29, 115] width 18 height 6
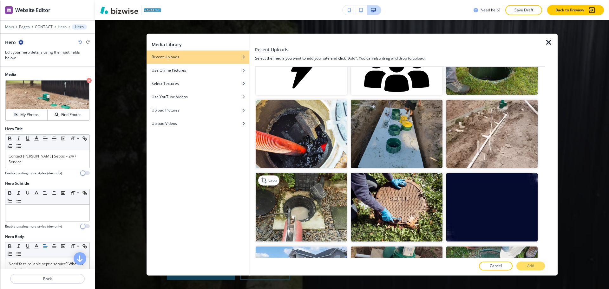
scroll to position [705, 0]
click at [331, 196] on img "button" at bounding box center [300, 207] width 91 height 68
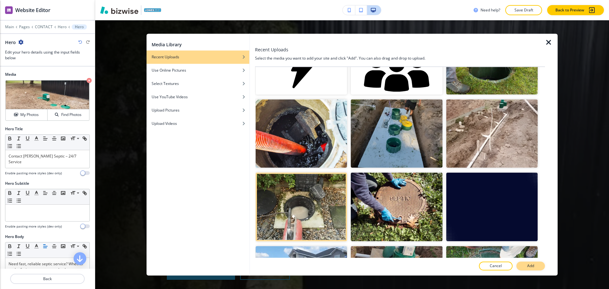
click at [530, 262] on button "Add" at bounding box center [530, 266] width 29 height 9
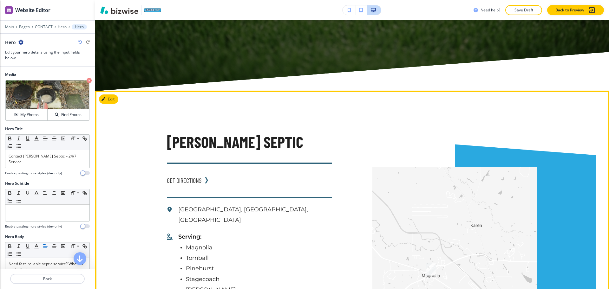
scroll to position [2018, 0]
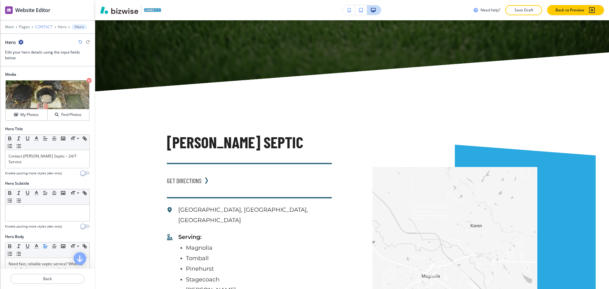
click at [45, 28] on p "CONTACT" at bounding box center [44, 27] width 18 height 4
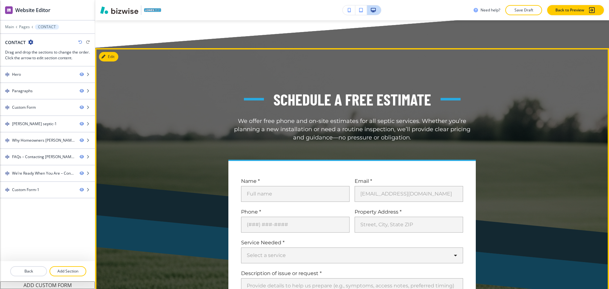
scroll to position [908, 0]
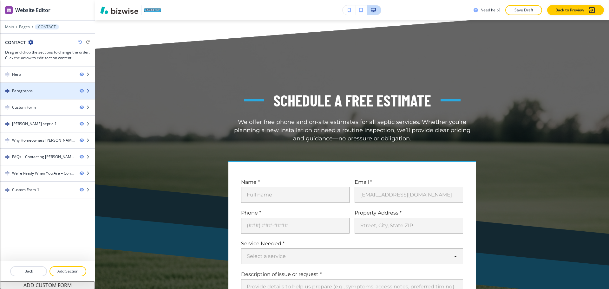
click at [33, 92] on div "Paragraphs" at bounding box center [37, 91] width 74 height 6
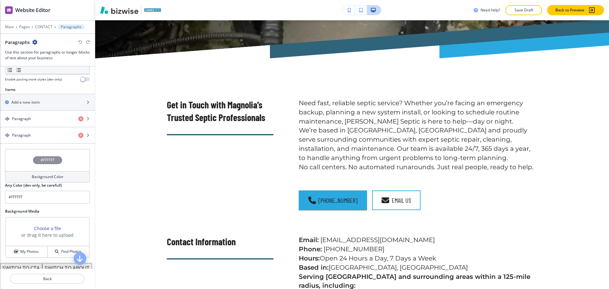
scroll to position [208, 0]
click at [78, 133] on icon "button" at bounding box center [80, 133] width 5 height 5
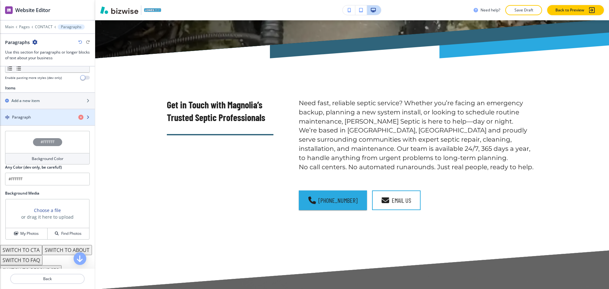
click at [47, 120] on div "button" at bounding box center [47, 122] width 95 height 5
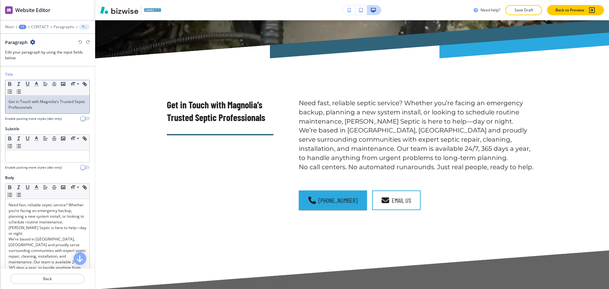
click at [49, 107] on p "Get in Touch with Magnolia’s Trusted Septic Professionals" at bounding box center [48, 104] width 78 height 11
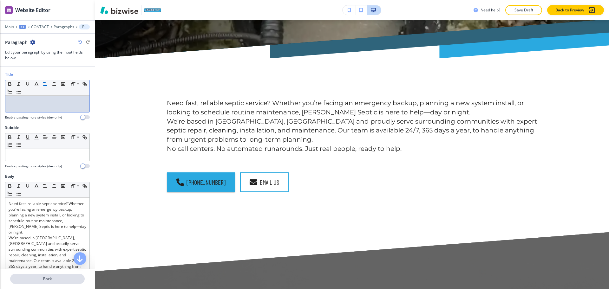
click at [51, 280] on p "Back" at bounding box center [47, 279] width 73 height 6
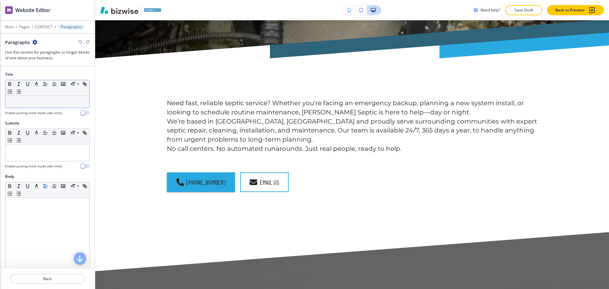
click at [40, 106] on div at bounding box center [47, 102] width 84 height 12
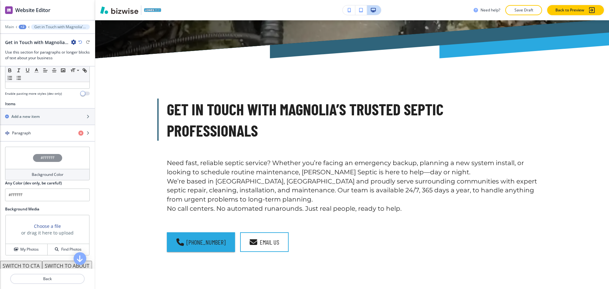
scroll to position [198, 0]
click at [34, 132] on div "Paragraph" at bounding box center [36, 133] width 73 height 6
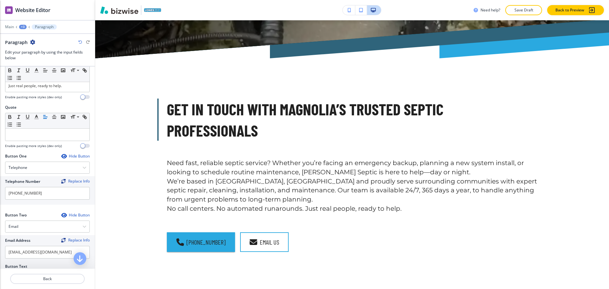
click at [75, 159] on div "Hide Button" at bounding box center [75, 156] width 29 height 5
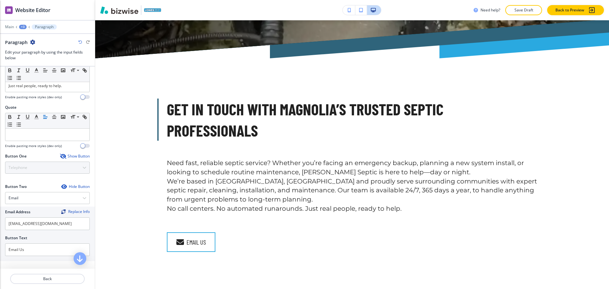
click at [75, 159] on div "Show Button" at bounding box center [75, 156] width 30 height 5
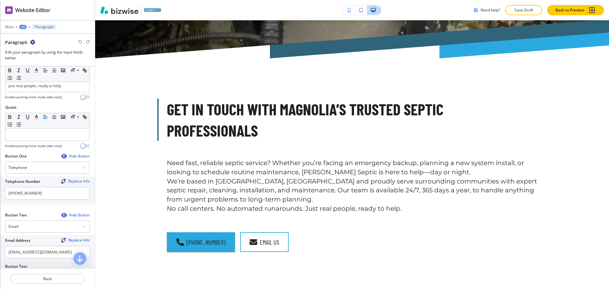
click at [75, 159] on div "Hide Button" at bounding box center [75, 156] width 29 height 5
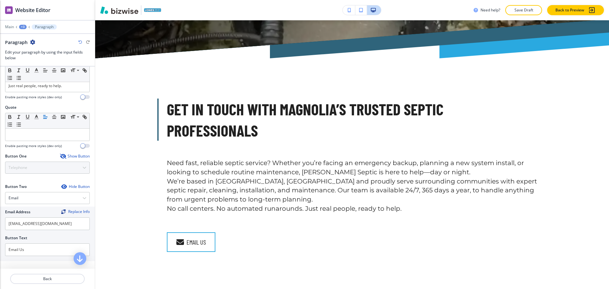
click at [73, 189] on div "Hide Button" at bounding box center [75, 186] width 29 height 5
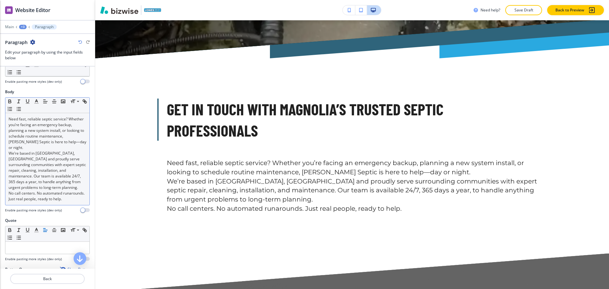
scroll to position [84, 0]
click at [57, 188] on p "We’re based in Magnolia, TX and proudly serve surrounding communities with expe…" at bounding box center [48, 171] width 78 height 40
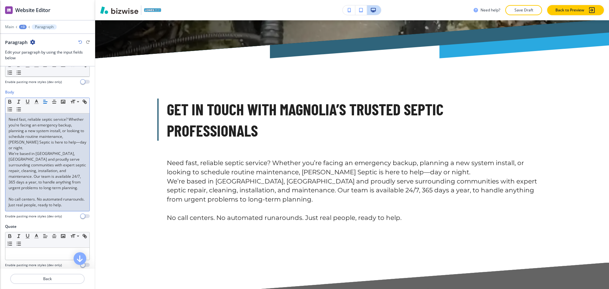
click at [48, 148] on p "Need fast, reliable septic service? Whether you’re facing an emergency backup, …" at bounding box center [48, 134] width 78 height 34
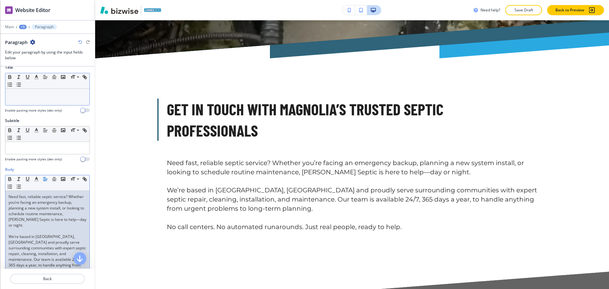
scroll to position [0, 0]
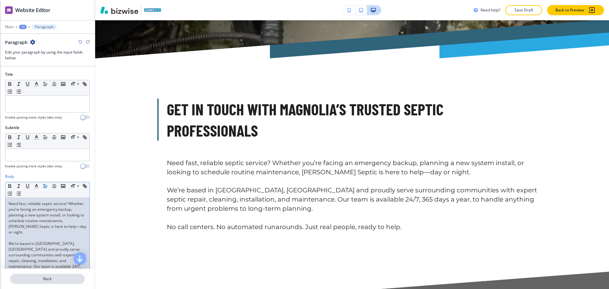
click at [33, 278] on p "Back" at bounding box center [47, 279] width 73 height 6
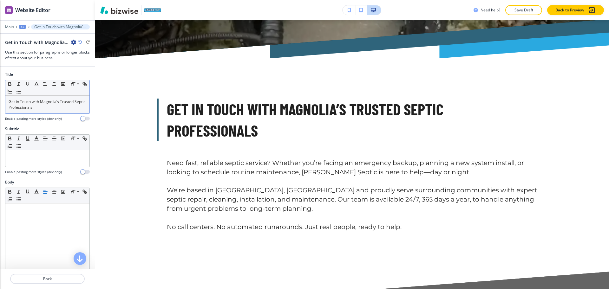
click at [38, 101] on p "Get in Touch with Magnolia’s Trusted Septic Professionals" at bounding box center [48, 104] width 78 height 11
click at [38, 84] on icon "button" at bounding box center [37, 84] width 6 height 6
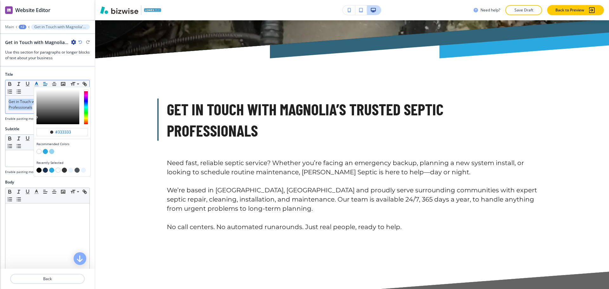
click at [45, 170] on button "button" at bounding box center [45, 170] width 5 height 5
type input "#1a3151"
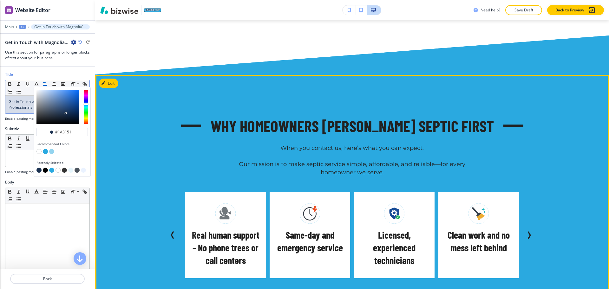
scroll to position [1375, 0]
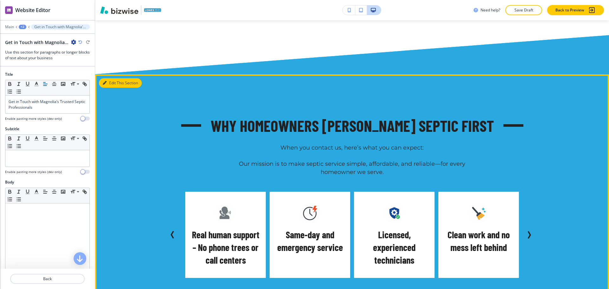
click at [106, 78] on button "Edit This Section" at bounding box center [120, 83] width 43 height 10
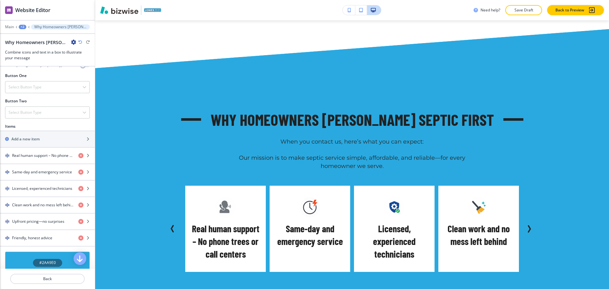
scroll to position [226, 0]
click at [74, 42] on icon "button" at bounding box center [73, 42] width 5 height 5
click at [81, 80] on button "Delete Section" at bounding box center [91, 75] width 41 height 11
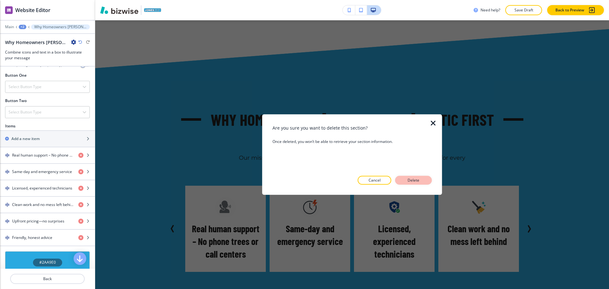
click at [404, 181] on button "Delete" at bounding box center [413, 180] width 37 height 9
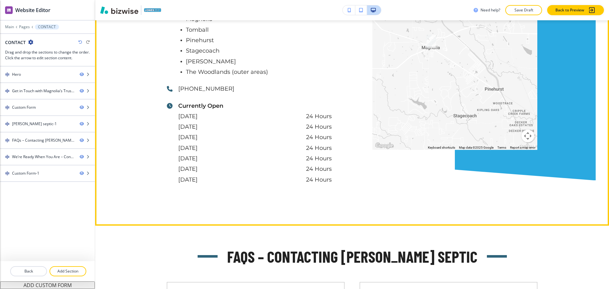
scroll to position [1184, 0]
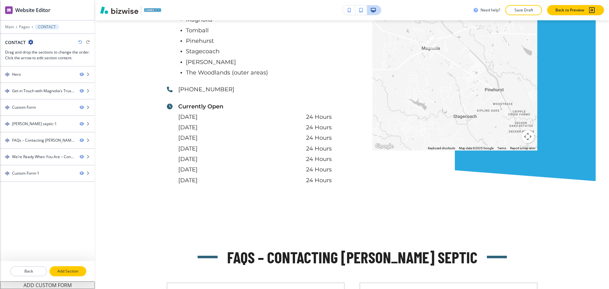
click at [74, 272] on p "Add Section" at bounding box center [67, 271] width 35 height 6
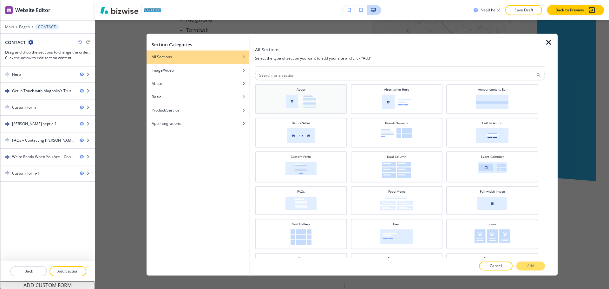
click at [317, 93] on div "About" at bounding box center [301, 98] width 86 height 22
click at [527, 268] on p "Add" at bounding box center [530, 266] width 7 height 6
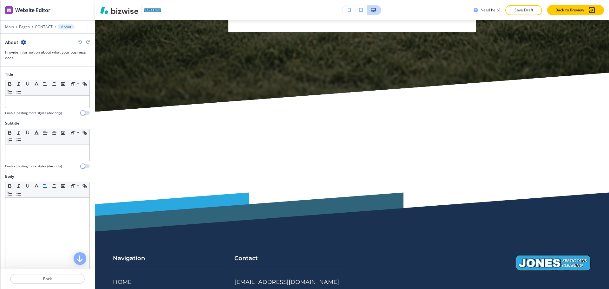
click at [42, 23] on div at bounding box center [47, 23] width 95 height 4
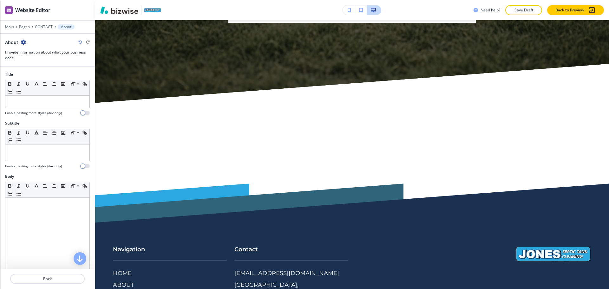
scroll to position [2128, 0]
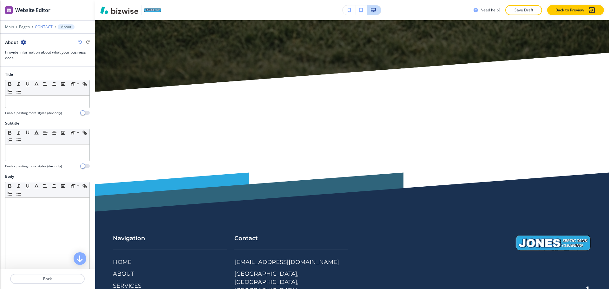
click at [44, 27] on p "CONTACT" at bounding box center [44, 27] width 18 height 4
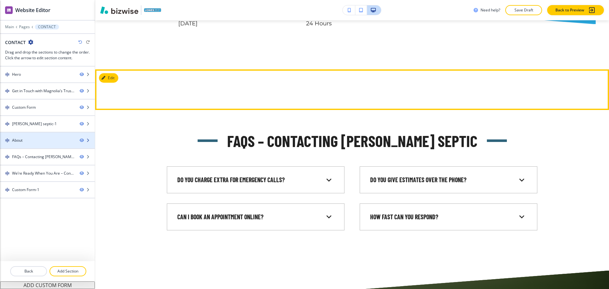
scroll to position [1342, 0]
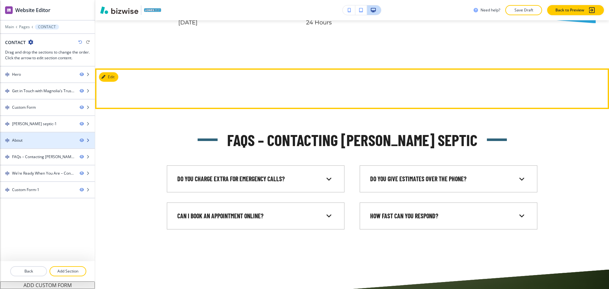
click at [29, 139] on div "About" at bounding box center [37, 141] width 74 height 6
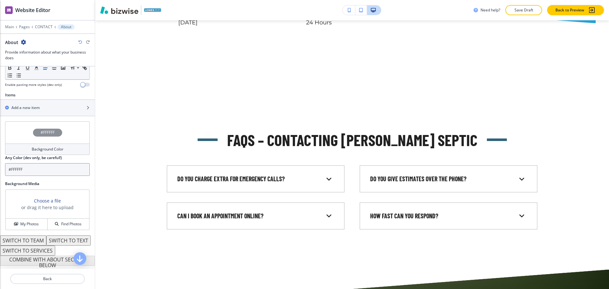
scroll to position [211, 0]
click at [25, 221] on h4 "My Photos" at bounding box center [29, 224] width 18 height 6
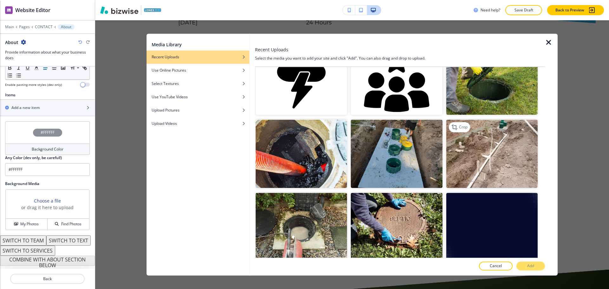
scroll to position [685, 0]
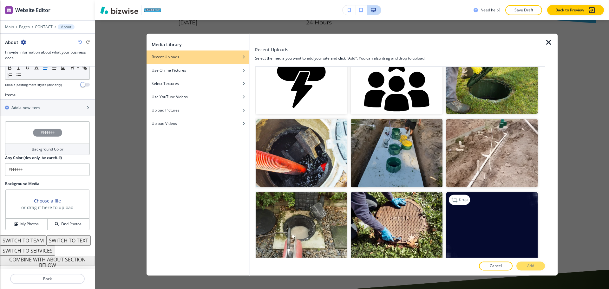
click at [474, 202] on img "button" at bounding box center [491, 226] width 91 height 68
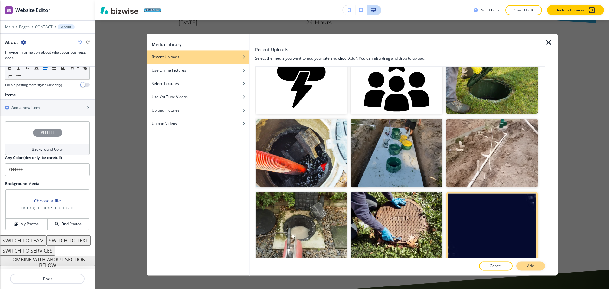
click at [532, 264] on p "Add" at bounding box center [530, 266] width 7 height 6
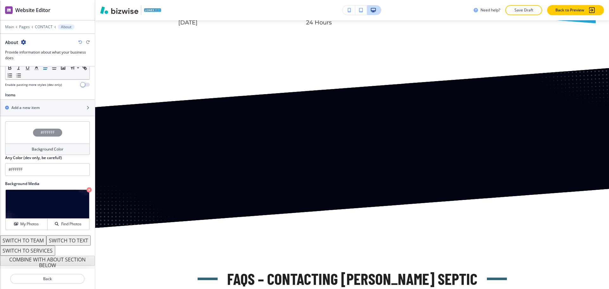
click at [53, 146] on h4 "Background Color" at bounding box center [48, 149] width 32 height 6
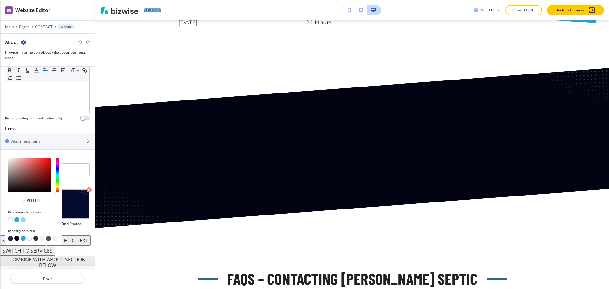
click at [10, 236] on button "button" at bounding box center [10, 238] width 5 height 5
type input "#1a3151"
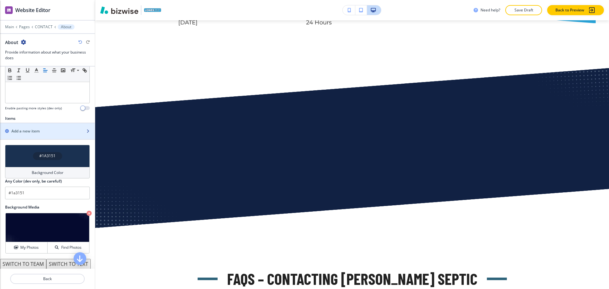
click at [41, 137] on div "button" at bounding box center [47, 136] width 95 height 5
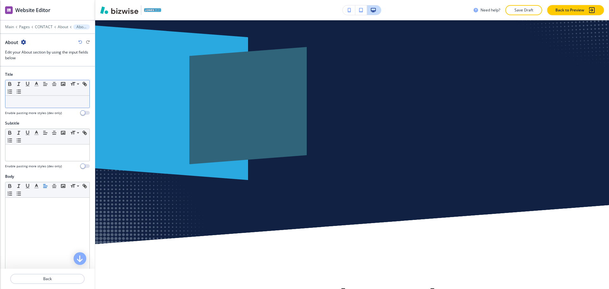
scroll to position [1446, 0]
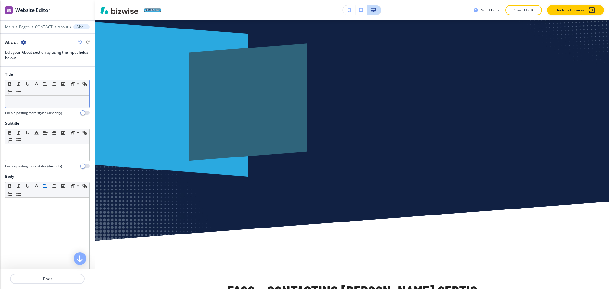
click at [38, 106] on div at bounding box center [47, 102] width 84 height 12
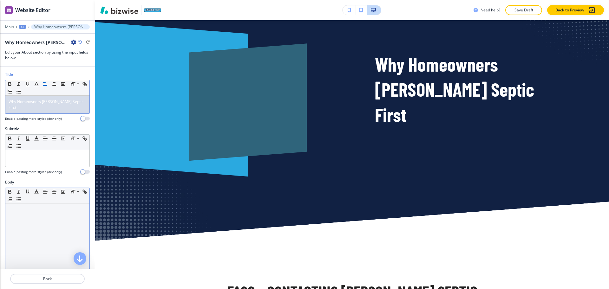
click at [42, 236] on div at bounding box center [47, 244] width 84 height 82
paste div
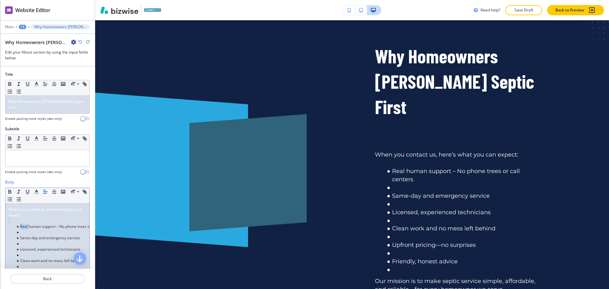
click at [28, 217] on div "When you contact us, here’s what you can expect: Real human support – No phone …" at bounding box center [47, 257] width 84 height 109
click at [27, 218] on p at bounding box center [48, 221] width 78 height 6
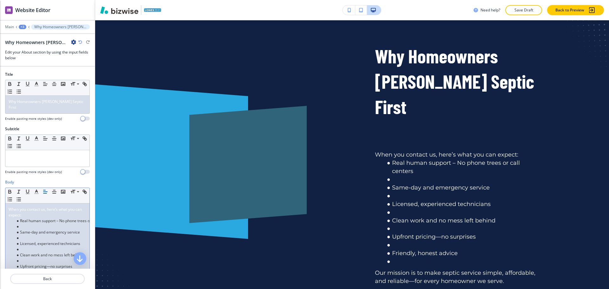
click at [28, 224] on li at bounding box center [50, 227] width 72 height 6
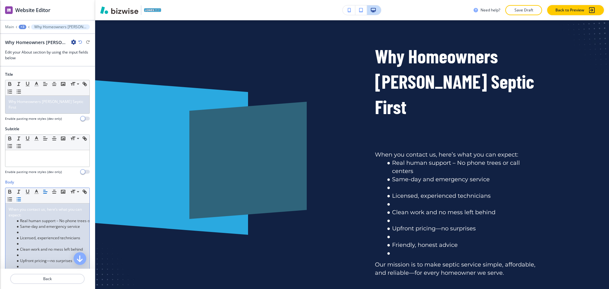
click at [27, 229] on li at bounding box center [50, 232] width 72 height 6
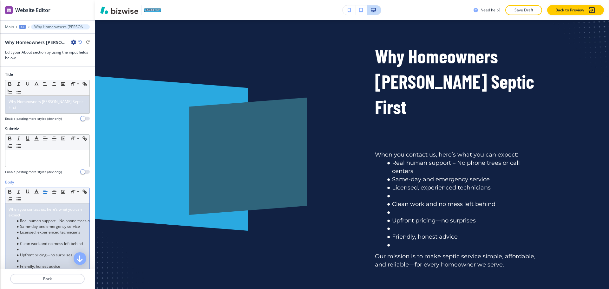
click at [29, 235] on li at bounding box center [50, 238] width 72 height 6
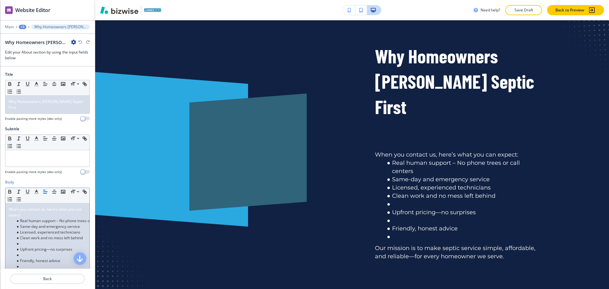
click at [30, 241] on li at bounding box center [50, 244] width 72 height 6
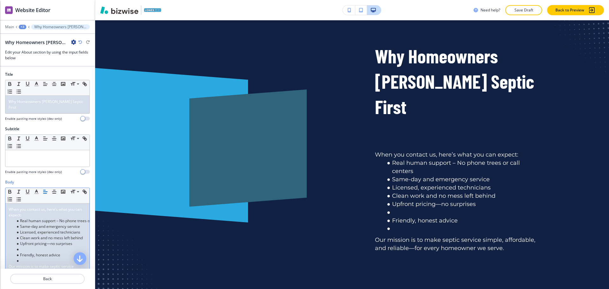
click at [30, 247] on li at bounding box center [50, 250] width 72 height 6
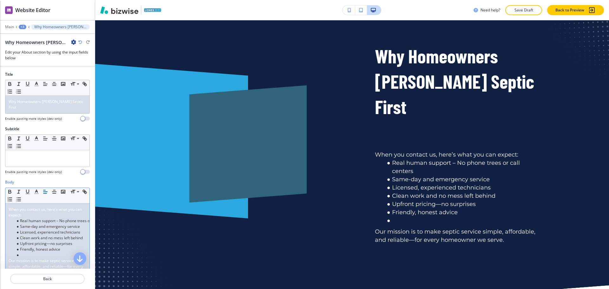
click at [30, 252] on li at bounding box center [50, 255] width 72 height 6
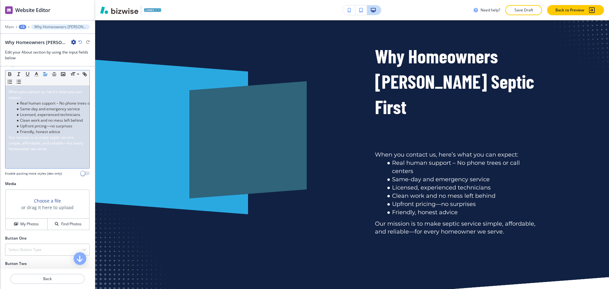
scroll to position [118, 0]
click at [74, 145] on p "Our mission is to make septic service simple, affordable, and reliable—for ever…" at bounding box center [48, 142] width 78 height 17
click at [28, 221] on h4 "My Photos" at bounding box center [29, 224] width 18 height 6
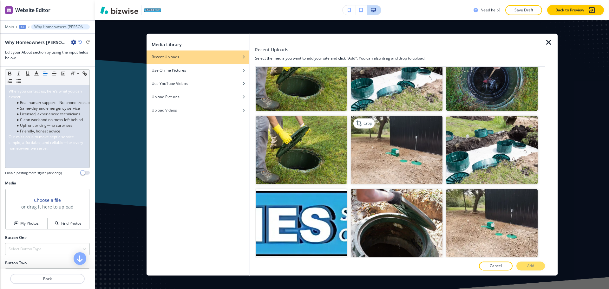
scroll to position [1129, 0]
click at [405, 134] on img "button" at bounding box center [396, 149] width 91 height 68
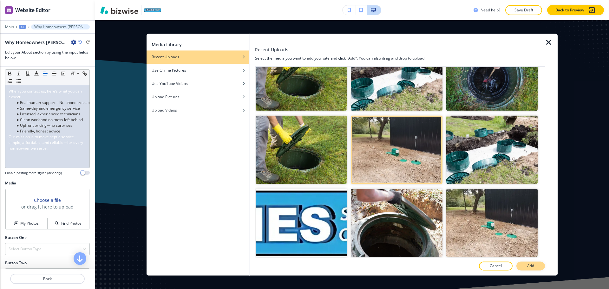
click at [531, 268] on p "Add" at bounding box center [530, 266] width 7 height 6
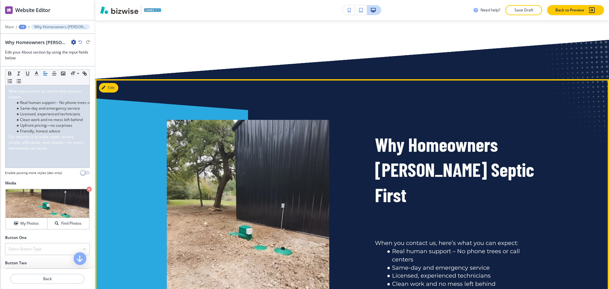
scroll to position [1367, 0]
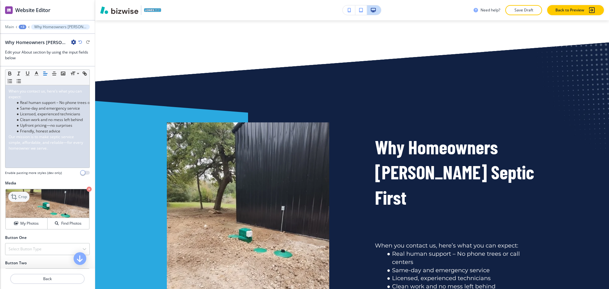
click at [21, 194] on p "Crop" at bounding box center [22, 197] width 9 height 6
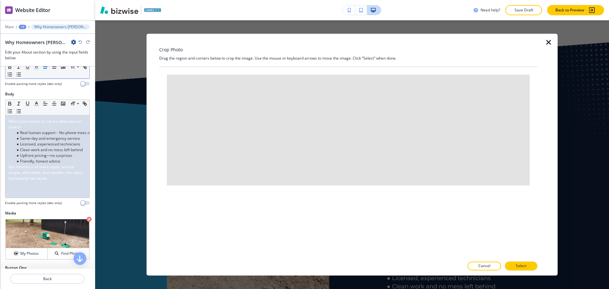
scroll to position [0, 0]
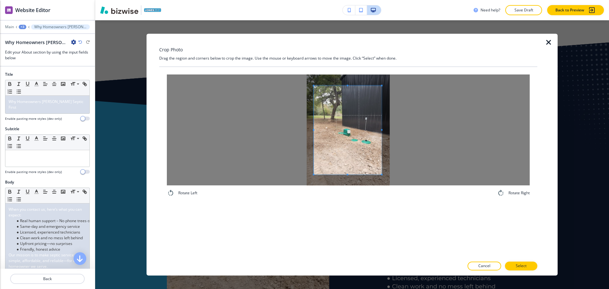
click at [290, 126] on div at bounding box center [348, 129] width 363 height 111
click at [428, 132] on div at bounding box center [348, 129] width 363 height 111
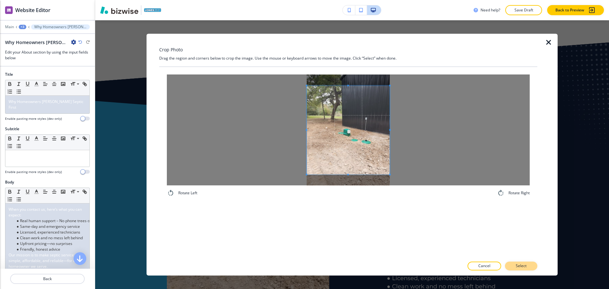
click at [523, 265] on p "Select" at bounding box center [520, 266] width 11 height 6
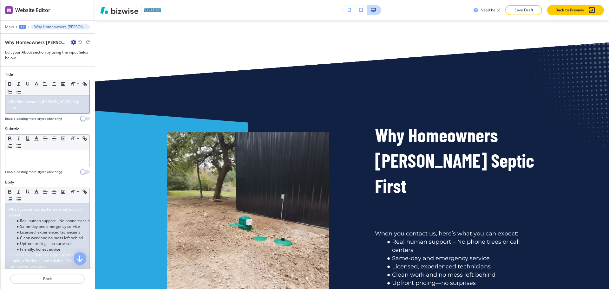
click at [80, 101] on div "Why Homeowners Call Jones Septic First" at bounding box center [47, 105] width 84 height 18
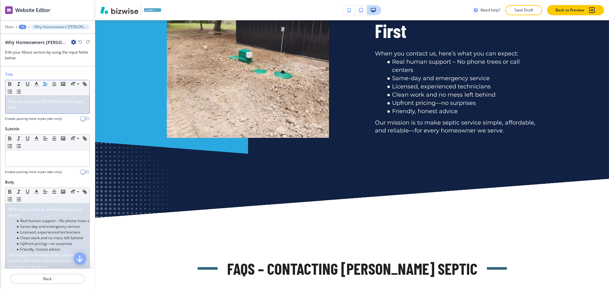
scroll to position [1525, 0]
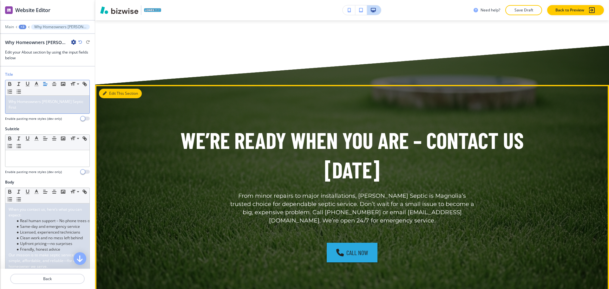
click at [112, 89] on button "Edit This Section" at bounding box center [120, 94] width 43 height 10
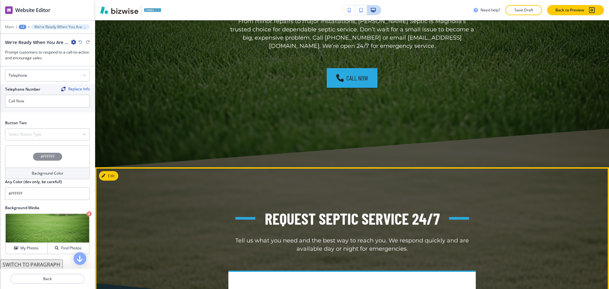
scroll to position [2052, 0]
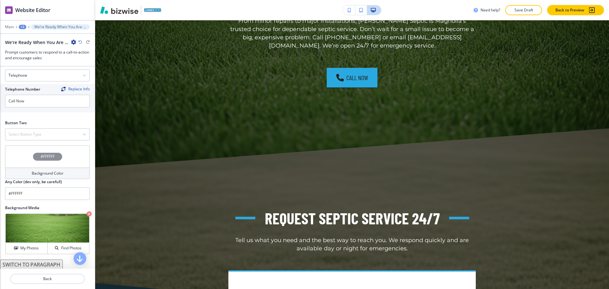
click at [39, 174] on h4 "Background Color" at bounding box center [48, 174] width 32 height 6
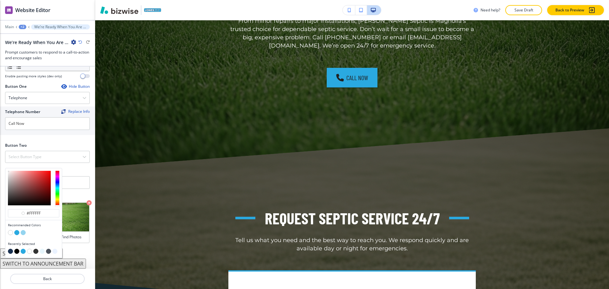
scroll to position [215, 0]
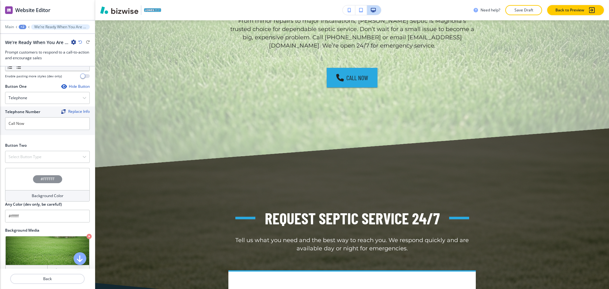
click at [78, 170] on div "#FFFFFF Background Color Any Color (dev only, be careful!) #ffffff" at bounding box center [47, 195] width 85 height 55
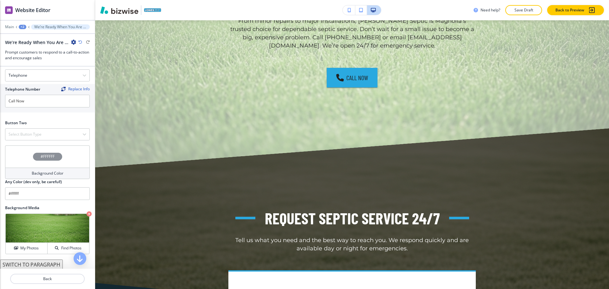
click at [81, 43] on icon "button" at bounding box center [80, 42] width 4 height 4
type input "#FFFFFF"
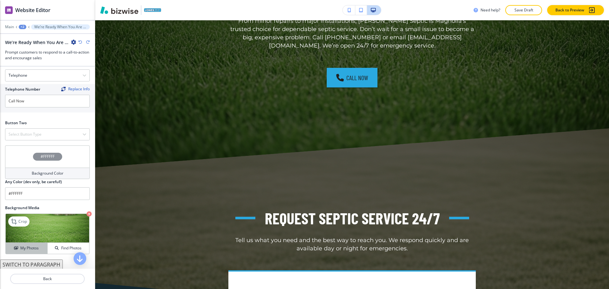
click at [35, 246] on h4 "My Photos" at bounding box center [29, 248] width 18 height 6
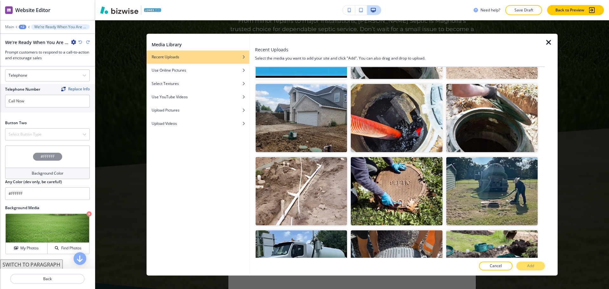
scroll to position [1309, 0]
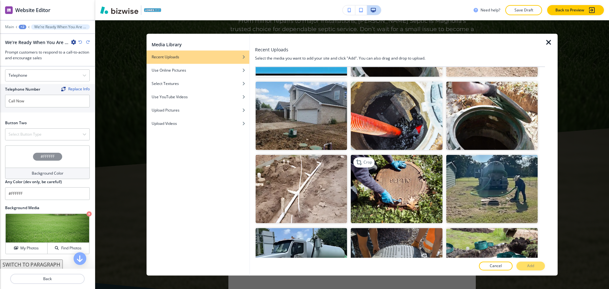
click at [399, 155] on img "button" at bounding box center [396, 189] width 91 height 68
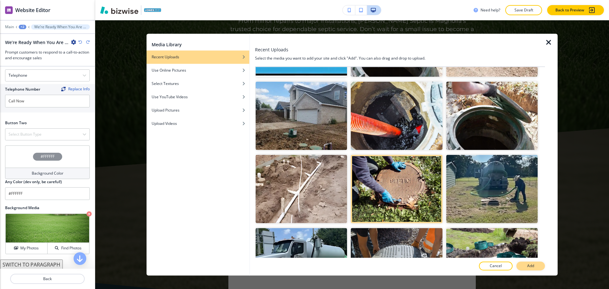
click at [525, 265] on button "Add" at bounding box center [530, 266] width 29 height 9
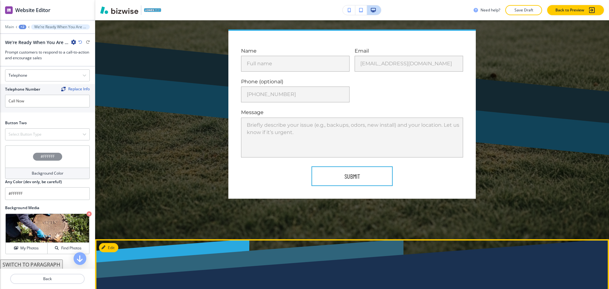
scroll to position [2360, 0]
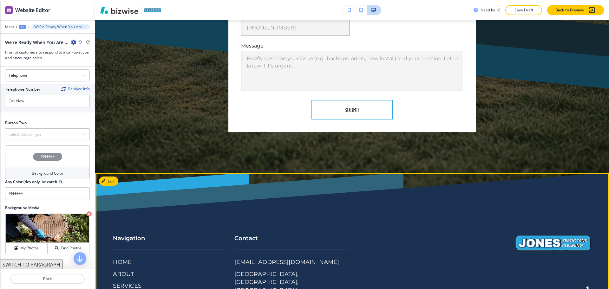
drag, startPoint x: 280, startPoint y: 242, endPoint x: 180, endPoint y: 215, distance: 102.9
click at [229, 238] on div "Contact hijones1964@icloud.com Magnolia, TX, USA (281) 351-5702" at bounding box center [287, 264] width 121 height 85
copy p "(281) 351-5702"
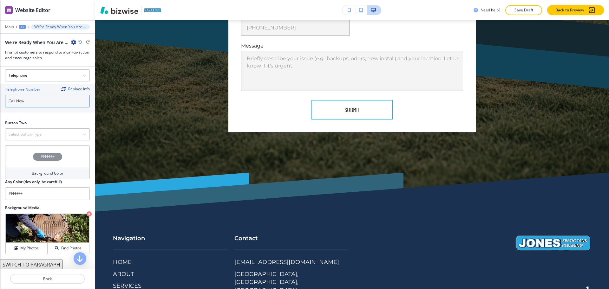
drag, startPoint x: 34, startPoint y: 105, endPoint x: 0, endPoint y: 104, distance: 33.9
click at [0, 104] on div "Telephone Number Replace Info Call Now" at bounding box center [47, 98] width 95 height 29
paste input "(281) 351-5702"
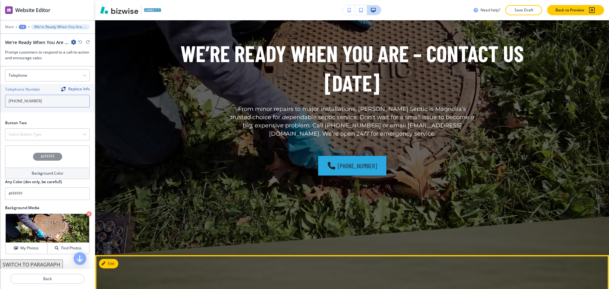
type input "(281) 351-5702"
click at [110, 259] on button "Edit" at bounding box center [108, 264] width 19 height 10
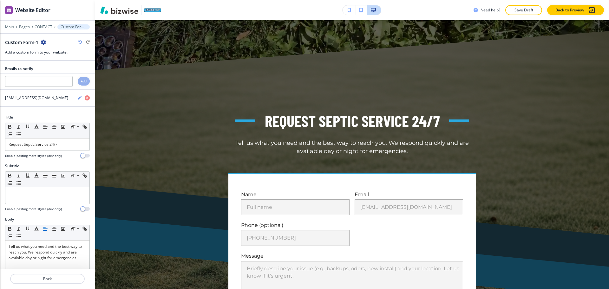
scroll to position [2151, 0]
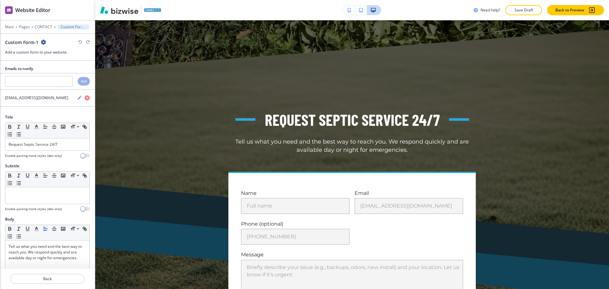
click at [43, 41] on icon "button" at bounding box center [43, 42] width 5 height 5
click at [56, 73] on p "Delete Section" at bounding box center [61, 76] width 32 height 6
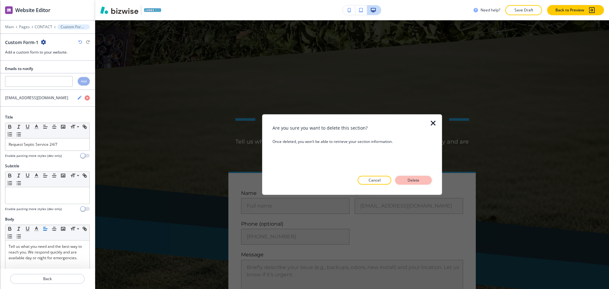
click at [408, 181] on p "Delete" at bounding box center [413, 180] width 15 height 6
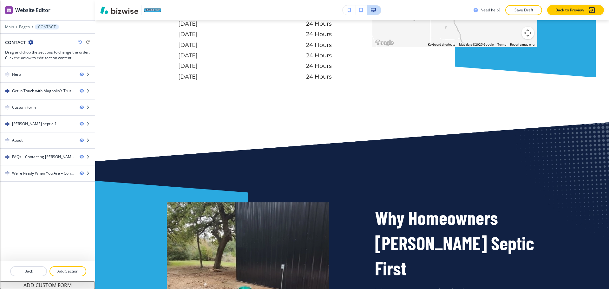
scroll to position [1276, 0]
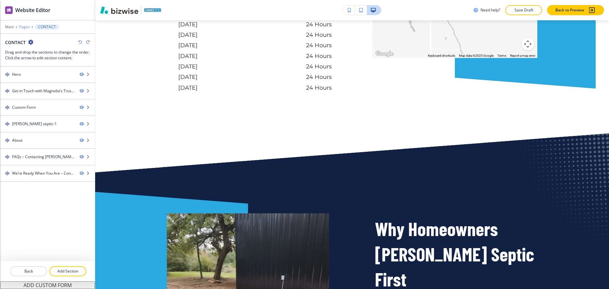
click at [25, 26] on p "Pages" at bounding box center [24, 27] width 11 height 4
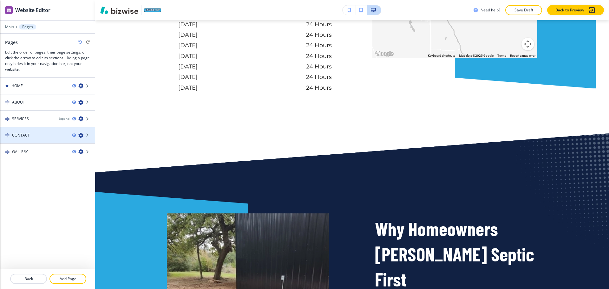
click at [37, 132] on div "CONTACT" at bounding box center [33, 135] width 67 height 6
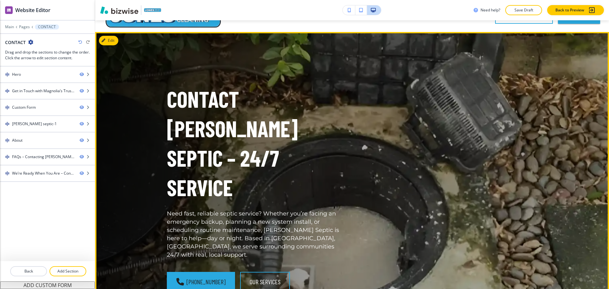
scroll to position [0, 0]
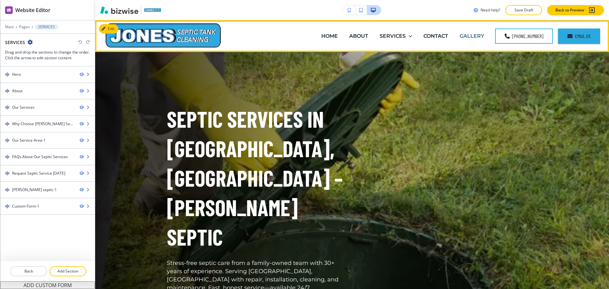
click at [476, 34] on p "GALLERY" at bounding box center [471, 35] width 25 height 7
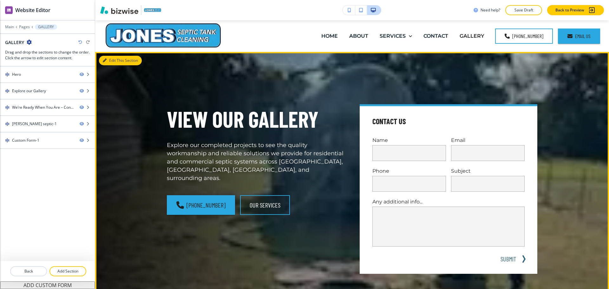
click at [109, 61] on button "Edit This Section" at bounding box center [120, 61] width 43 height 10
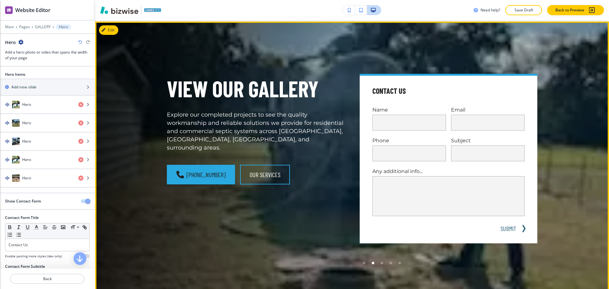
scroll to position [32, 0]
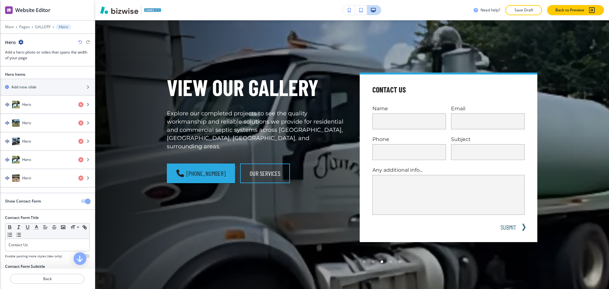
click at [85, 200] on span "button" at bounding box center [87, 201] width 5 height 5
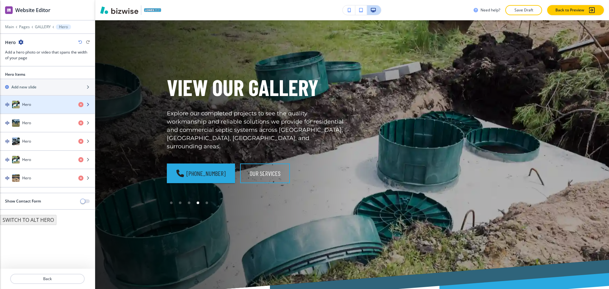
click at [43, 108] on div "Hero" at bounding box center [36, 105] width 73 height 8
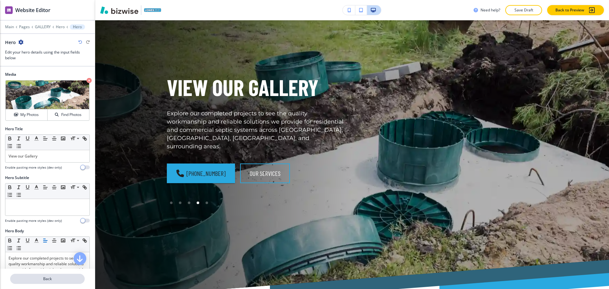
click at [47, 281] on p "Back" at bounding box center [47, 279] width 73 height 6
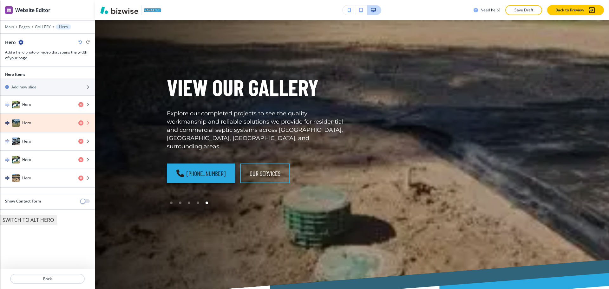
click at [79, 122] on icon "button" at bounding box center [80, 122] width 5 height 5
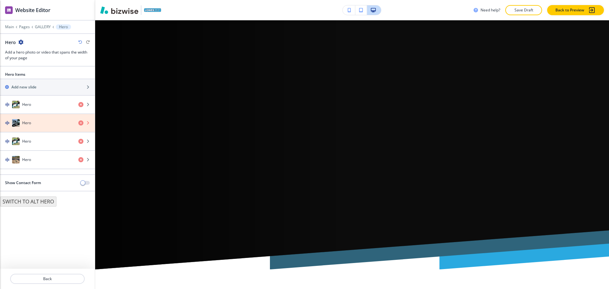
click at [79, 122] on icon "button" at bounding box center [80, 122] width 5 height 5
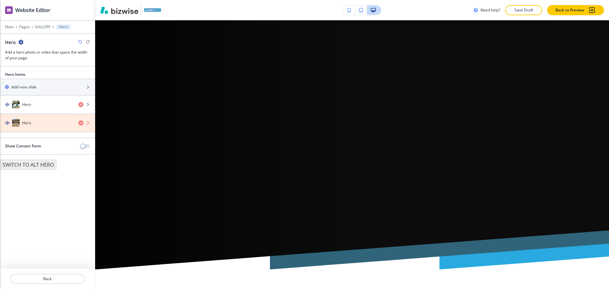
click at [79, 122] on icon "button" at bounding box center [80, 122] width 5 height 5
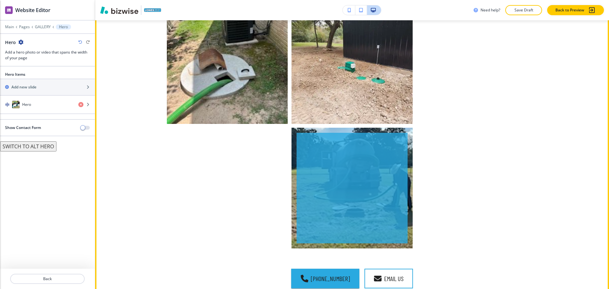
scroll to position [624, 0]
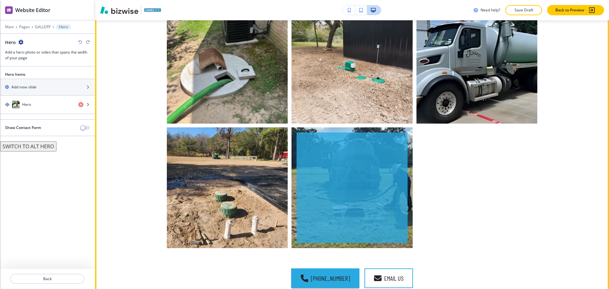
click at [350, 186] on div "button" at bounding box center [351, 187] width 111 height 111
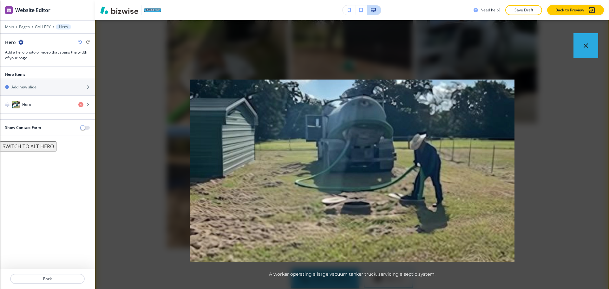
click at [138, 44] on div "placeholder A worker operating a large vacuum tanker truck, servicing a septic …" at bounding box center [351, 154] width 513 height 269
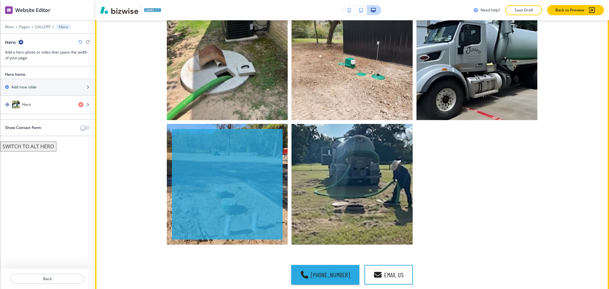
scroll to position [628, 0]
click at [258, 161] on div "button" at bounding box center [227, 184] width 111 height 111
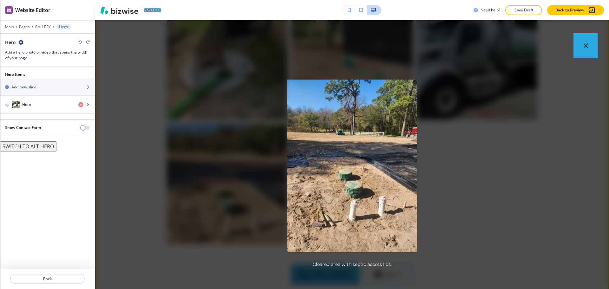
click at [241, 56] on div "placeholder Cleared area with septic access lids." at bounding box center [351, 154] width 513 height 269
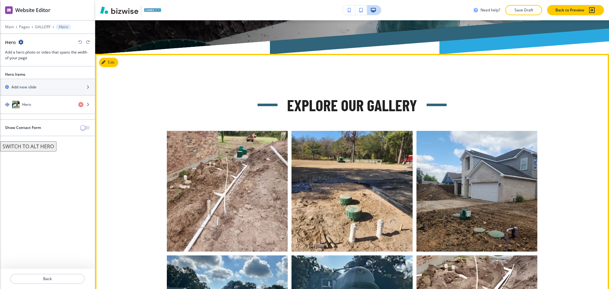
scroll to position [246, 0]
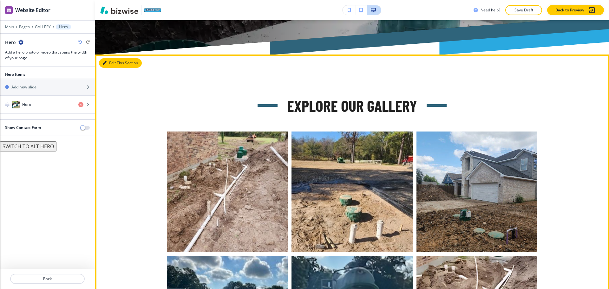
click at [109, 63] on button "Edit This Section" at bounding box center [120, 63] width 43 height 10
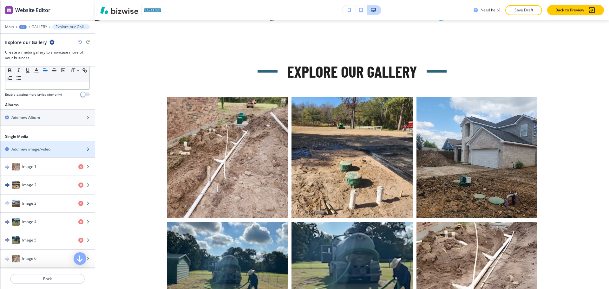
scroll to position [191, 0]
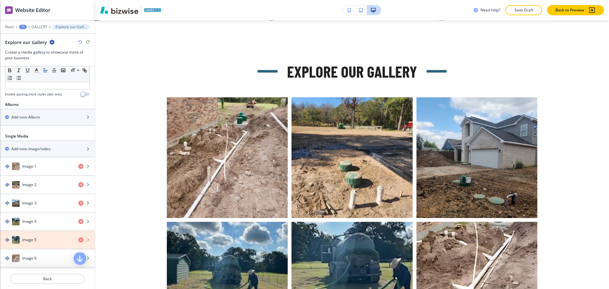
click at [78, 241] on icon "button" at bounding box center [80, 239] width 5 height 5
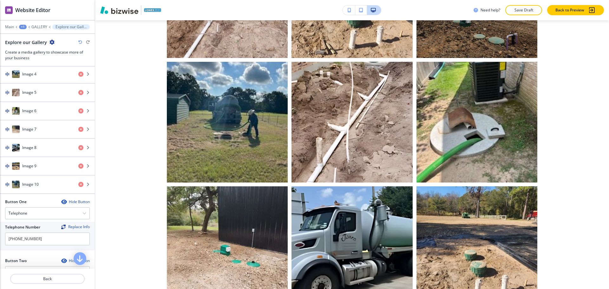
scroll to position [339, 0]
click at [78, 183] on icon "button" at bounding box center [80, 184] width 5 height 5
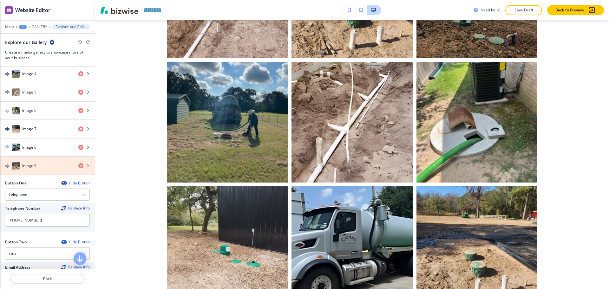
click at [78, 167] on icon "button" at bounding box center [80, 165] width 5 height 5
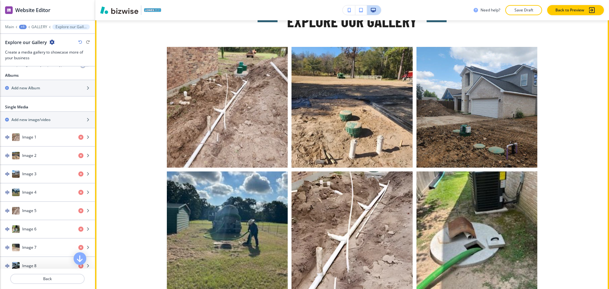
scroll to position [331, 0]
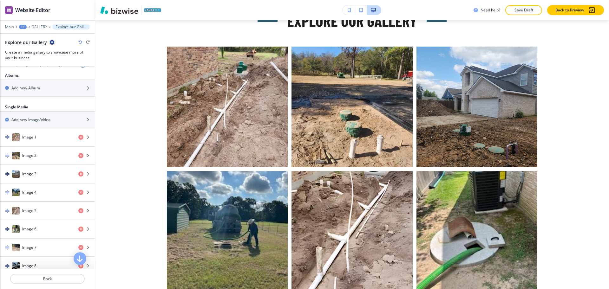
click at [80, 42] on icon "button" at bounding box center [80, 42] width 4 height 4
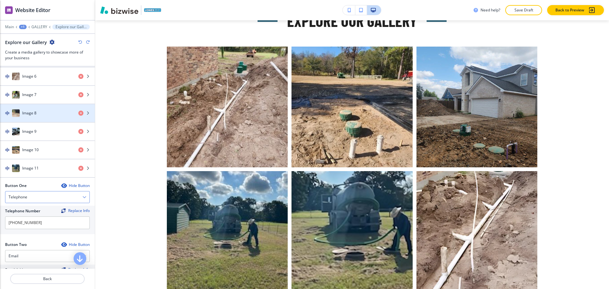
scroll to position [373, 0]
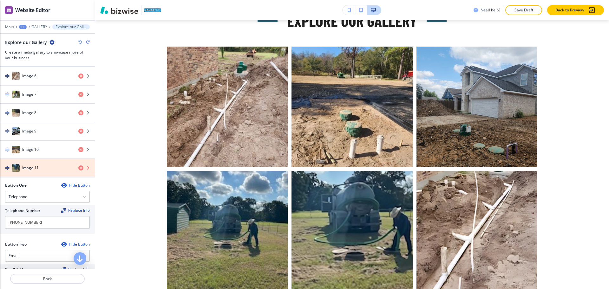
click at [78, 168] on icon "button" at bounding box center [80, 167] width 5 height 5
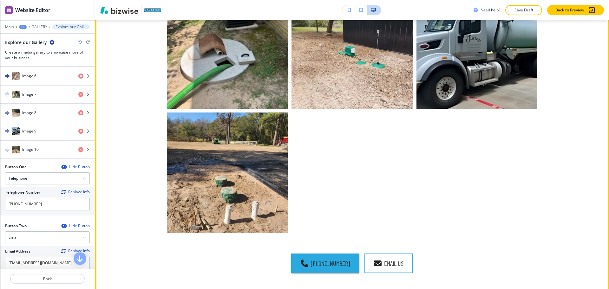
scroll to position [640, 0]
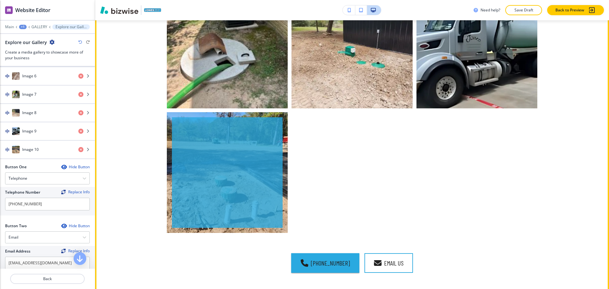
click at [250, 186] on div "button" at bounding box center [227, 172] width 111 height 111
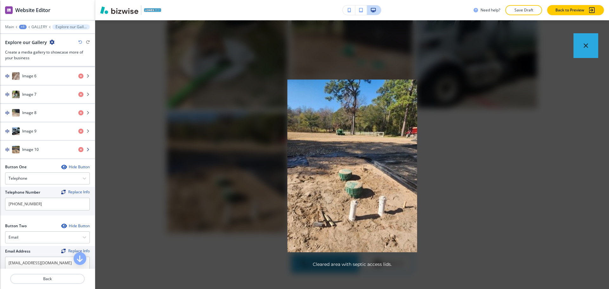
click at [35, 147] on h4 "Image 10" at bounding box center [30, 150] width 16 height 6
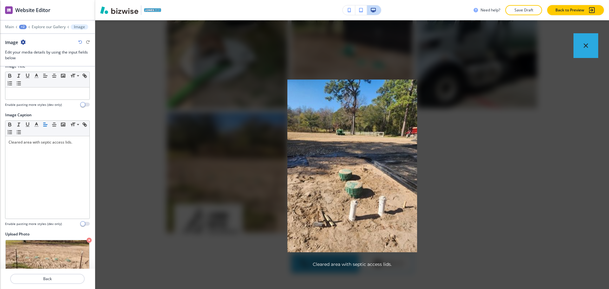
scroll to position [25, 0]
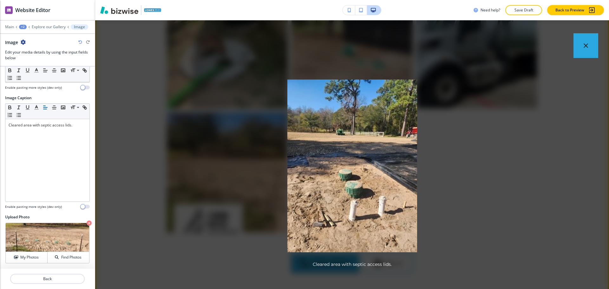
click at [164, 33] on div "placeholder Cleared area with septic access lids." at bounding box center [351, 154] width 513 height 269
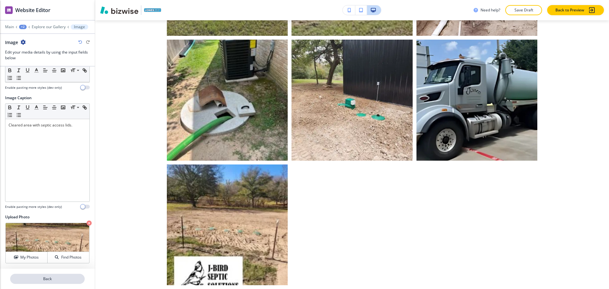
click at [50, 277] on p "Back" at bounding box center [47, 279] width 73 height 6
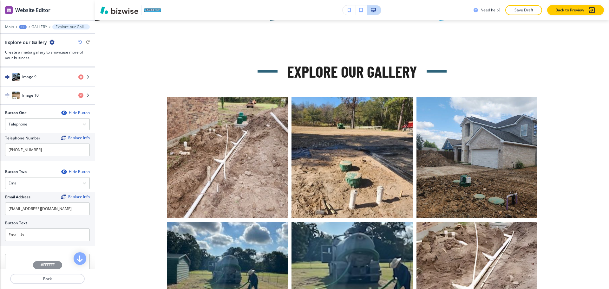
scroll to position [427, 0]
click at [71, 170] on div "Hide Button" at bounding box center [75, 172] width 29 height 5
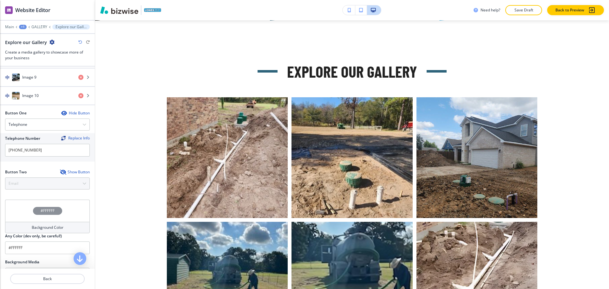
click at [72, 114] on div "Hide Button" at bounding box center [75, 113] width 29 height 5
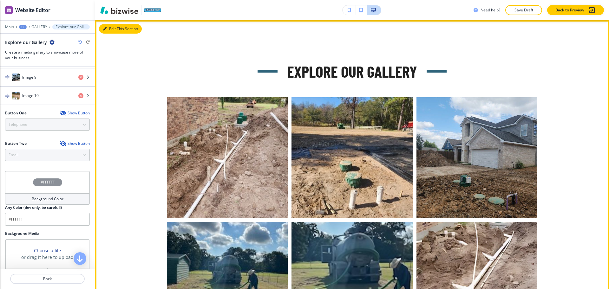
click at [113, 29] on button "Edit This Section" at bounding box center [120, 29] width 43 height 10
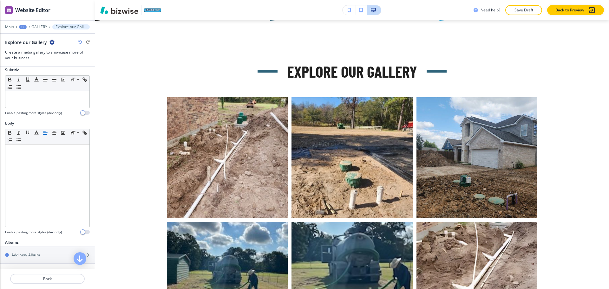
scroll to position [0, 0]
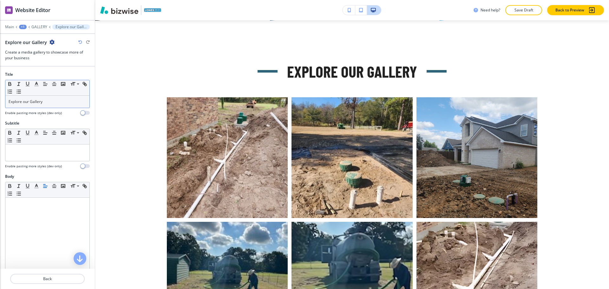
click at [39, 100] on p "Explore our Gallery" at bounding box center [48, 102] width 78 height 6
click at [33, 83] on button "button" at bounding box center [36, 84] width 9 height 8
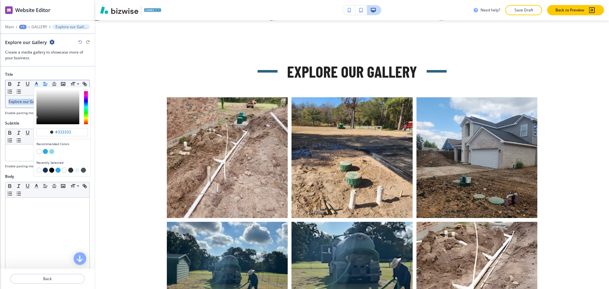
click at [45, 170] on button "button" at bounding box center [45, 170] width 5 height 5
type input "#1a3151"
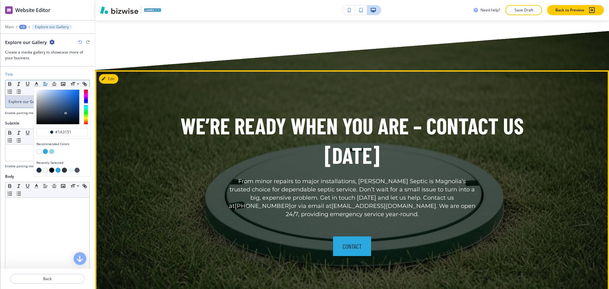
scroll to position [881, 0]
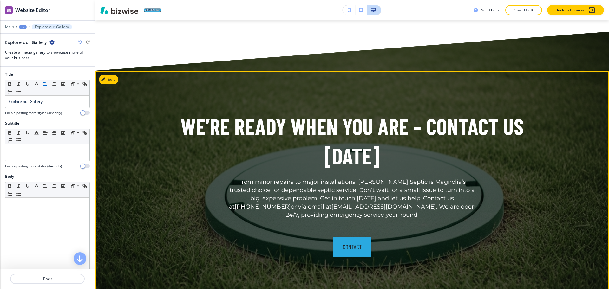
click at [112, 85] on div "We’re Ready When You Are – Contact Us Today From minor repairs to major install…" at bounding box center [351, 184] width 513 height 226
click at [112, 84] on div "We’re Ready When You Are – Contact Us Today From minor repairs to major install…" at bounding box center [351, 184] width 513 height 226
click at [110, 76] on button "Edit This Section" at bounding box center [120, 80] width 43 height 10
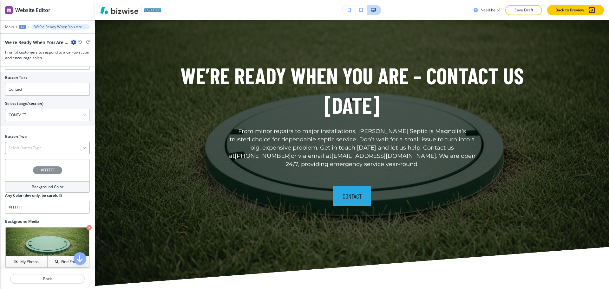
scroll to position [250, 0]
click at [36, 93] on input "Contact" at bounding box center [47, 88] width 85 height 13
type input "Contact us"
click at [27, 149] on h4 "Select Button Type" at bounding box center [25, 148] width 33 height 6
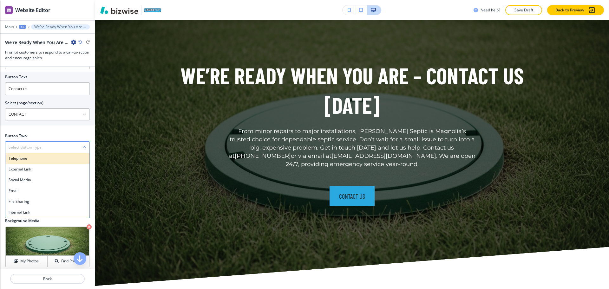
click at [19, 159] on h4 "Telephone" at bounding box center [48, 159] width 78 height 6
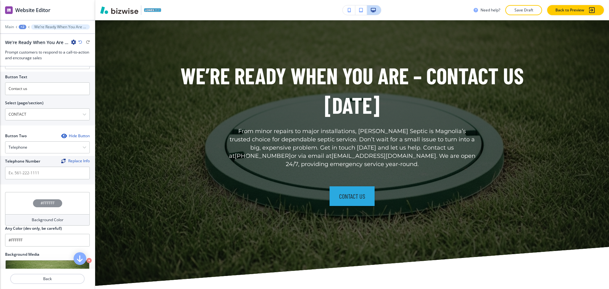
scroll to position [1161, 0]
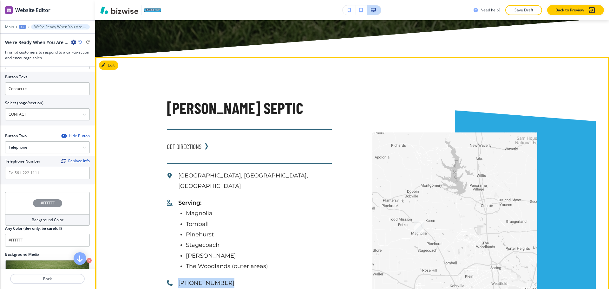
drag, startPoint x: 221, startPoint y: 265, endPoint x: 171, endPoint y: 261, distance: 50.5
click at [171, 278] on div "(281) 351-5702" at bounding box center [249, 283] width 165 height 10
copy p "(281) 351-5702"
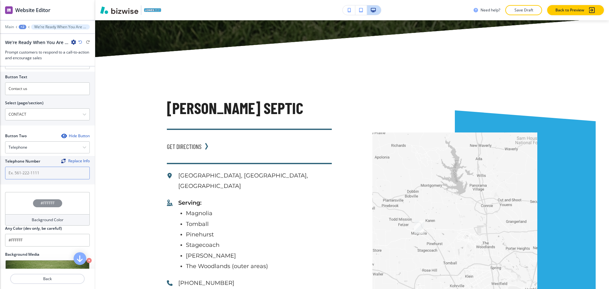
click at [46, 175] on input "text" at bounding box center [47, 173] width 85 height 13
paste input "(281) 351-5702"
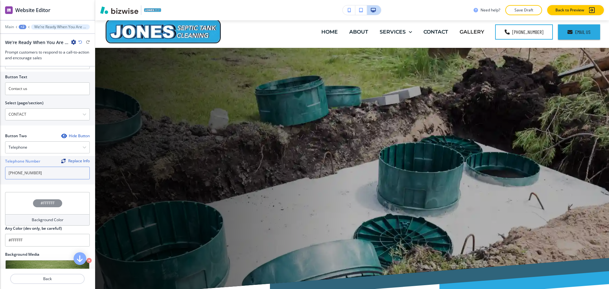
scroll to position [0, 0]
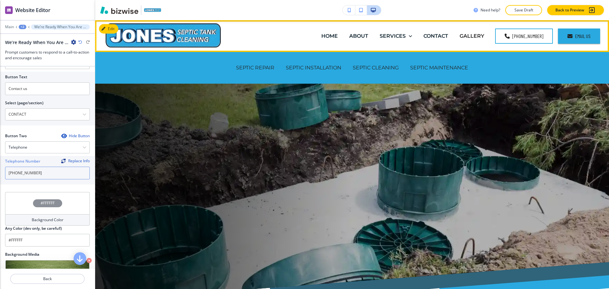
type input "(281) 351-5702"
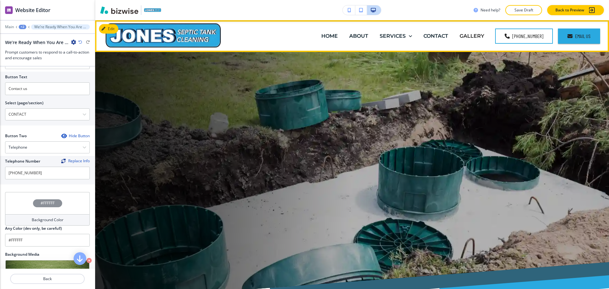
click at [479, 32] on div "GALLERY" at bounding box center [472, 35] width 36 height 25
click at [102, 26] on button "Edit Navigation Bar" at bounding box center [123, 29] width 48 height 10
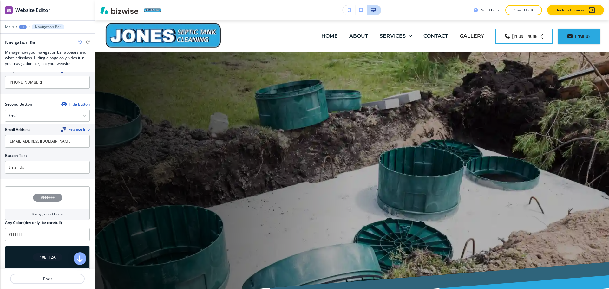
scroll to position [132, 0]
click at [49, 117] on div "Email" at bounding box center [47, 115] width 84 height 11
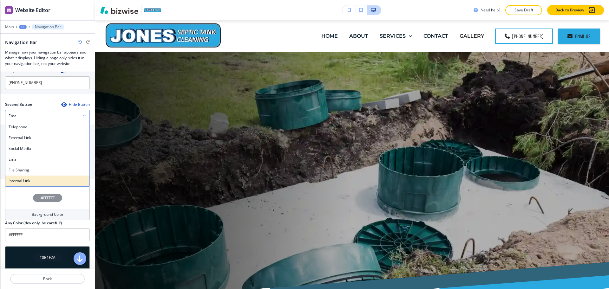
click at [30, 178] on h4 "Internal Link" at bounding box center [48, 181] width 78 height 6
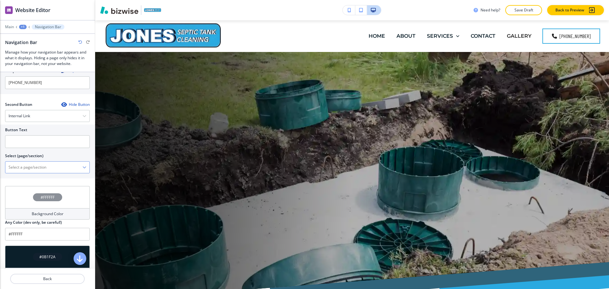
drag, startPoint x: 28, startPoint y: 165, endPoint x: 33, endPoint y: 166, distance: 5.1
click at [28, 165] on \(page\/section\) "Manual Input" at bounding box center [43, 167] width 77 height 11
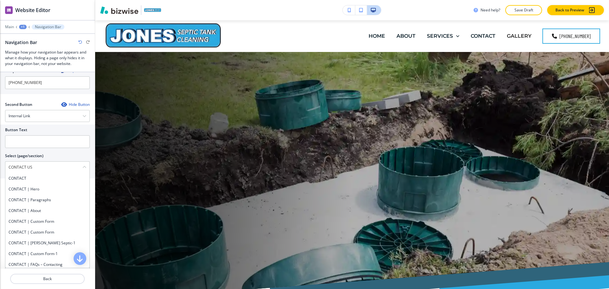
drag, startPoint x: 35, startPoint y: 162, endPoint x: 0, endPoint y: 162, distance: 35.5
click at [0, 162] on div "Button Text Select (page/section) CONTACT US CONTACT CONTACT | Hero CONTACT | P…" at bounding box center [47, 152] width 95 height 54
drag, startPoint x: 19, startPoint y: 180, endPoint x: 18, endPoint y: 175, distance: 4.4
click at [18, 179] on h4 "CONTACT" at bounding box center [48, 179] width 78 height 6
type \(page\/section\) "CONTACT"
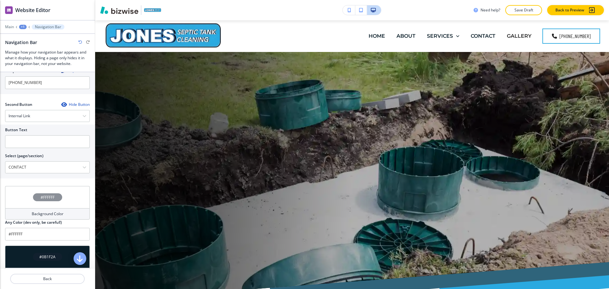
click at [22, 148] on div at bounding box center [47, 150] width 85 height 5
paste input "CONTACT US"
click at [22, 142] on input "text" at bounding box center [47, 141] width 85 height 13
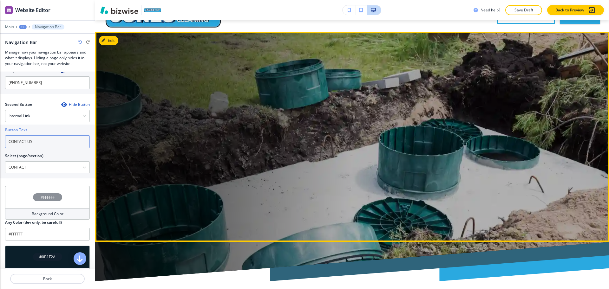
scroll to position [0, 0]
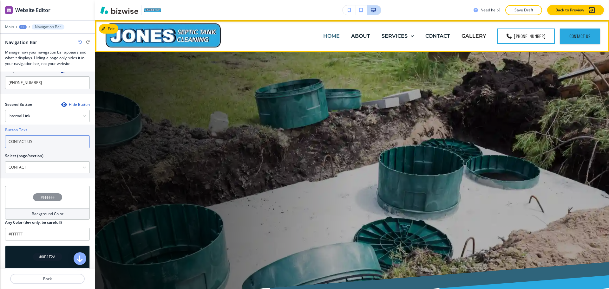
type input "CONTACT US"
click at [335, 33] on p "HOME" at bounding box center [331, 35] width 16 height 7
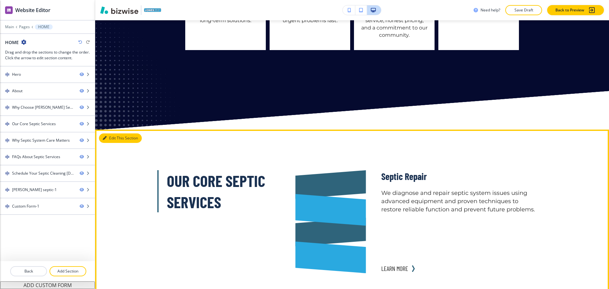
click at [115, 133] on button "Edit This Section" at bounding box center [120, 138] width 43 height 10
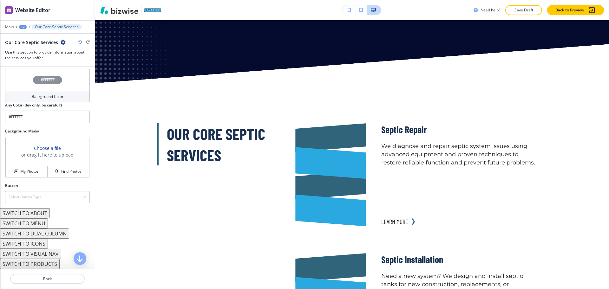
scroll to position [330, 0]
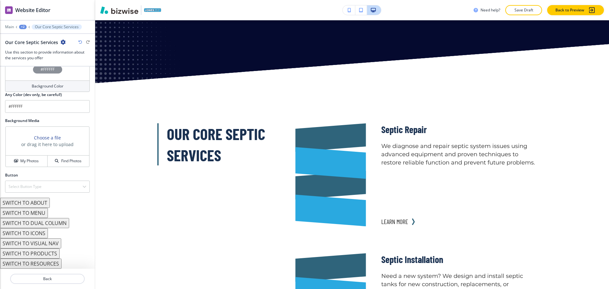
click at [52, 221] on button "SWITCH TO DUAL COLUMN" at bounding box center [34, 223] width 69 height 10
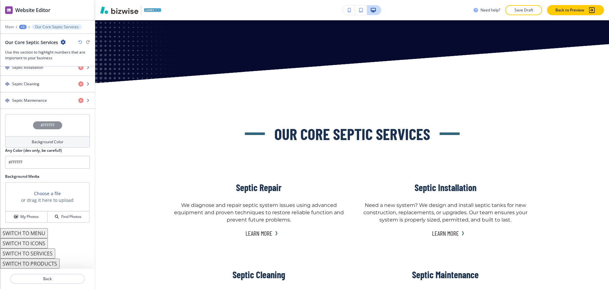
click at [39, 253] on button "SWITCH TO SERVICES" at bounding box center [27, 253] width 55 height 10
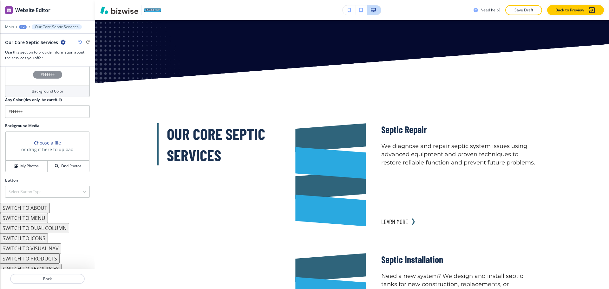
scroll to position [330, 0]
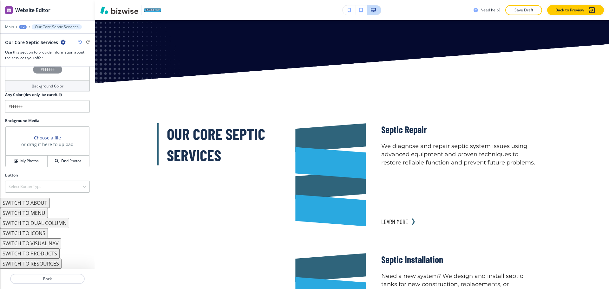
click at [41, 204] on button "SWITCH TO ABOUT" at bounding box center [25, 203] width 50 height 10
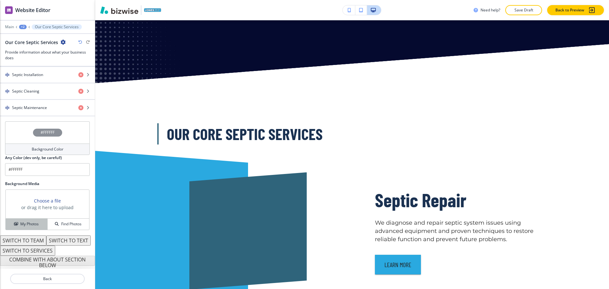
scroll to position [277, 0]
click at [46, 241] on button "SWITCH TO TEXT" at bounding box center [68, 240] width 44 height 10
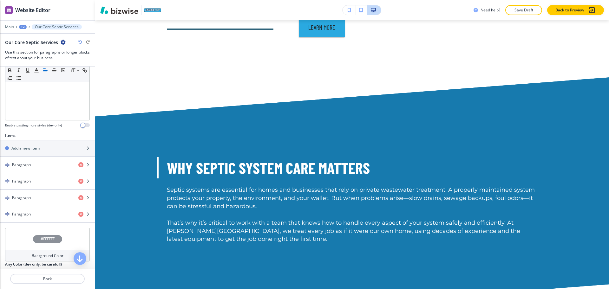
scroll to position [173, 0]
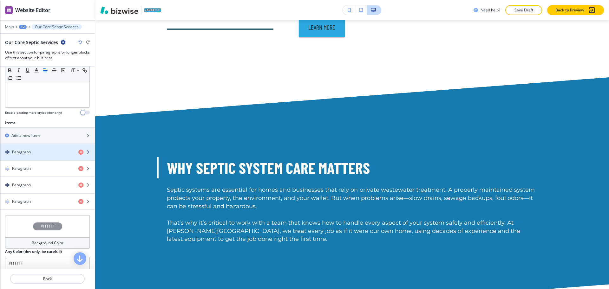
click at [49, 151] on div "Paragraph" at bounding box center [36, 152] width 73 height 6
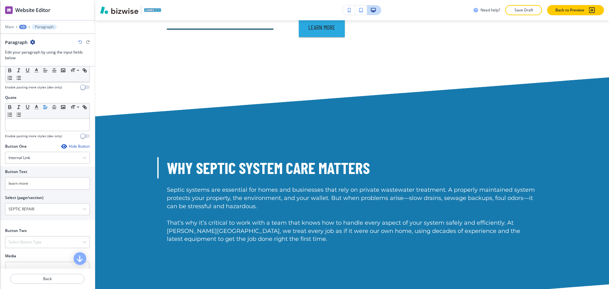
click at [66, 145] on div "Hide Button" at bounding box center [75, 146] width 29 height 5
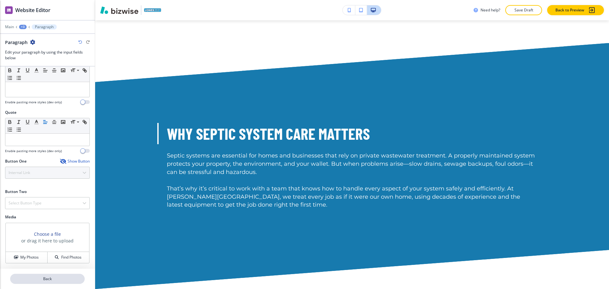
click at [34, 281] on p "Back" at bounding box center [47, 279] width 73 height 6
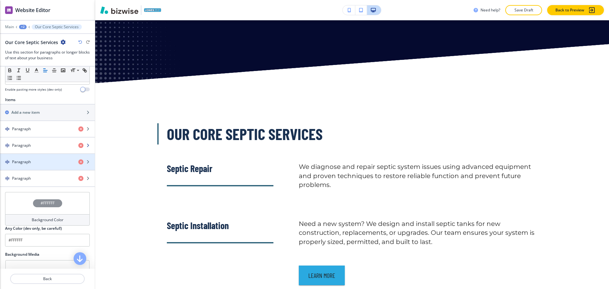
scroll to position [197, 0]
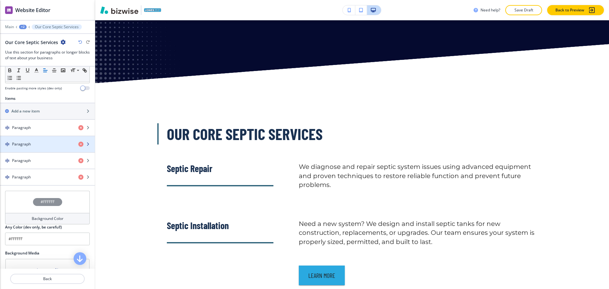
click at [40, 147] on div "button" at bounding box center [47, 149] width 95 height 5
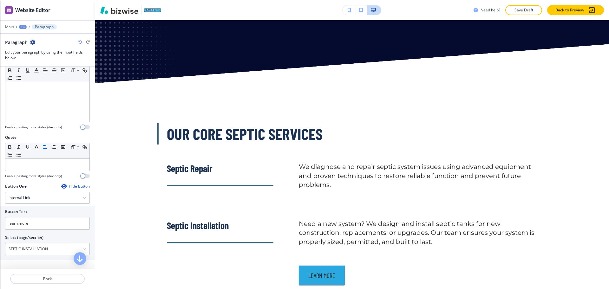
scroll to position [158, 0]
click at [71, 186] on div "Hide Button" at bounding box center [75, 186] width 29 height 5
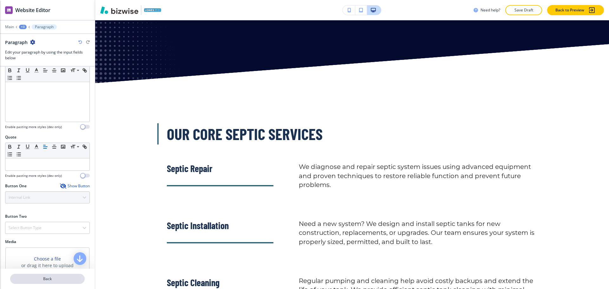
click at [48, 280] on p "Back" at bounding box center [47, 279] width 73 height 6
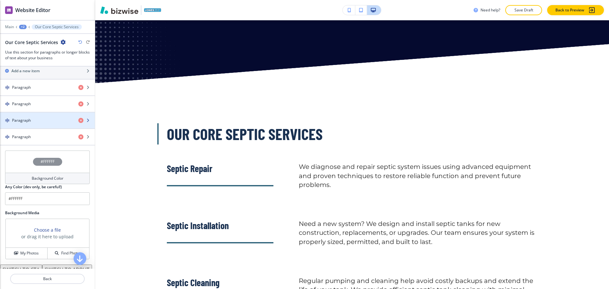
scroll to position [238, 0]
click at [34, 116] on div "button" at bounding box center [47, 114] width 95 height 5
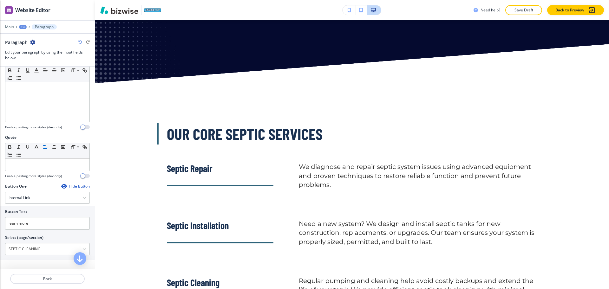
click at [73, 190] on div at bounding box center [47, 190] width 85 height 3
click at [72, 185] on div "Hide Button" at bounding box center [75, 186] width 29 height 5
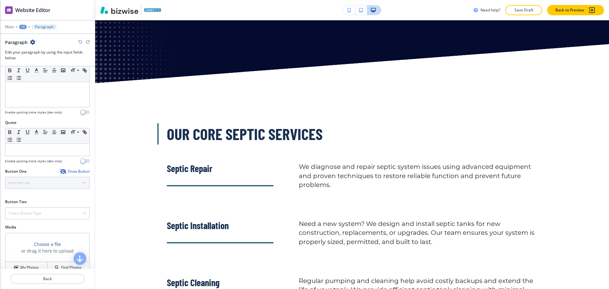
scroll to position [183, 0]
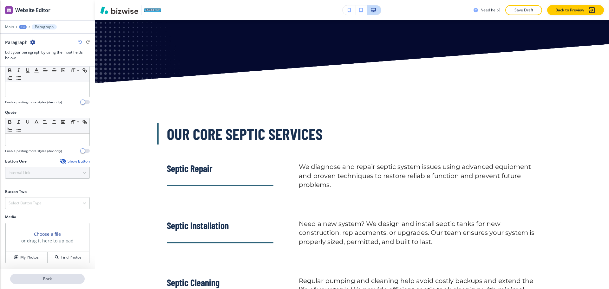
click at [57, 276] on p "Back" at bounding box center [47, 279] width 73 height 6
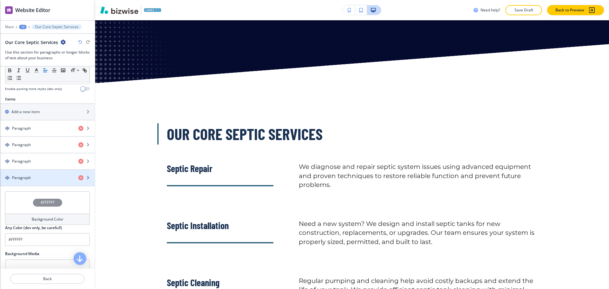
scroll to position [198, 0]
click at [45, 180] on div "button" at bounding box center [47, 181] width 95 height 5
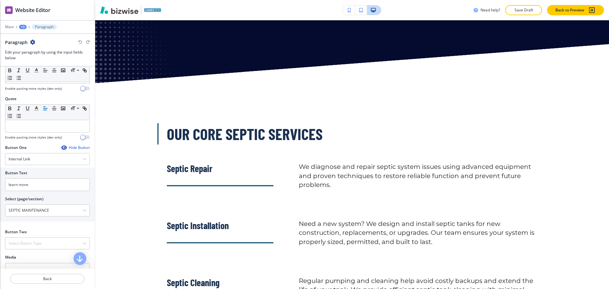
click at [68, 146] on div "Hide Button" at bounding box center [75, 147] width 29 height 5
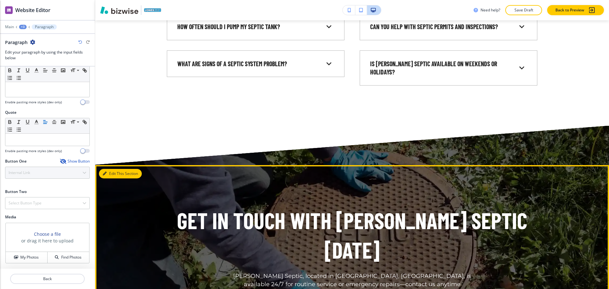
click at [107, 169] on button "Edit This Section" at bounding box center [120, 174] width 43 height 10
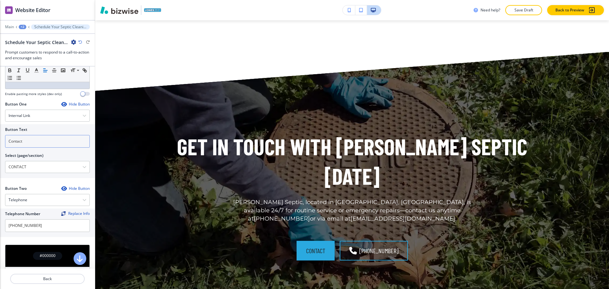
scroll to position [197, 0]
drag, startPoint x: 41, startPoint y: 137, endPoint x: 52, endPoint y: 128, distance: 14.7
click at [41, 137] on input "Contact" at bounding box center [47, 141] width 85 height 13
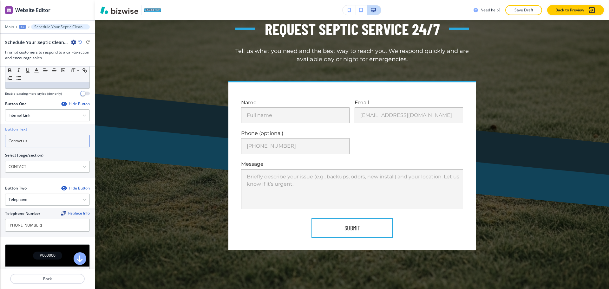
scroll to position [2597, 0]
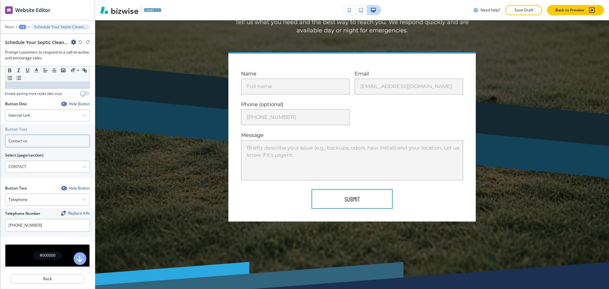
type input "Contact us"
click at [531, 15] on button "Save Draft" at bounding box center [523, 10] width 37 height 10
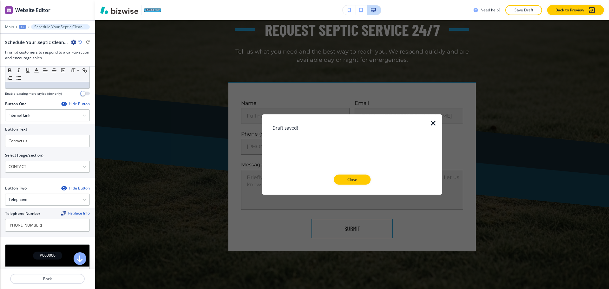
click at [435, 122] on icon "button" at bounding box center [433, 123] width 8 height 8
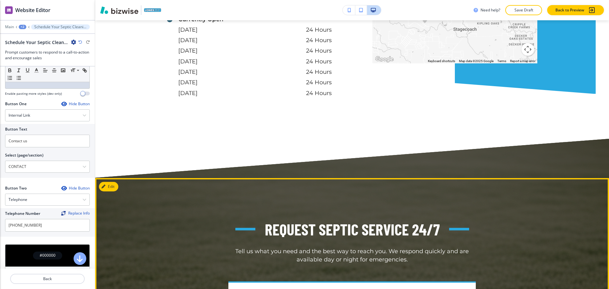
scroll to position [2368, 0]
